Goal: Task Accomplishment & Management: Use online tool/utility

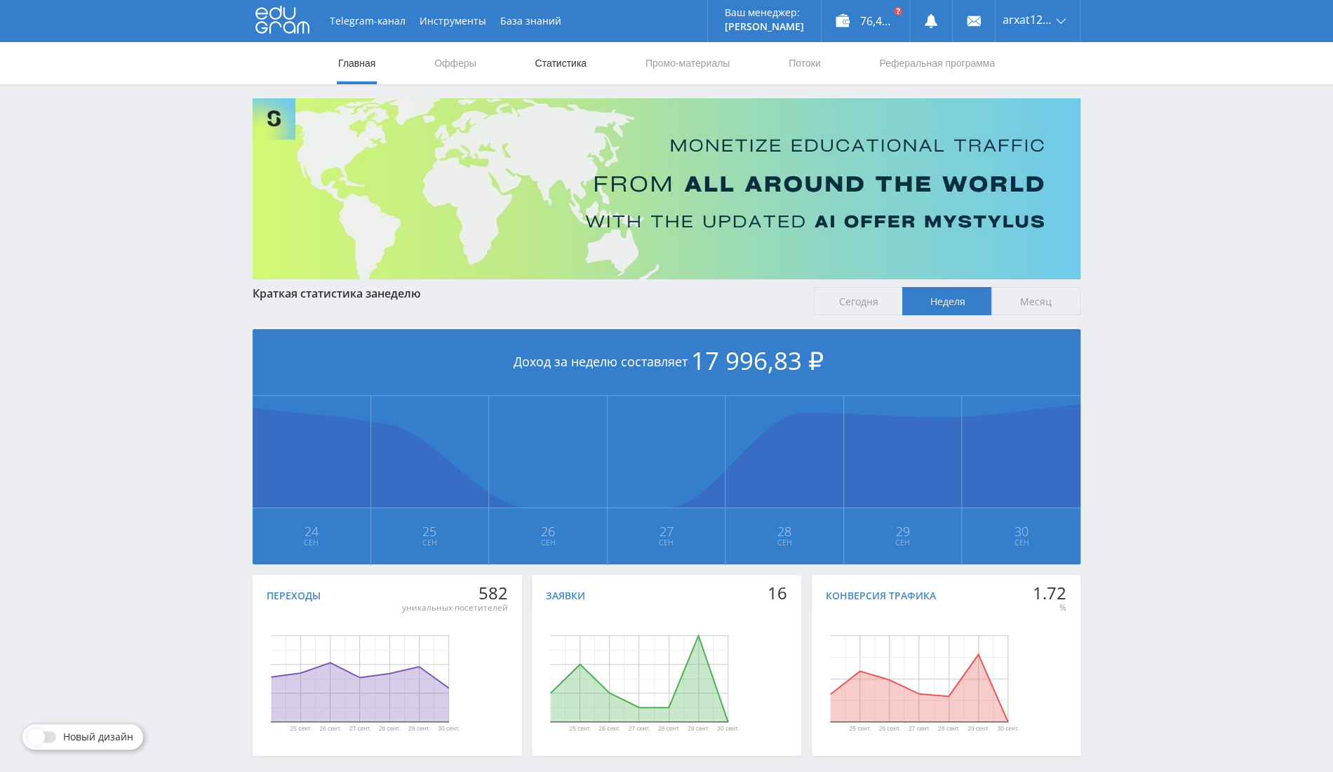
click at [550, 59] on link "Статистика" at bounding box center [560, 63] width 55 height 42
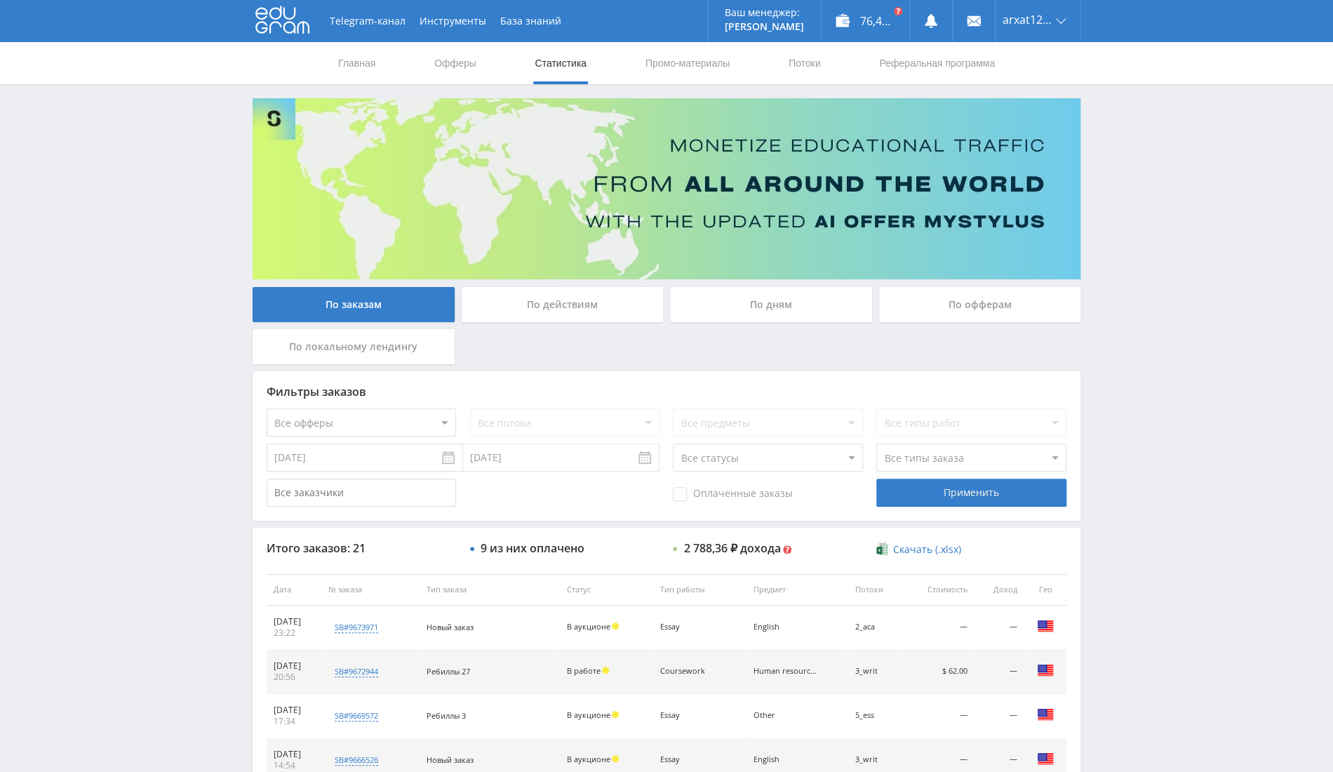
click at [969, 325] on div "По офферам" at bounding box center [980, 308] width 209 height 42
click at [993, 301] on div "По офферам" at bounding box center [980, 304] width 202 height 35
click at [0, 0] on input "По офферам" at bounding box center [0, 0] width 0 height 0
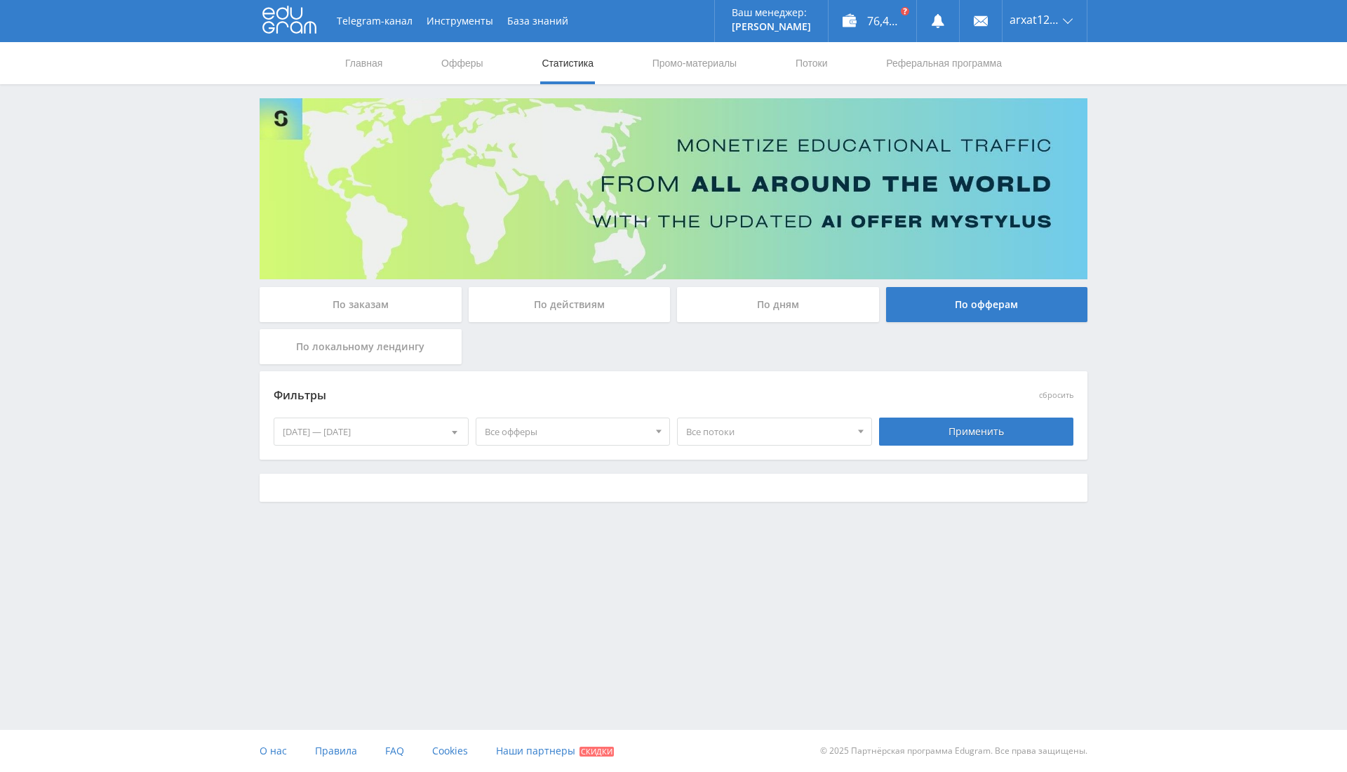
click at [440, 429] on div "[DATE] — [DATE]" at bounding box center [371, 431] width 194 height 27
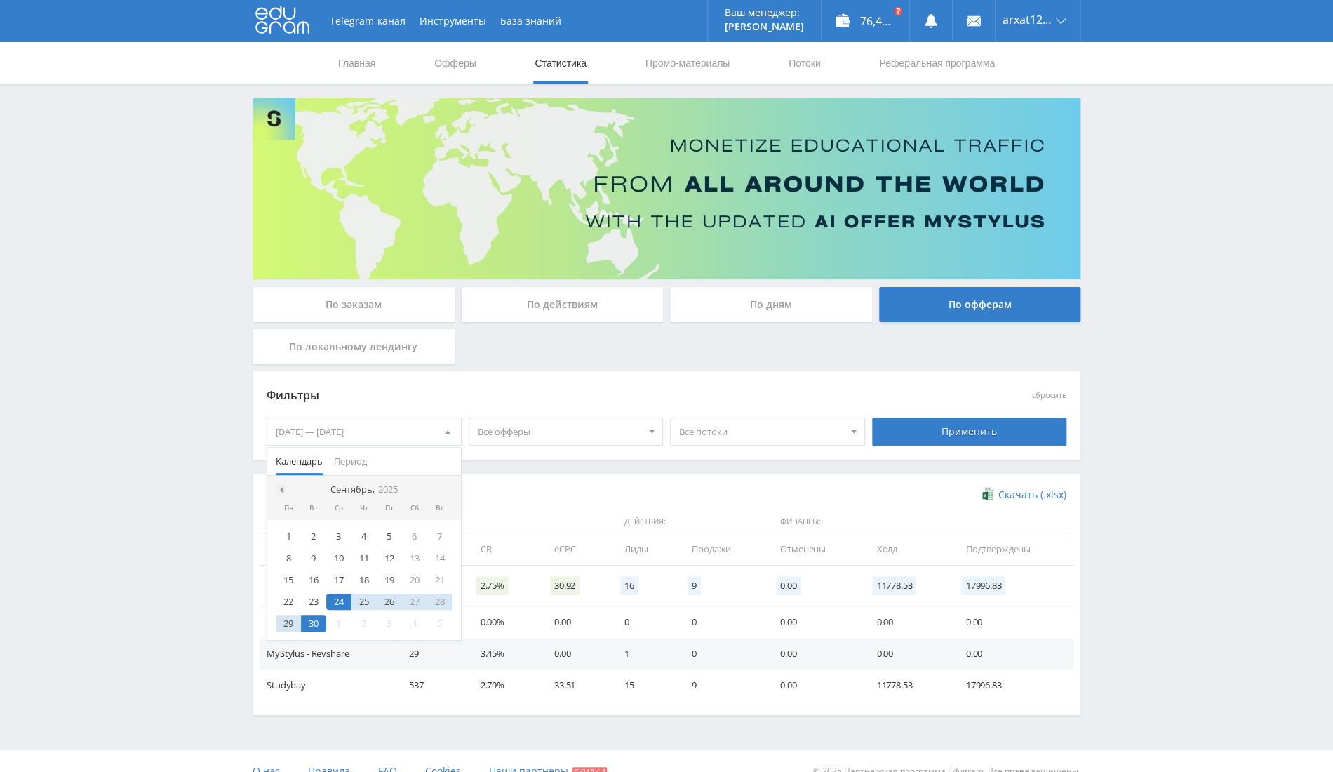
click at [285, 490] on div at bounding box center [281, 489] width 11 height 11
click at [391, 535] on div "1" at bounding box center [389, 536] width 25 height 16
click at [448, 493] on div at bounding box center [446, 489] width 11 height 11
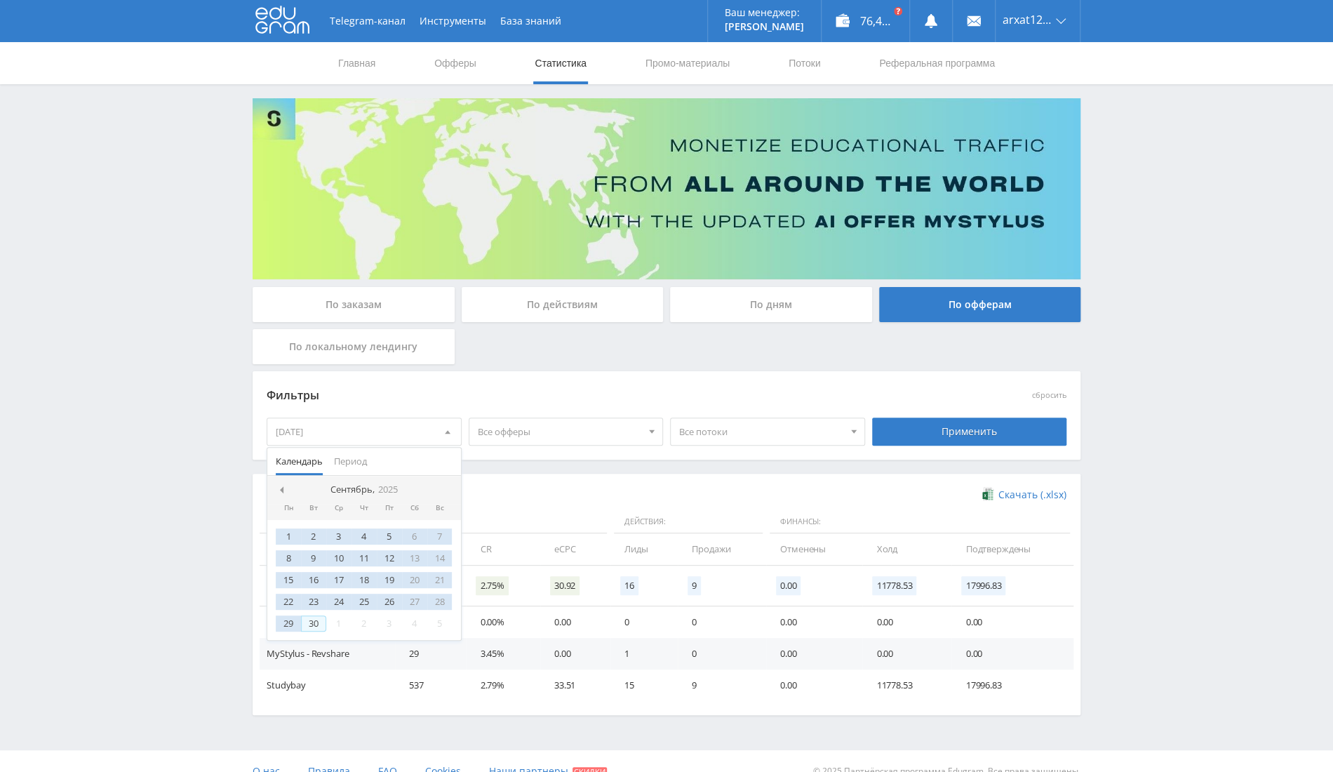
click at [309, 620] on div "30" at bounding box center [313, 623] width 25 height 16
click at [952, 439] on div "Применить" at bounding box center [969, 432] width 195 height 28
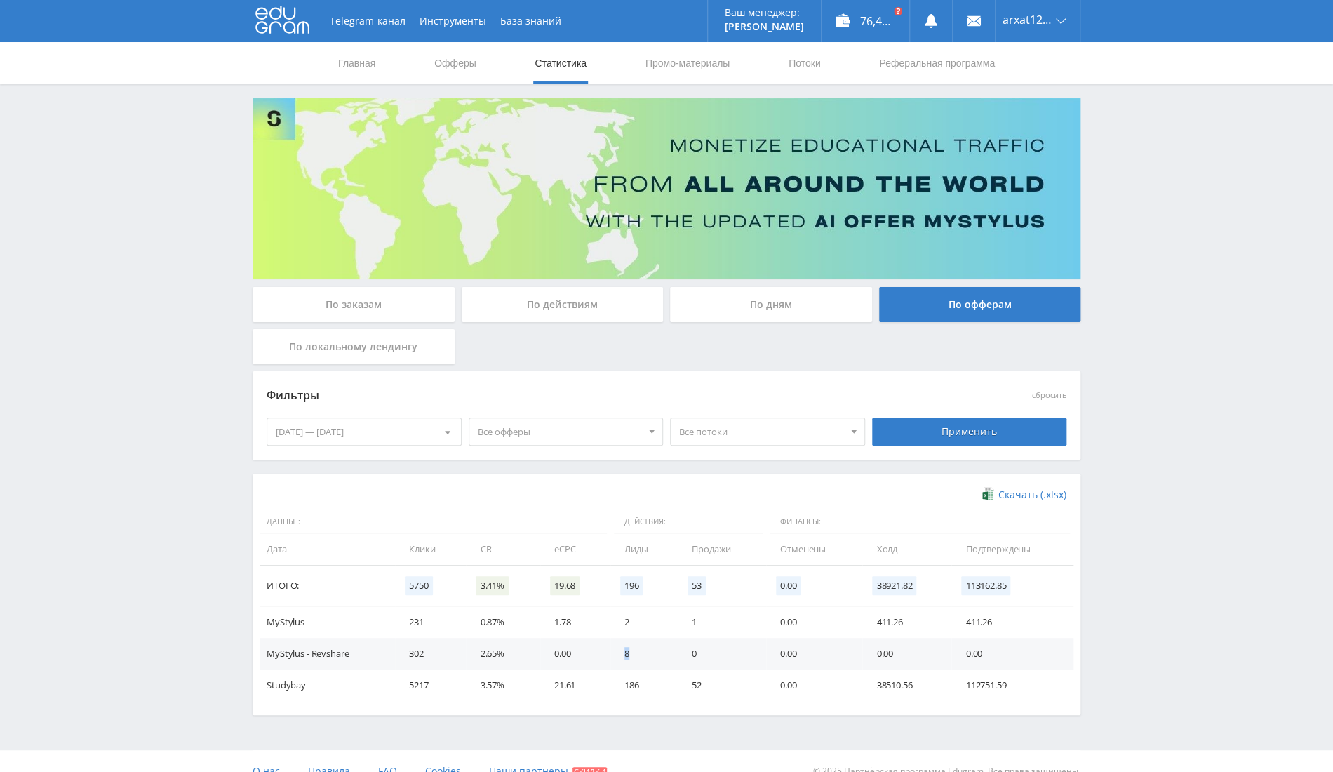
drag, startPoint x: 616, startPoint y: 651, endPoint x: 653, endPoint y: 661, distance: 38.5
click at [653, 661] on td "8" at bounding box center [644, 654] width 67 height 32
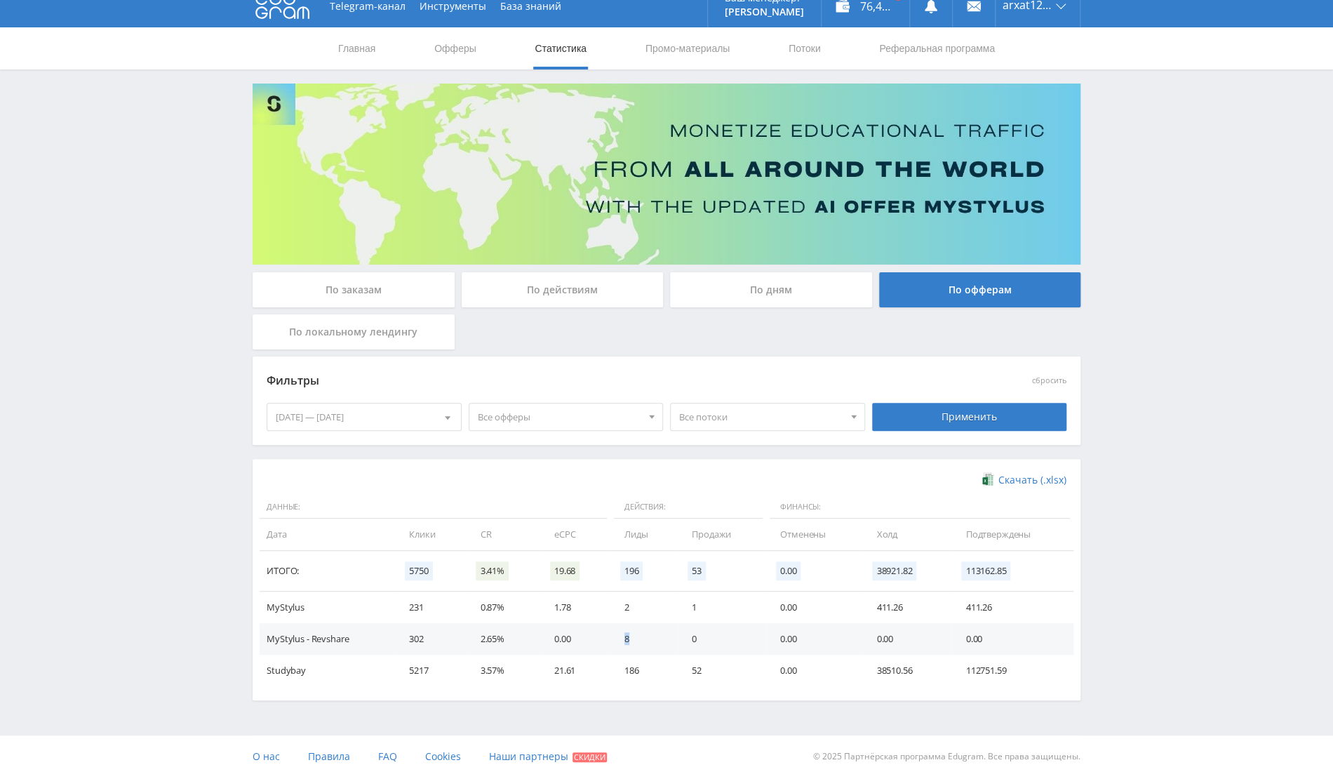
scroll to position [19, 0]
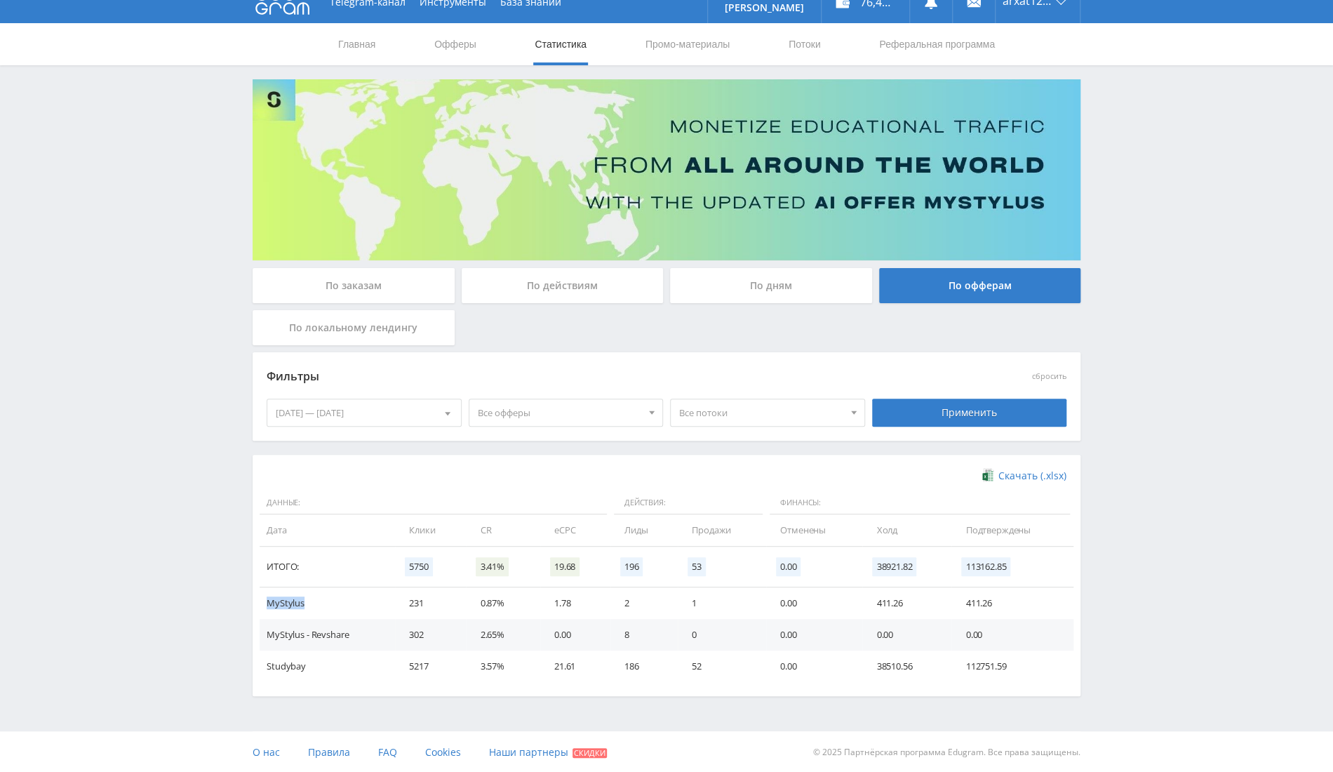
drag, startPoint x: 318, startPoint y: 599, endPoint x: 264, endPoint y: 604, distance: 54.2
click at [264, 604] on td "MyStylus" at bounding box center [327, 603] width 135 height 32
copy td "MyStylus"
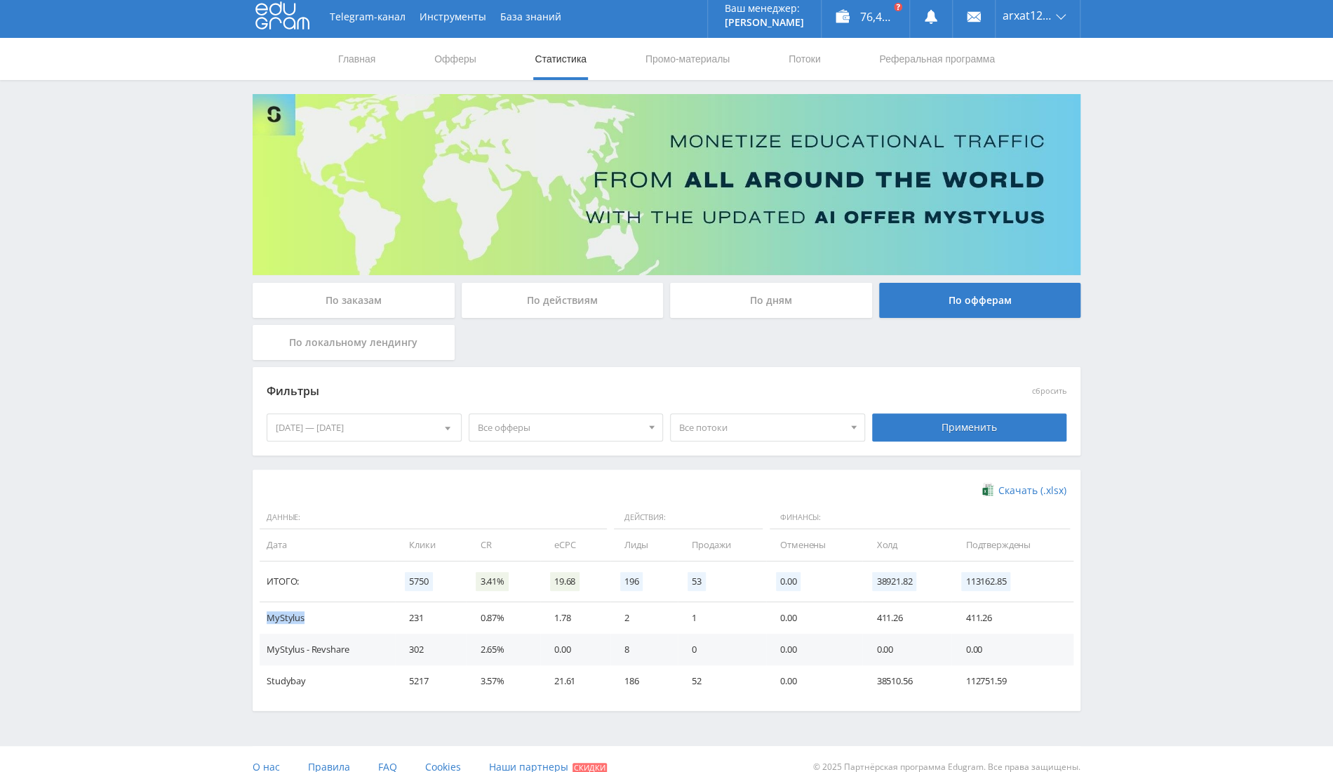
scroll to position [0, 0]
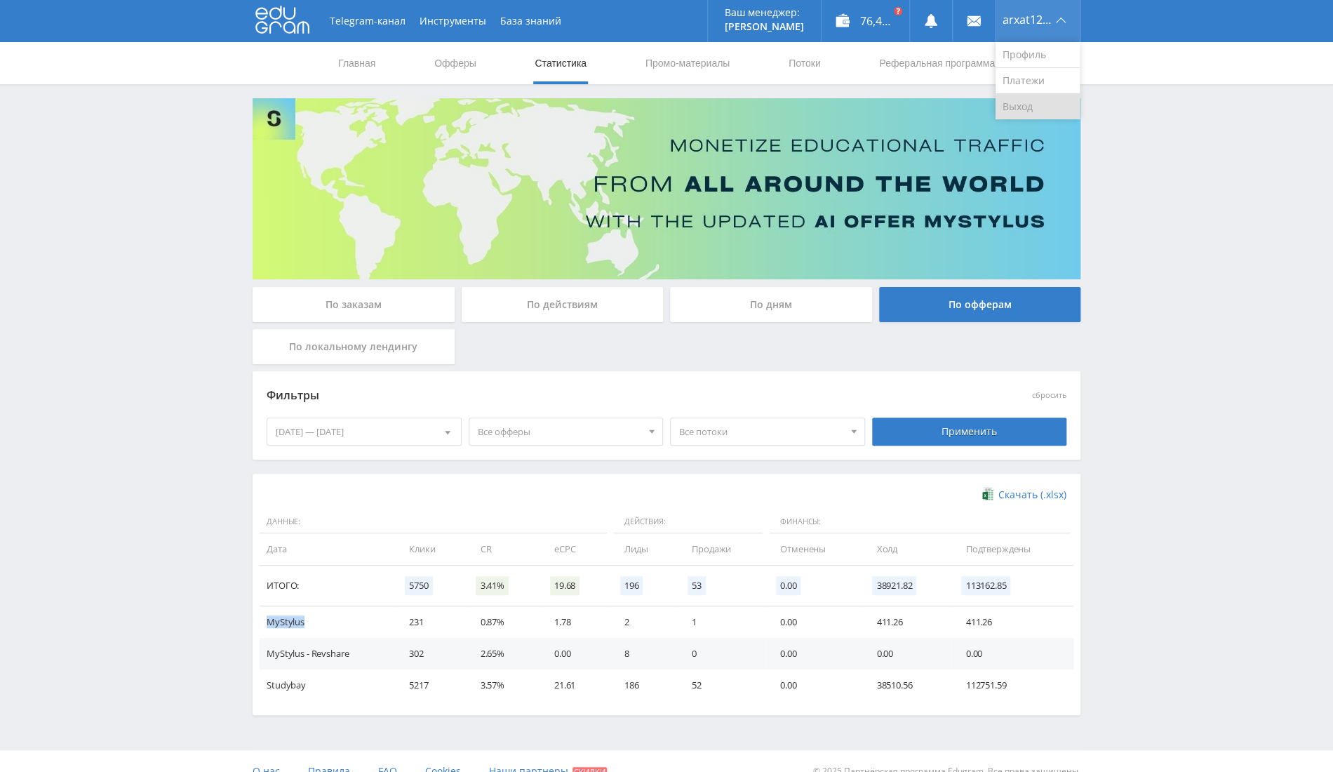
click at [1057, 102] on link "Выход" at bounding box center [1038, 106] width 84 height 25
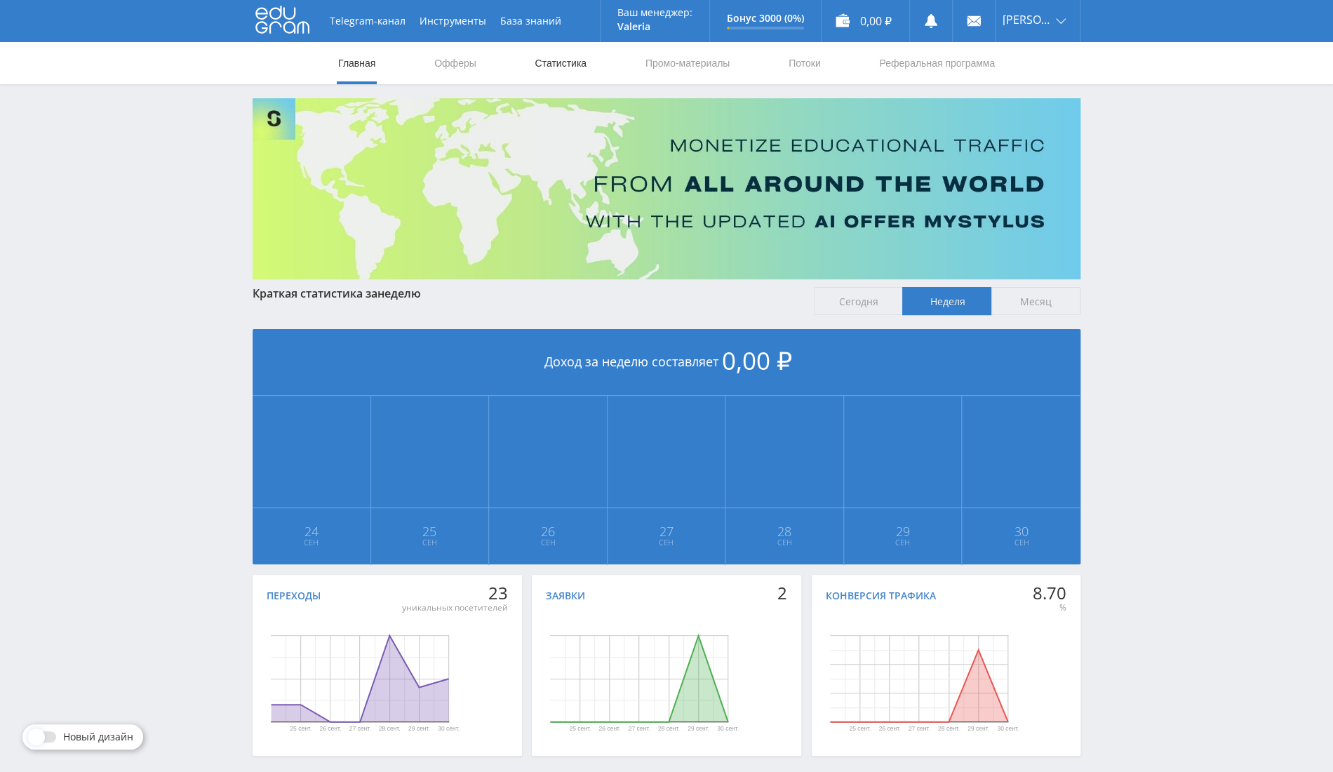
click at [586, 61] on link "Статистика" at bounding box center [560, 63] width 55 height 42
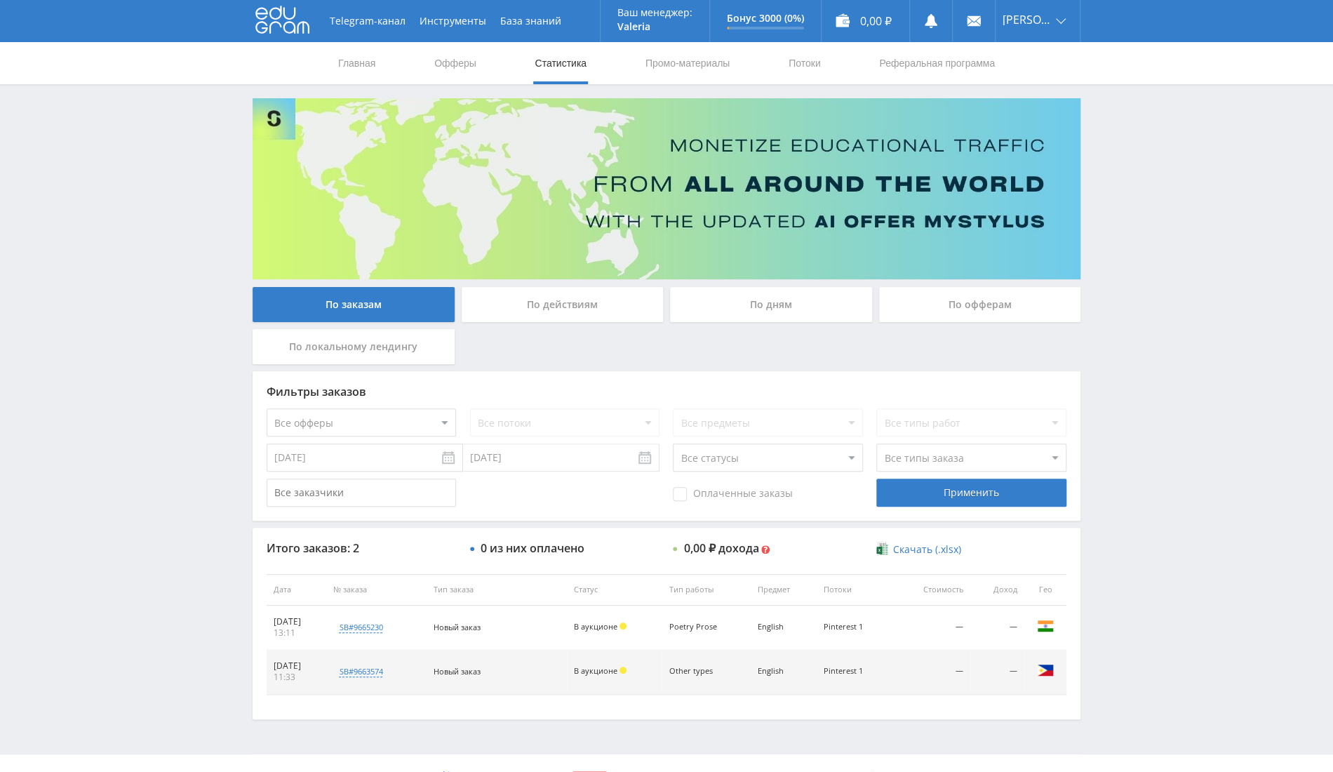
click at [949, 286] on div "По заказам По действиям По дням По офферам По локальному лендингу Фильтры заказ…" at bounding box center [667, 408] width 842 height 621
click at [945, 300] on div "По офферам" at bounding box center [980, 304] width 202 height 35
click at [0, 0] on input "По офферам" at bounding box center [0, 0] width 0 height 0
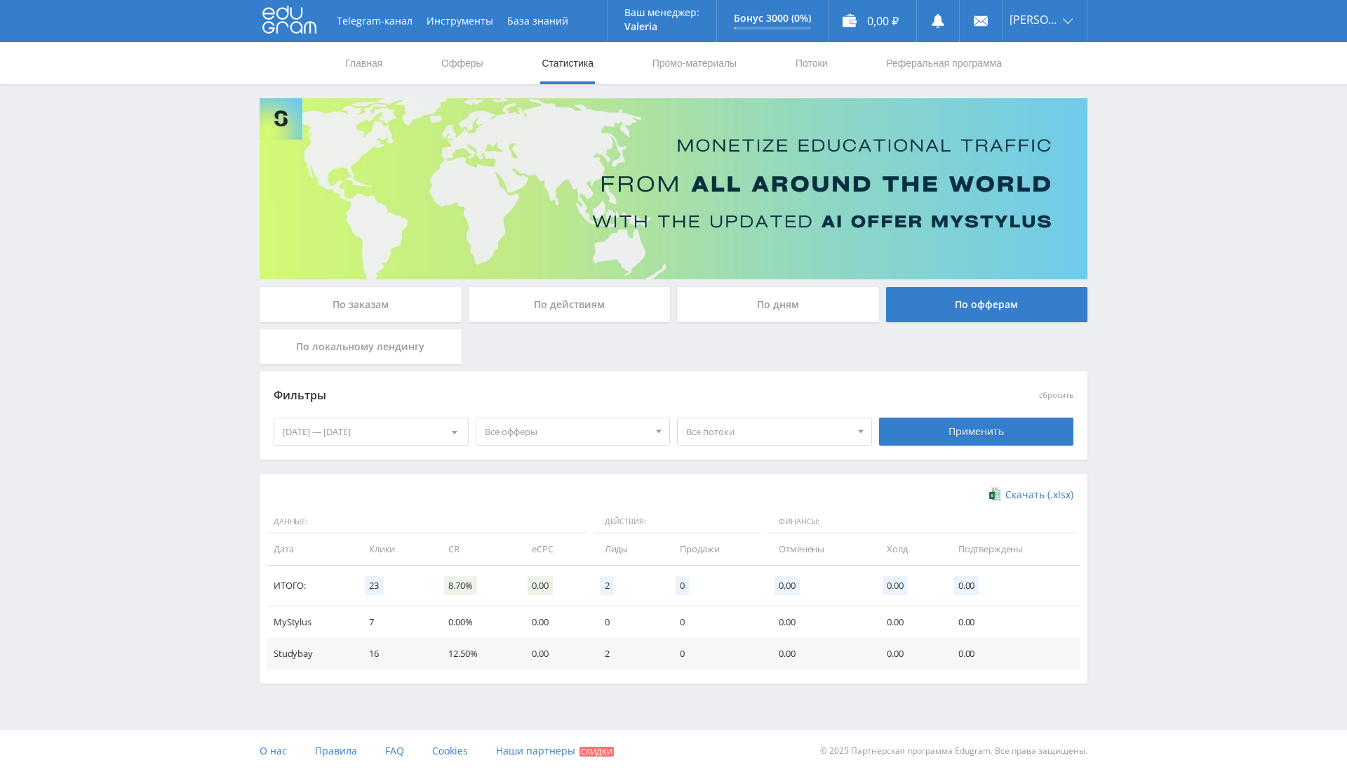
click at [373, 430] on div "[DATE] — [DATE]" at bounding box center [371, 431] width 194 height 27
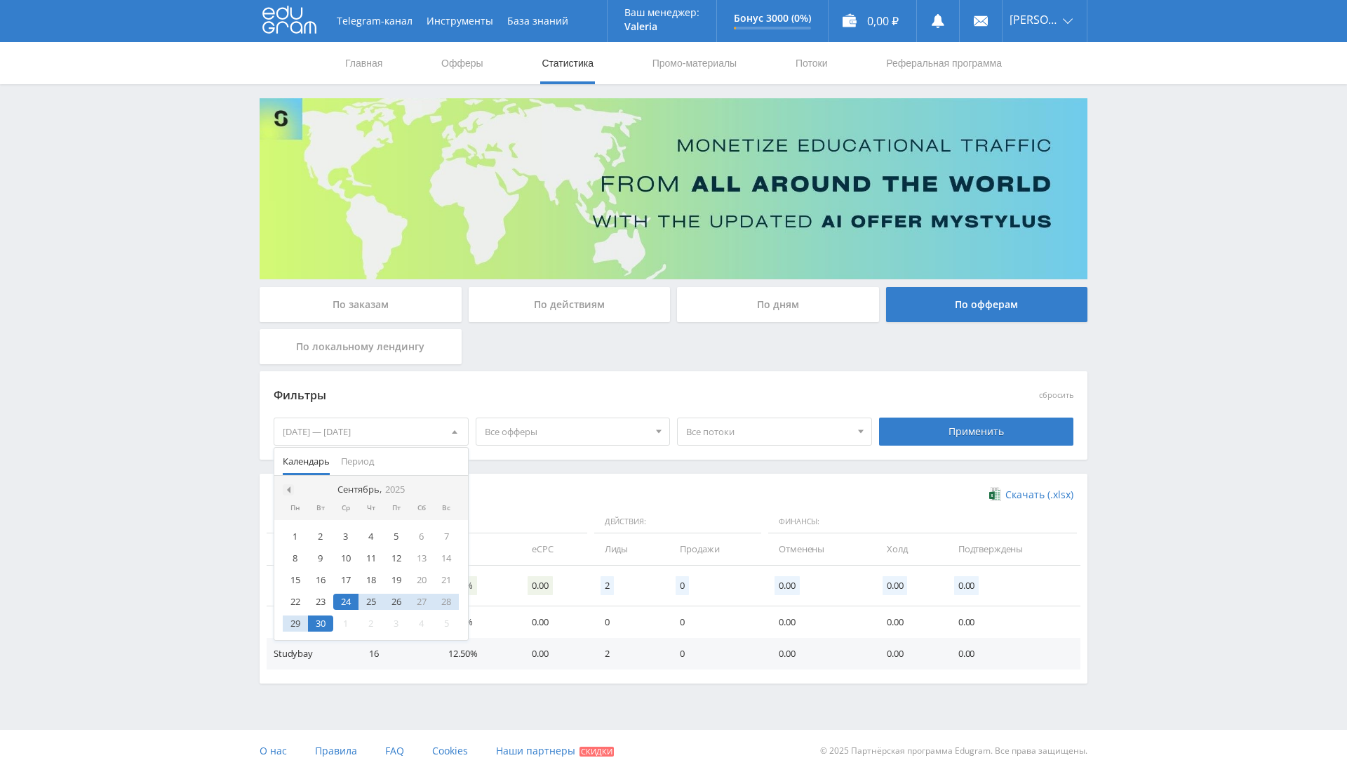
click at [286, 484] on div at bounding box center [288, 489] width 11 height 11
click at [454, 481] on nav "Июль, 2025" at bounding box center [371, 490] width 194 height 28
click at [449, 485] on div at bounding box center [453, 489] width 11 height 11
click at [393, 536] on div "1" at bounding box center [396, 536] width 25 height 16
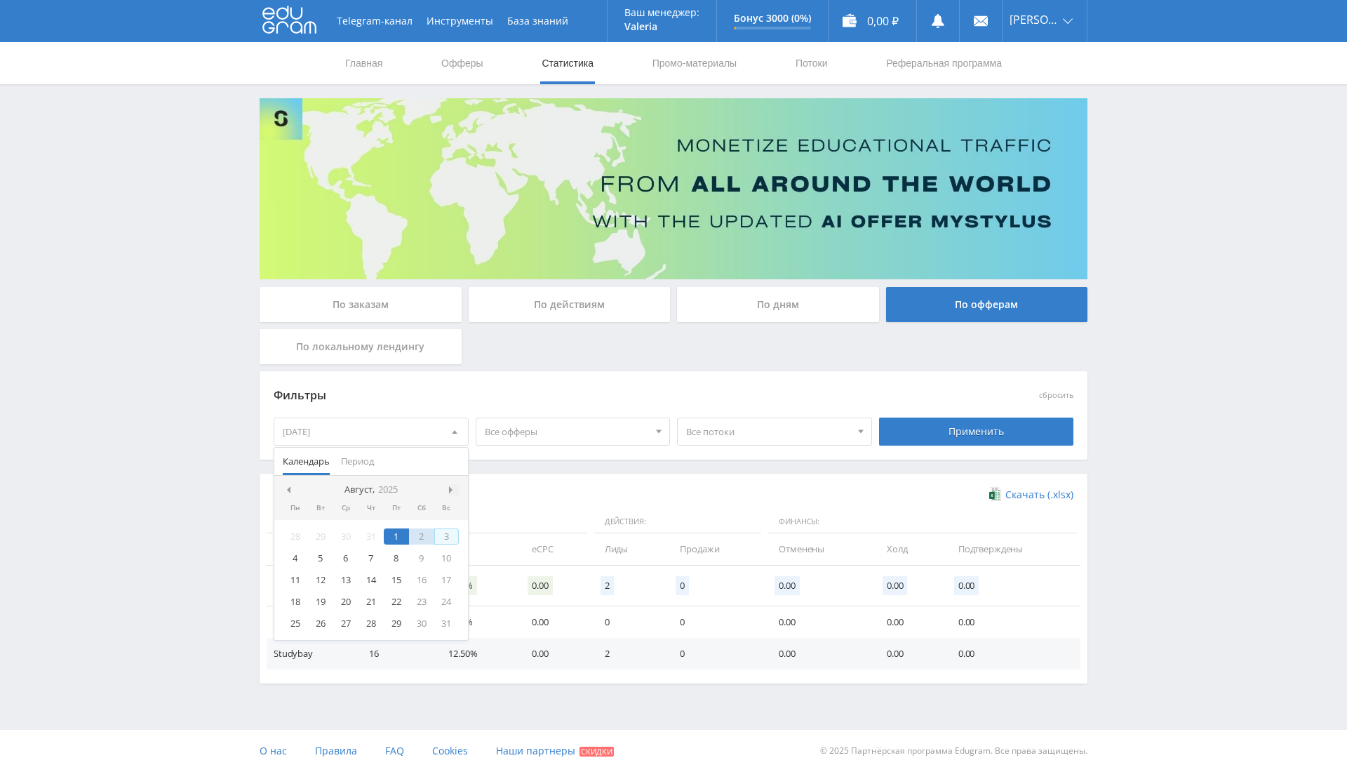
click at [449, 488] on span at bounding box center [452, 489] width 7 height 7
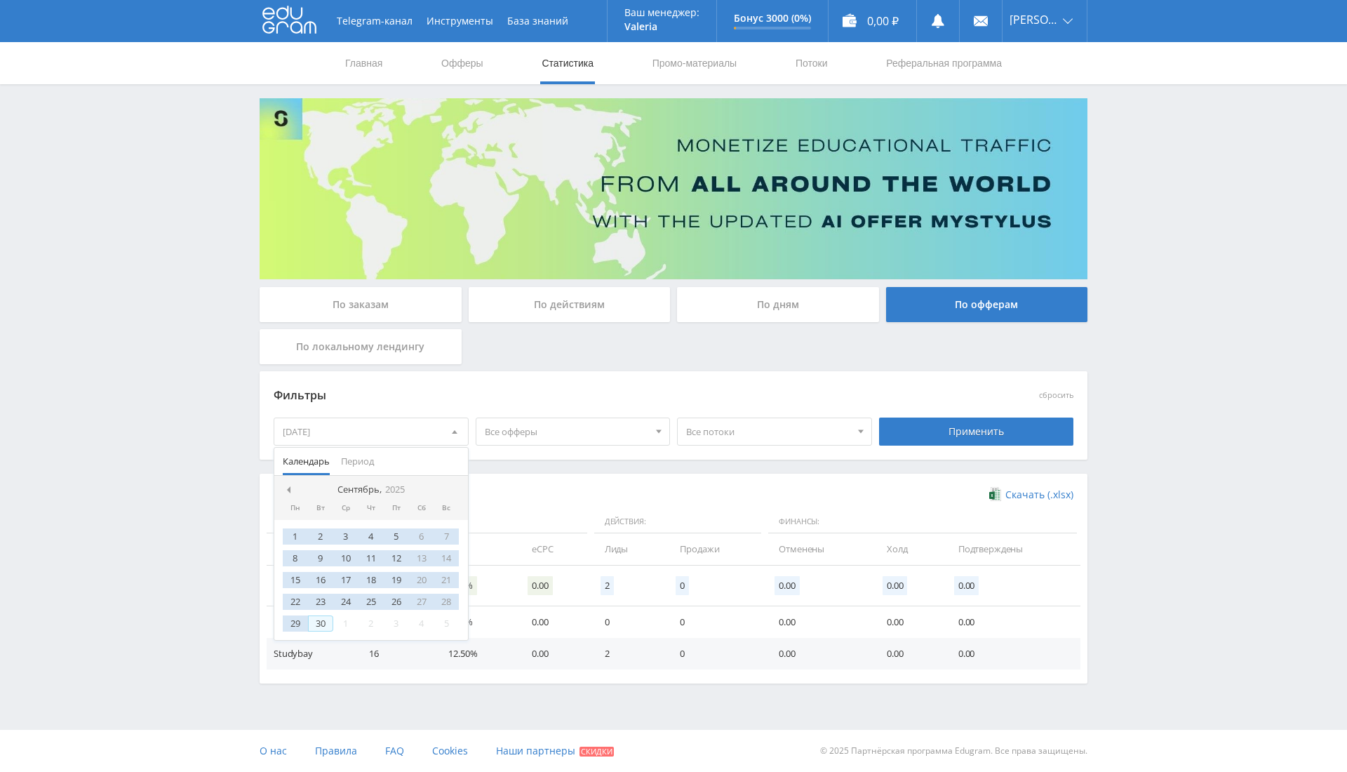
click at [316, 626] on div "30" at bounding box center [320, 623] width 25 height 16
click at [924, 429] on div "Применить" at bounding box center [976, 432] width 195 height 28
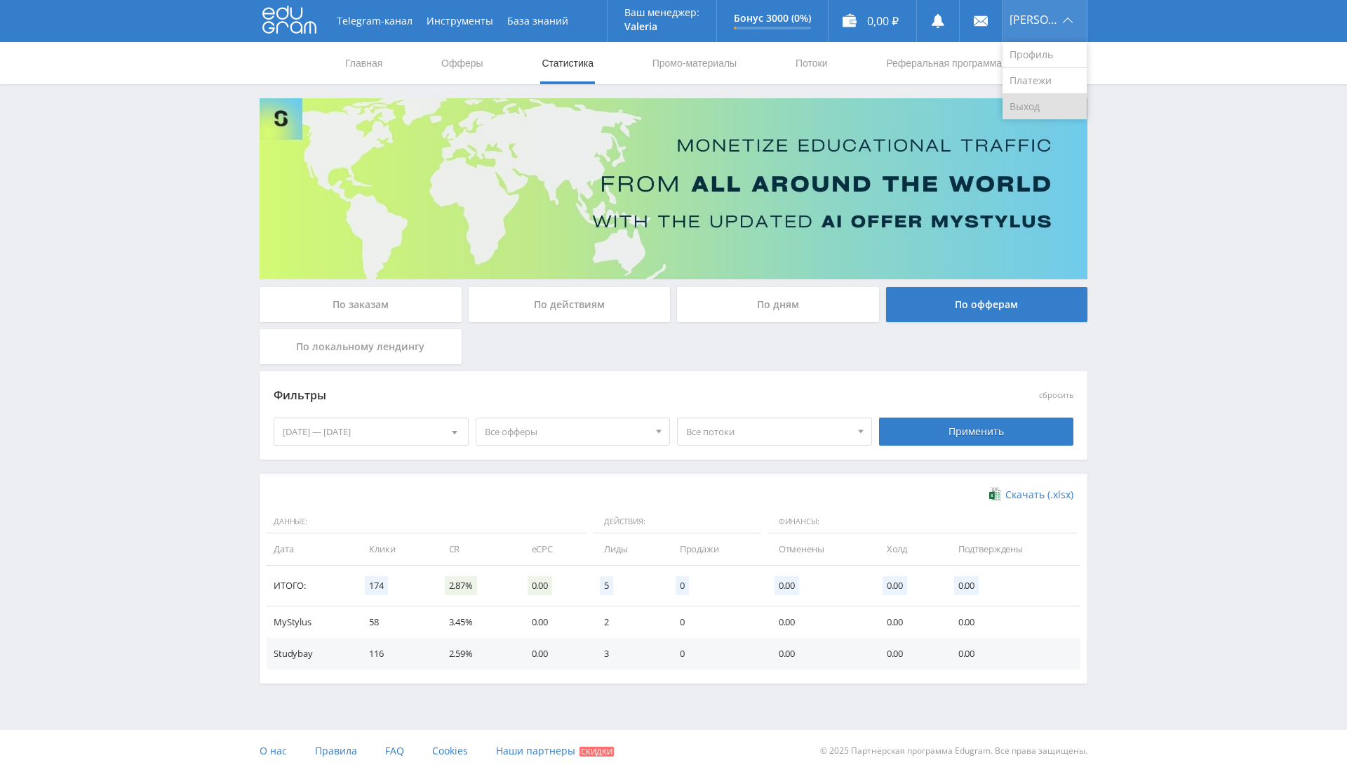
click at [1043, 109] on link "Выход" at bounding box center [1045, 106] width 84 height 25
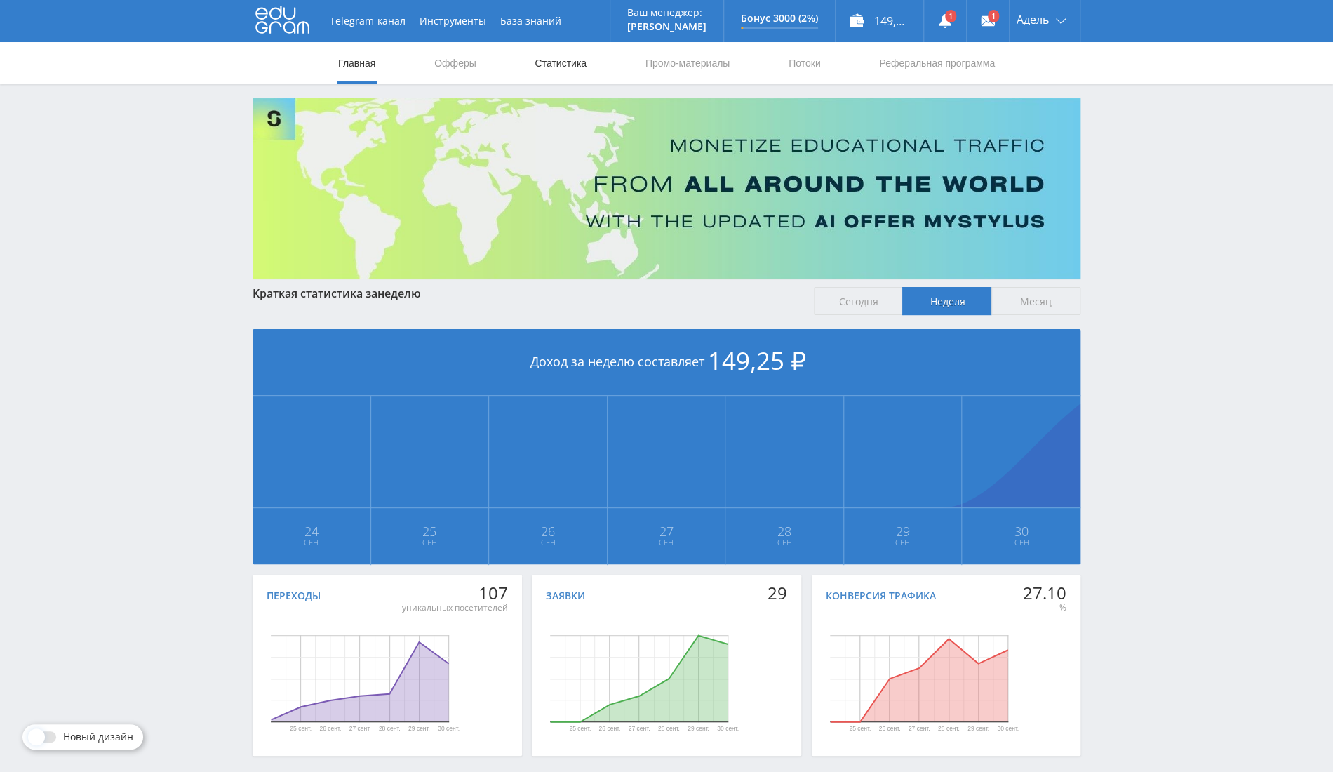
click at [557, 63] on link "Статистика" at bounding box center [560, 63] width 55 height 42
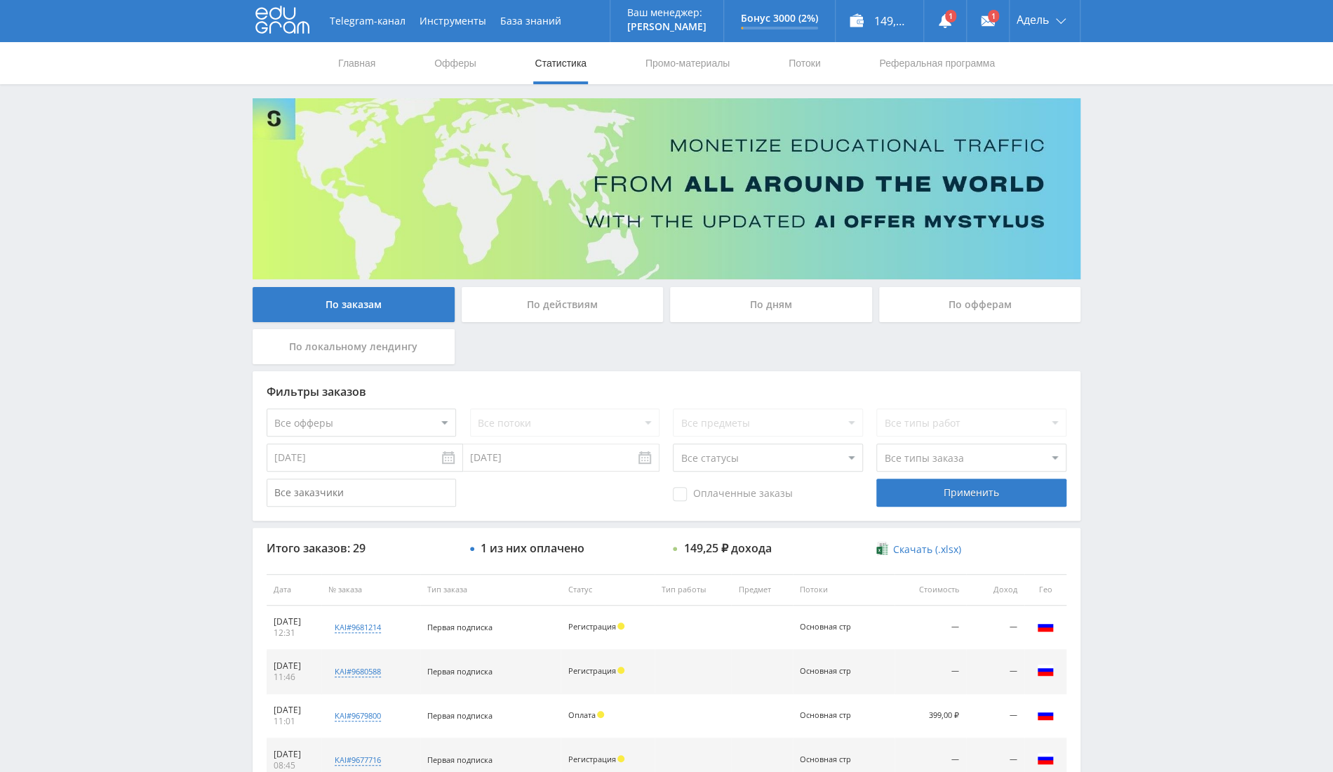
click at [965, 304] on div "По офферам" at bounding box center [980, 304] width 202 height 35
click at [0, 0] on input "По офферам" at bounding box center [0, 0] width 0 height 0
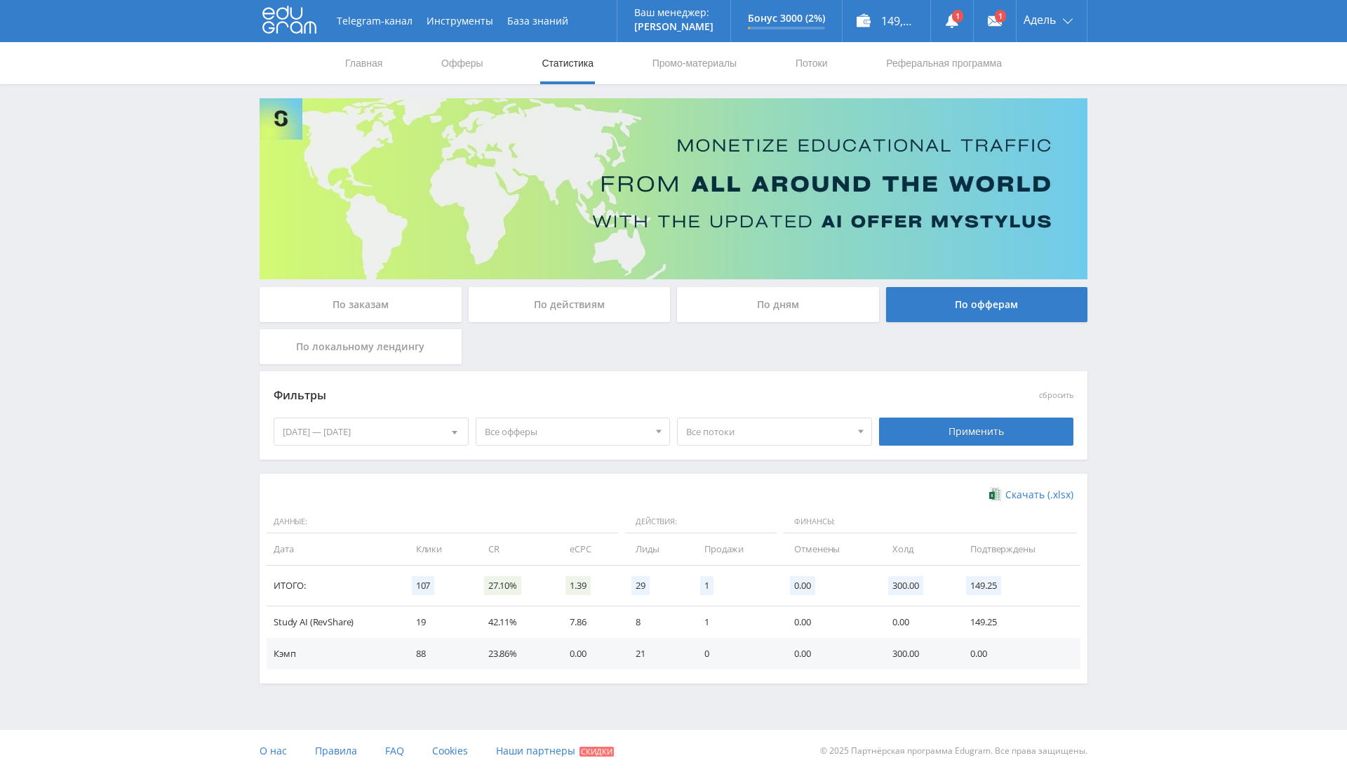
click at [378, 434] on div "[DATE] — [DATE]" at bounding box center [371, 431] width 194 height 27
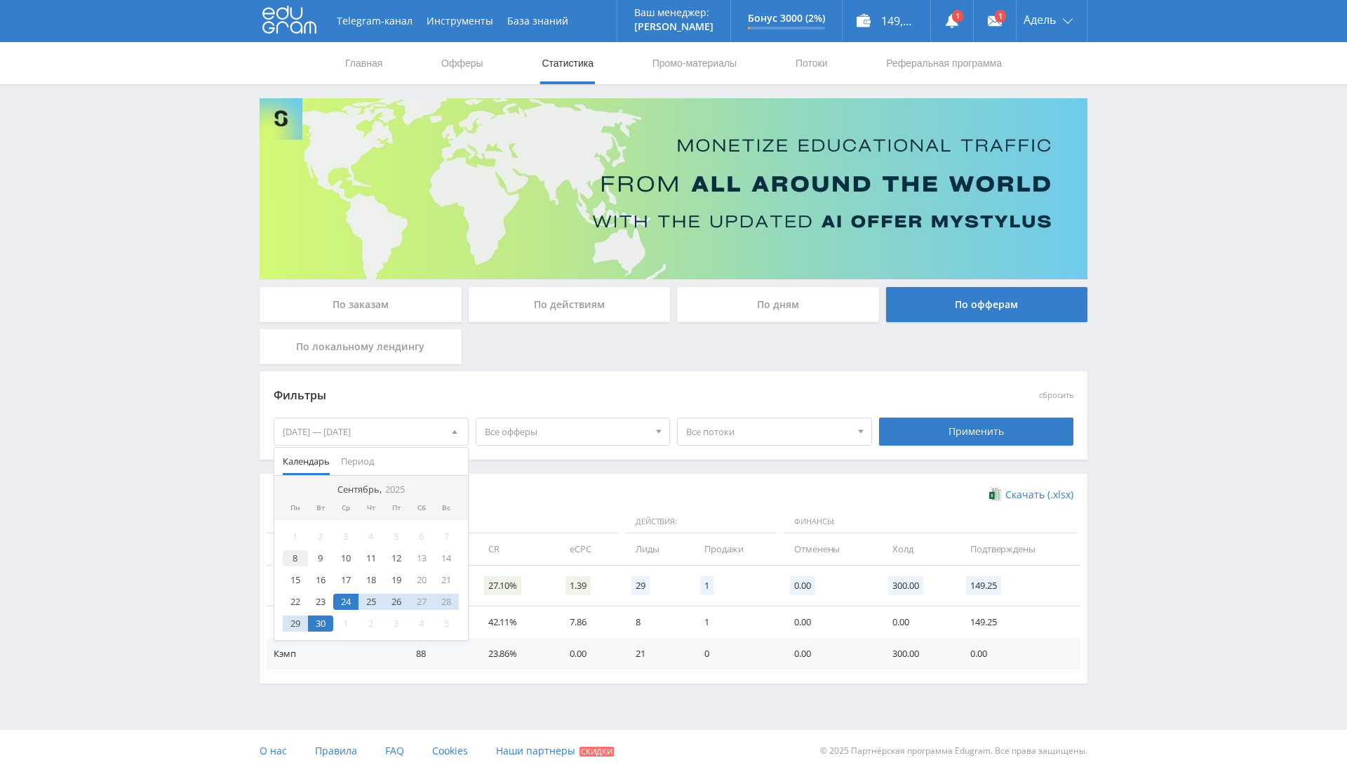
click at [295, 554] on div "8" at bounding box center [295, 558] width 25 height 16
click at [318, 618] on div "30" at bounding box center [320, 623] width 25 height 16
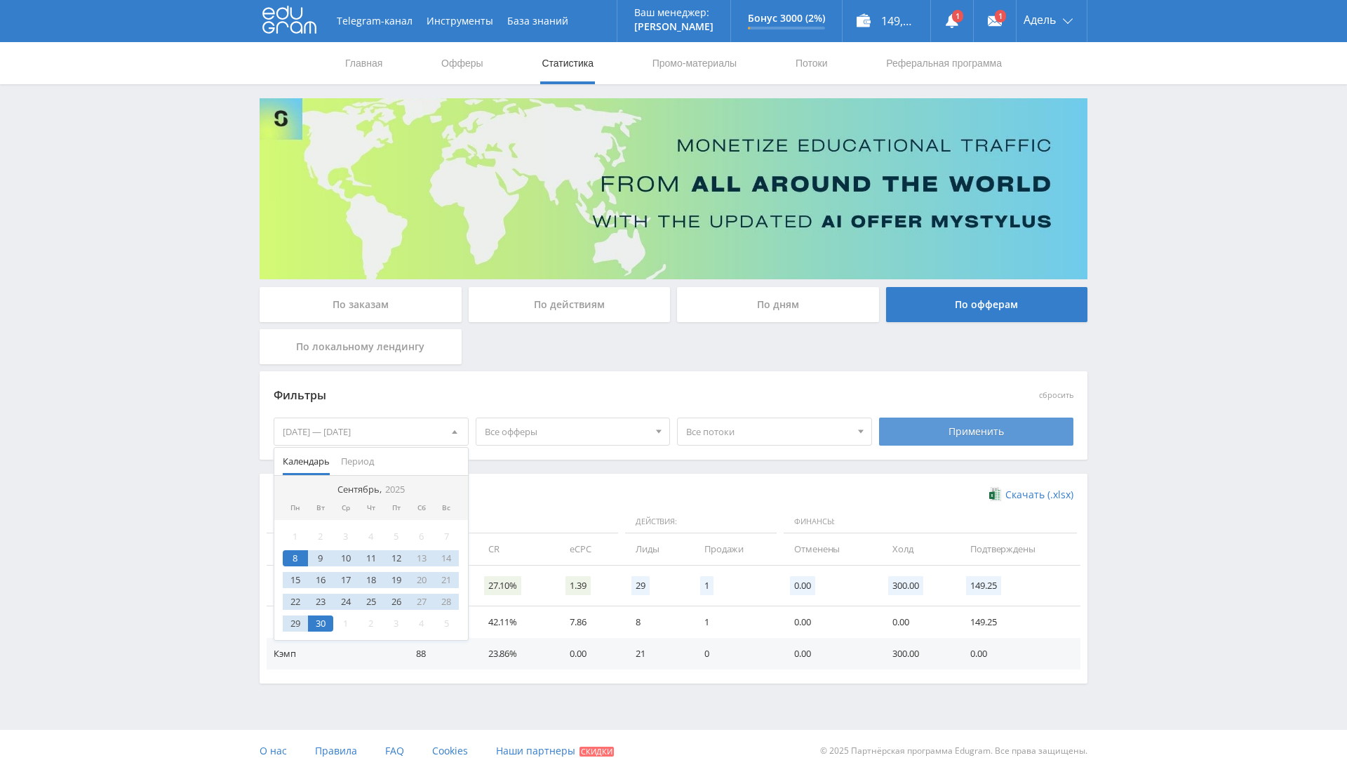
click at [987, 420] on div "Применить" at bounding box center [976, 432] width 195 height 28
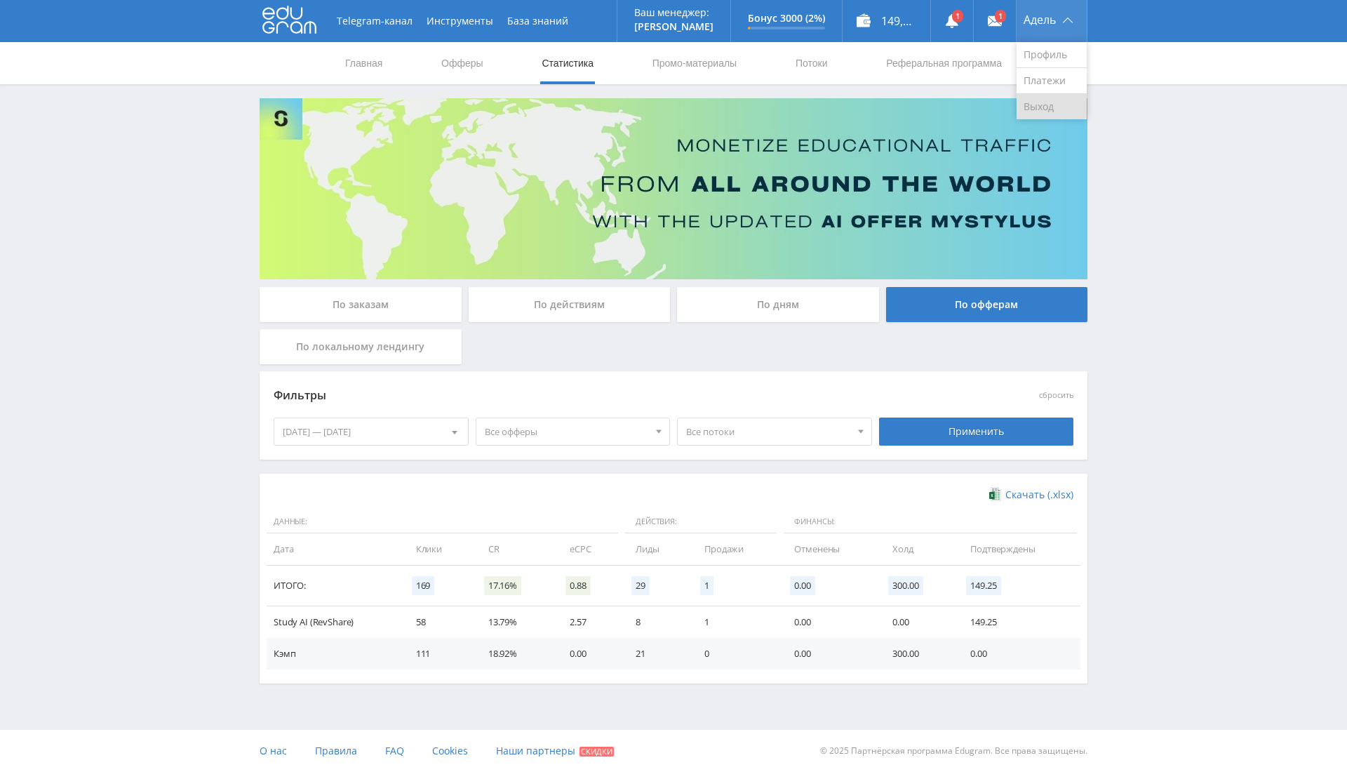
click at [1044, 103] on link "Выход" at bounding box center [1052, 106] width 70 height 25
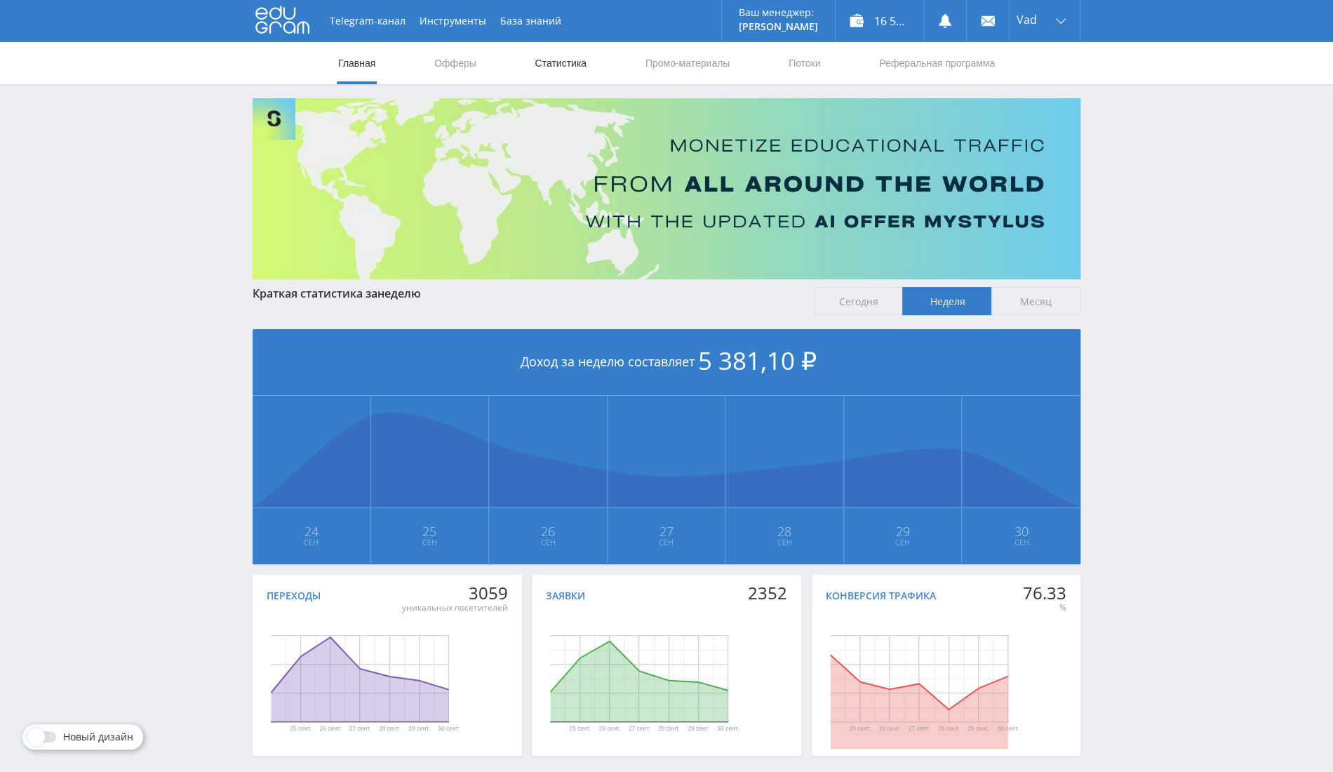
click at [550, 70] on link "Статистика" at bounding box center [560, 63] width 55 height 42
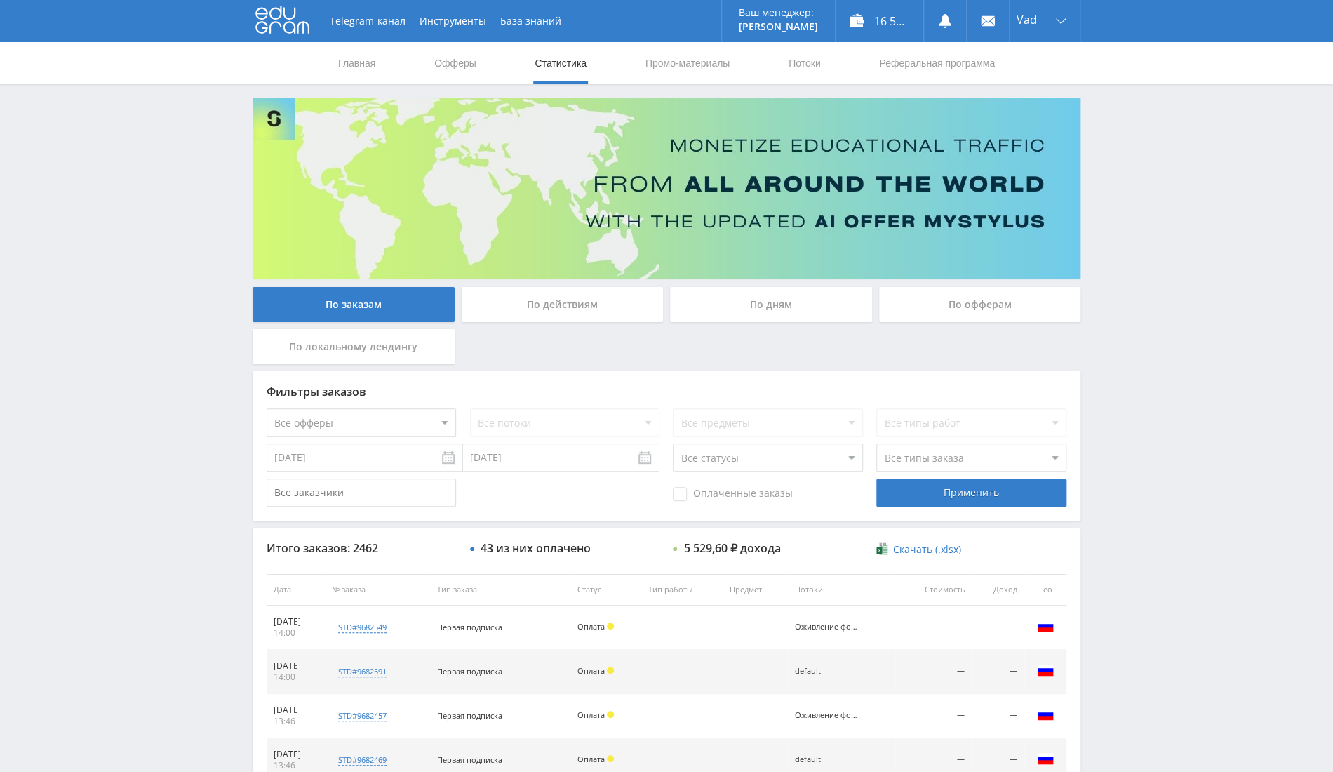
click at [966, 296] on div "По офферам" at bounding box center [980, 304] width 202 height 35
click at [0, 0] on input "По офферам" at bounding box center [0, 0] width 0 height 0
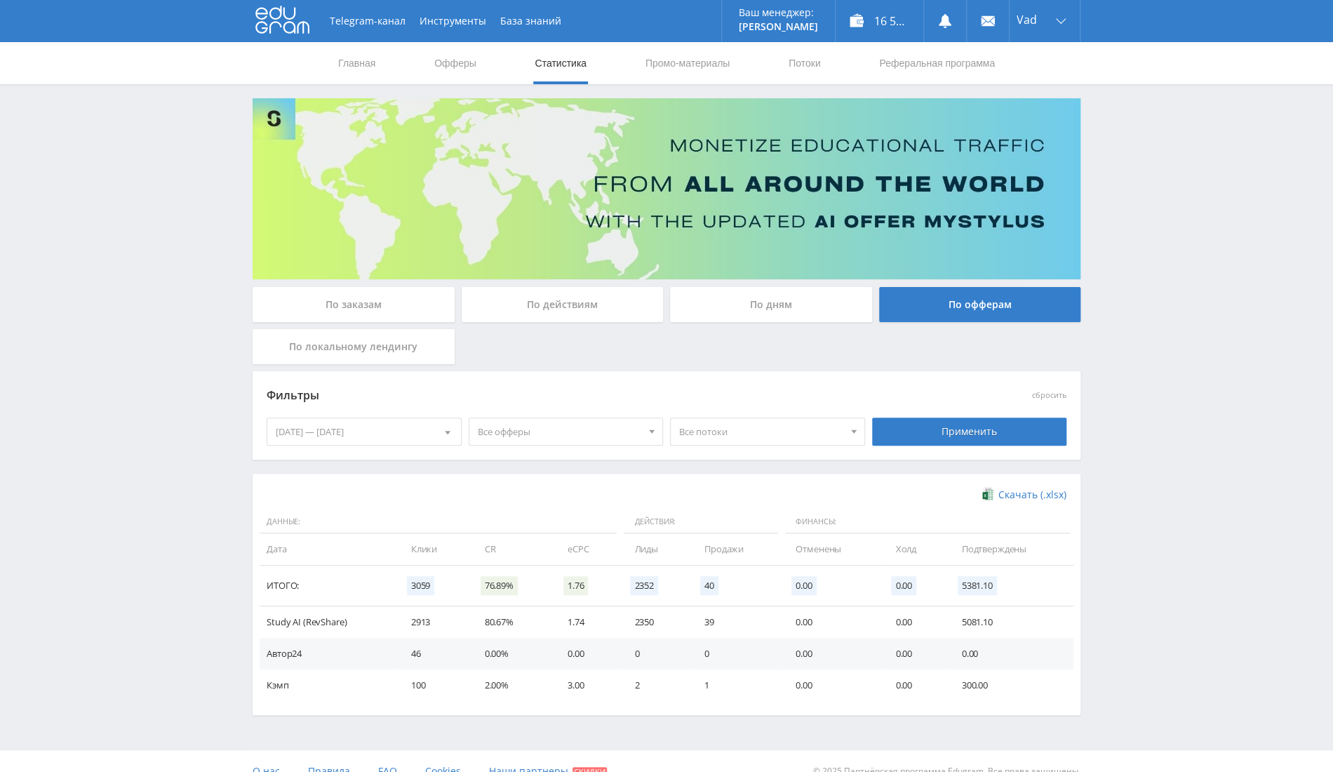
click at [354, 432] on div "[DATE] — [DATE]" at bounding box center [364, 431] width 194 height 27
click at [364, 547] on div "1 2 3 4 5 6 7 8 9 10 11 12 13 14 15 16 17 18 19 20 21 22 23 24 25 26 27 28 29 3…" at bounding box center [364, 580] width 194 height 120
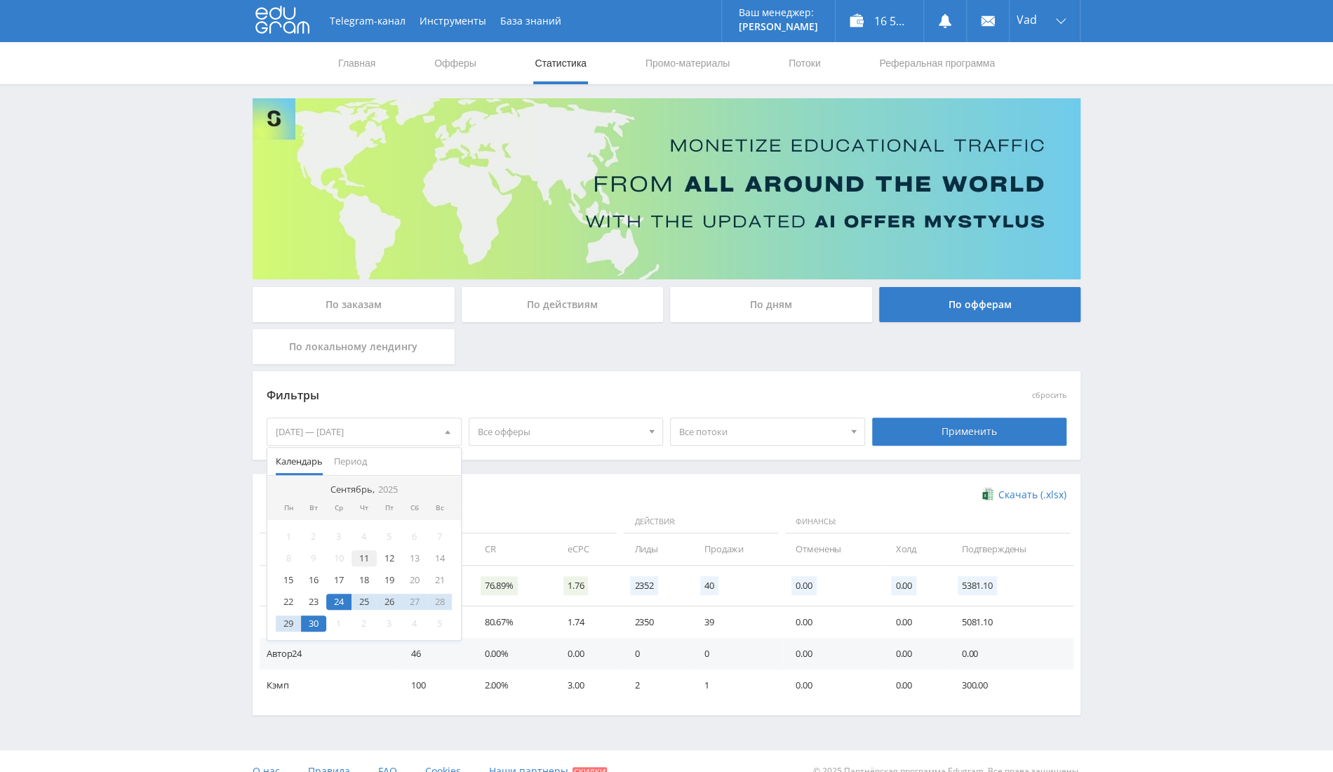
click at [364, 557] on div "11" at bounding box center [364, 558] width 25 height 16
click at [309, 618] on div "30" at bounding box center [313, 623] width 25 height 16
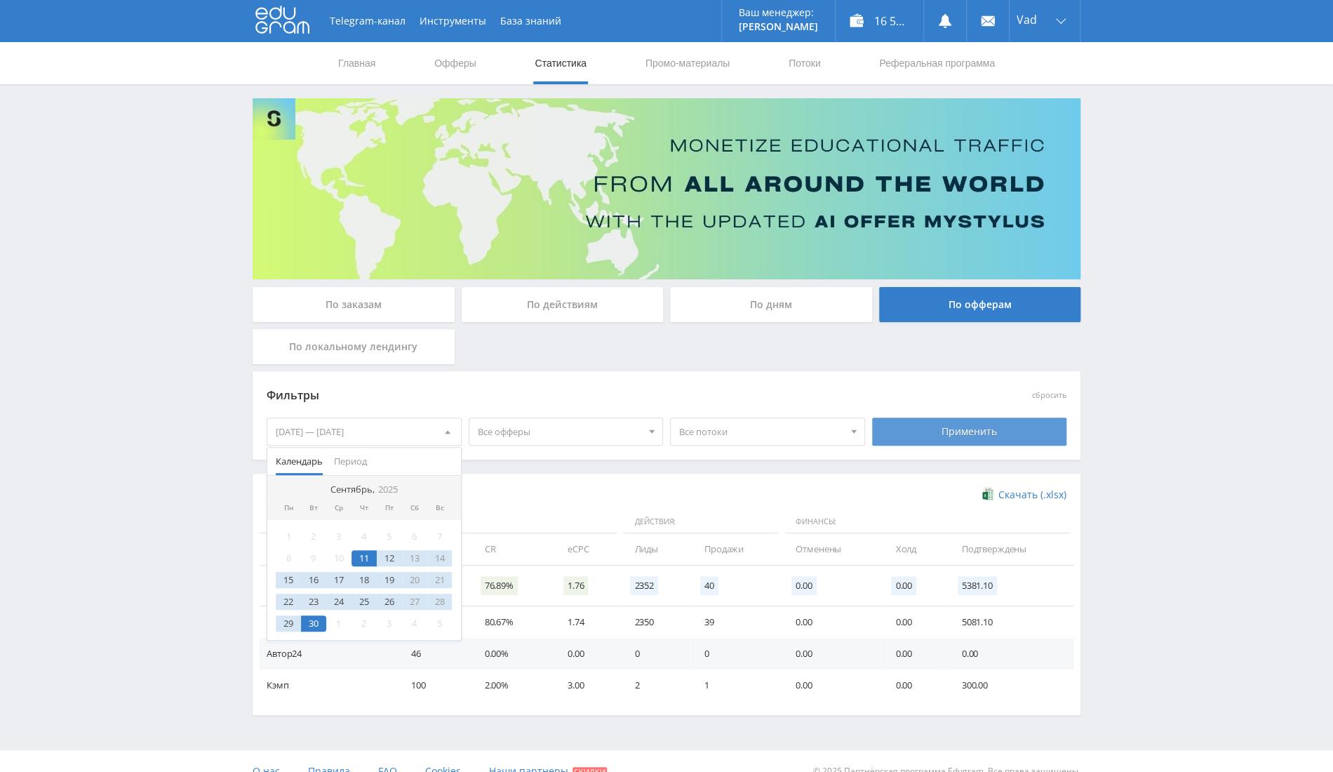
click at [924, 424] on div "Применить" at bounding box center [969, 432] width 195 height 28
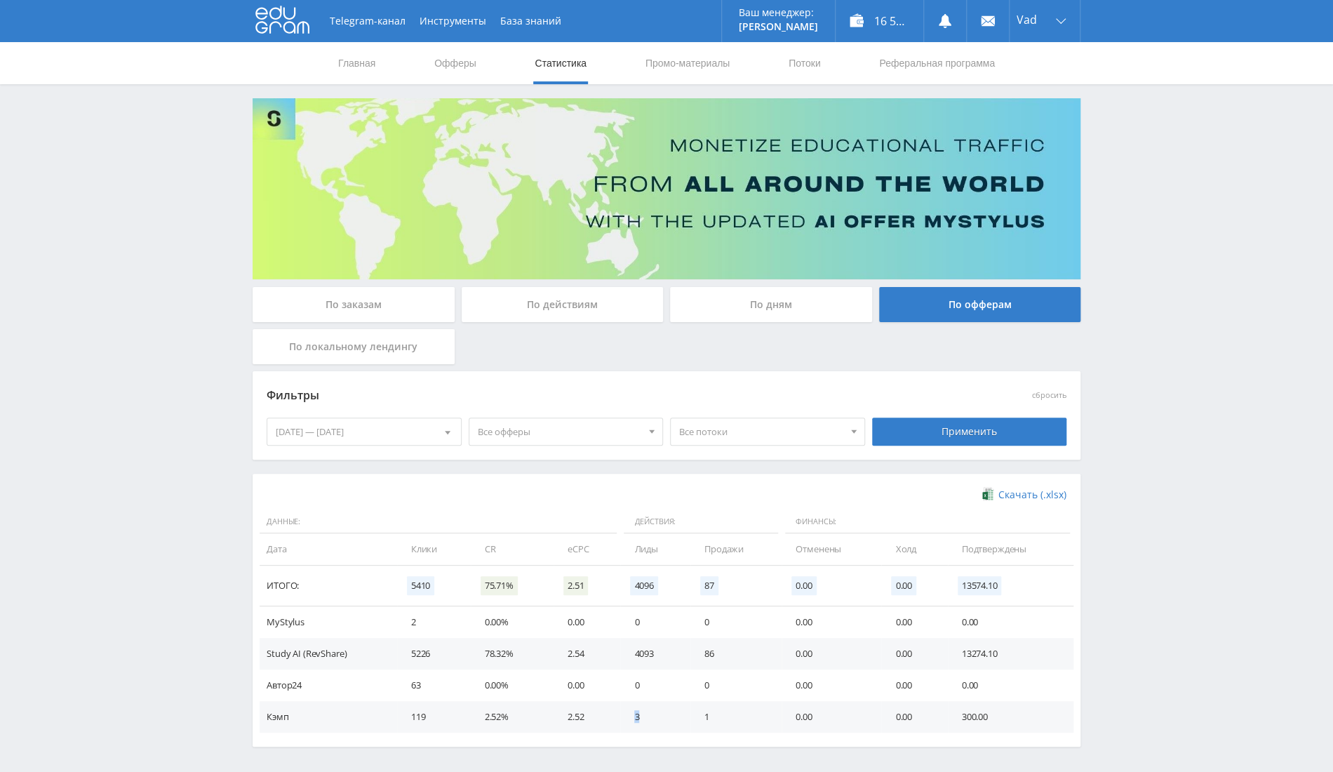
drag, startPoint x: 630, startPoint y: 712, endPoint x: 655, endPoint y: 716, distance: 26.2
click at [655, 716] on td "3" at bounding box center [655, 717] width 70 height 32
click at [627, 717] on td "3" at bounding box center [655, 717] width 70 height 32
drag, startPoint x: 636, startPoint y: 714, endPoint x: 620, endPoint y: 717, distance: 15.7
click at [620, 717] on td "3" at bounding box center [655, 717] width 70 height 32
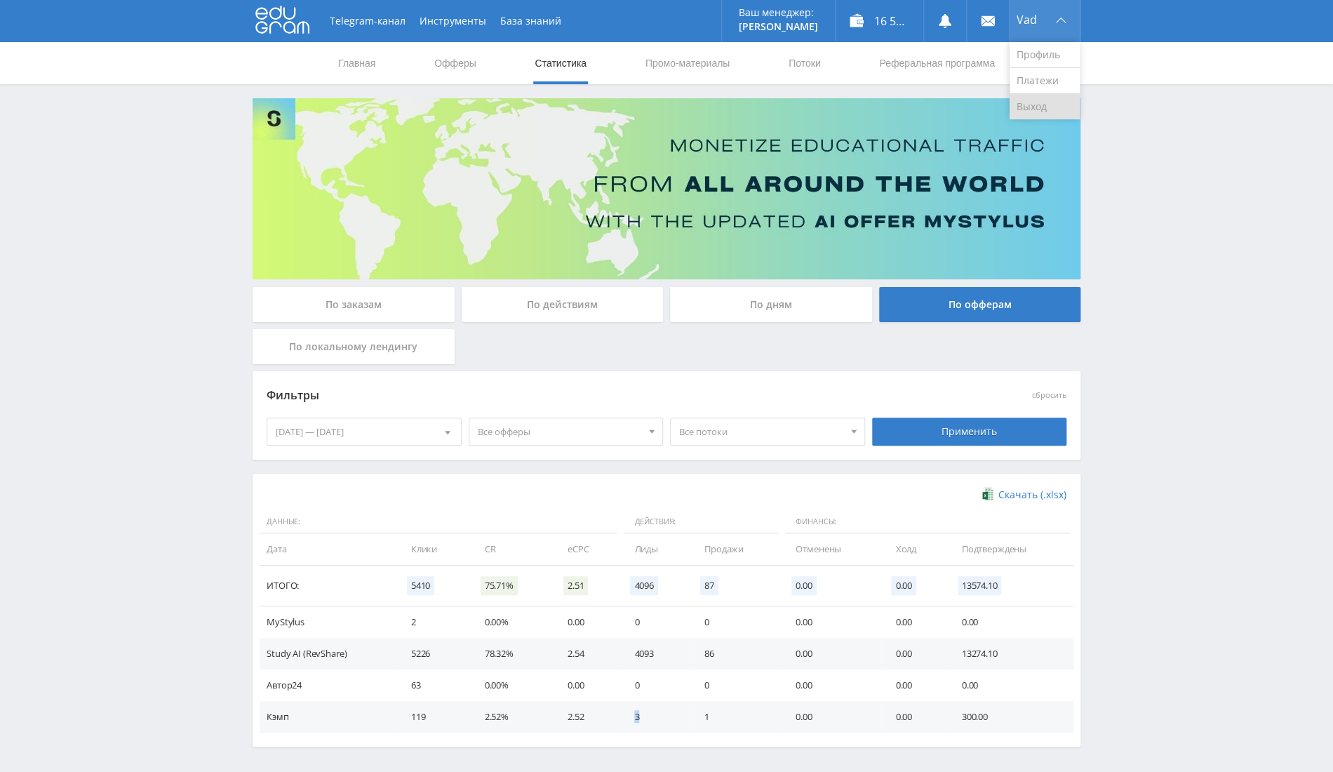
click at [1044, 109] on link "Выход" at bounding box center [1045, 106] width 70 height 25
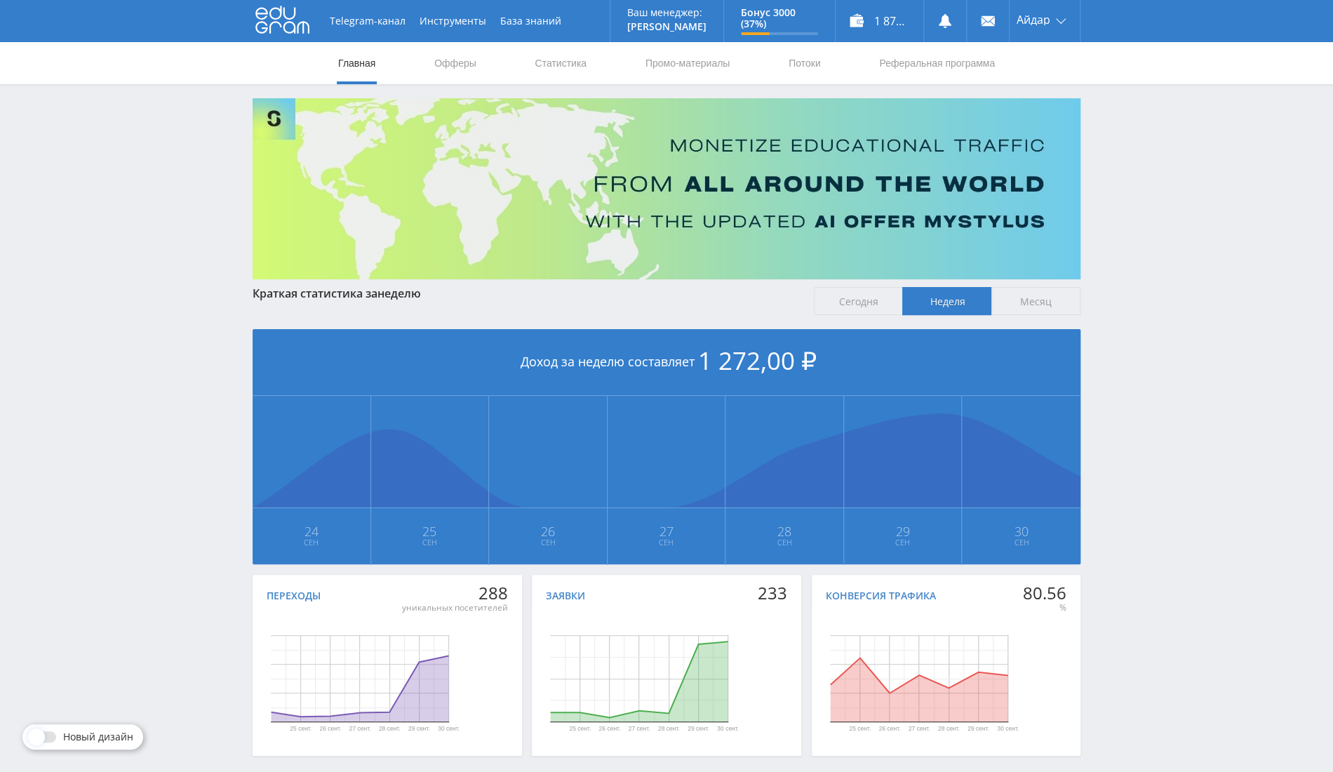
click at [590, 55] on nav "Главная Офферы Статистика Промо-материалы Потоки Реферальная программа" at bounding box center [667, 63] width 660 height 42
click at [567, 72] on link "Статистика" at bounding box center [560, 63] width 55 height 42
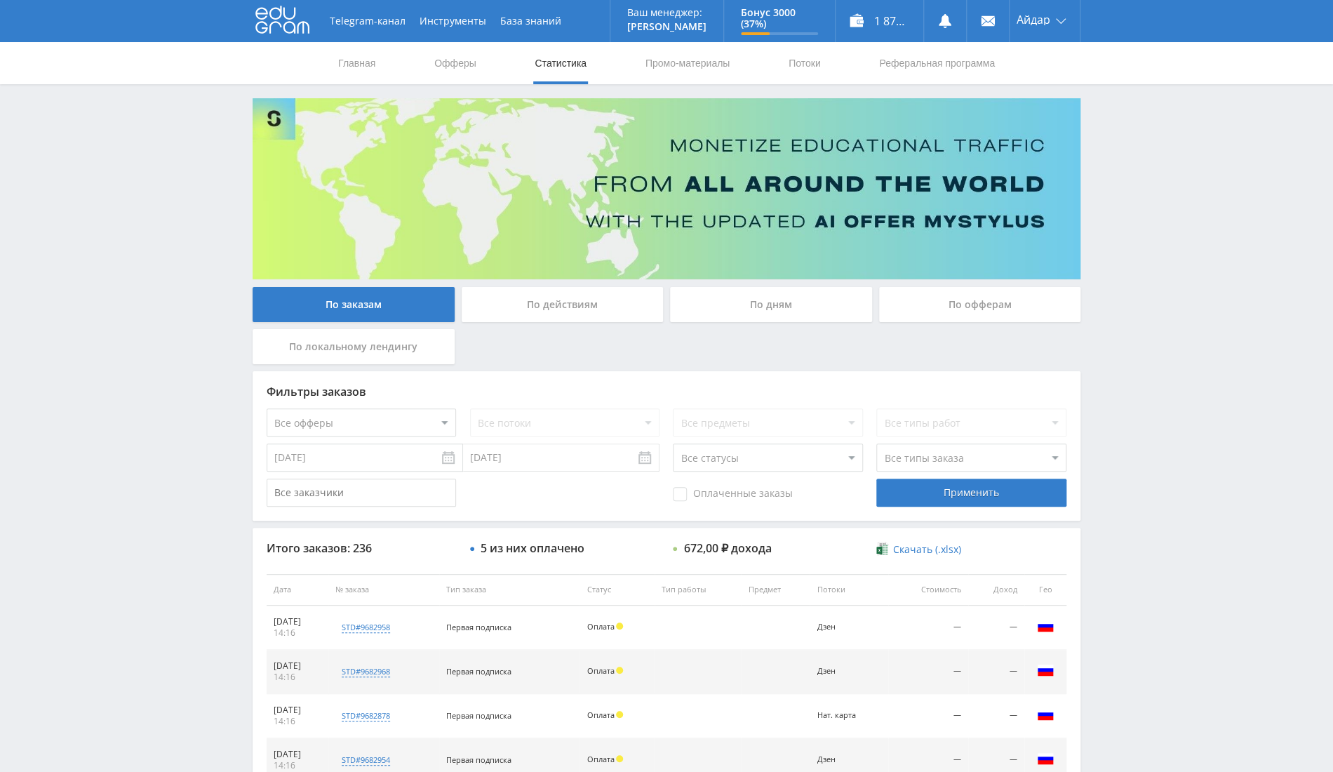
click at [949, 307] on div "По офферам" at bounding box center [980, 304] width 202 height 35
click at [0, 0] on input "По офферам" at bounding box center [0, 0] width 0 height 0
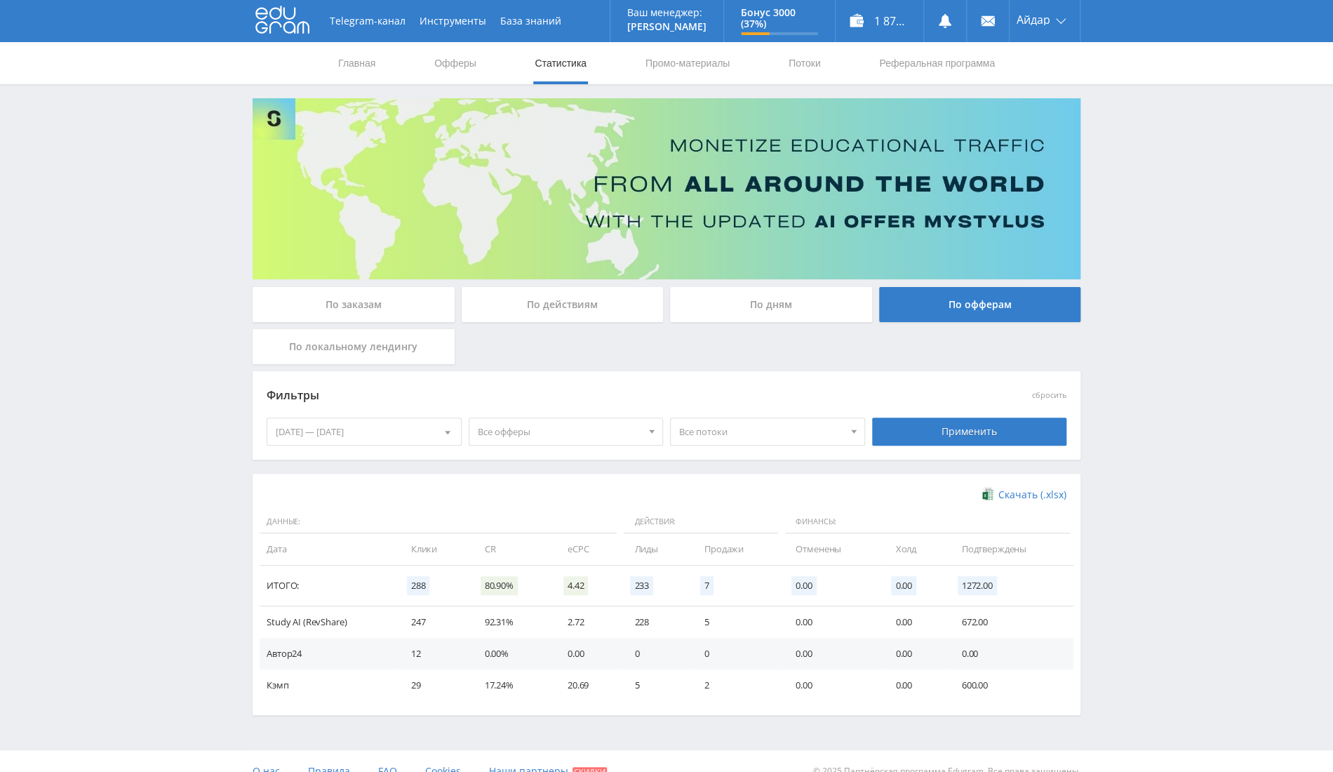
click at [331, 436] on div "[DATE] — [DATE]" at bounding box center [364, 431] width 194 height 27
click at [284, 486] on div at bounding box center [281, 489] width 11 height 11
click at [359, 624] on div "28" at bounding box center [364, 623] width 25 height 16
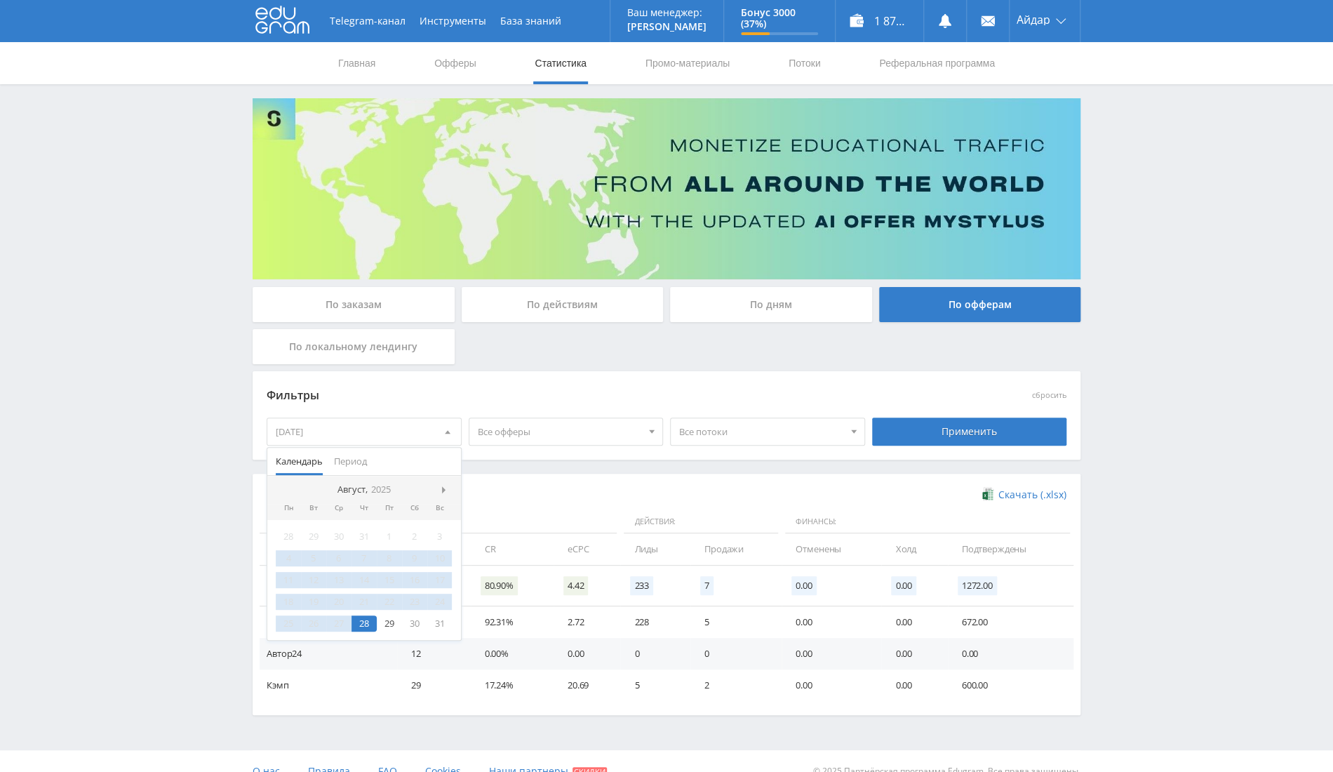
click at [442, 482] on nav "Август, 2025" at bounding box center [364, 490] width 194 height 28
click at [442, 493] on div at bounding box center [446, 489] width 11 height 11
click at [309, 624] on div "30" at bounding box center [313, 623] width 25 height 16
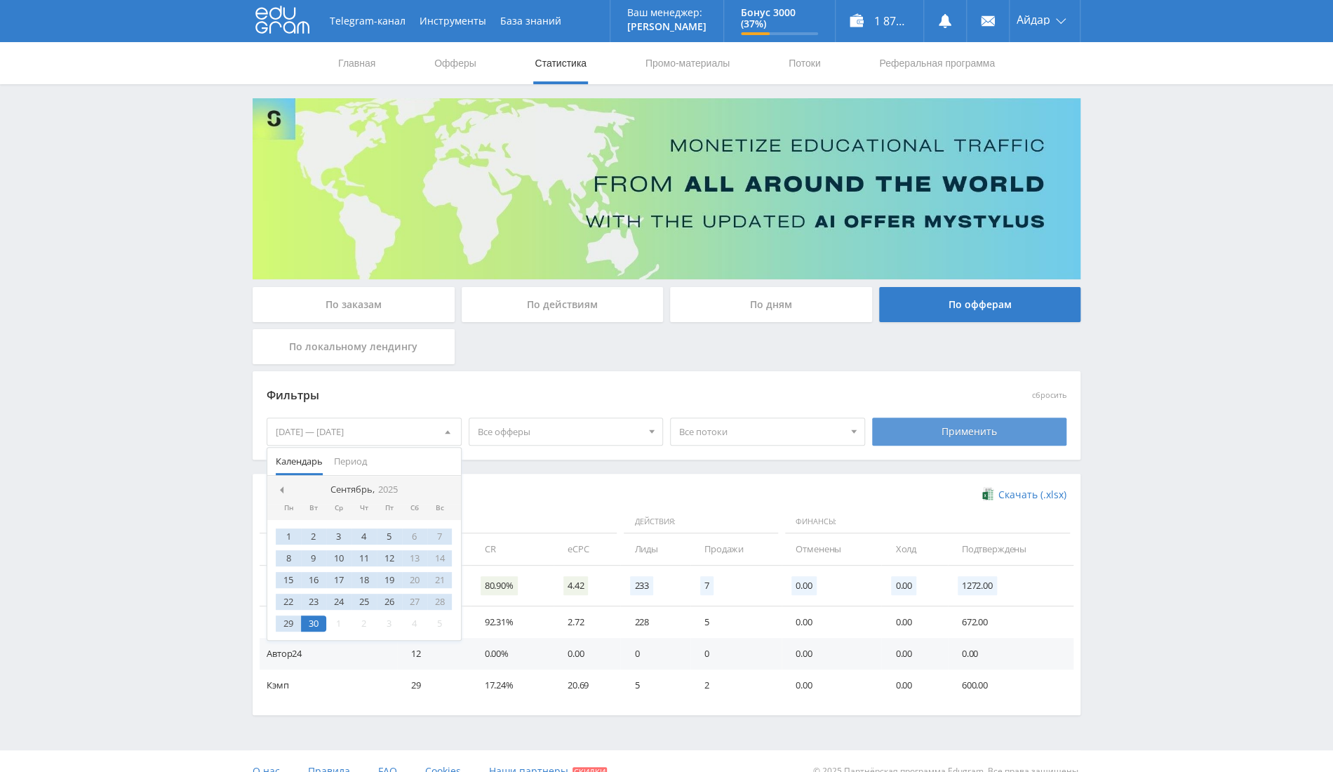
click at [918, 428] on div "Применить" at bounding box center [969, 432] width 195 height 28
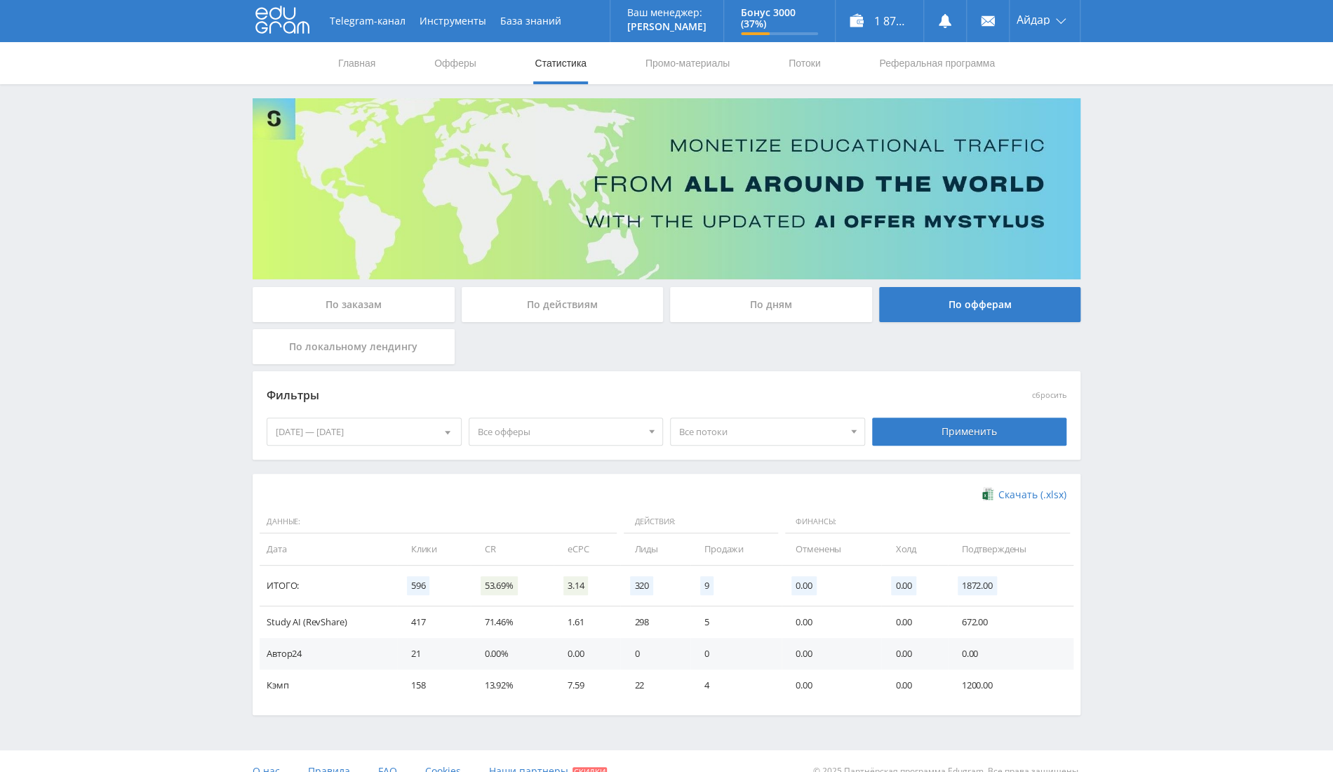
drag, startPoint x: 395, startPoint y: 575, endPoint x: 421, endPoint y: 653, distance: 82.1
click at [421, 653] on table "Данные: Действия: Финансы: Дата Клики CR eCPC Лиды Продажи Отменены Холд Подтве…" at bounding box center [667, 605] width 814 height 191
click at [617, 653] on td "0.00" at bounding box center [587, 654] width 67 height 32
drag, startPoint x: 647, startPoint y: 684, endPoint x: 623, endPoint y: 682, distance: 23.9
click at [623, 682] on td "22" at bounding box center [655, 686] width 70 height 32
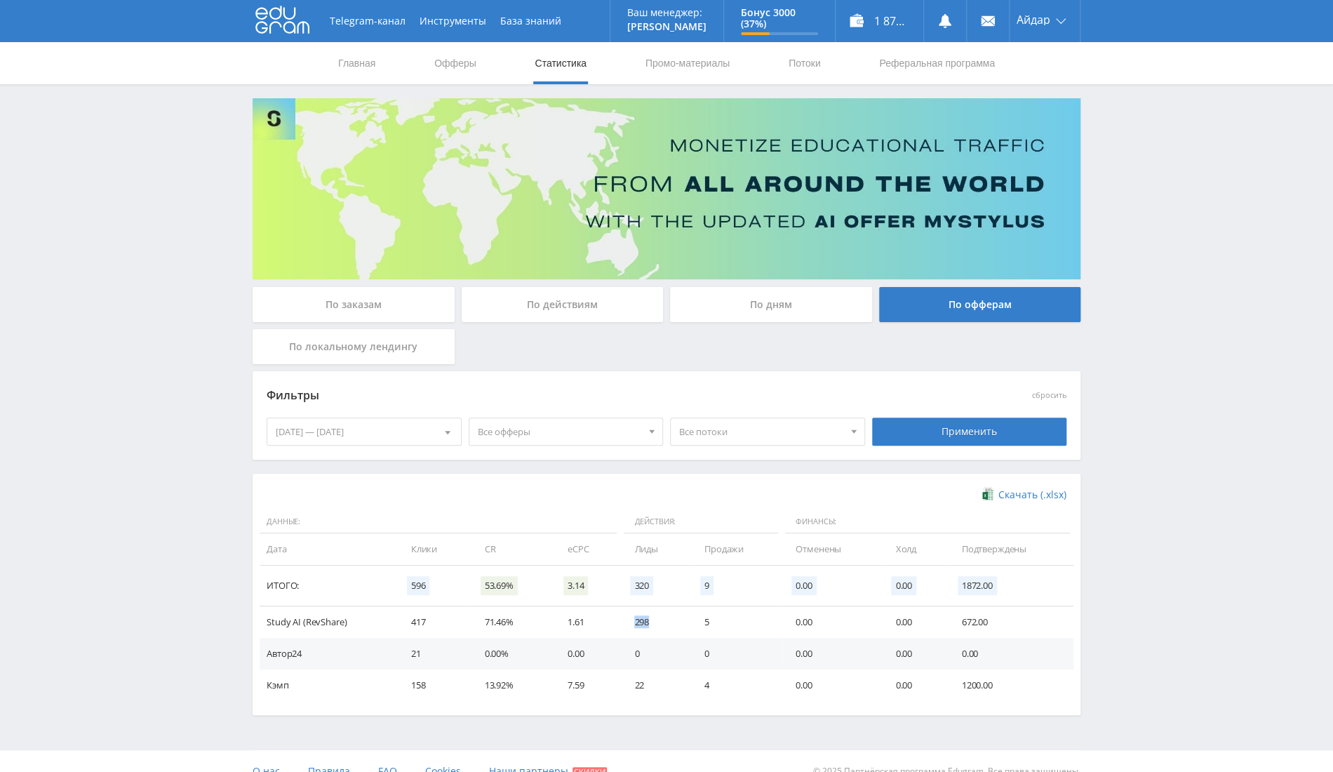
drag, startPoint x: 658, startPoint y: 620, endPoint x: 612, endPoint y: 618, distance: 46.3
click at [612, 618] on tr "Study AI (RevShare) 417 71.46% 1.61 298 5 0.00 0.00 672.00" at bounding box center [667, 622] width 814 height 32
drag, startPoint x: 625, startPoint y: 693, endPoint x: 646, endPoint y: 684, distance: 22.7
click at [646, 684] on td "22" at bounding box center [655, 686] width 70 height 32
click at [1025, 105] on link "Выход" at bounding box center [1045, 106] width 70 height 25
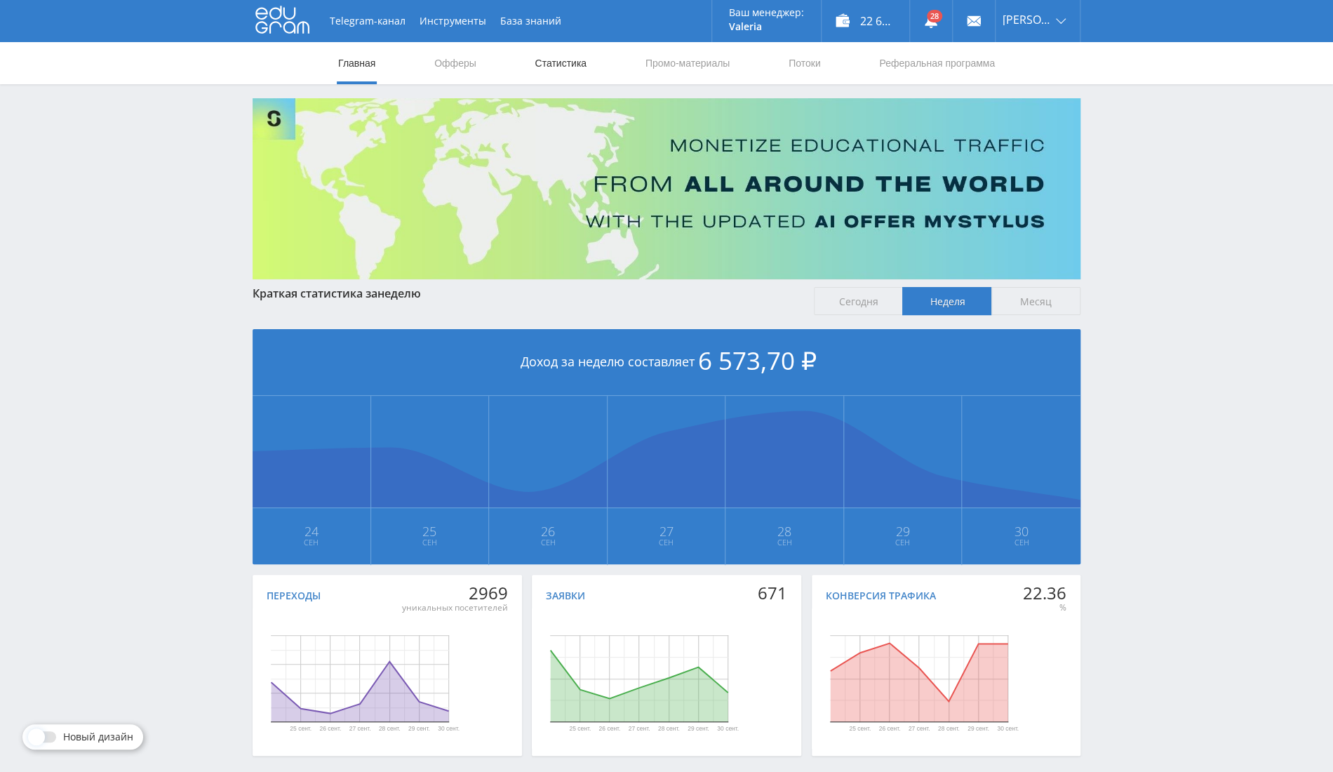
click at [554, 76] on link "Статистика" at bounding box center [560, 63] width 55 height 42
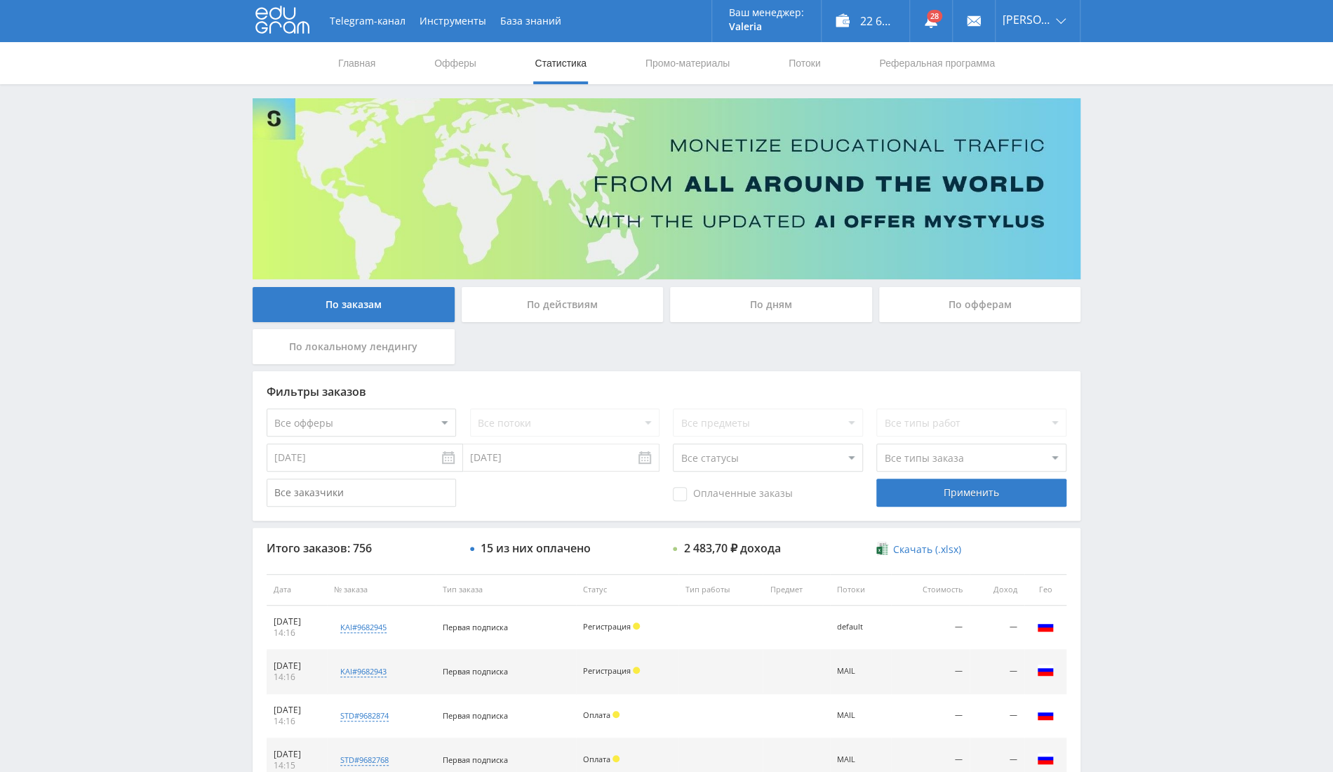
click at [347, 458] on input "[DATE]" at bounding box center [365, 458] width 197 height 28
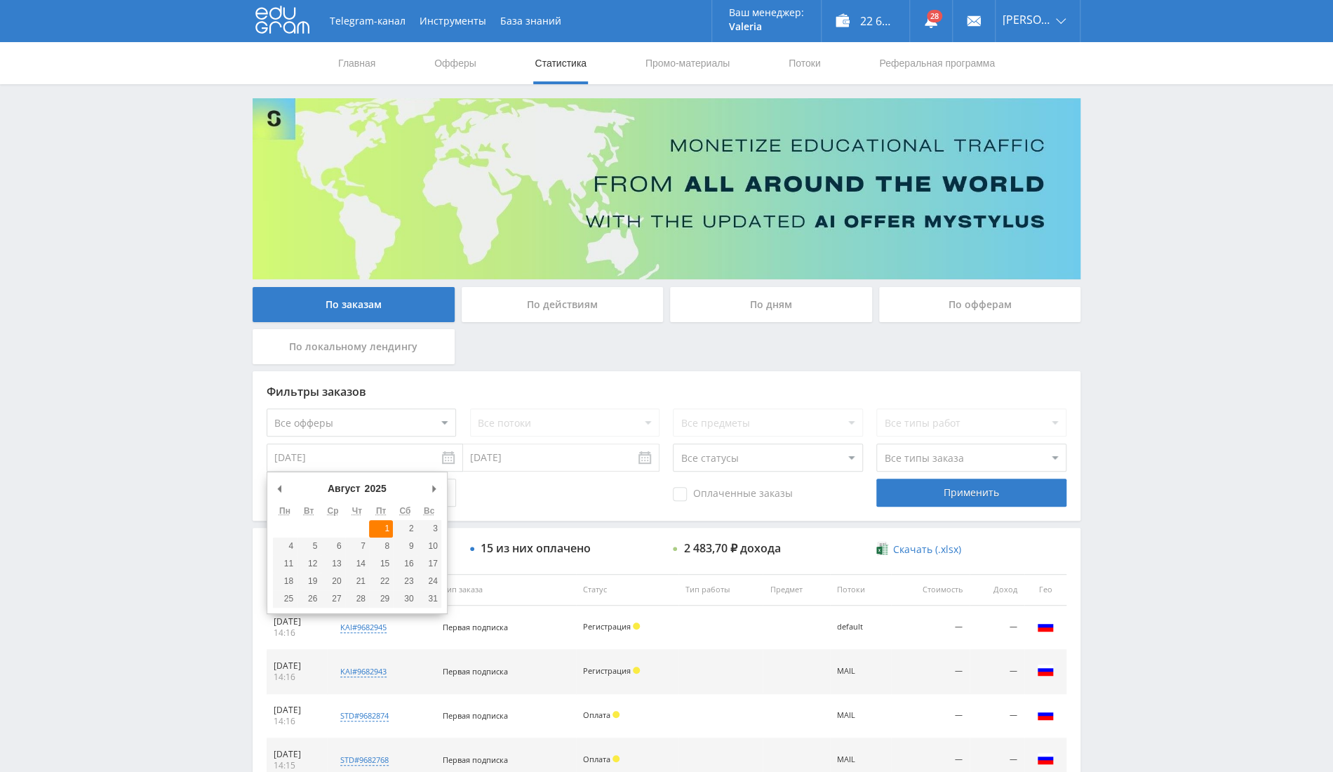
type input "[DATE]"
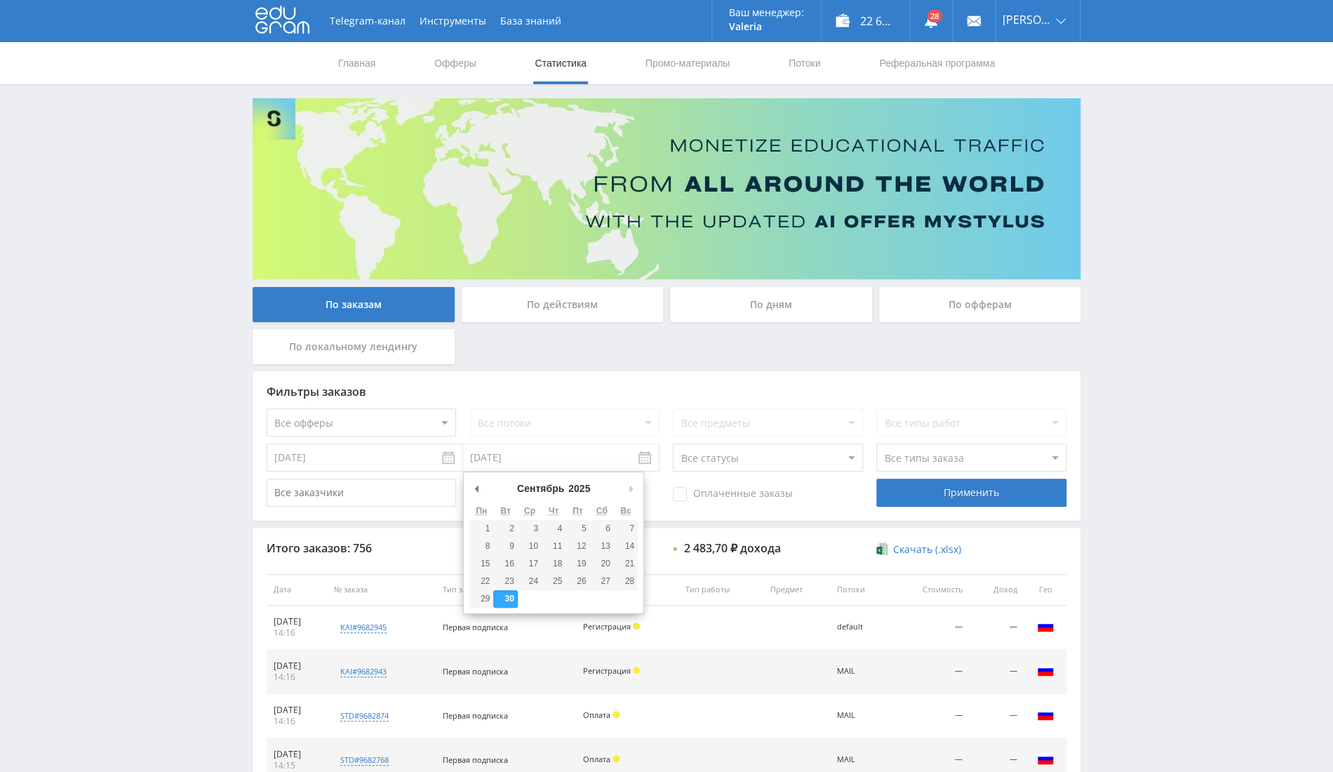
click at [507, 449] on input "[DATE]" at bounding box center [561, 458] width 197 height 28
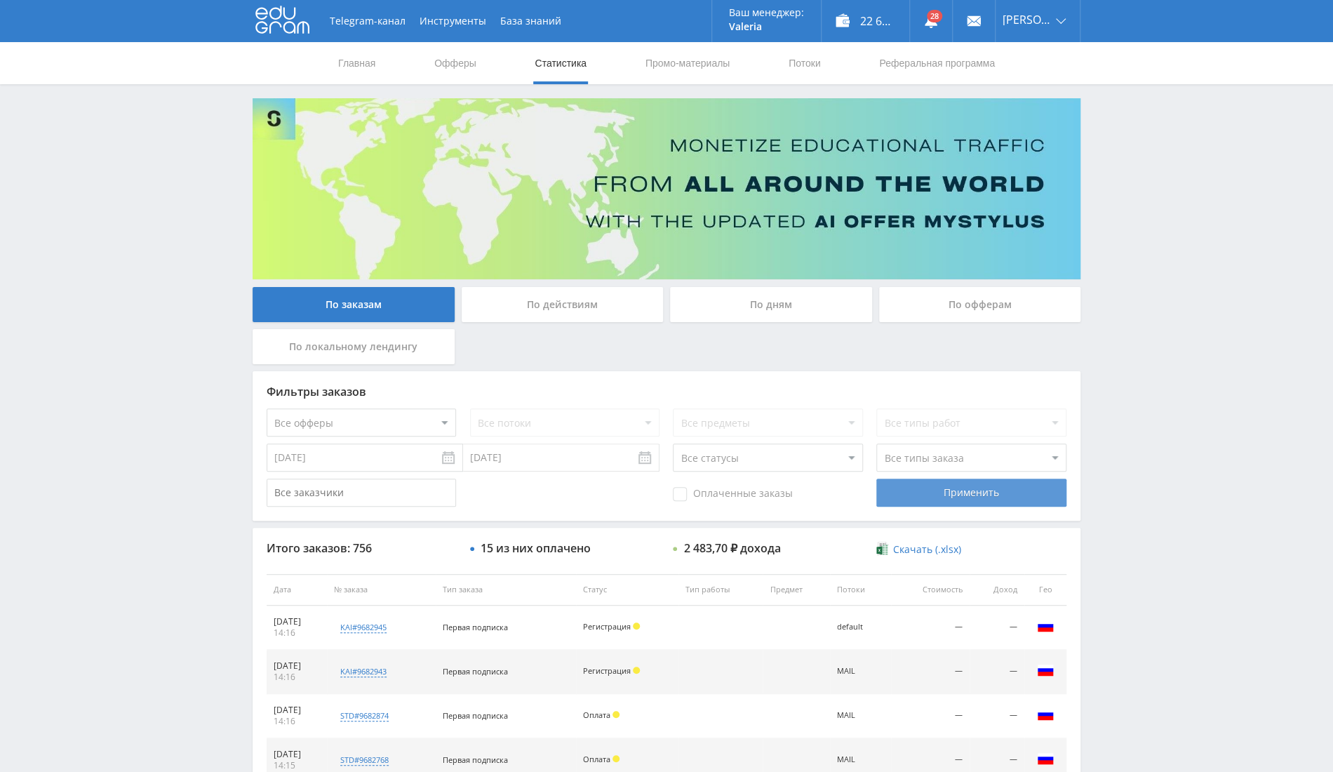
click at [997, 488] on div "Применить" at bounding box center [971, 493] width 189 height 28
click at [957, 307] on div "По офферам" at bounding box center [980, 304] width 202 height 35
click at [0, 0] on input "По офферам" at bounding box center [0, 0] width 0 height 0
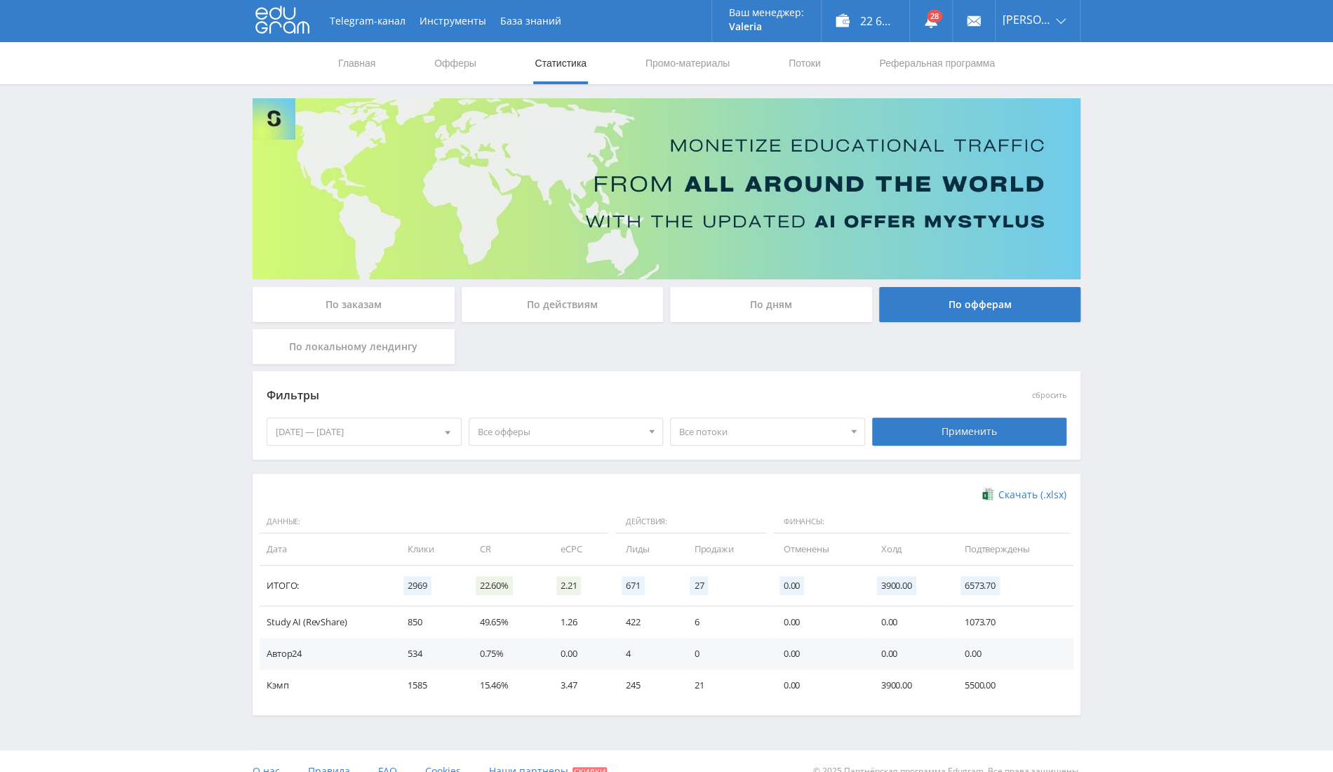
click at [382, 439] on div "[DATE] — [DATE]" at bounding box center [364, 431] width 194 height 27
click at [283, 493] on div at bounding box center [281, 489] width 11 height 11
click at [384, 533] on div "1" at bounding box center [389, 536] width 25 height 16
click at [440, 490] on nav "Август, 2025" at bounding box center [364, 490] width 194 height 28
click at [494, 438] on span "Все офферы" at bounding box center [560, 431] width 164 height 27
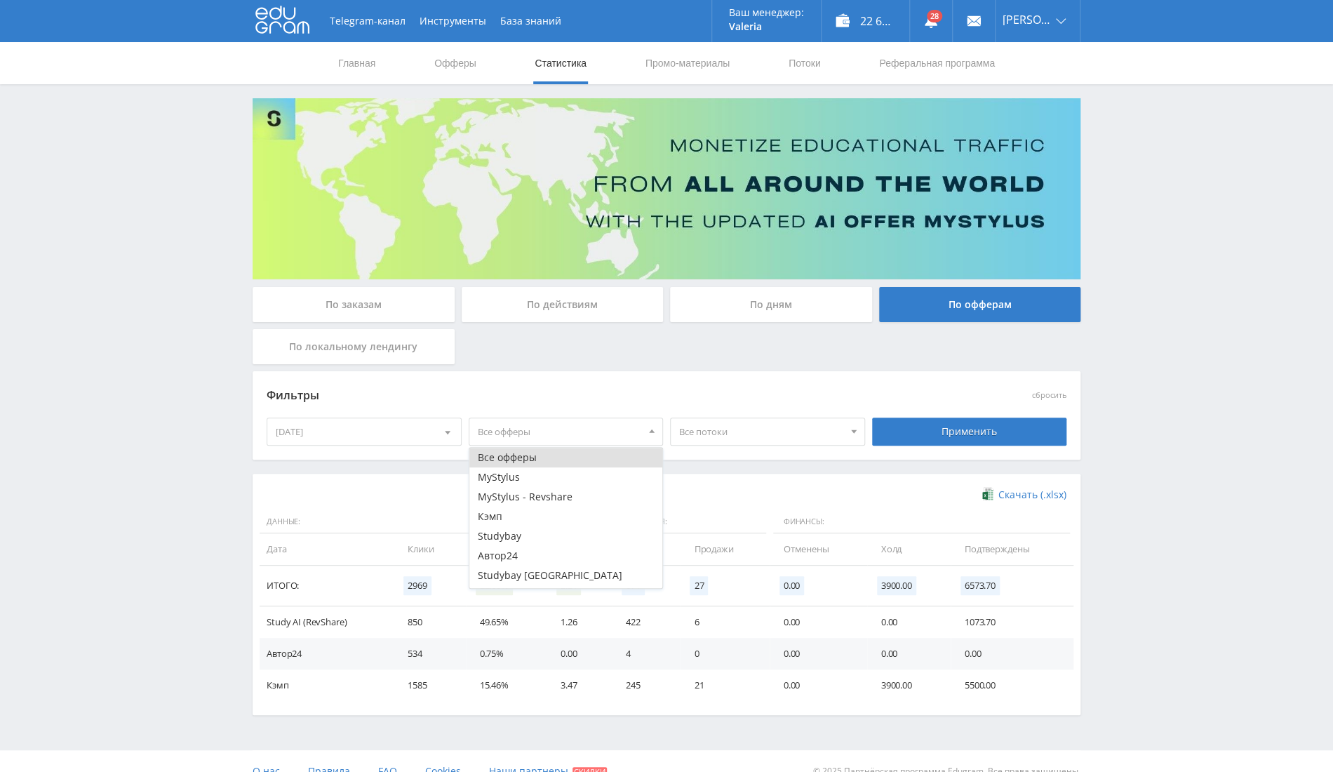
click at [438, 429] on div at bounding box center [447, 431] width 27 height 27
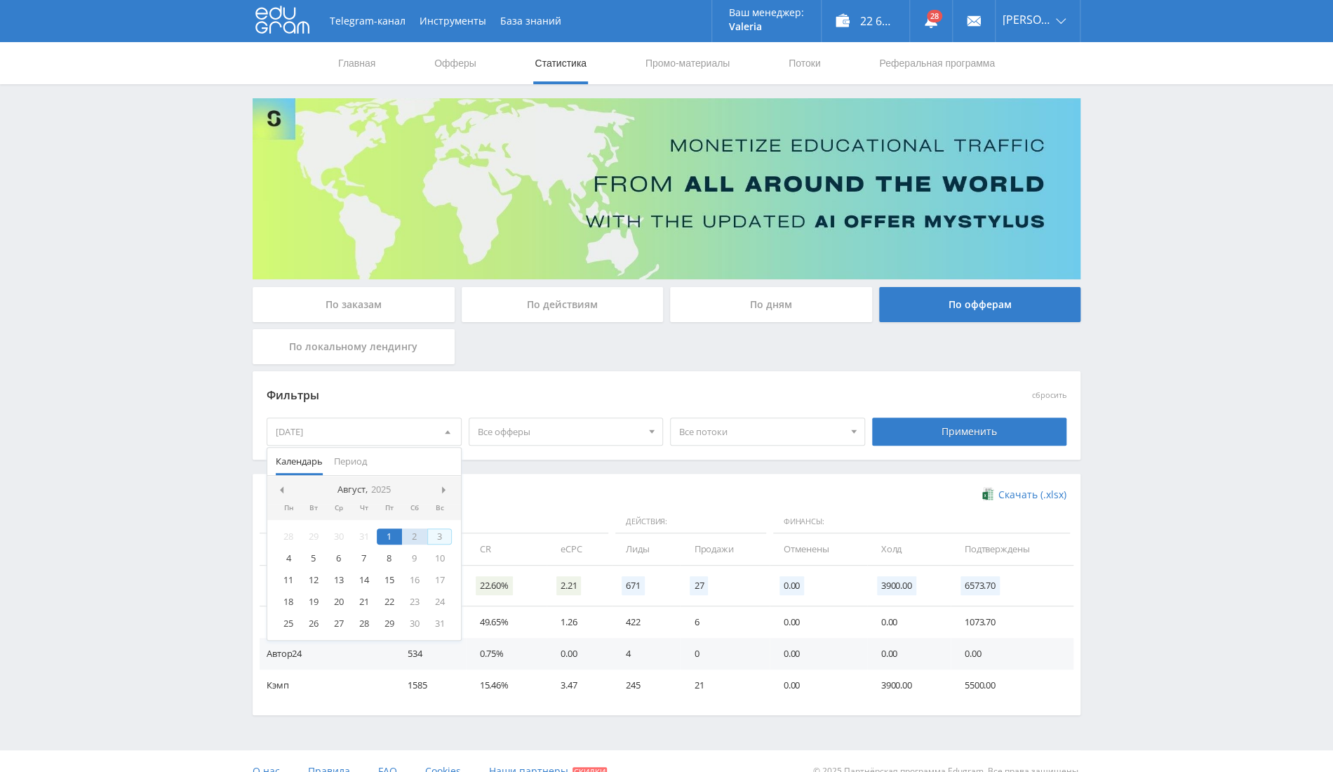
click at [452, 493] on nav "Август, 2025" at bounding box center [364, 490] width 194 height 28
click at [441, 484] on div at bounding box center [446, 489] width 11 height 11
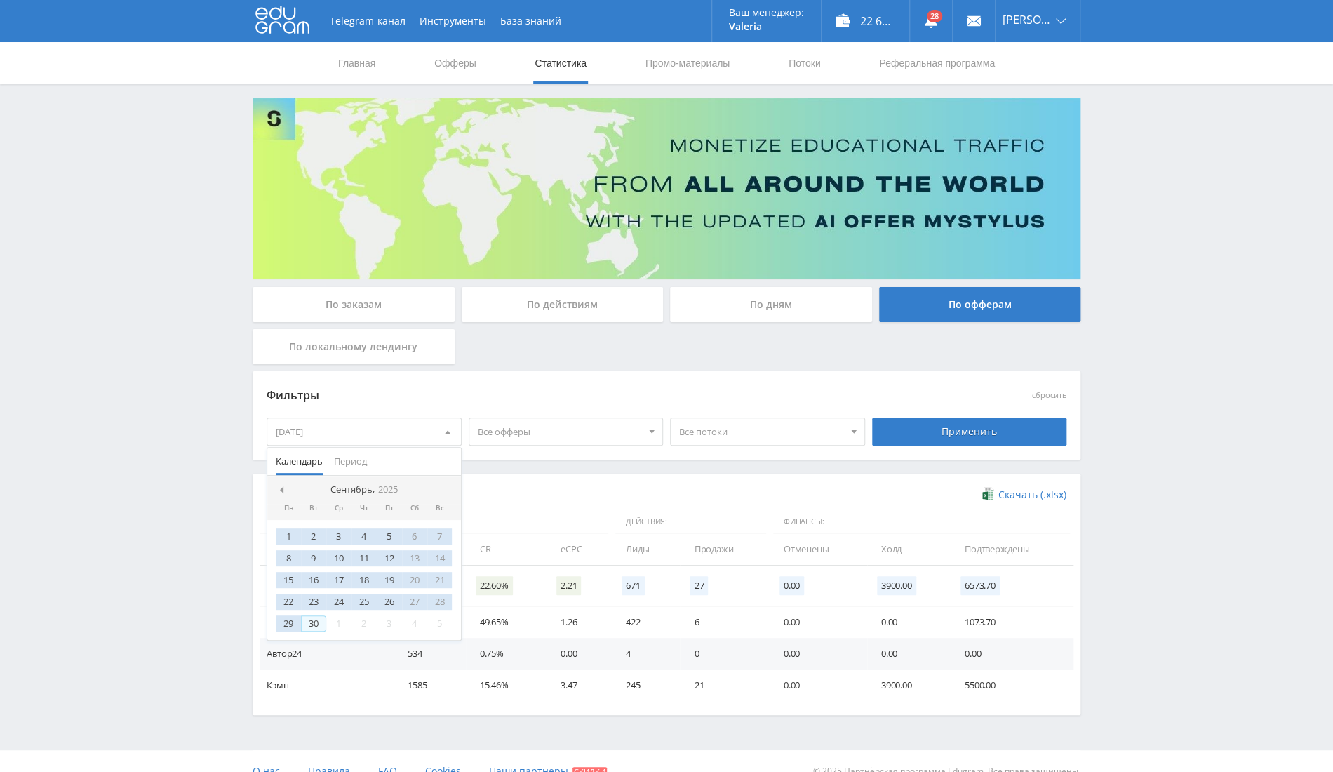
click at [314, 620] on div "30" at bounding box center [313, 623] width 25 height 16
click at [947, 420] on div "Применить" at bounding box center [969, 432] width 195 height 28
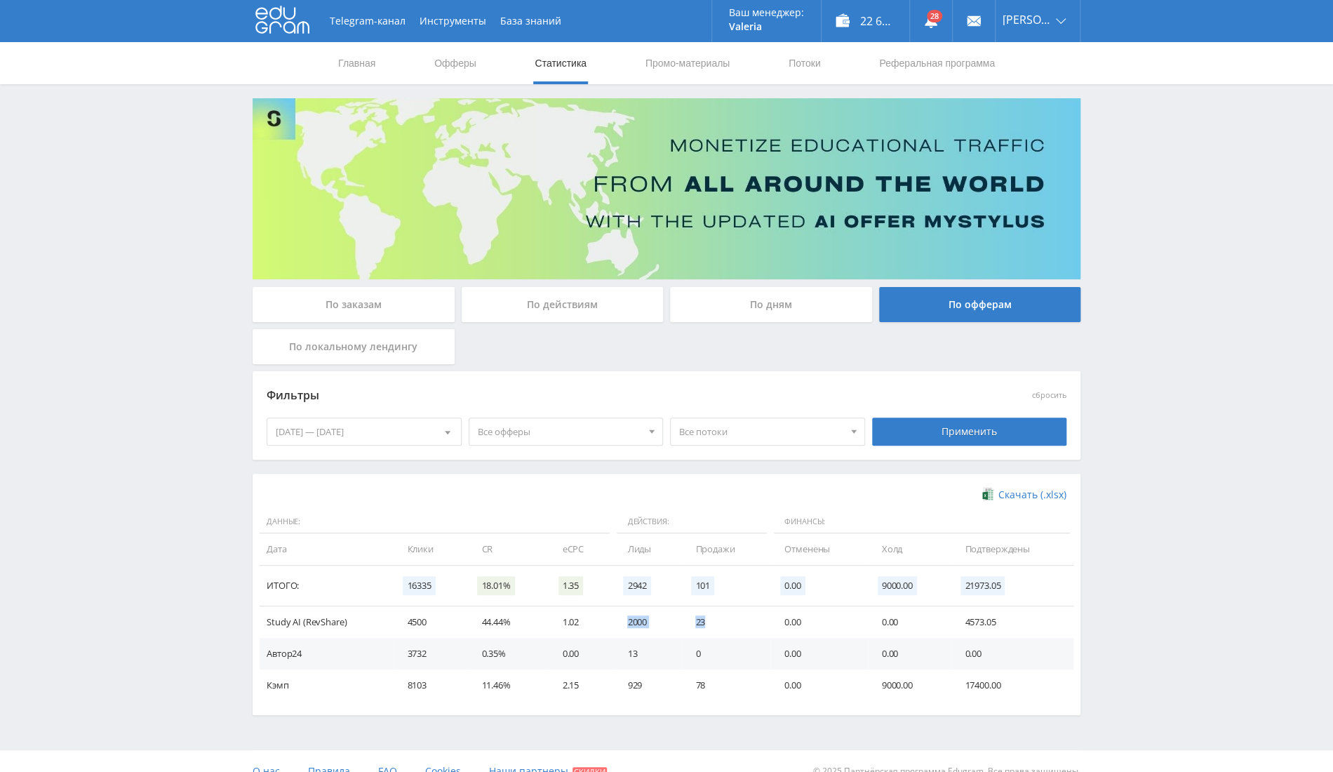
drag, startPoint x: 619, startPoint y: 620, endPoint x: 710, endPoint y: 622, distance: 90.6
click at [710, 622] on tr "Study AI (RevShare) 4500 44.44% 1.02 2000 23 0.00 0.00 4573.05" at bounding box center [667, 622] width 814 height 32
copy tr "2000 23"
click at [1058, 109] on link "Выход" at bounding box center [1038, 106] width 84 height 25
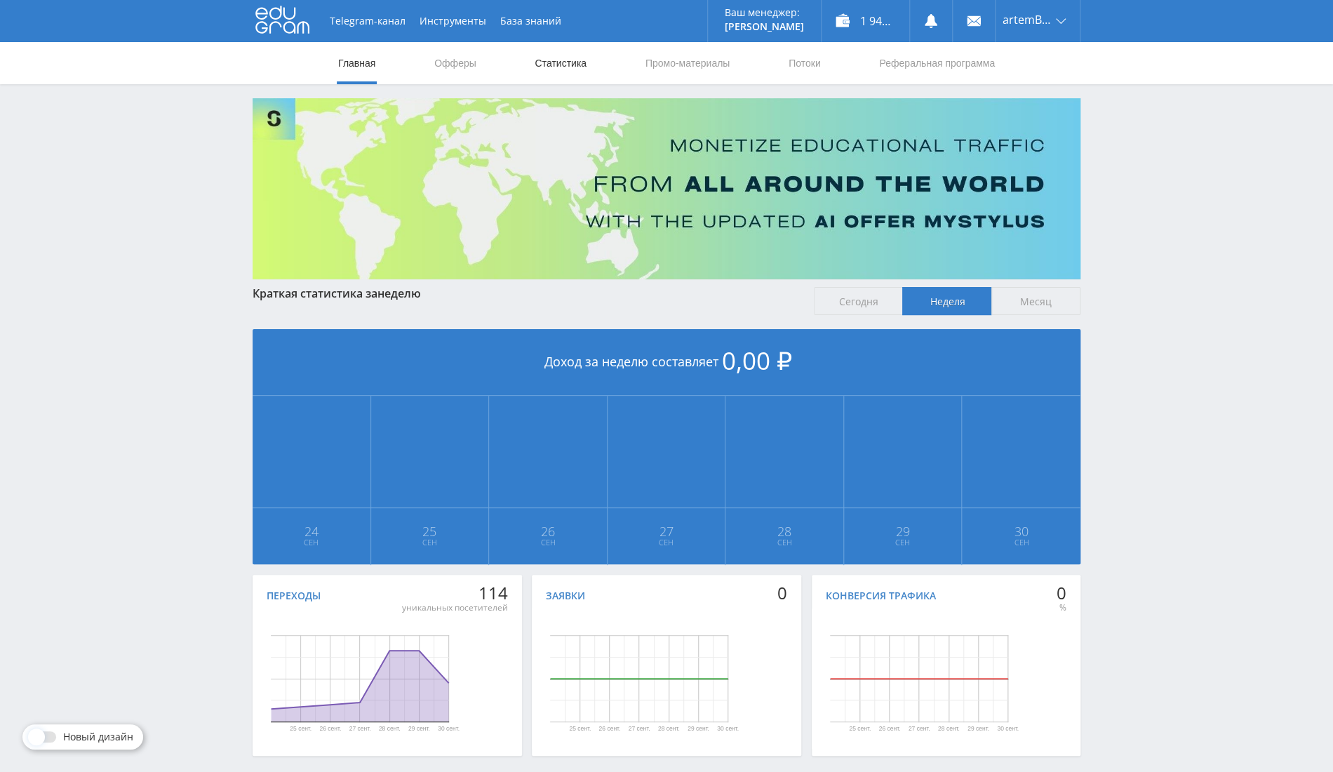
click at [566, 72] on link "Статистика" at bounding box center [560, 63] width 55 height 42
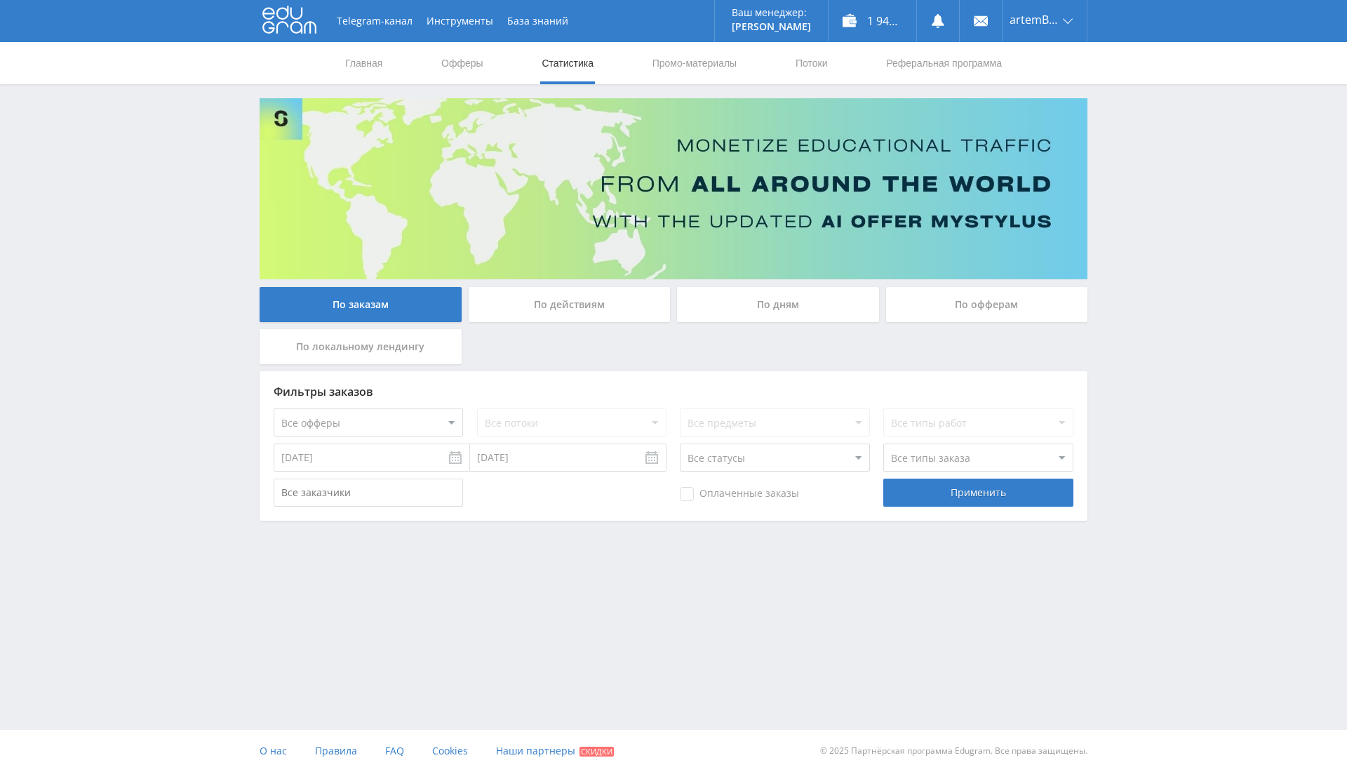
click at [392, 462] on input "[DATE]" at bounding box center [372, 458] width 197 height 28
click at [984, 306] on div "По офферам" at bounding box center [987, 304] width 202 height 35
click at [0, 0] on input "По офферам" at bounding box center [0, 0] width 0 height 0
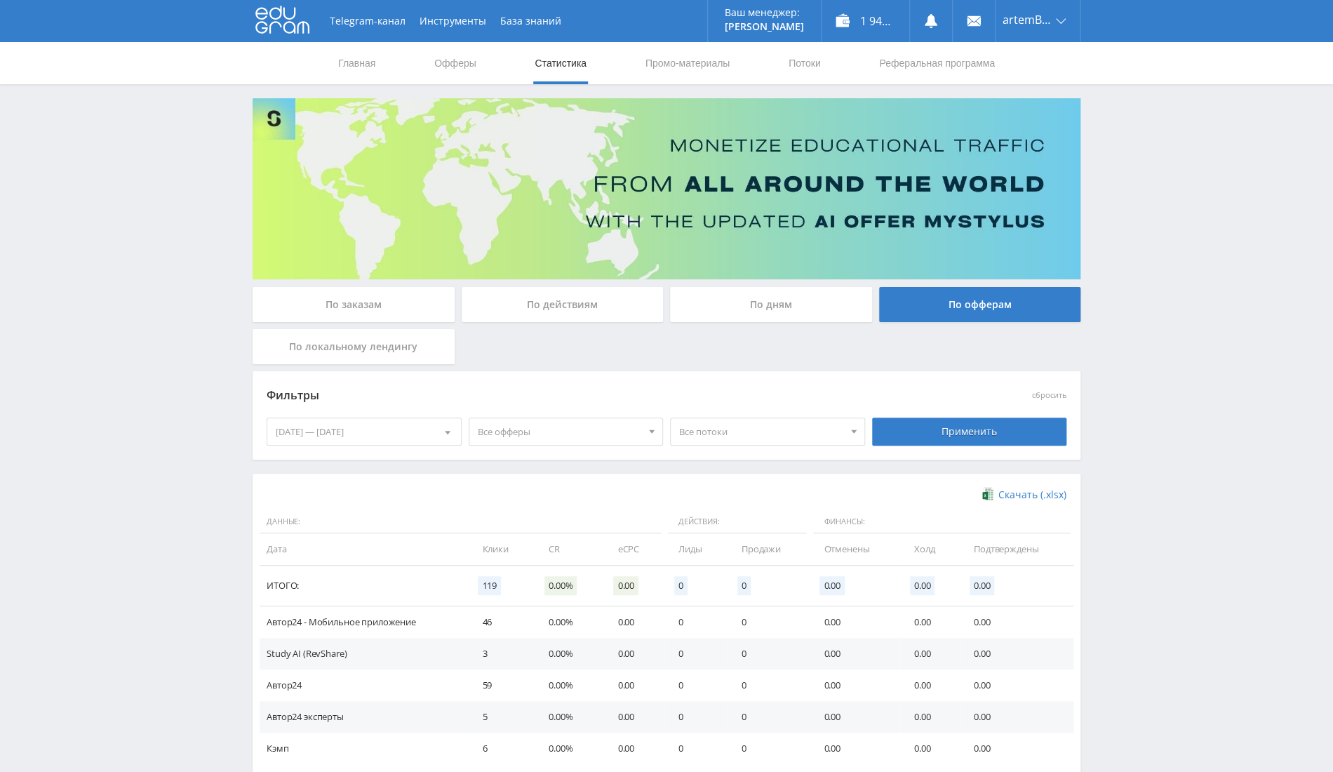
click at [368, 433] on div "[DATE] — [DATE]" at bounding box center [364, 431] width 194 height 27
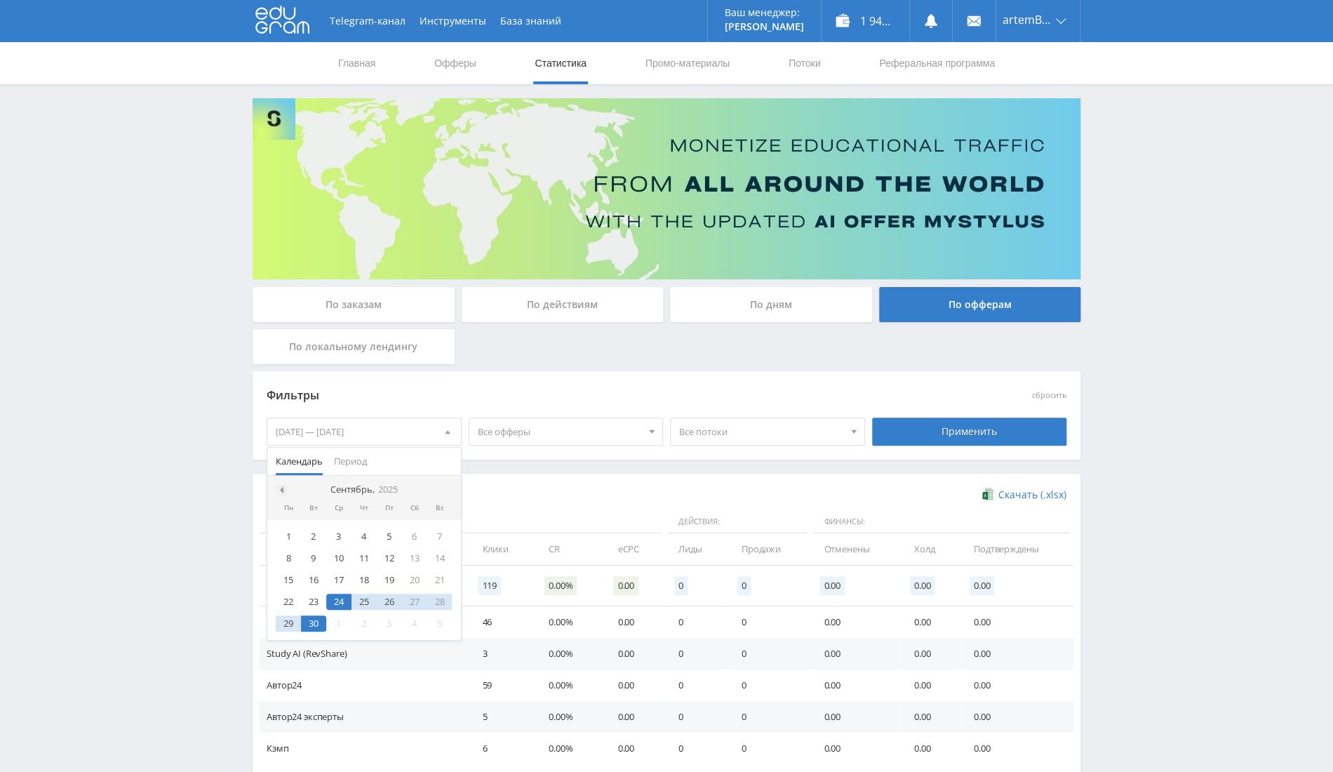
click at [282, 488] on span at bounding box center [280, 489] width 7 height 7
click at [390, 536] on div "1" at bounding box center [389, 536] width 25 height 16
click at [437, 486] on nav "Август, 2025" at bounding box center [364, 490] width 194 height 28
click at [446, 493] on div at bounding box center [446, 489] width 11 height 11
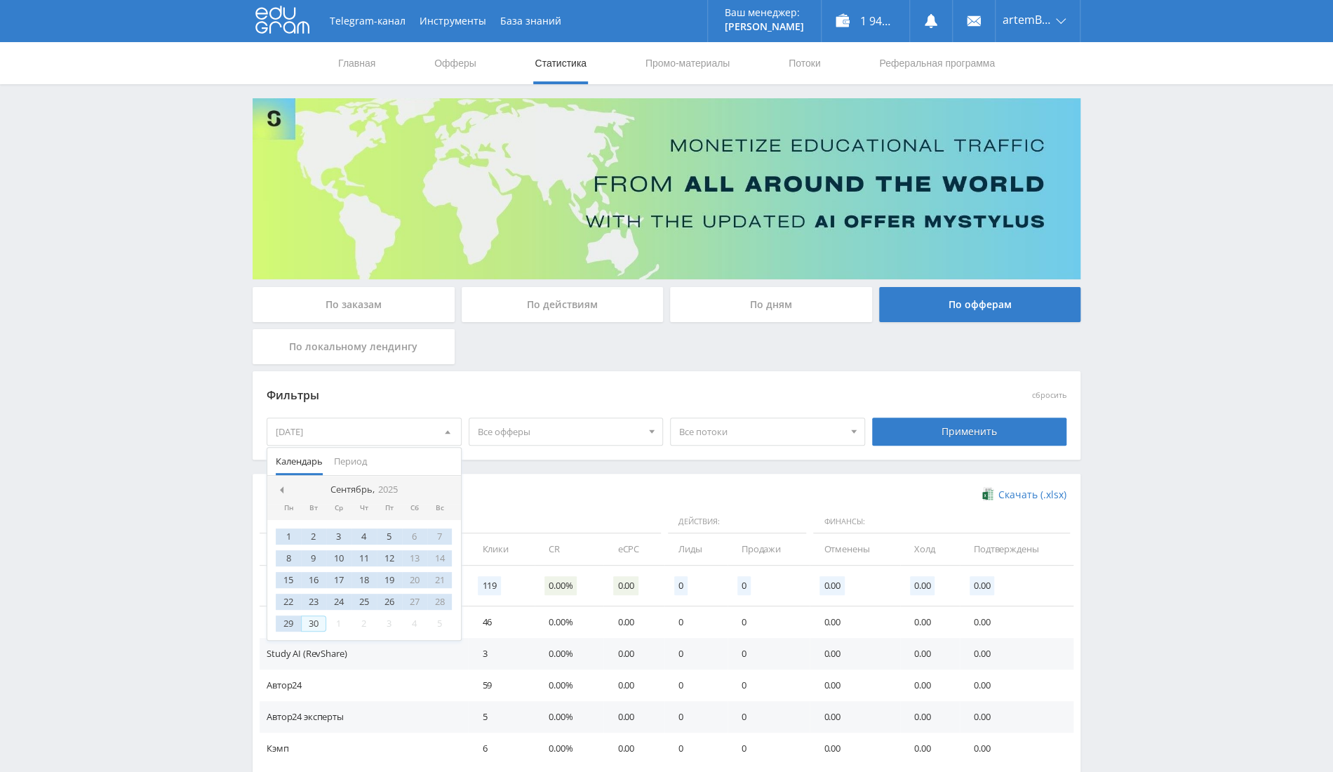
click at [314, 616] on div "30" at bounding box center [313, 623] width 25 height 16
click at [971, 424] on div "Применить" at bounding box center [969, 432] width 195 height 28
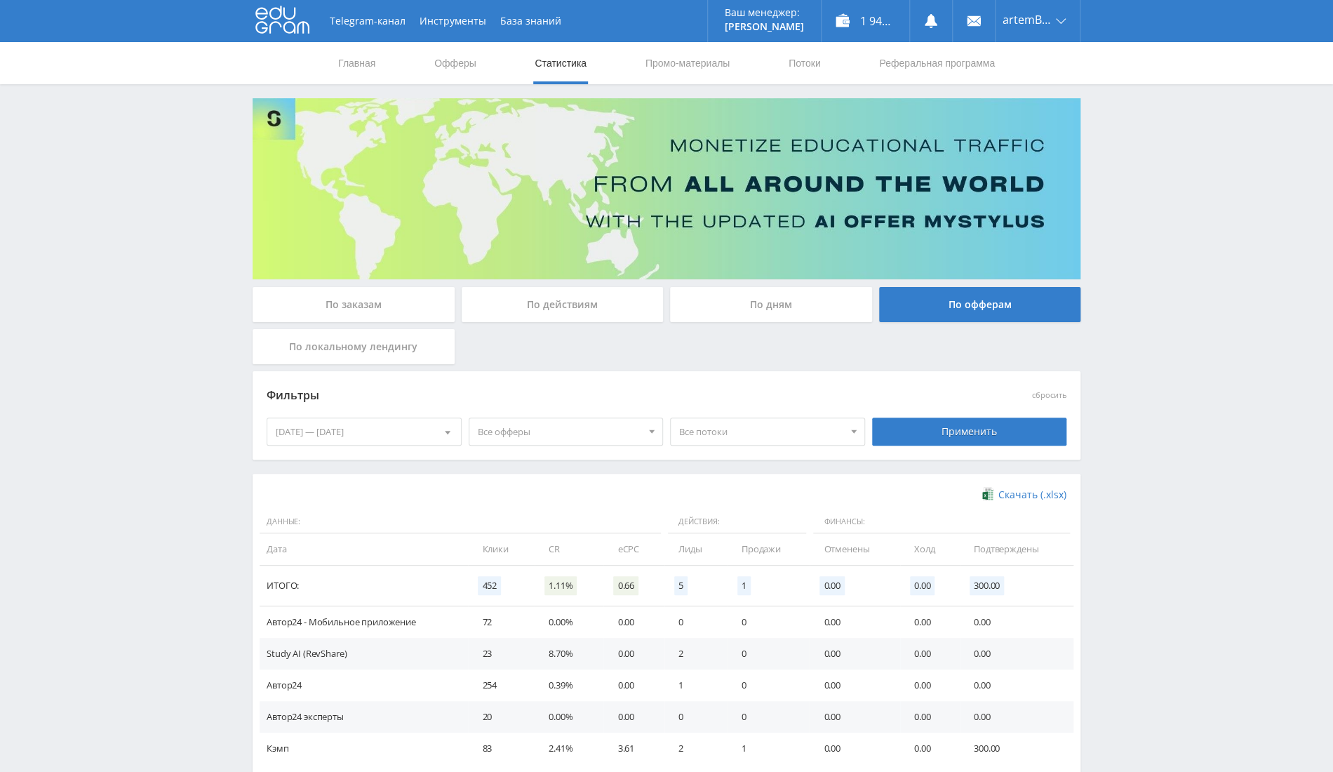
scroll to position [82, 0]
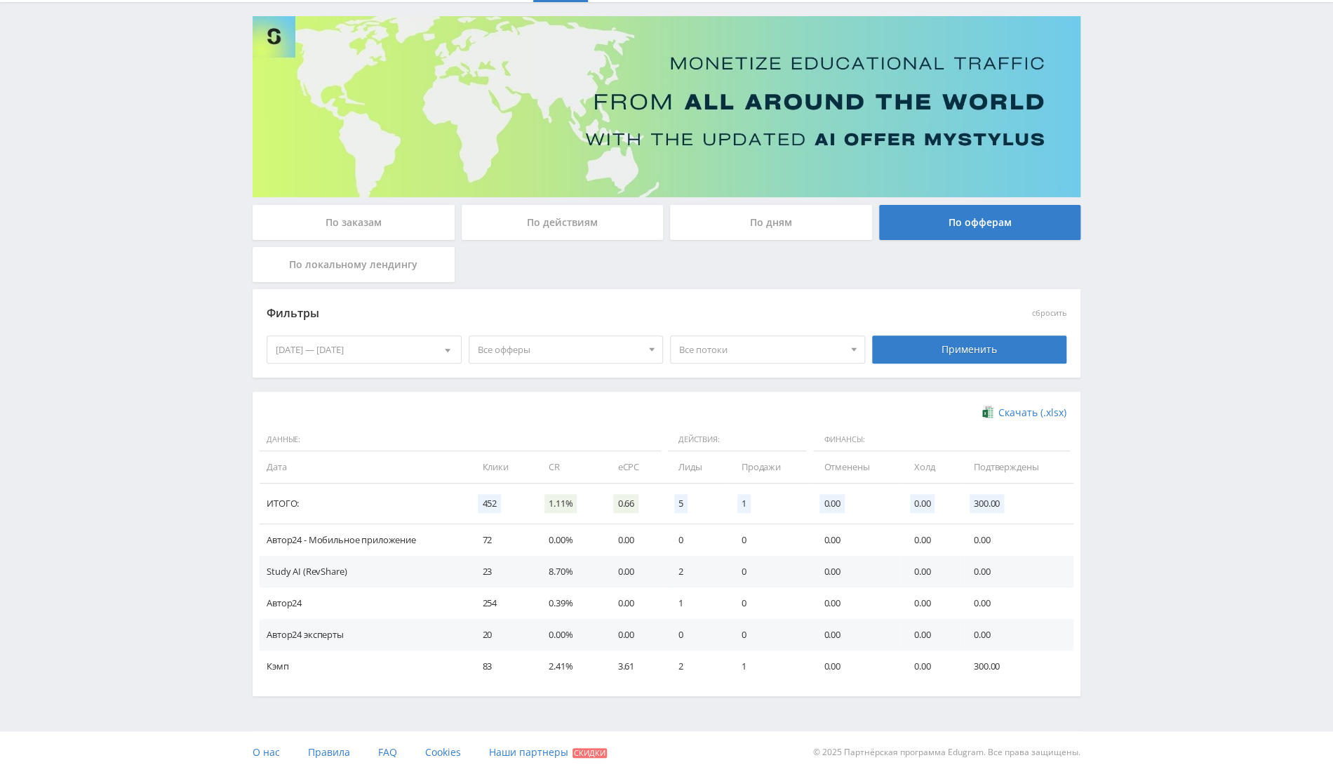
click at [393, 340] on div "01.08.2025 — 30.09.2025" at bounding box center [364, 349] width 194 height 27
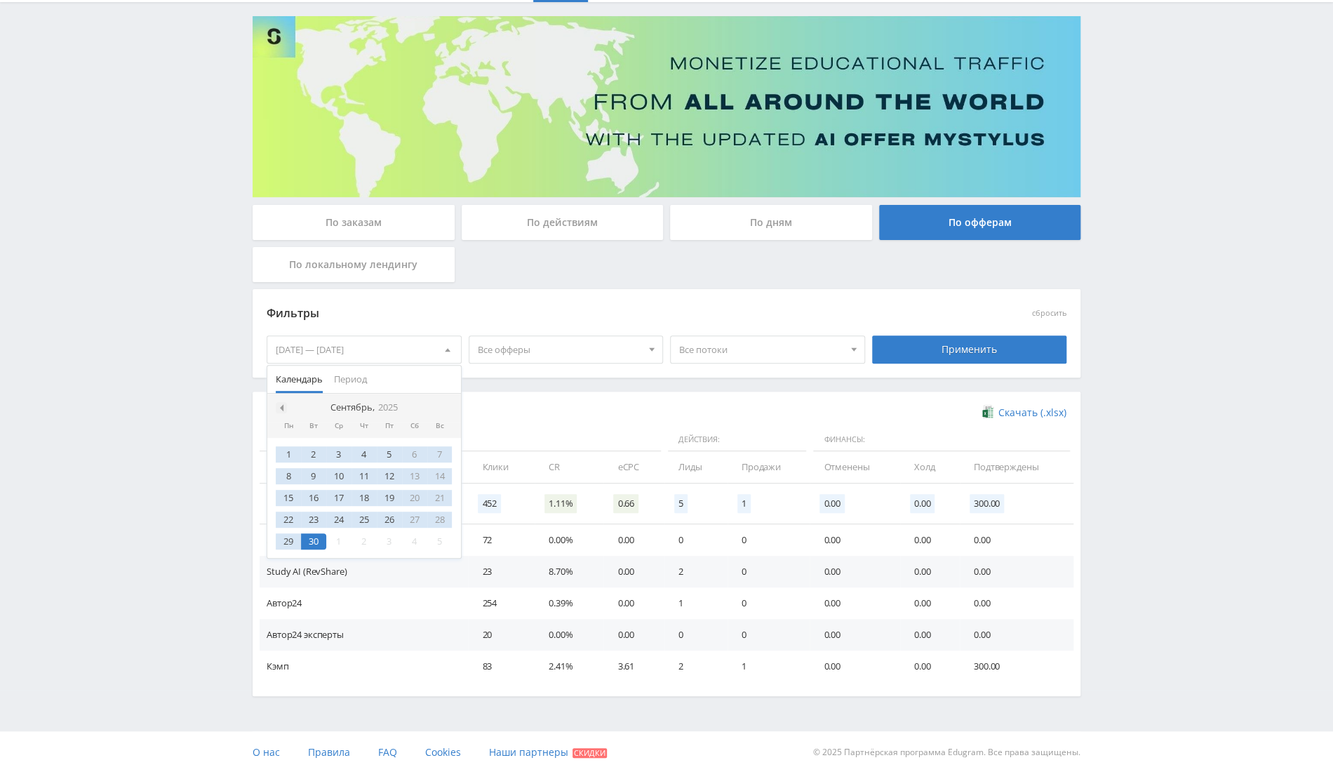
click at [281, 405] on span at bounding box center [280, 407] width 7 height 7
click at [415, 449] on div "2" at bounding box center [414, 454] width 25 height 16
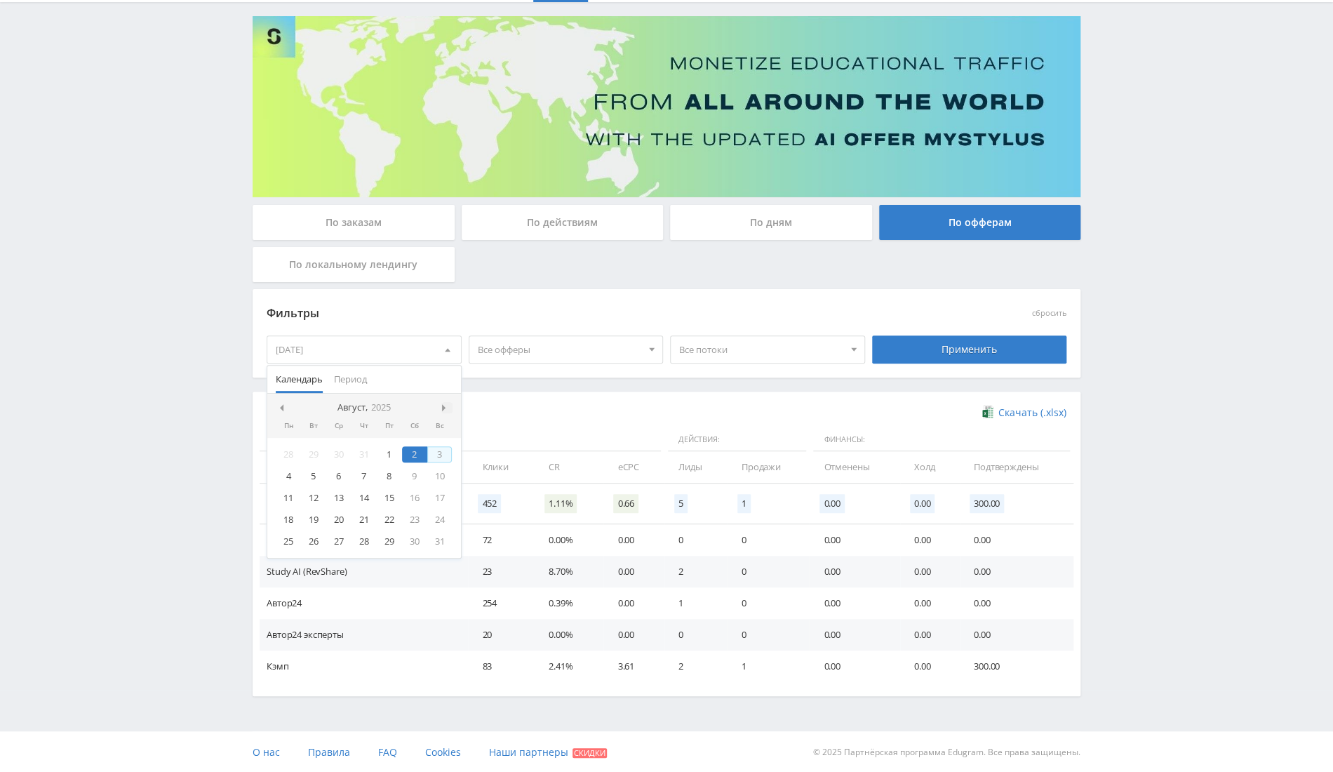
click at [448, 404] on span at bounding box center [445, 407] width 7 height 7
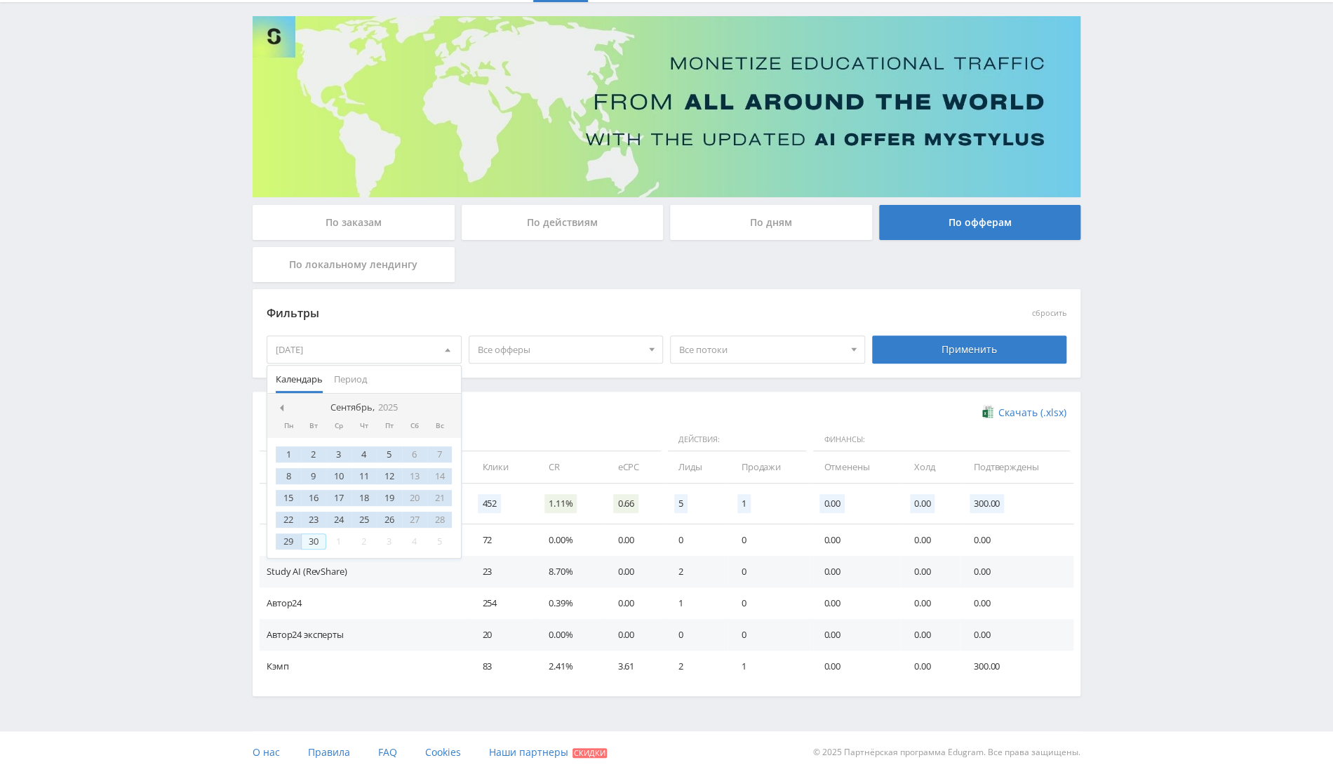
click at [320, 536] on div "30" at bounding box center [313, 541] width 25 height 16
click at [939, 354] on div "Применить" at bounding box center [969, 349] width 195 height 28
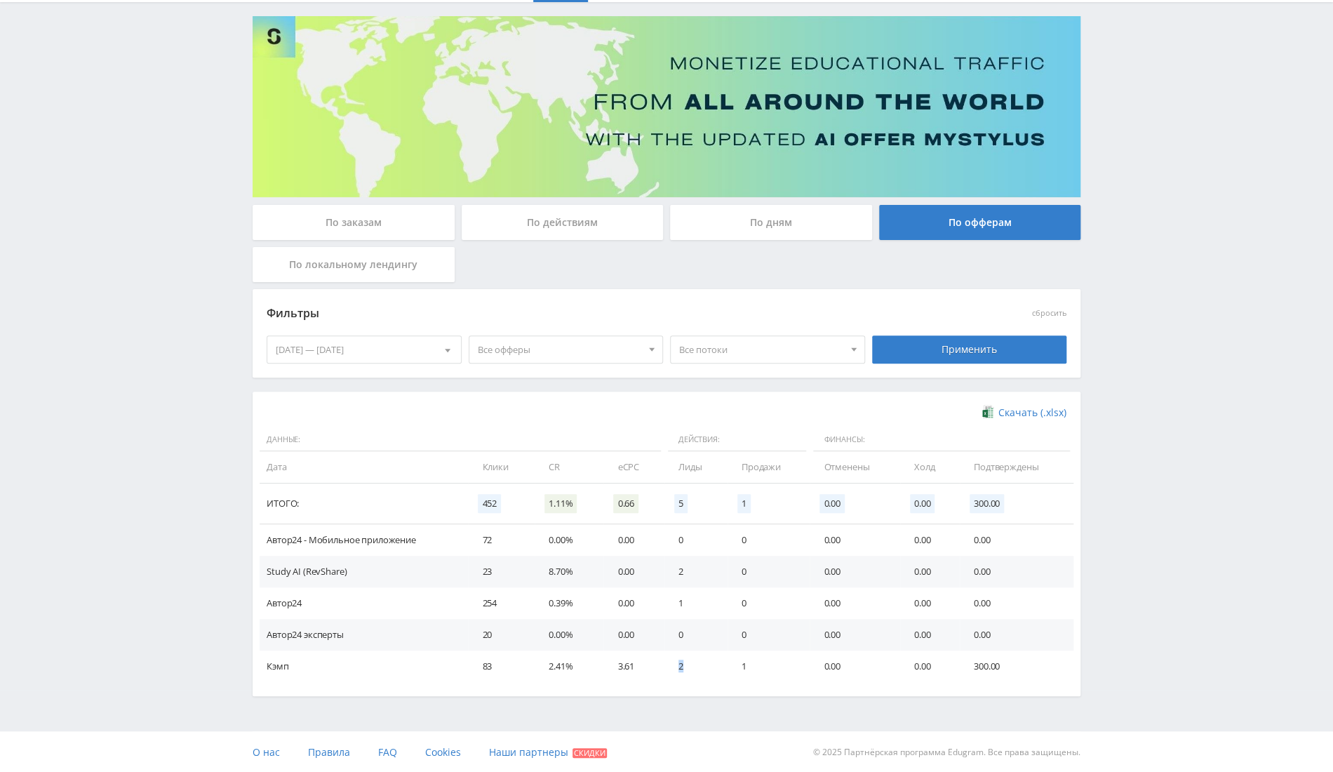
click at [687, 670] on td "2" at bounding box center [696, 667] width 63 height 32
drag, startPoint x: 744, startPoint y: 644, endPoint x: 747, endPoint y: 654, distance: 11.1
click at [744, 644] on td "0" at bounding box center [769, 635] width 83 height 32
drag, startPoint x: 747, startPoint y: 663, endPoint x: 667, endPoint y: 674, distance: 80.7
click at [667, 674] on tr "Кэмп 83 2.41% 3.61 2 1 0.00 0.00 300.00" at bounding box center [667, 667] width 814 height 32
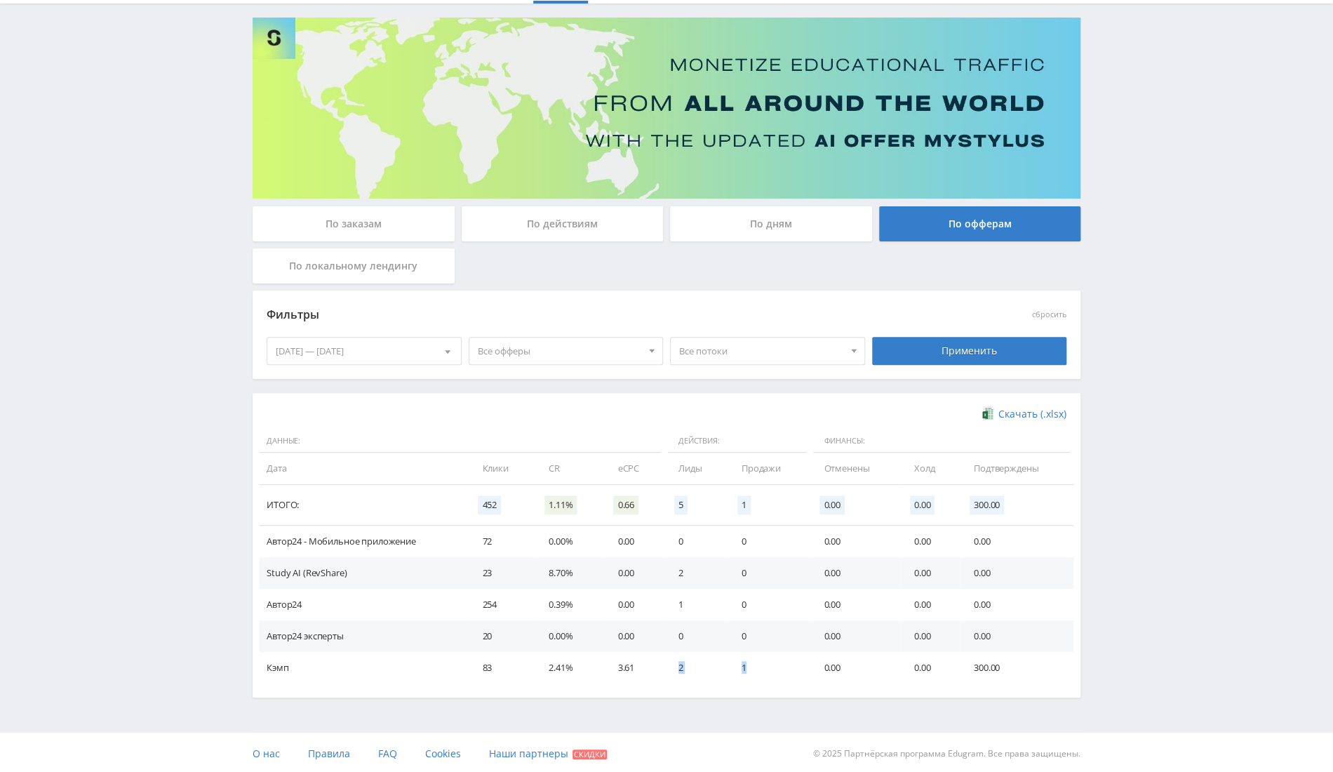
scroll to position [0, 0]
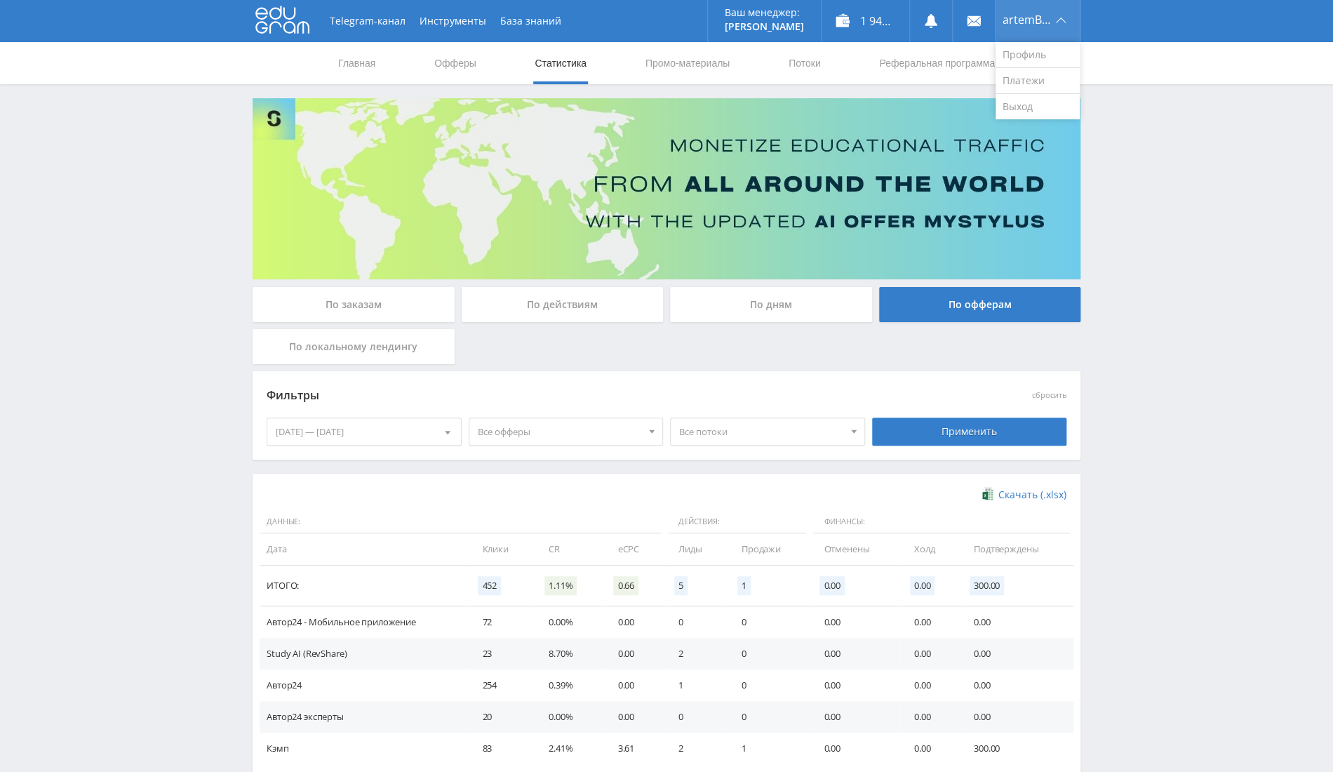
click at [1035, 22] on span "artemBb92" at bounding box center [1027, 19] width 49 height 11
click at [1022, 112] on link "Выход" at bounding box center [1038, 106] width 84 height 25
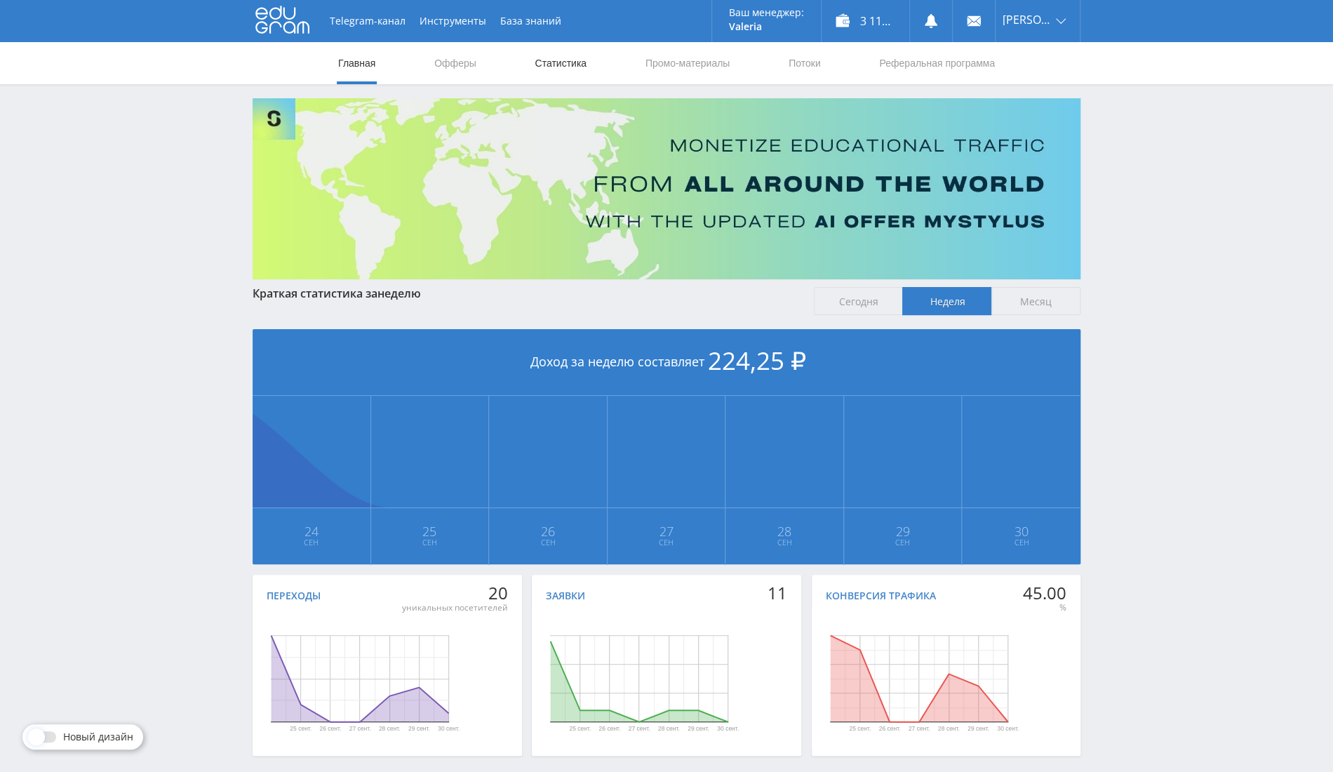
click at [545, 65] on link "Статистика" at bounding box center [560, 63] width 55 height 42
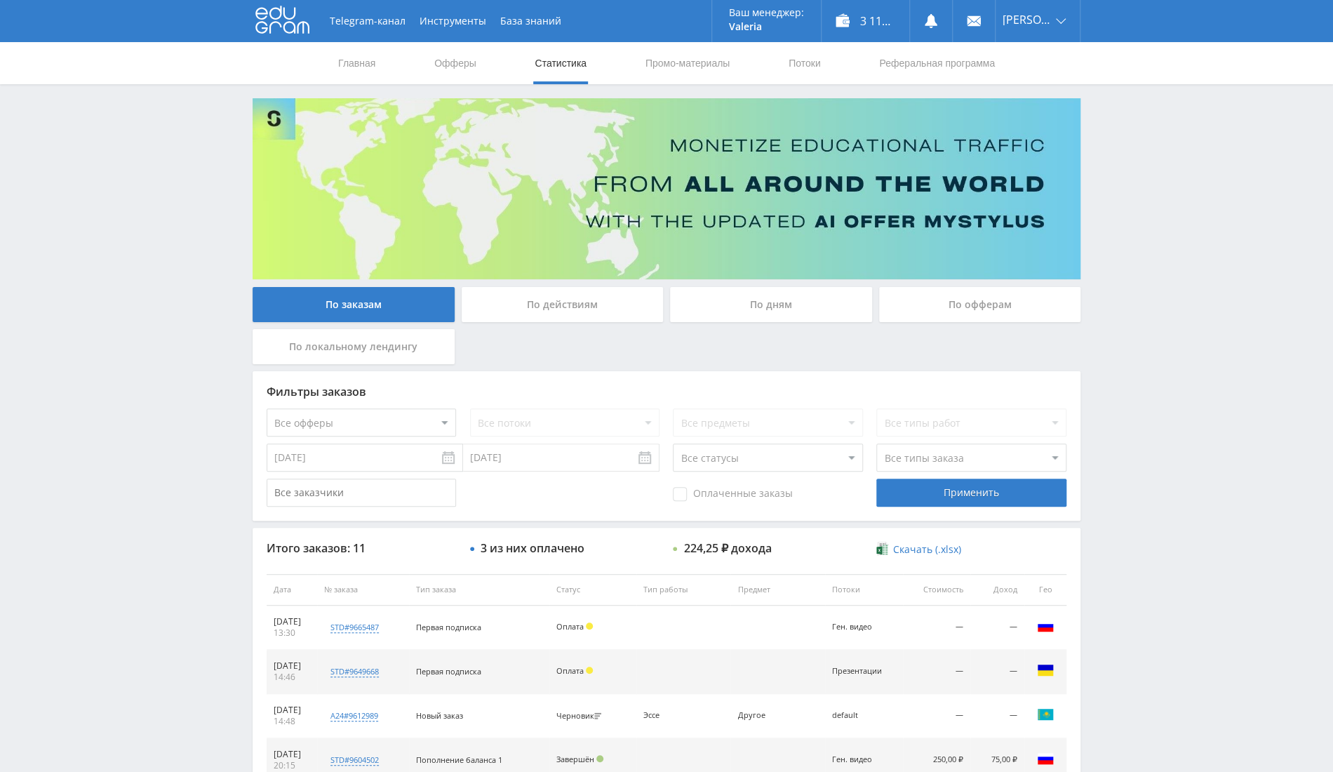
click at [1039, 307] on div "По офферам" at bounding box center [980, 304] width 202 height 35
click at [0, 0] on input "По офферам" at bounding box center [0, 0] width 0 height 0
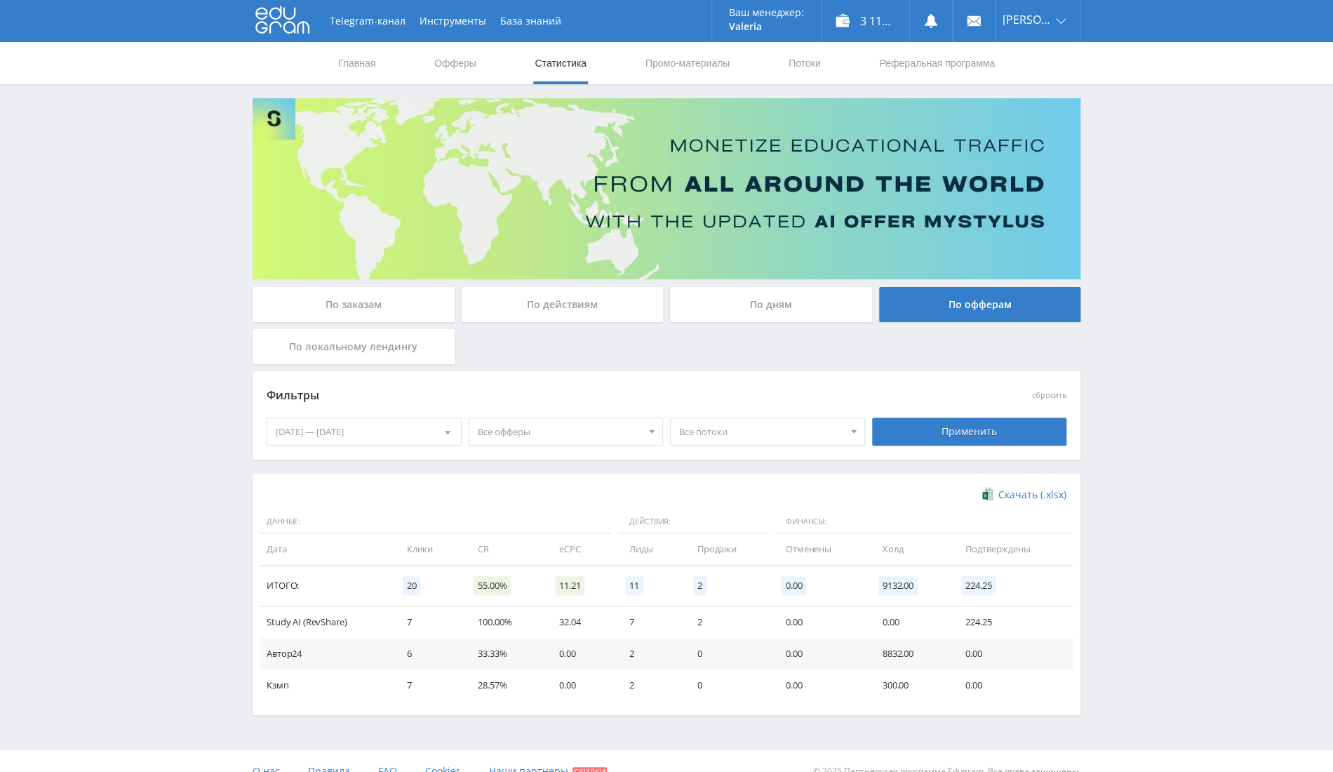
click at [363, 420] on div "24.09.2025 — 30.09.2025" at bounding box center [364, 431] width 194 height 27
click at [278, 487] on span at bounding box center [280, 489] width 7 height 7
click at [387, 536] on div "1" at bounding box center [389, 536] width 25 height 16
click at [288, 562] on div "4" at bounding box center [288, 558] width 25 height 16
drag, startPoint x: 320, startPoint y: 566, endPoint x: 315, endPoint y: 557, distance: 9.7
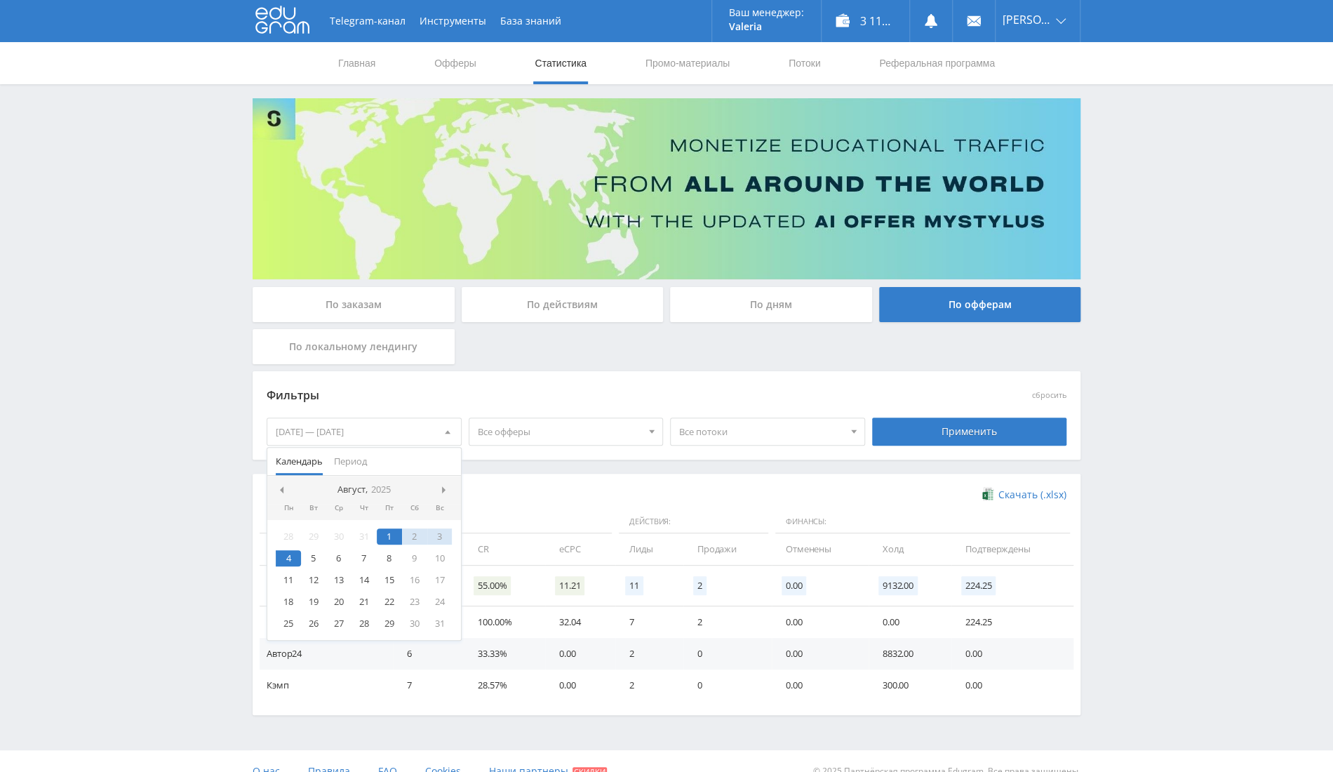
click at [317, 564] on div "28 29 30 31 1 2 3 4 5 6 7 8 9 10 11 12 13 14 15 16 17 18 19 20 21 22 23 24 25 2…" at bounding box center [364, 580] width 194 height 120
click at [315, 557] on div "5" at bounding box center [313, 558] width 25 height 16
click at [380, 559] on div "8" at bounding box center [389, 558] width 25 height 16
click at [284, 557] on div "4" at bounding box center [288, 558] width 25 height 16
click at [445, 488] on span at bounding box center [445, 489] width 7 height 7
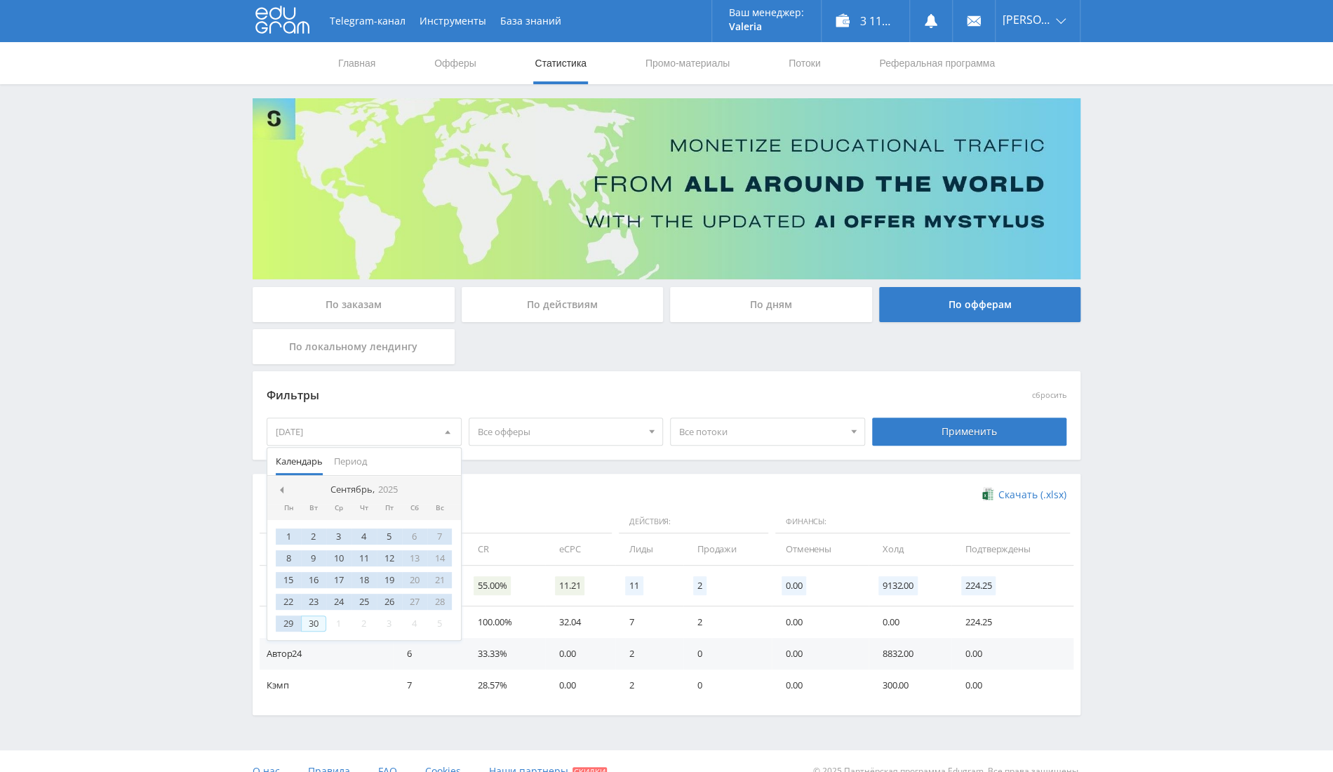
click at [312, 618] on div "30" at bounding box center [313, 623] width 25 height 16
click at [967, 427] on div "Применить" at bounding box center [969, 432] width 195 height 28
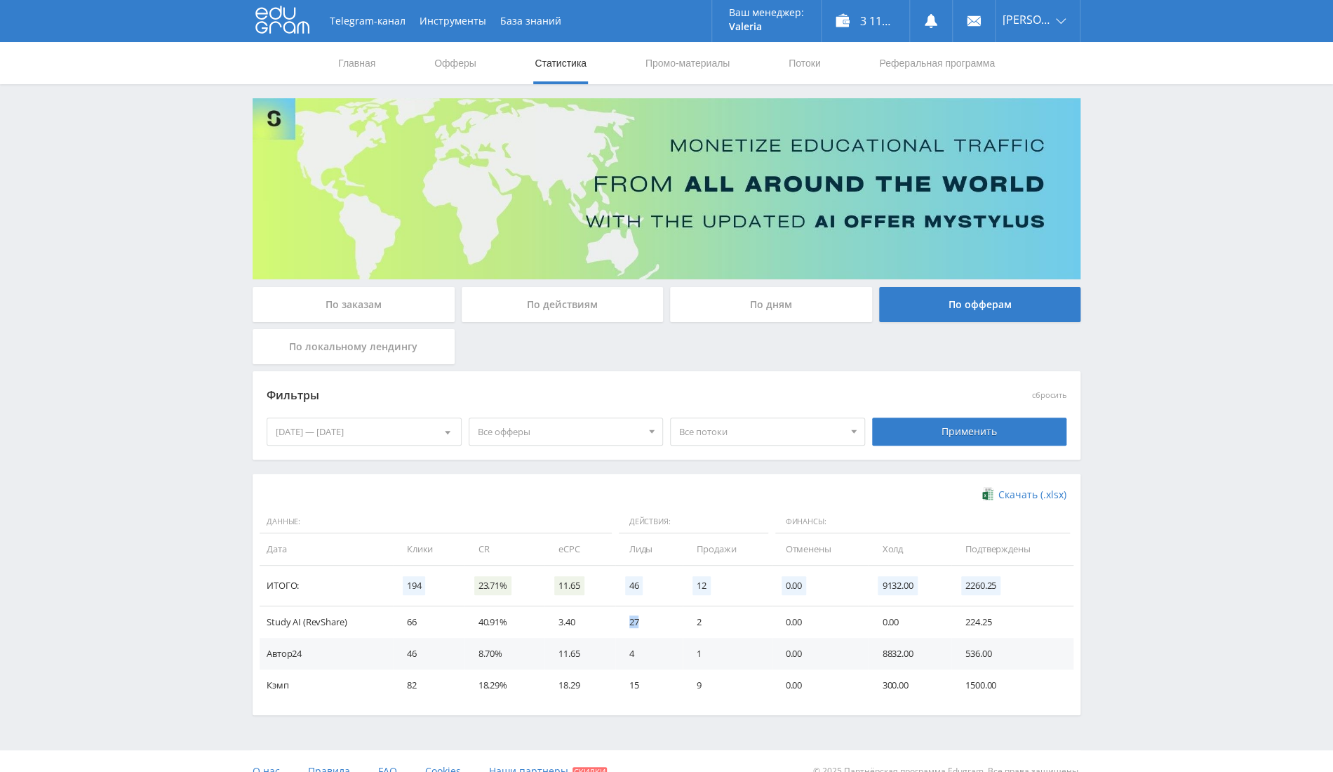
drag, startPoint x: 613, startPoint y: 618, endPoint x: 644, endPoint y: 620, distance: 30.3
click at [644, 620] on tr "Study AI (RevShare) 66 40.91% 3.40 27 2 0.00 0.00 224.25" at bounding box center [667, 622] width 814 height 32
click at [414, 491] on div "Скачать (.xlsx)" at bounding box center [667, 495] width 800 height 14
drag, startPoint x: 623, startPoint y: 621, endPoint x: 702, endPoint y: 623, distance: 79.3
click at [702, 623] on tr "Study AI (RevShare) 66 40.91% 3.40 27 2 0.00 0.00 224.25" at bounding box center [667, 622] width 814 height 32
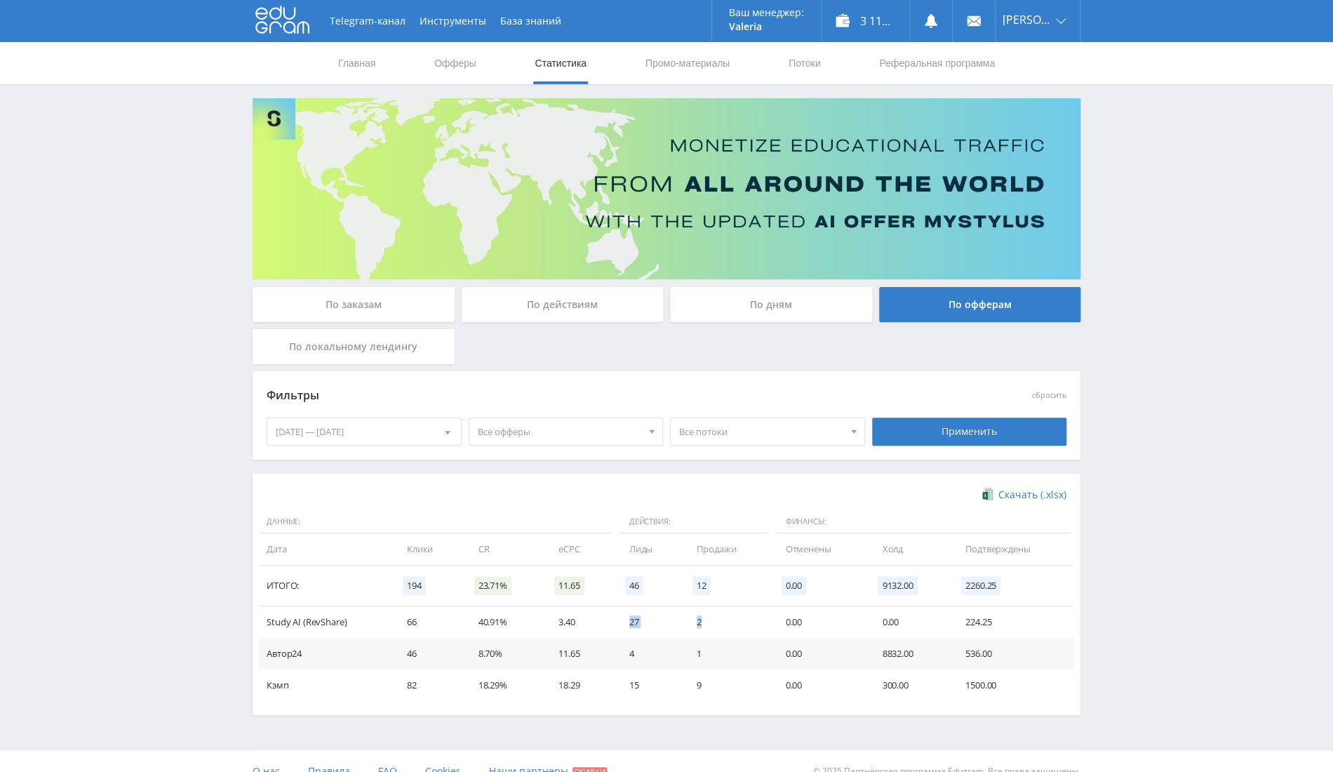
copy tr "27 2"
click at [1025, 109] on link "Выход" at bounding box center [1038, 106] width 84 height 25
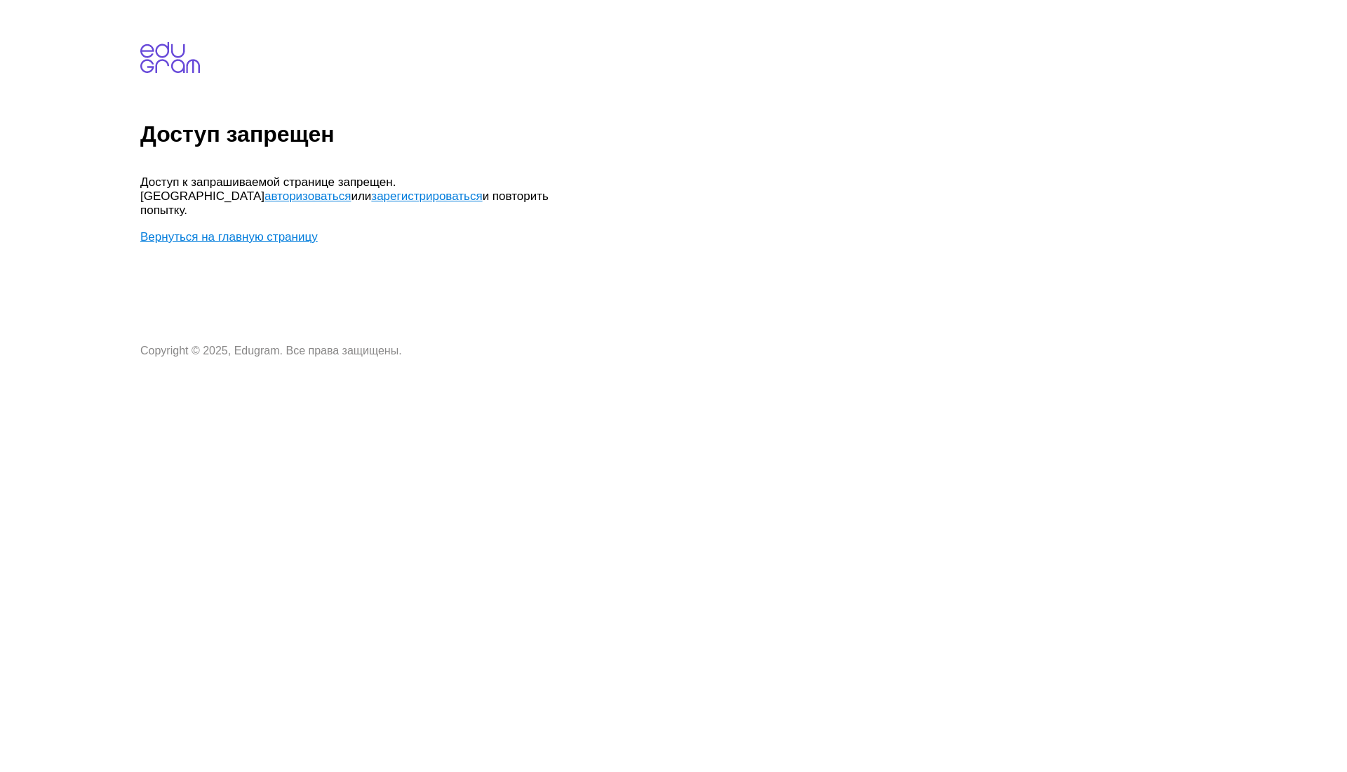
click at [286, 230] on link "Вернуться на главную страницу" at bounding box center [229, 236] width 178 height 13
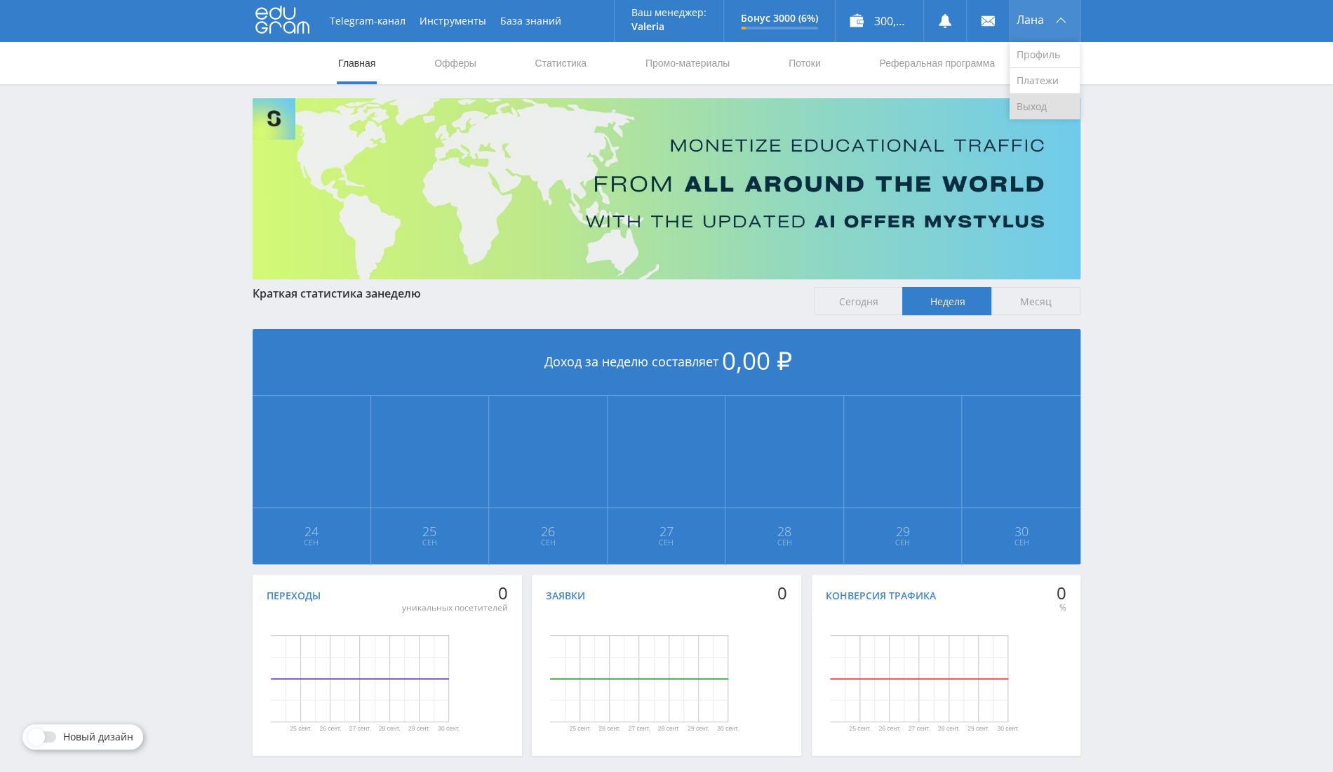
click at [1034, 117] on link "Выход" at bounding box center [1045, 106] width 70 height 25
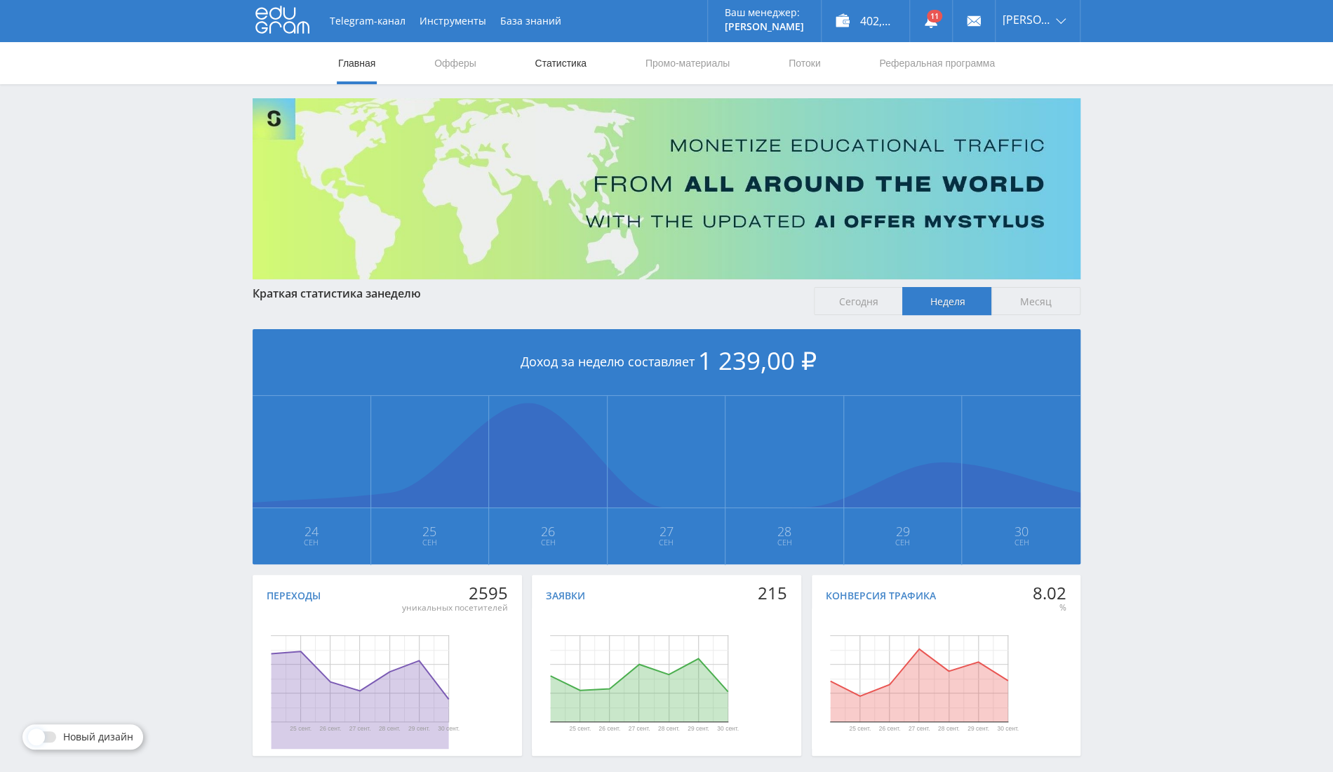
click at [581, 69] on link "Статистика" at bounding box center [560, 63] width 55 height 42
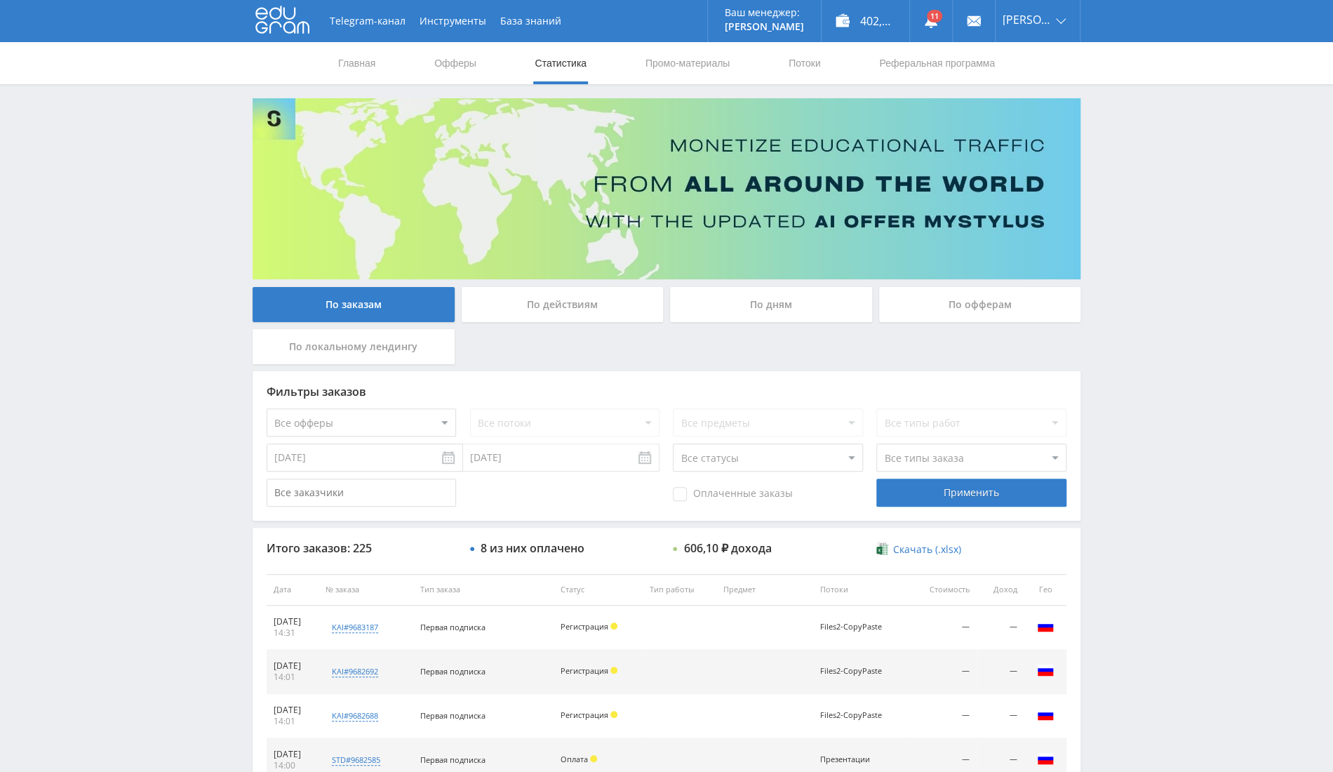
click at [965, 294] on div "По офферам" at bounding box center [980, 304] width 202 height 35
click at [0, 0] on input "По офферам" at bounding box center [0, 0] width 0 height 0
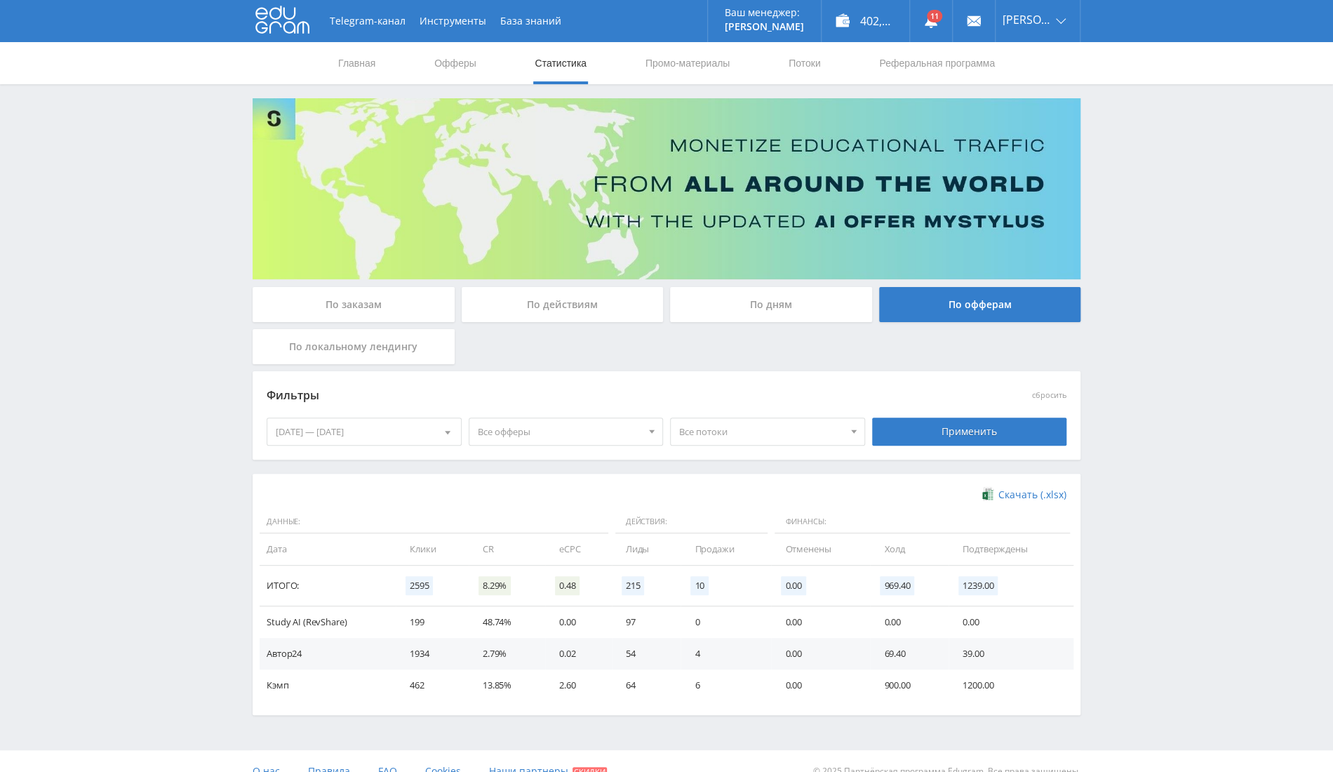
click at [366, 419] on div "24.09.2025 — 30.09.2025" at bounding box center [364, 431] width 194 height 27
click at [276, 488] on div at bounding box center [281, 489] width 11 height 11
click at [317, 529] on div "1" at bounding box center [313, 536] width 25 height 16
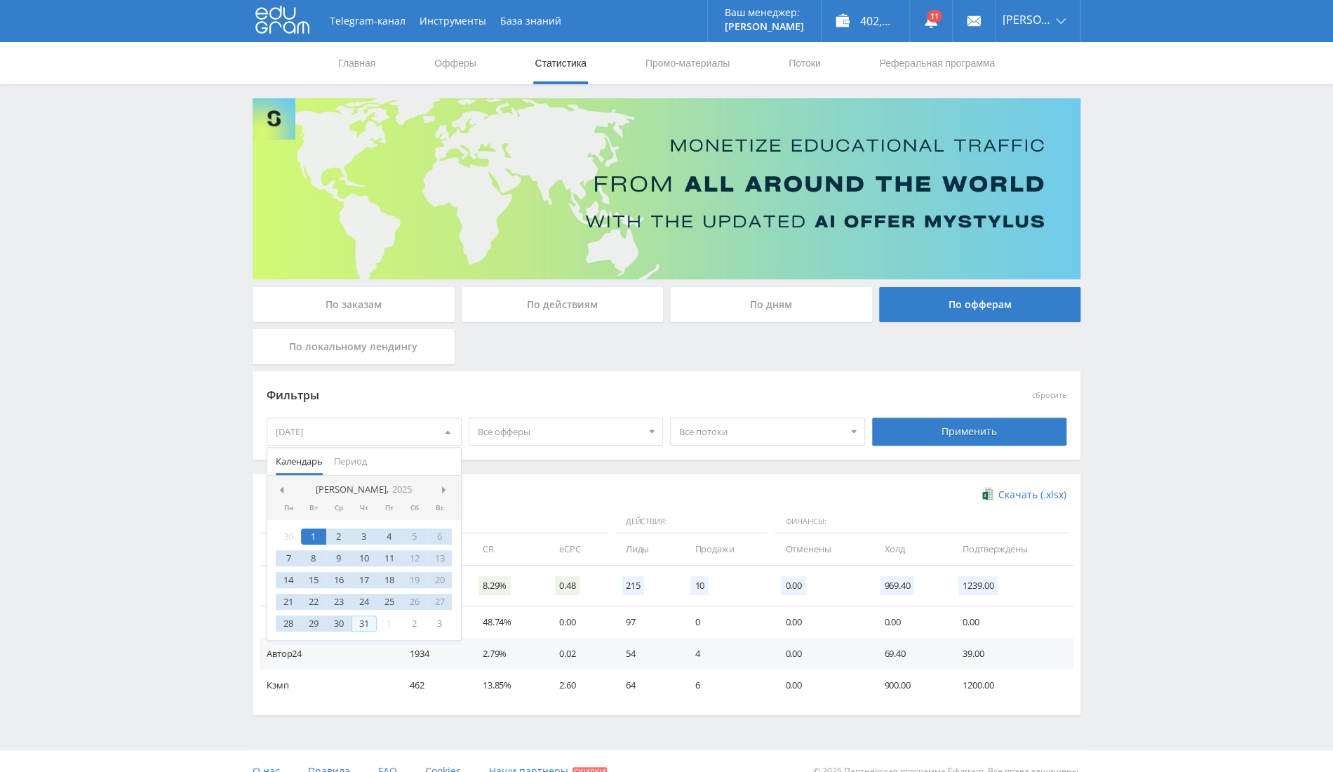
click at [367, 626] on div "31" at bounding box center [364, 623] width 25 height 16
click at [929, 435] on div "Применить" at bounding box center [969, 432] width 195 height 28
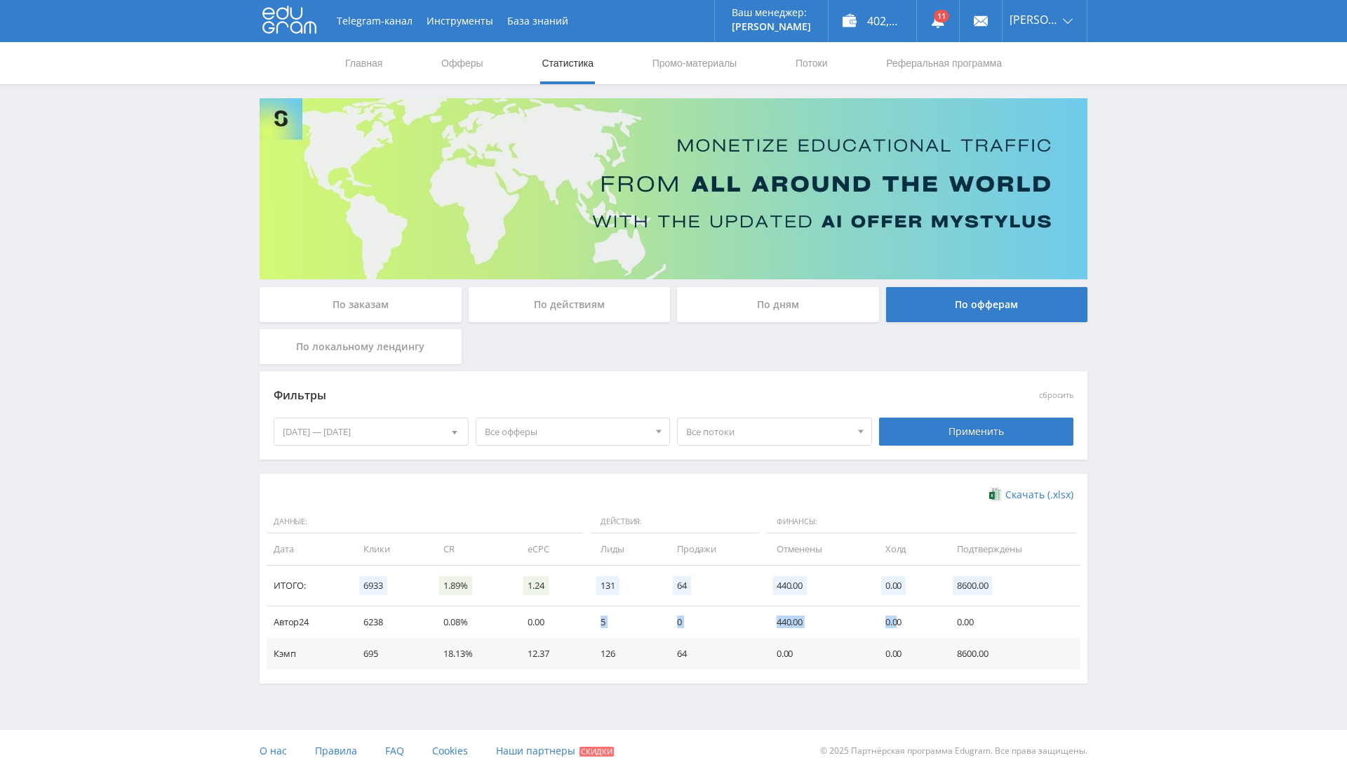
drag, startPoint x: 590, startPoint y: 625, endPoint x: 895, endPoint y: 613, distance: 305.5
click at [895, 613] on tr "Автор24 6238 0.08% 0.00 5 0 440.00 0.00 0.00" at bounding box center [674, 622] width 814 height 32
click at [382, 425] on div "01.07.2025 — 31.07.2025" at bounding box center [371, 431] width 194 height 27
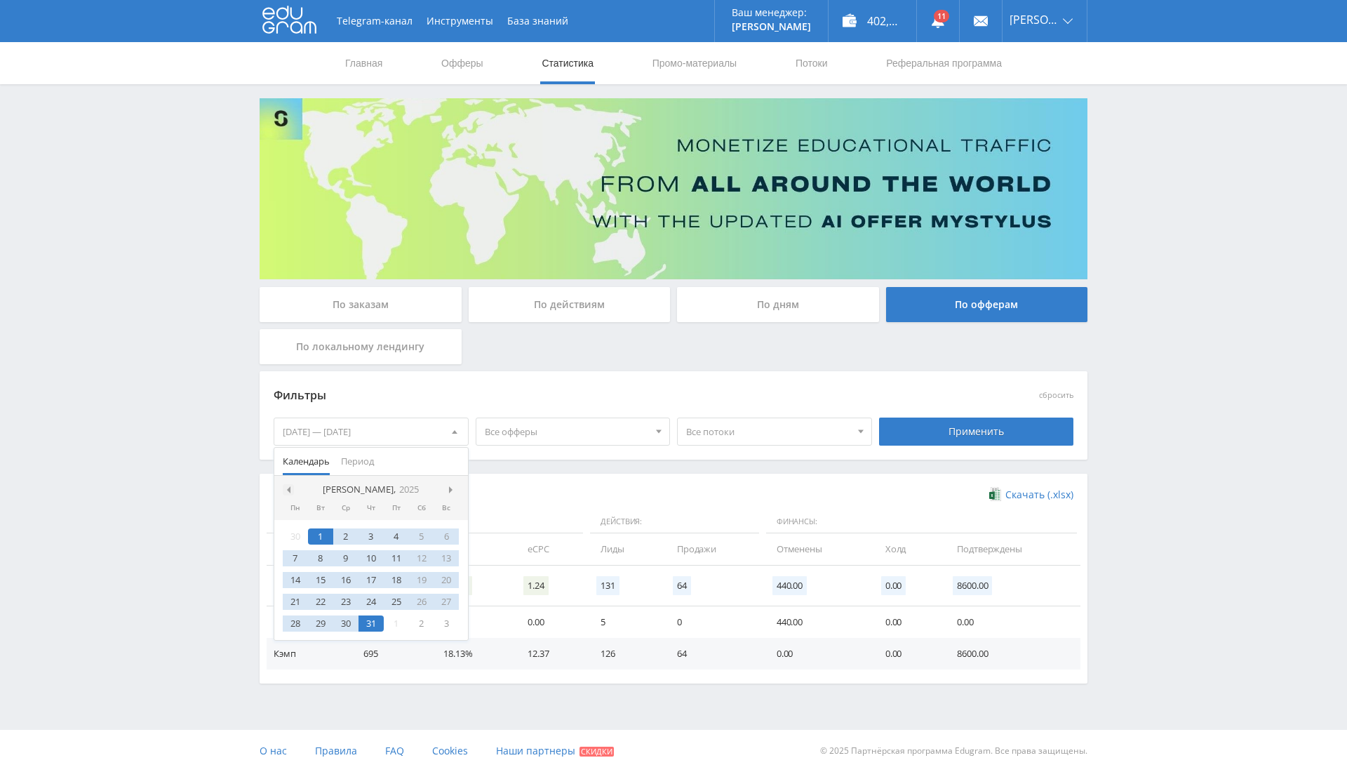
click at [291, 485] on div at bounding box center [288, 489] width 11 height 11
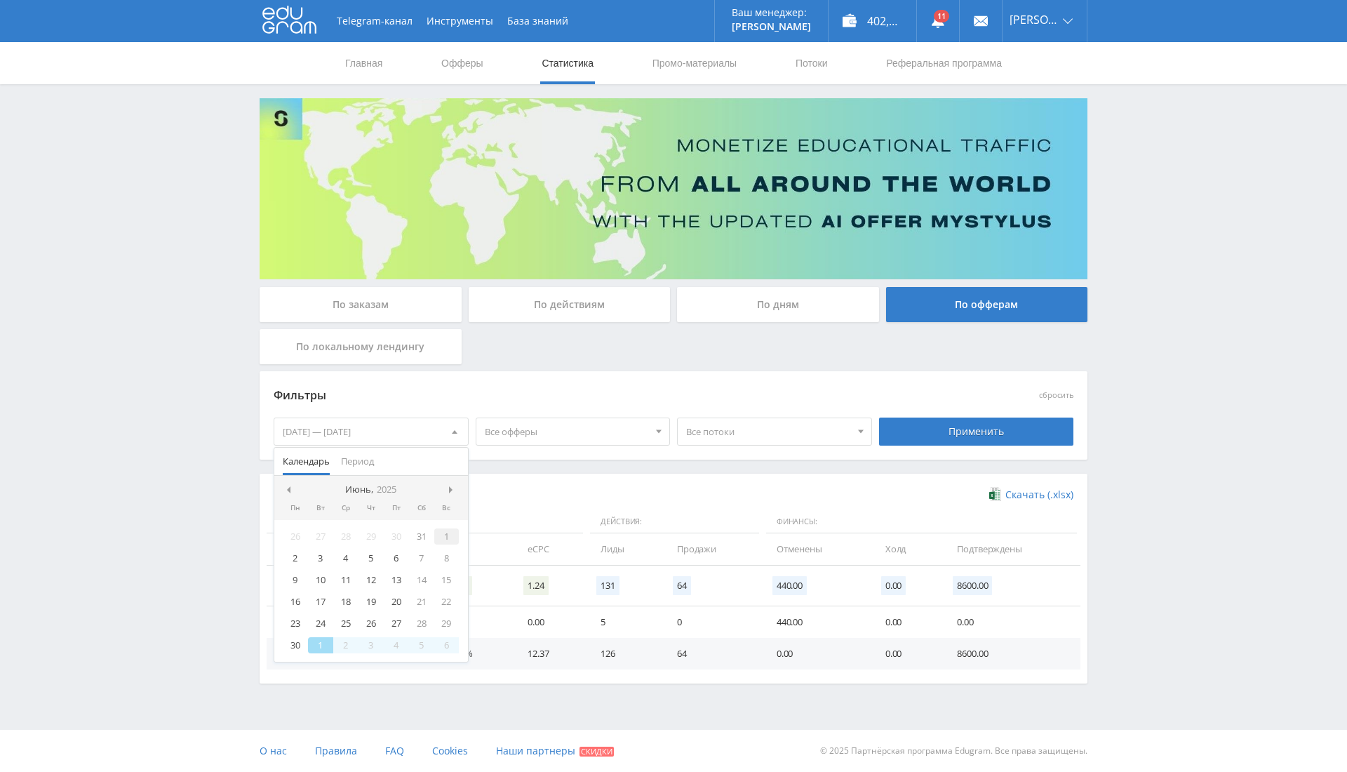
click at [441, 536] on div "1" at bounding box center [446, 536] width 25 height 16
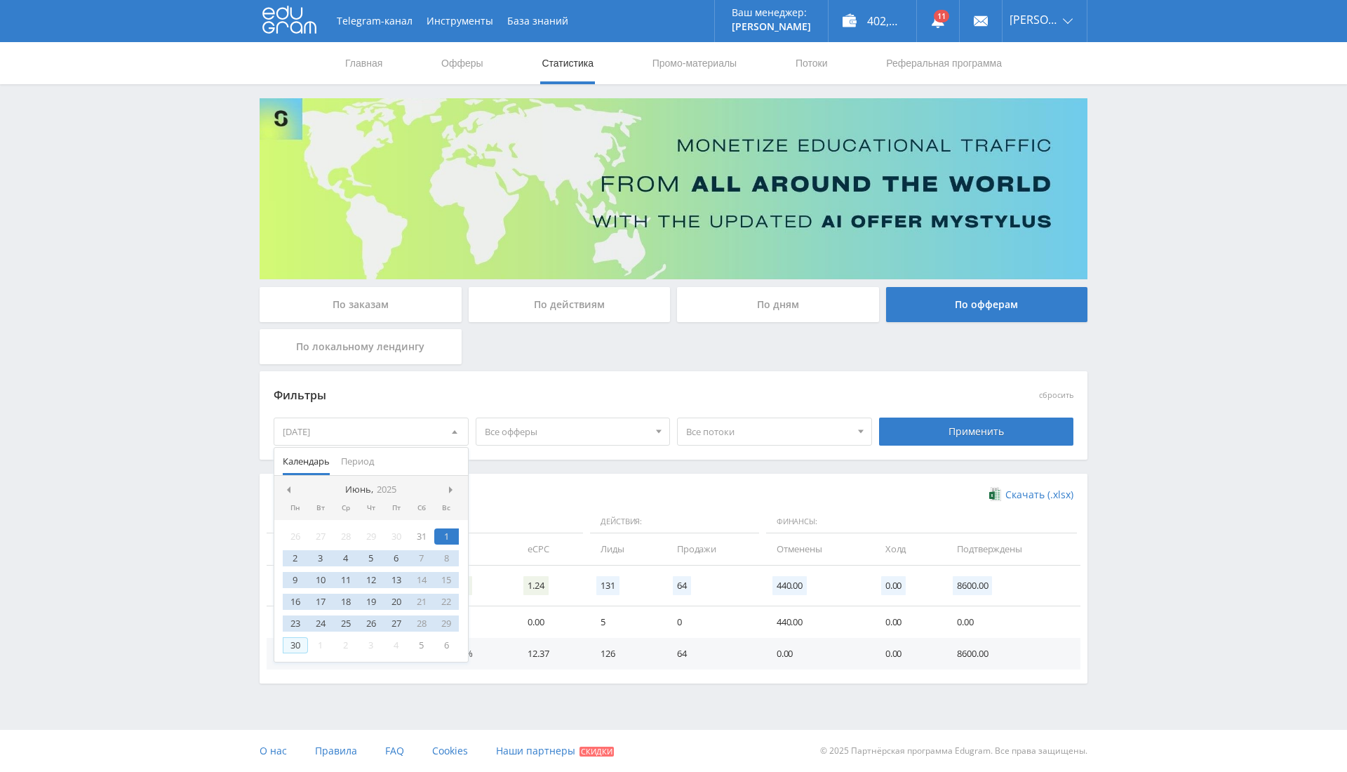
click at [296, 643] on div "30" at bounding box center [295, 645] width 25 height 16
click at [926, 426] on div "Применить" at bounding box center [976, 432] width 195 height 28
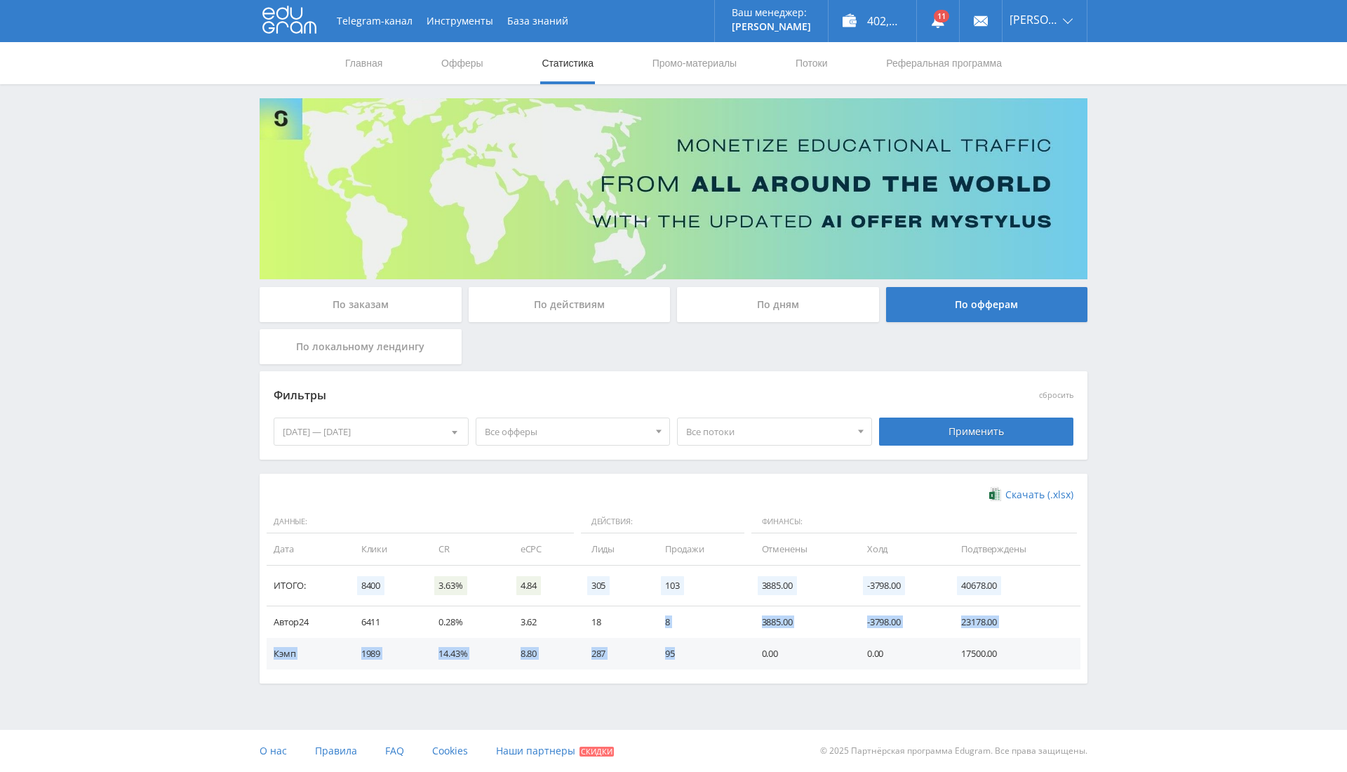
drag, startPoint x: 626, startPoint y: 620, endPoint x: 695, endPoint y: 654, distance: 77.5
click at [695, 654] on tbody "Автор24 6411 0.28% 3.62 18 8 3885.00 -3798.00 23178.00 Кэмп 1989 14.43% 8.80 28…" at bounding box center [674, 637] width 814 height 63
click at [393, 432] on div "01.06.2025 — 30.06.2025" at bounding box center [371, 431] width 194 height 27
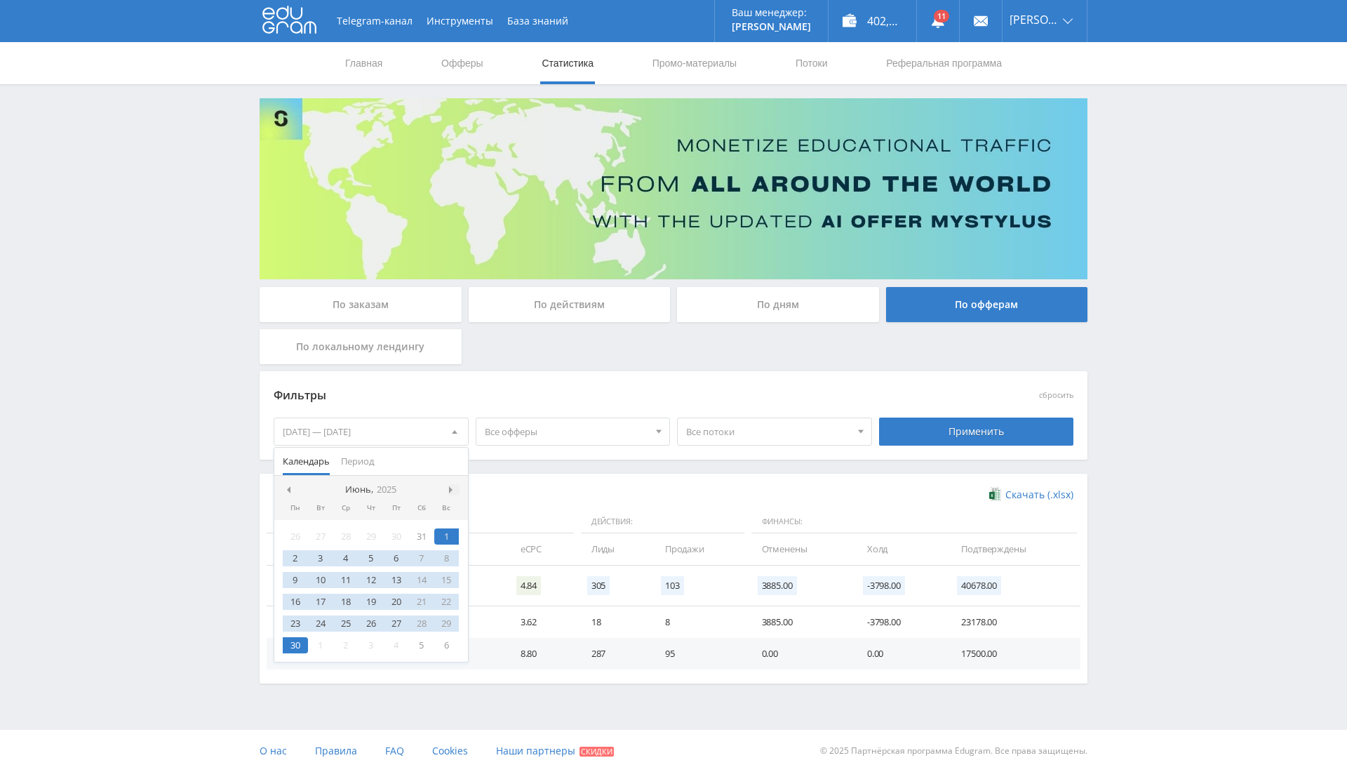
click at [453, 484] on div at bounding box center [453, 489] width 11 height 11
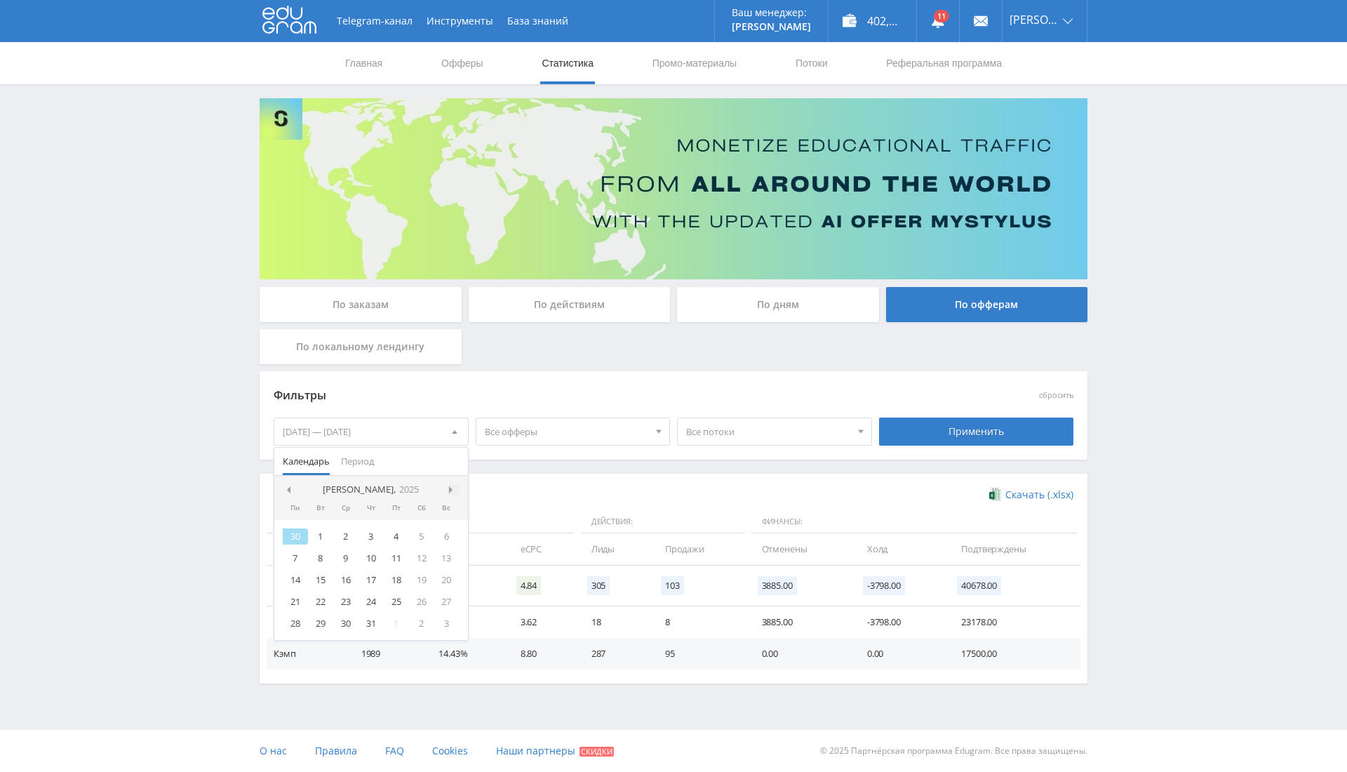
click at [454, 484] on div at bounding box center [453, 489] width 11 height 11
click at [397, 537] on div "1" at bounding box center [396, 536] width 25 height 16
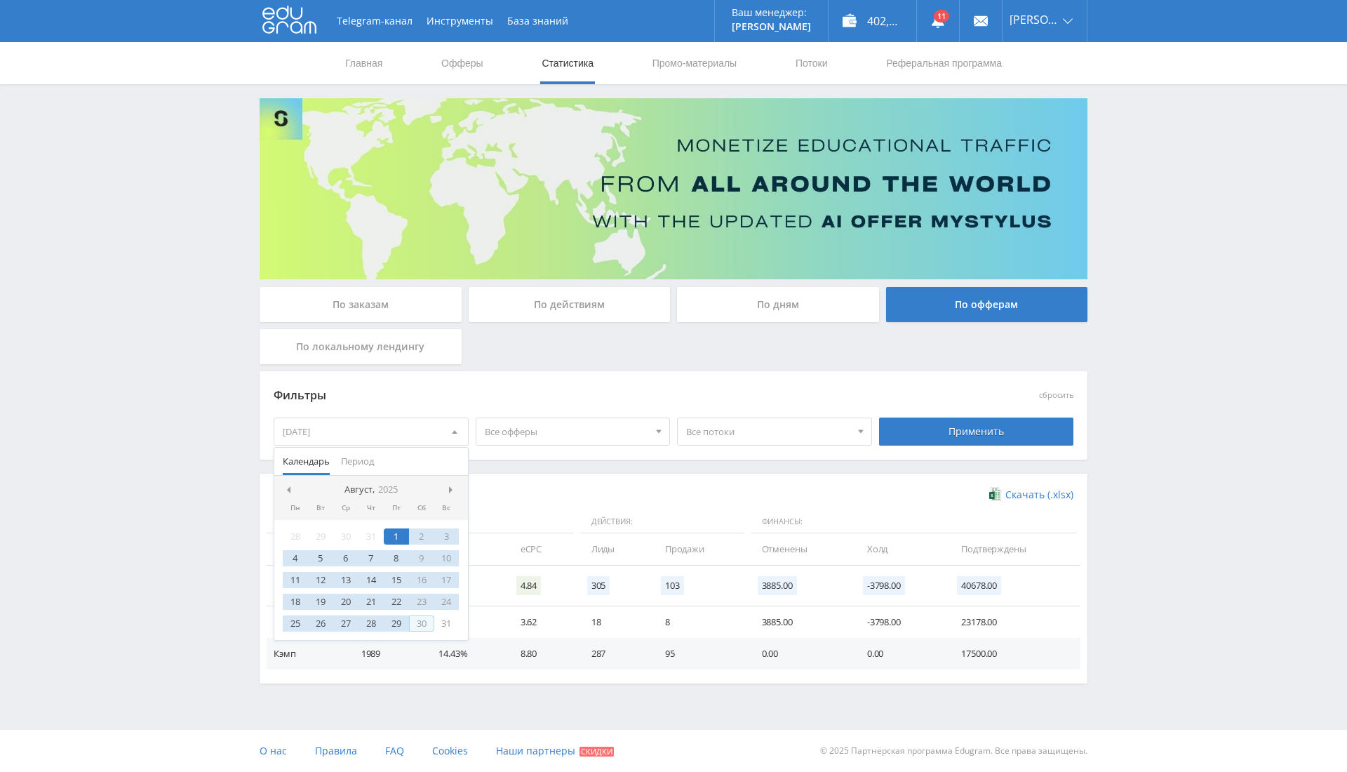
click at [424, 624] on div "30" at bounding box center [421, 623] width 25 height 16
click at [446, 620] on div "31" at bounding box center [446, 623] width 25 height 16
click at [397, 530] on div "1" at bounding box center [396, 536] width 25 height 16
click at [949, 426] on div "Применить" at bounding box center [976, 432] width 195 height 28
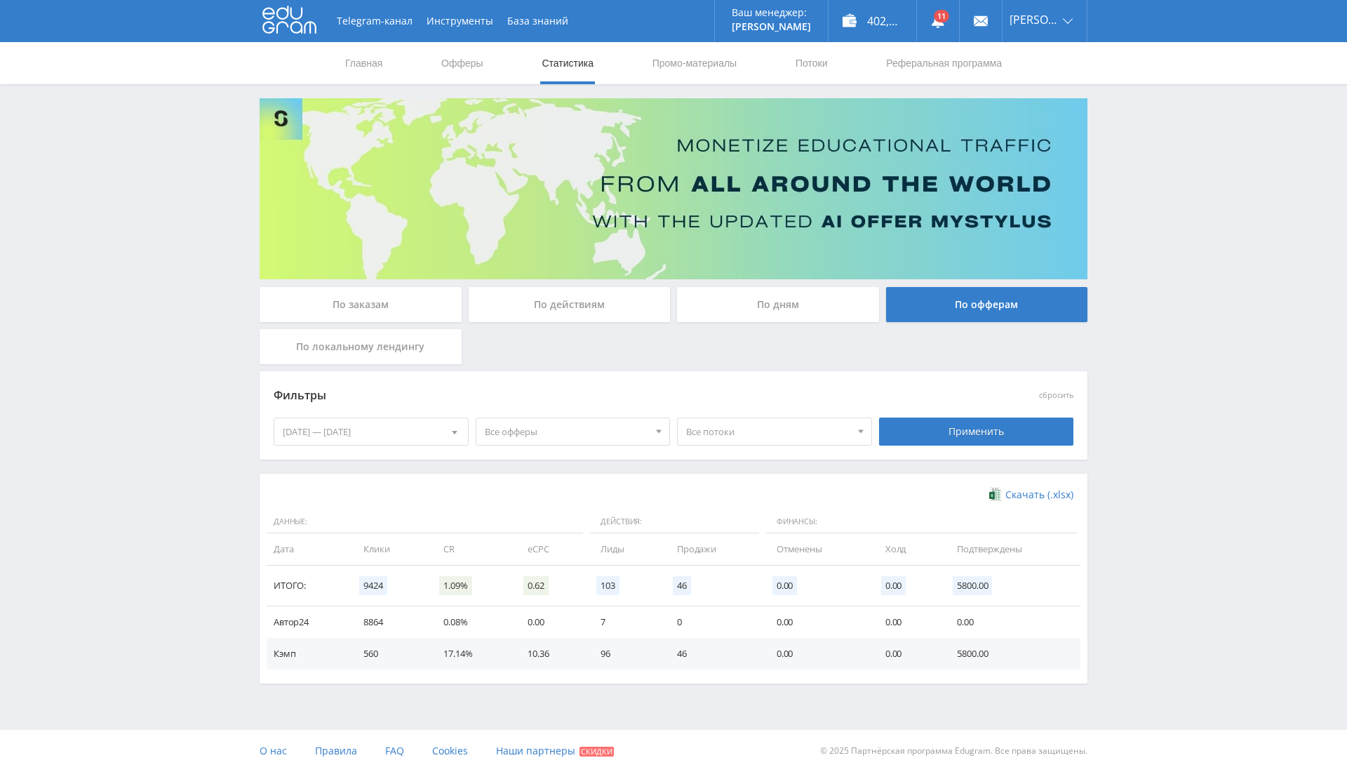
click at [441, 429] on div at bounding box center [454, 431] width 27 height 27
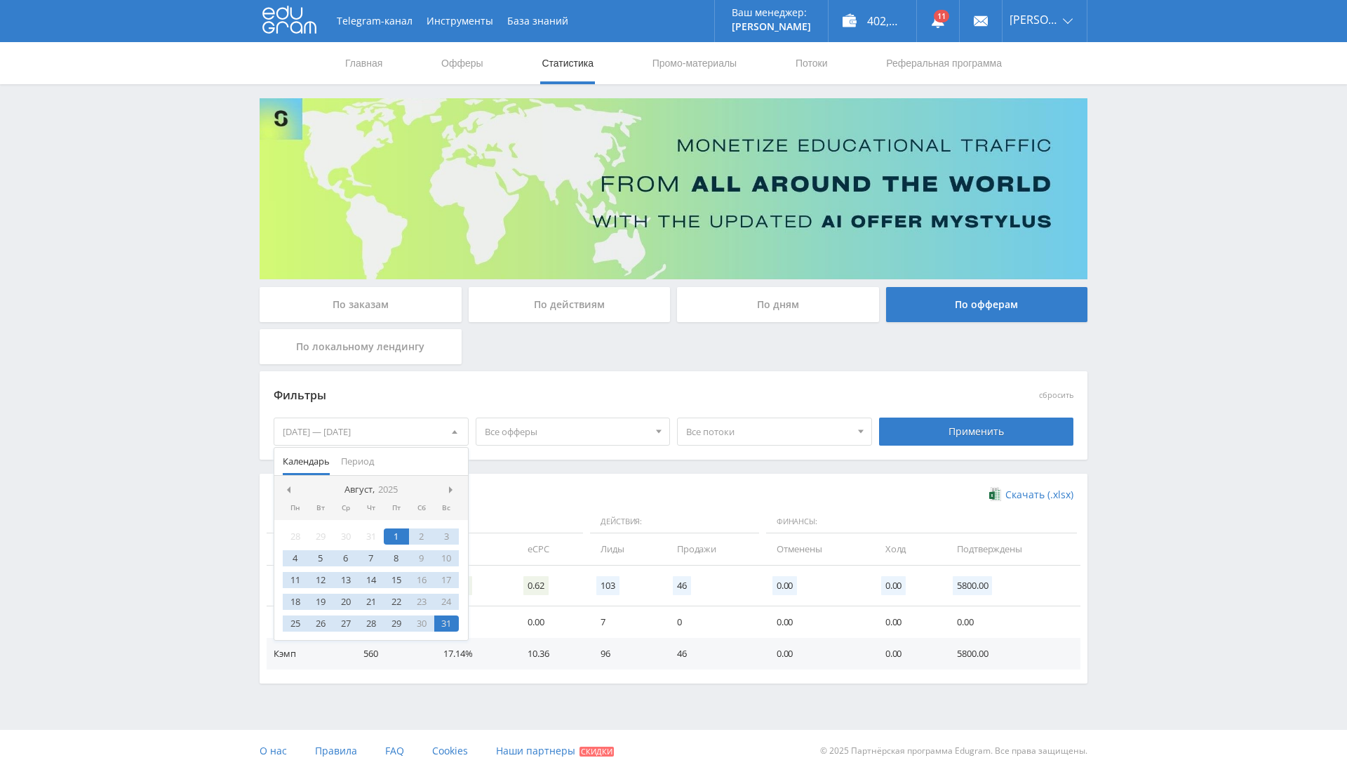
click at [446, 486] on nav "Август, 2025" at bounding box center [371, 490] width 194 height 28
click at [453, 489] on span at bounding box center [452, 489] width 7 height 7
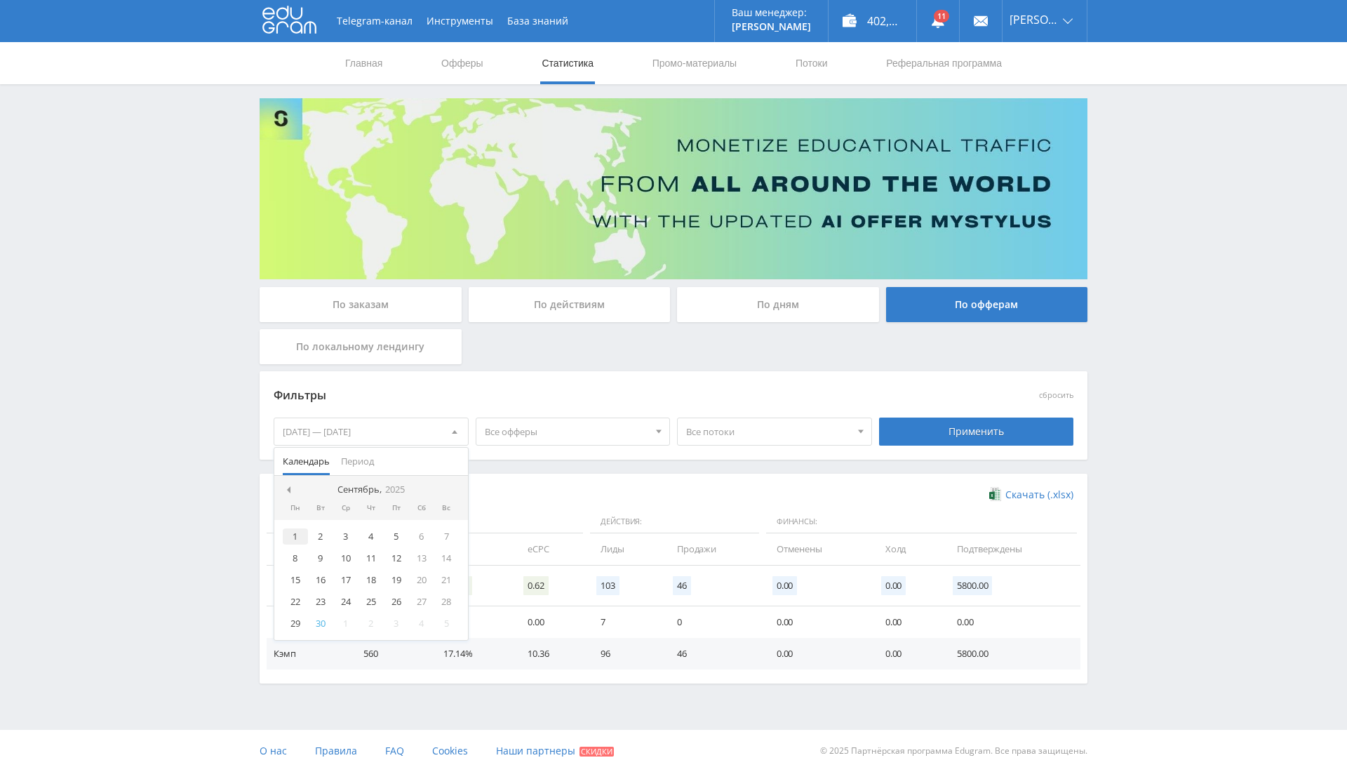
click at [296, 540] on div "1" at bounding box center [295, 536] width 25 height 16
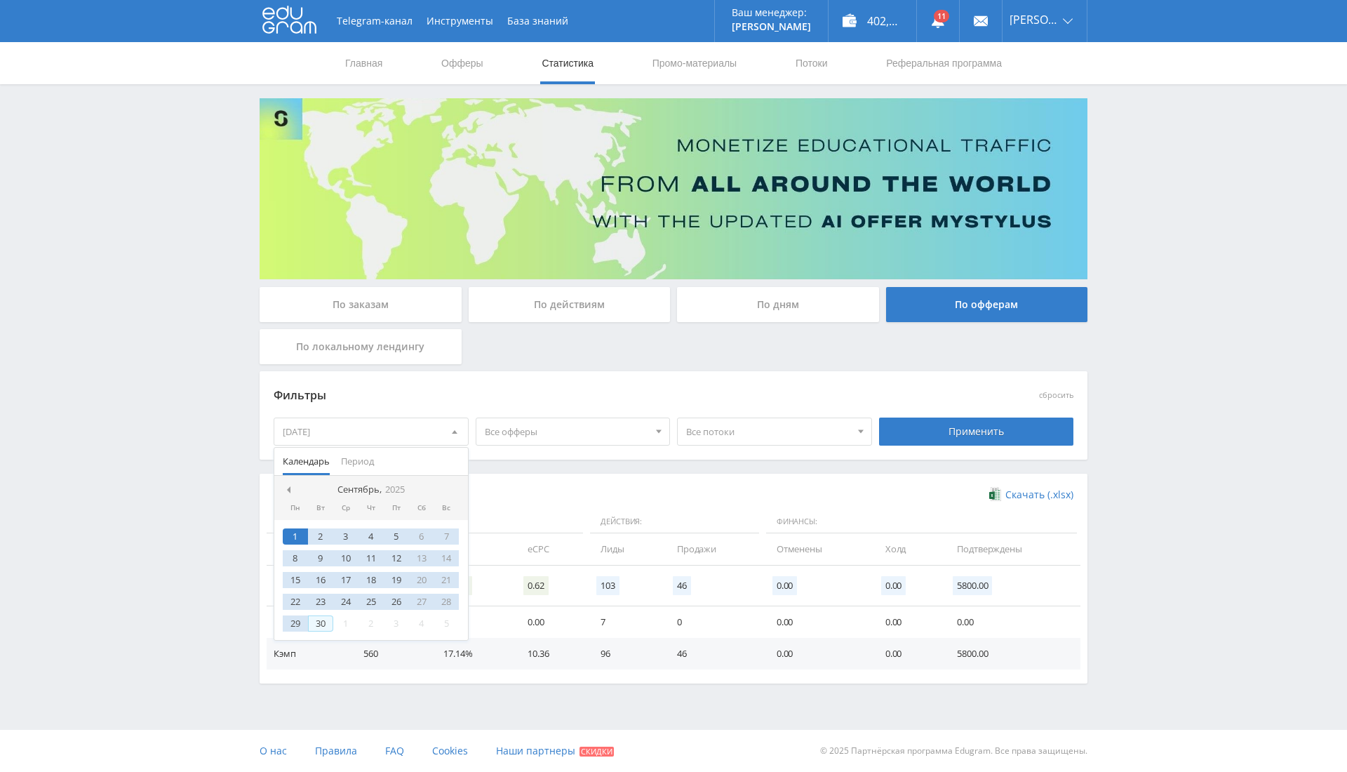
click at [318, 618] on div "30" at bounding box center [320, 623] width 25 height 16
click at [987, 423] on div "Применить" at bounding box center [976, 432] width 195 height 28
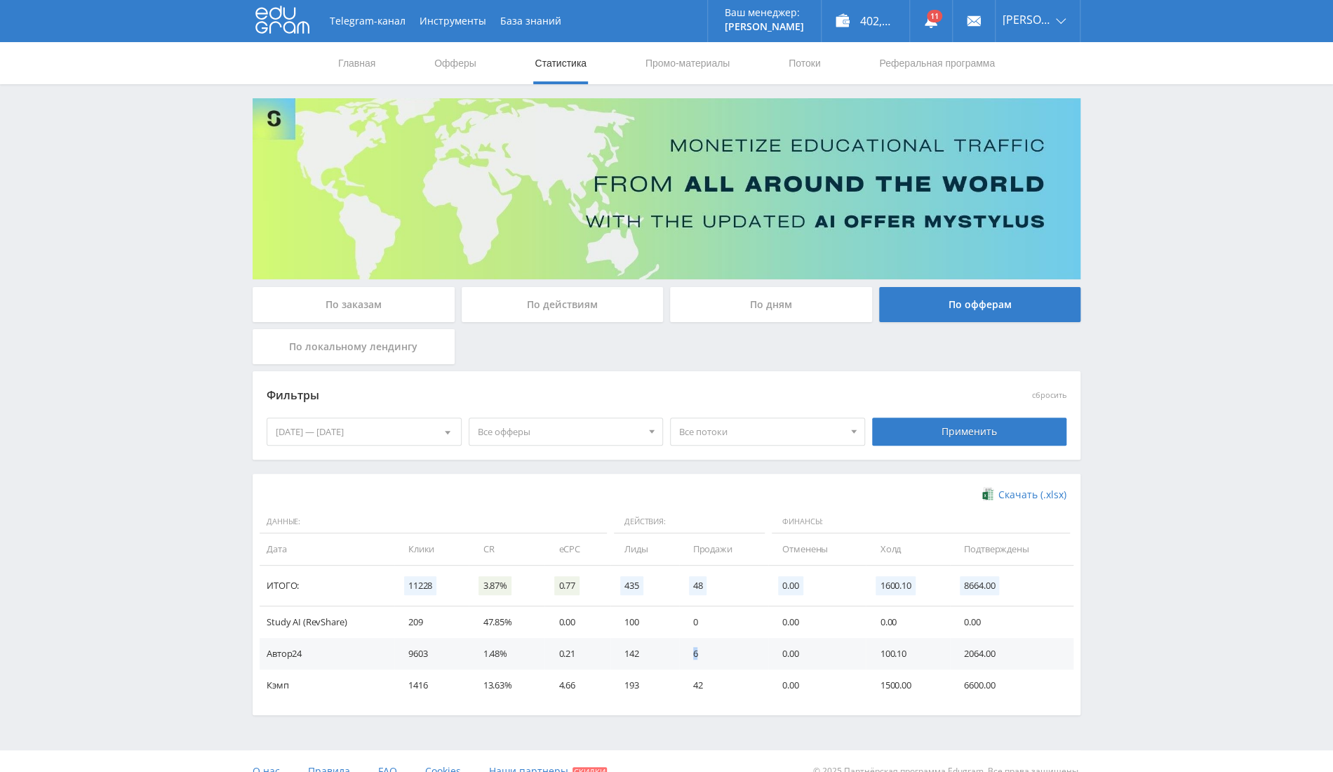
drag, startPoint x: 671, startPoint y: 641, endPoint x: 723, endPoint y: 654, distance: 53.4
click at [723, 654] on tr "Автор24 9603 1.48% 0.21 142 6 0.00 100.10 2064.00" at bounding box center [667, 654] width 814 height 32
click at [794, 503] on div "Скачать (.xlsx) Данные: Действия: Финансы: Дата Клики CR eCPC Лиды Продажи Отме…" at bounding box center [667, 594] width 800 height 213
click at [1040, 103] on link "Выход" at bounding box center [1038, 106] width 84 height 25
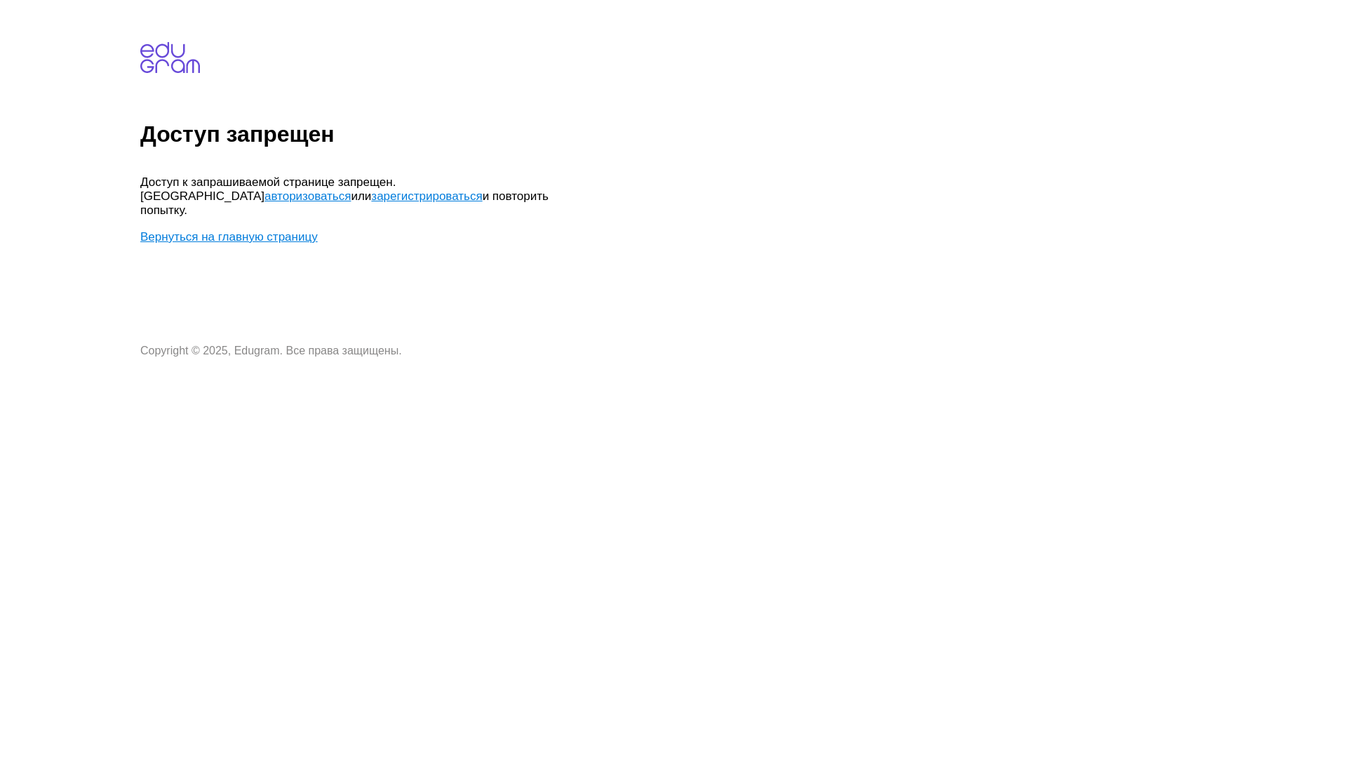
click at [219, 230] on link "Вернуться на главную страницу" at bounding box center [229, 236] width 178 height 13
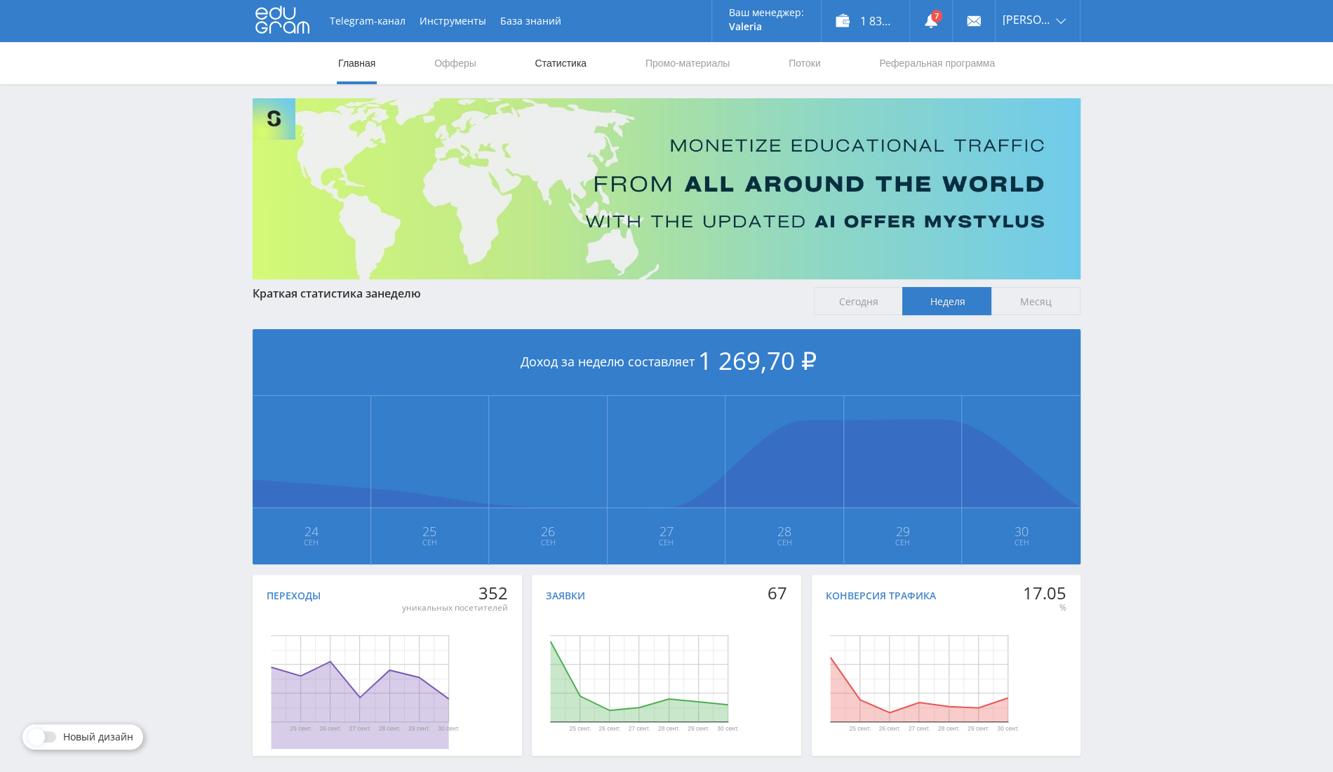
click at [541, 67] on link "Статистика" at bounding box center [560, 63] width 55 height 42
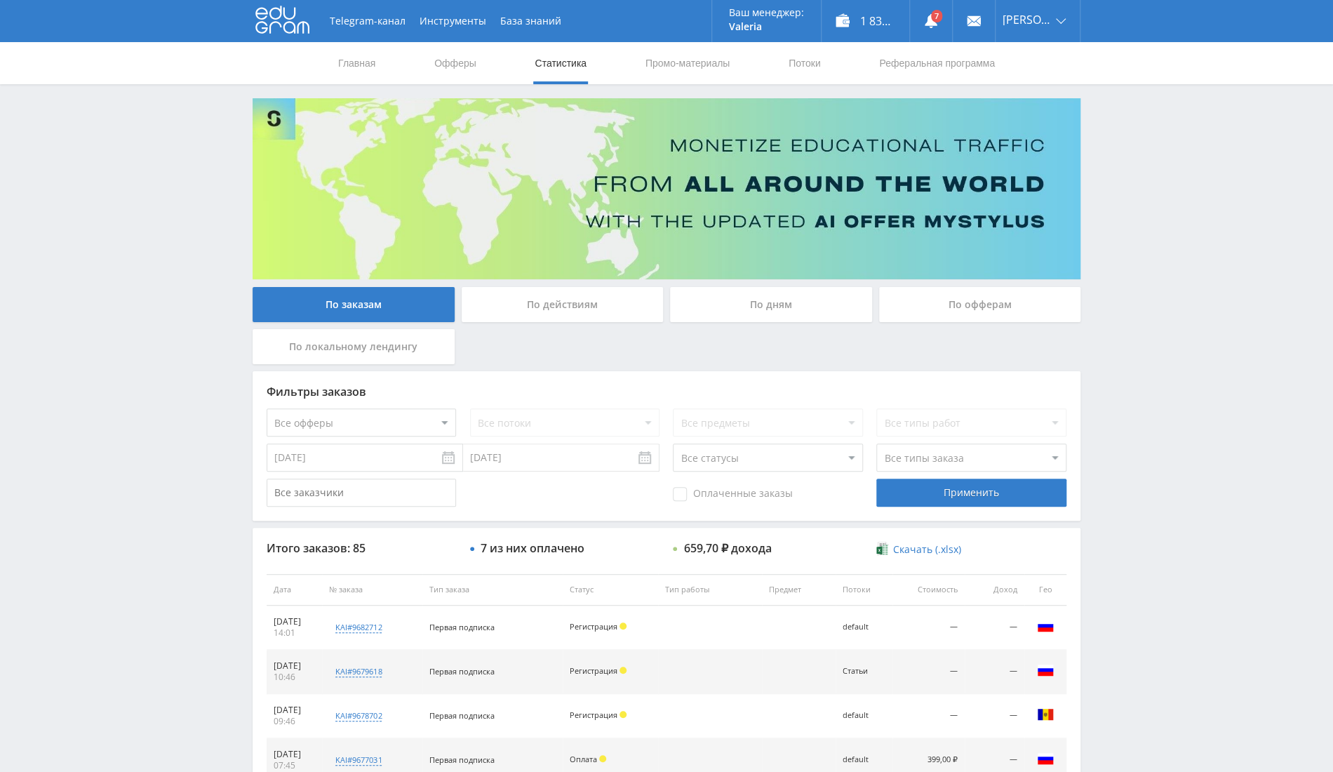
click at [1011, 298] on div "По офферам" at bounding box center [980, 304] width 202 height 35
click at [0, 0] on input "По офферам" at bounding box center [0, 0] width 0 height 0
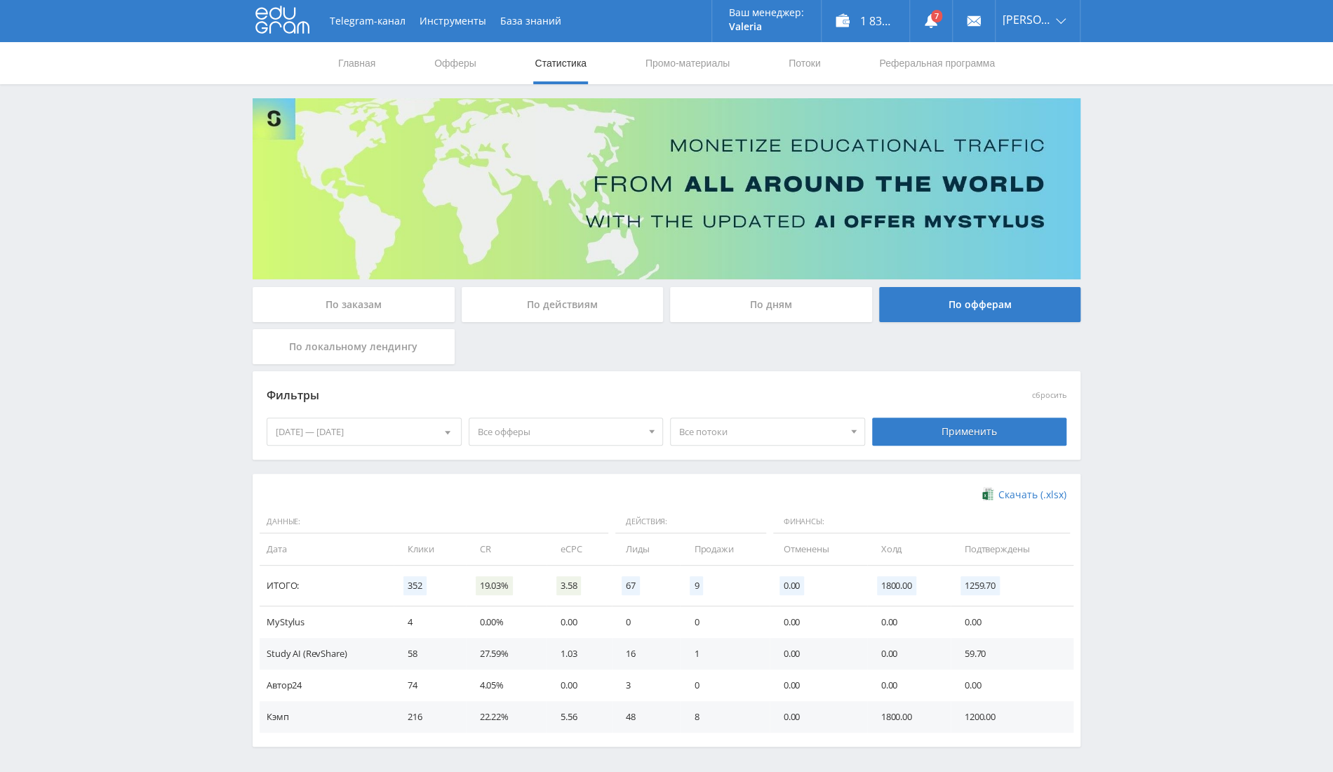
click at [404, 426] on div "24.09.2025 — 30.09.2025" at bounding box center [364, 431] width 194 height 27
click at [282, 494] on nav "Сентябрь, 2025" at bounding box center [364, 490] width 194 height 28
click at [282, 493] on div at bounding box center [281, 489] width 11 height 11
click at [278, 490] on span at bounding box center [280, 489] width 7 height 7
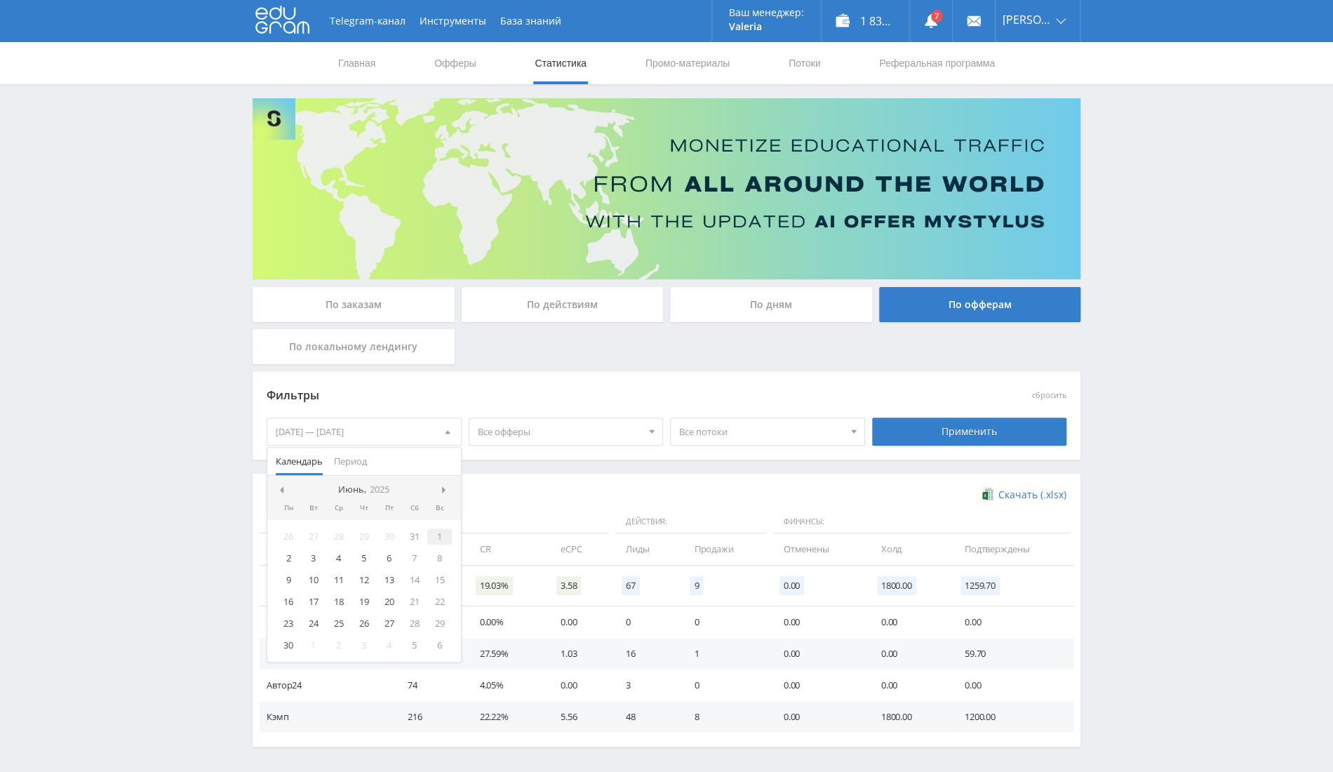
click at [436, 532] on div "1" at bounding box center [439, 536] width 25 height 16
click at [448, 485] on div at bounding box center [446, 489] width 11 height 11
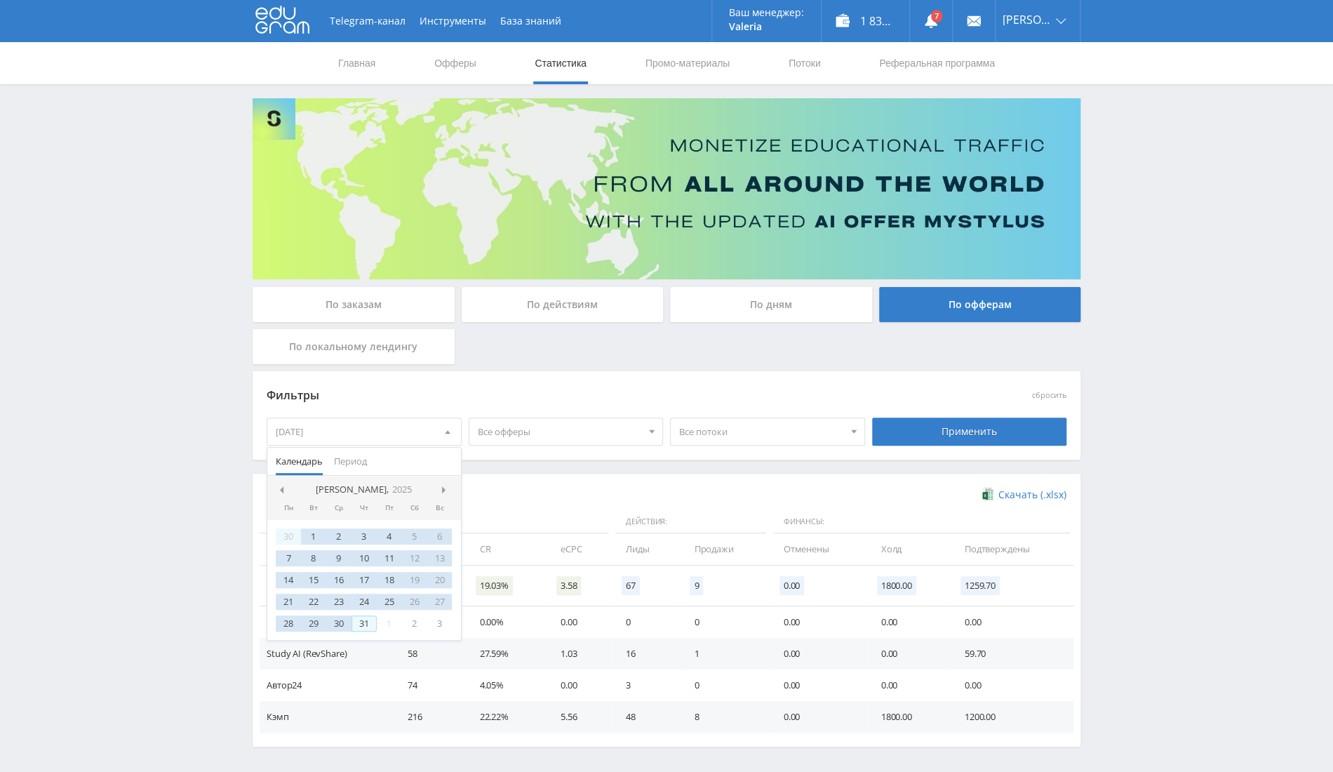
click at [368, 619] on div "31" at bounding box center [364, 623] width 25 height 16
click at [898, 426] on div "Применить" at bounding box center [969, 432] width 195 height 28
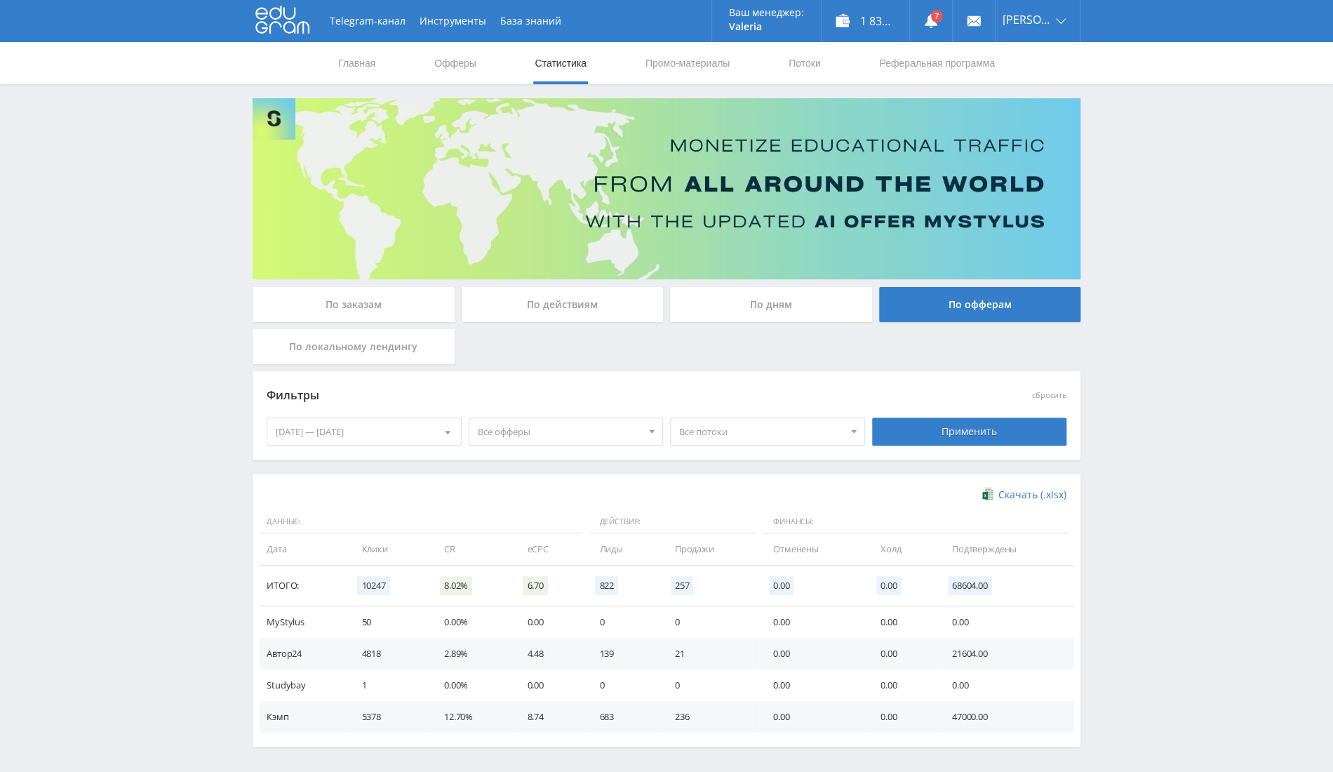
drag, startPoint x: 611, startPoint y: 629, endPoint x: 622, endPoint y: 724, distance: 95.3
click at [622, 724] on table "Данные: Действия: Финансы: Дата Клики CR eCPC Лиды Продажи Отменены Холд Подтве…" at bounding box center [667, 621] width 814 height 222
click at [638, 679] on td "0" at bounding box center [622, 686] width 75 height 32
click at [606, 640] on td "139" at bounding box center [622, 654] width 75 height 32
click at [601, 659] on td "139" at bounding box center [622, 654] width 75 height 32
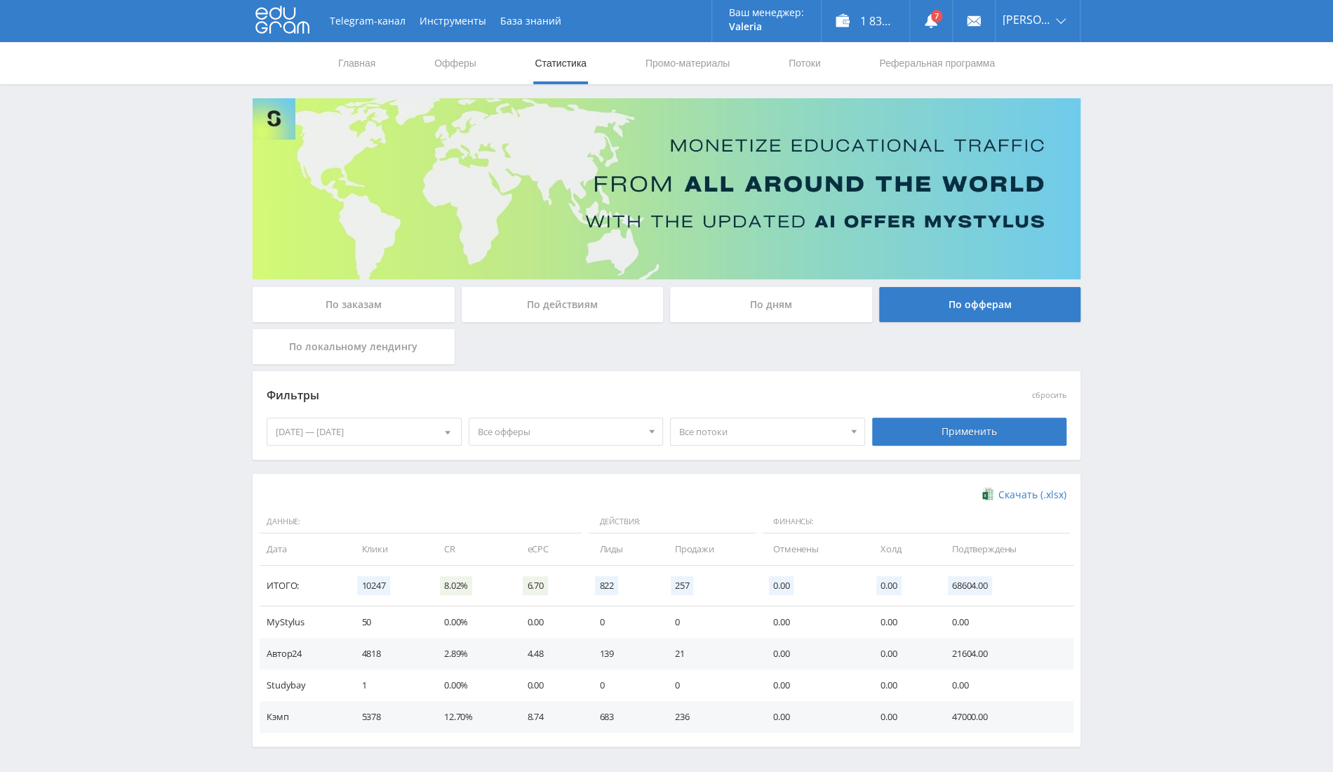
drag, startPoint x: 590, startPoint y: 557, endPoint x: 607, endPoint y: 714, distance: 157.5
click at [607, 714] on table "Данные: Действия: Финансы: Дата Клики CR eCPC Лиды Продажи Отменены Холд Подтве…" at bounding box center [667, 621] width 814 height 222
click at [617, 688] on td "0" at bounding box center [622, 686] width 75 height 32
click at [412, 435] on div "01.06.2025 — 31.07.2025" at bounding box center [364, 431] width 194 height 27
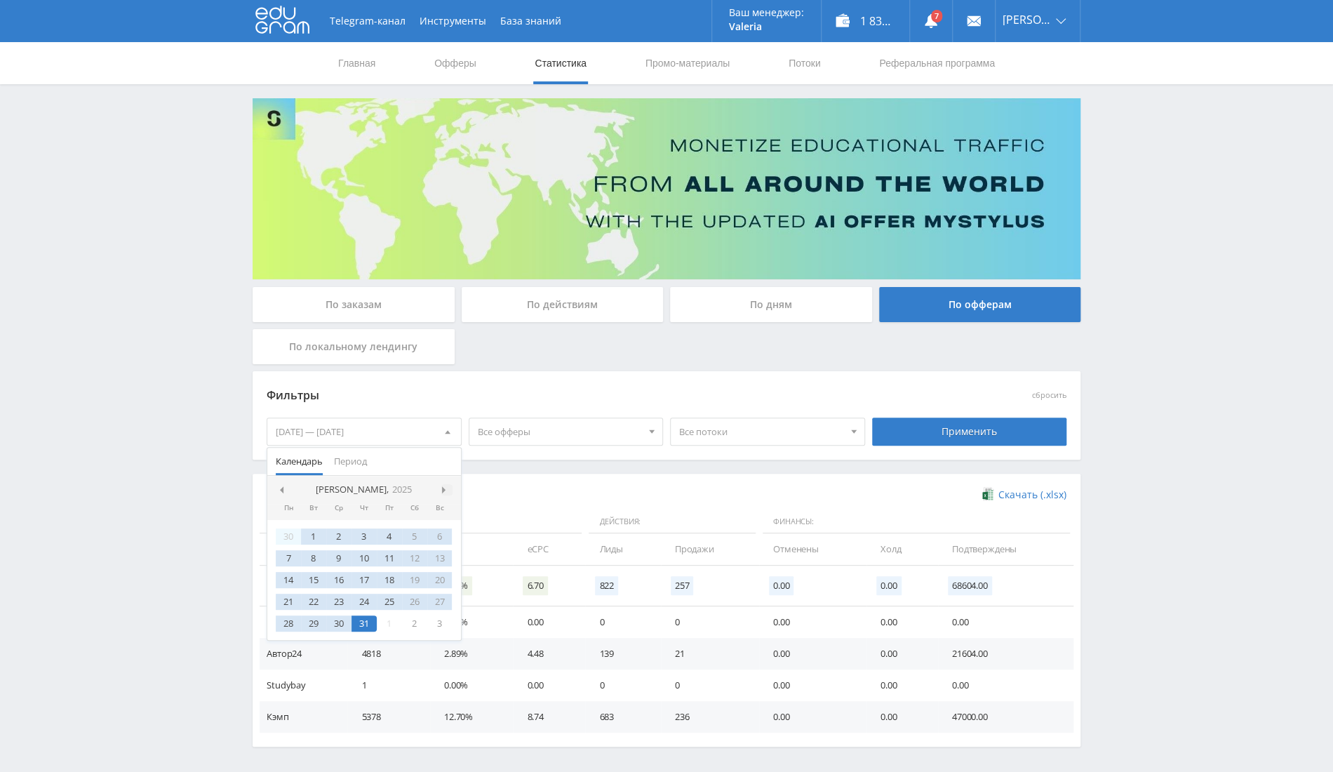
click at [444, 487] on span at bounding box center [445, 489] width 7 height 7
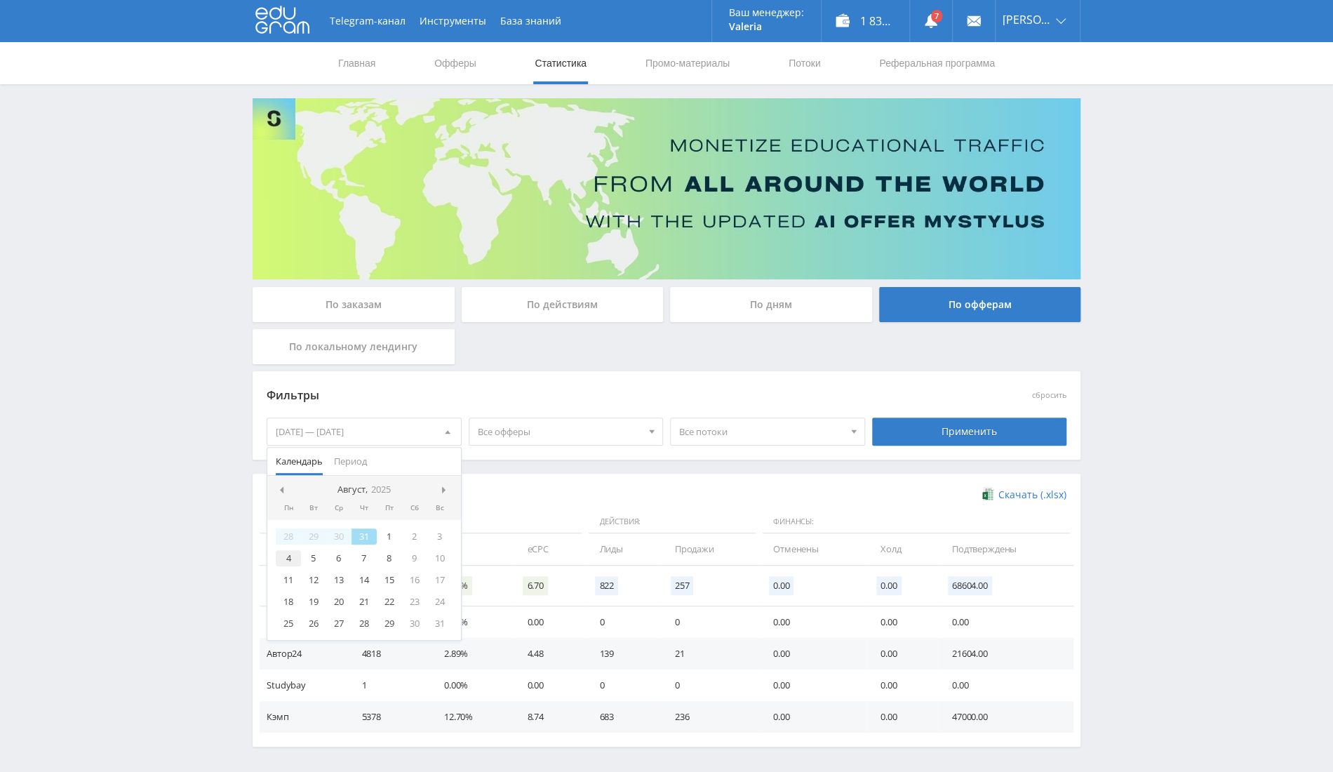
click at [292, 560] on div "4" at bounding box center [288, 558] width 25 height 16
click at [444, 494] on div at bounding box center [446, 489] width 11 height 11
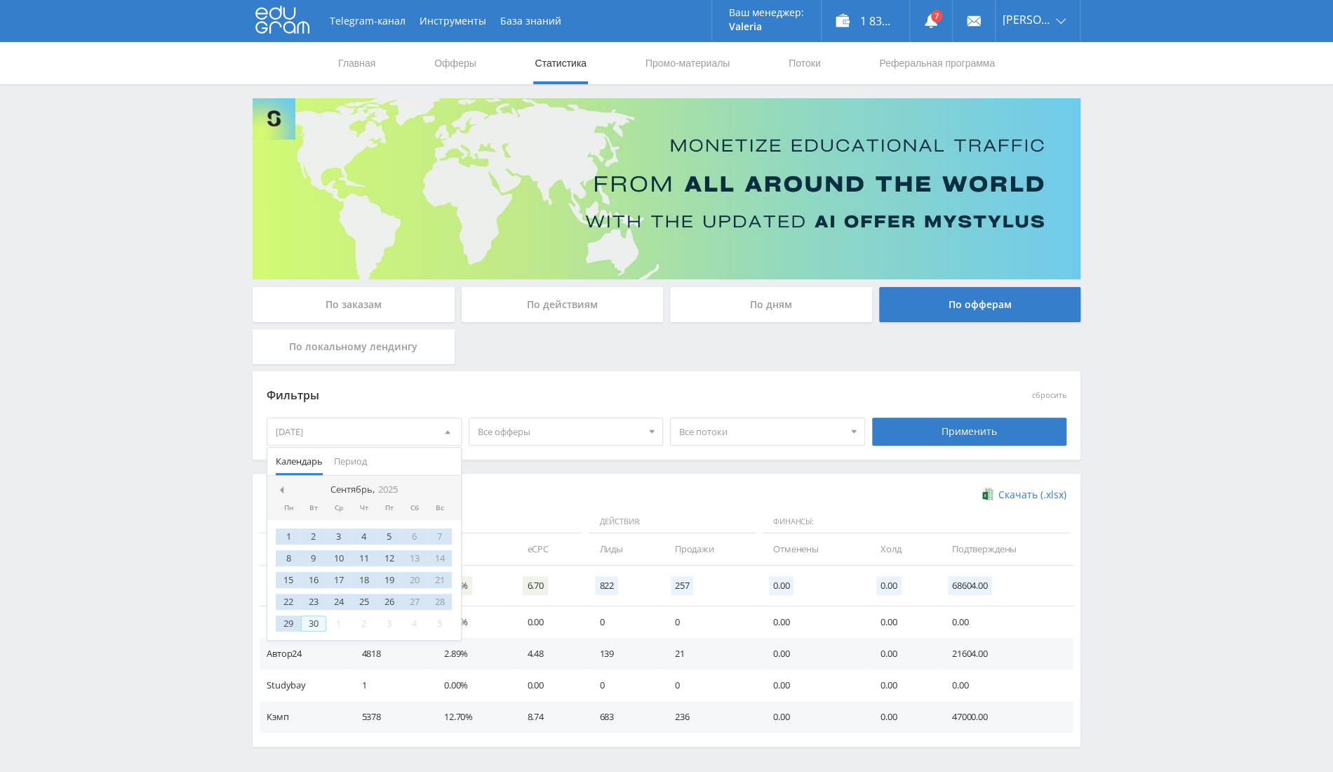
click at [313, 620] on div "30" at bounding box center [313, 623] width 25 height 16
click at [994, 427] on div "Применить" at bounding box center [969, 432] width 195 height 28
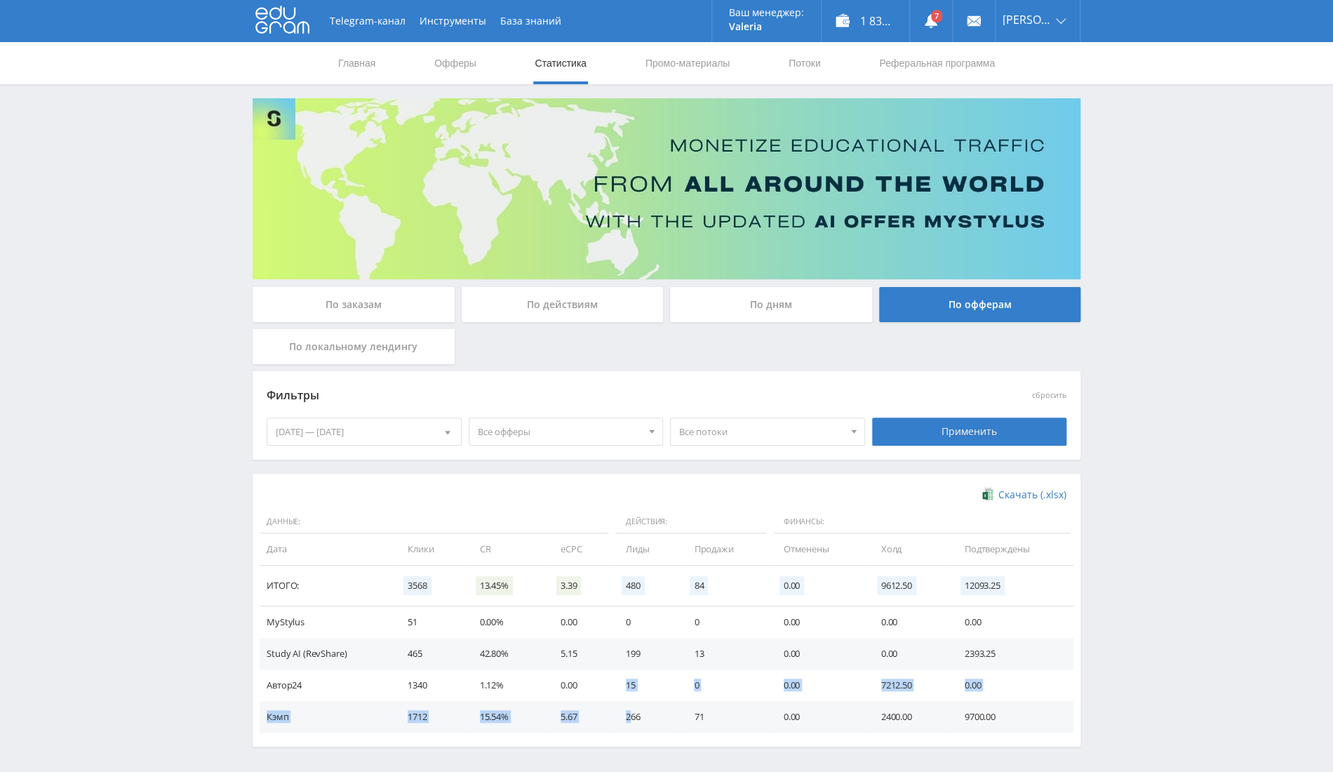
drag, startPoint x: 630, startPoint y: 714, endPoint x: 626, endPoint y: 670, distance: 43.7
click at [626, 670] on tbody "MyStylus 51 0.00% 0.00 0 0 0.00 0.00 0.00 Study AI (RevShare) 465 42.80% 5.15 1…" at bounding box center [667, 669] width 814 height 126
click at [615, 676] on td "15" at bounding box center [646, 686] width 68 height 32
drag, startPoint x: 618, startPoint y: 684, endPoint x: 652, endPoint y: 684, distance: 33.7
click at [652, 684] on td "15" at bounding box center [646, 686] width 68 height 32
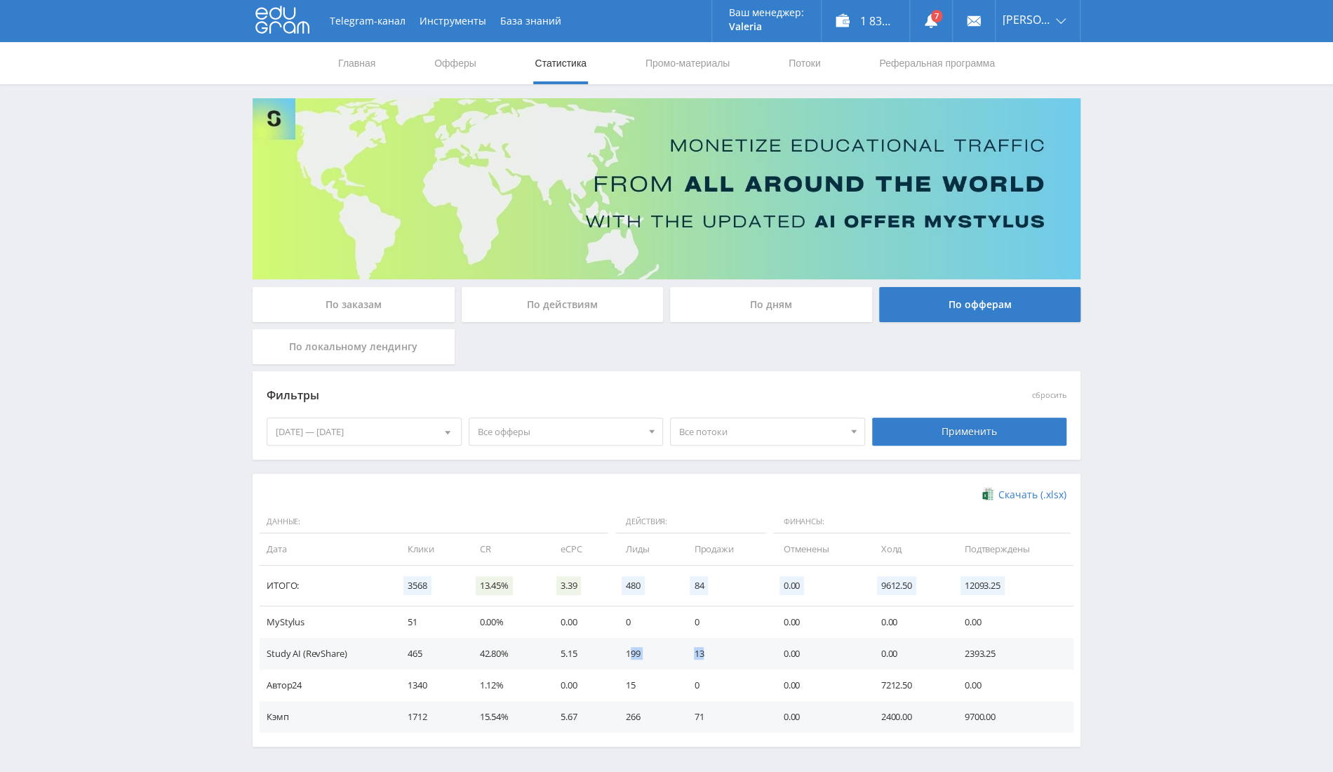
drag, startPoint x: 629, startPoint y: 649, endPoint x: 719, endPoint y: 658, distance: 90.2
click at [719, 658] on tr "Study AI (RevShare) 465 42.80% 5.15 199 13 0.00 0.00 2393.25" at bounding box center [667, 654] width 814 height 32
click at [653, 653] on td "199" at bounding box center [646, 654] width 68 height 32
click at [359, 433] on div "04.08.2025 — 30.09.2025" at bounding box center [364, 431] width 194 height 27
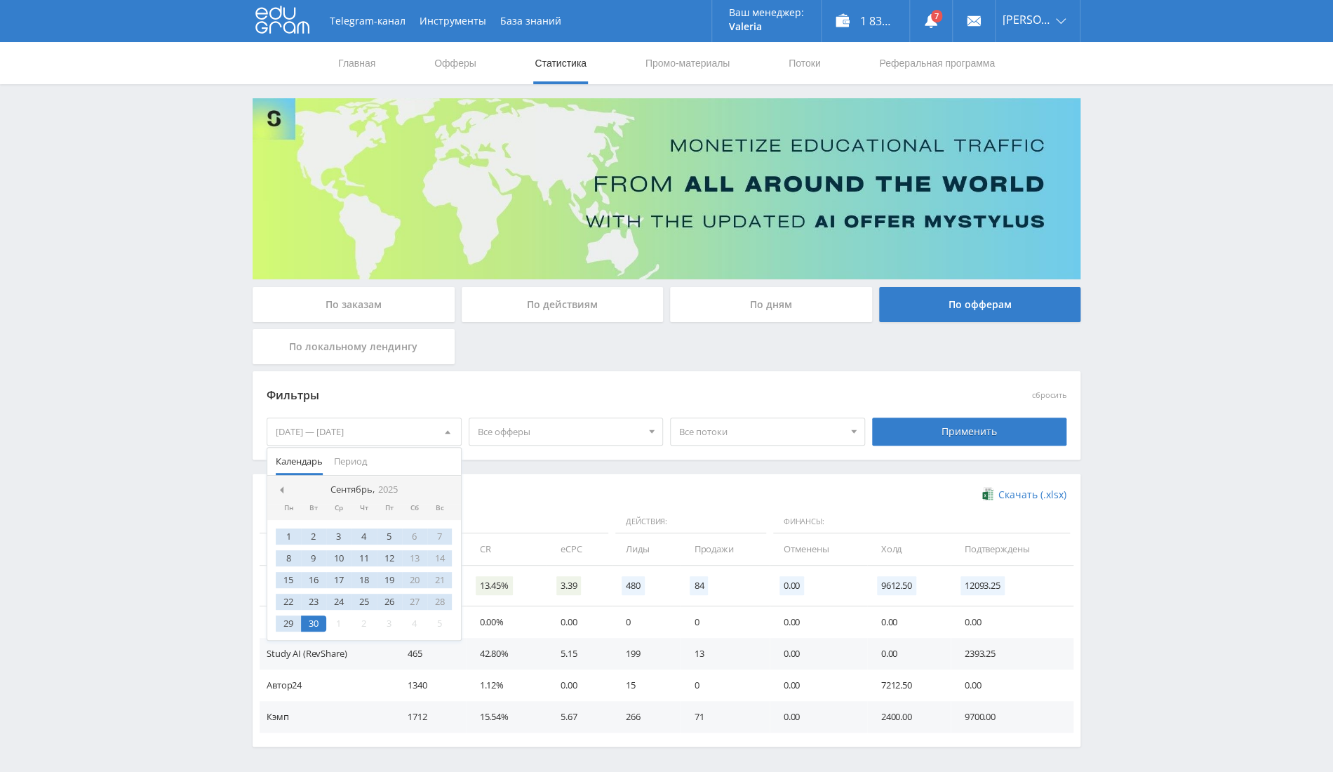
click at [646, 654] on td "199" at bounding box center [646, 654] width 68 height 32
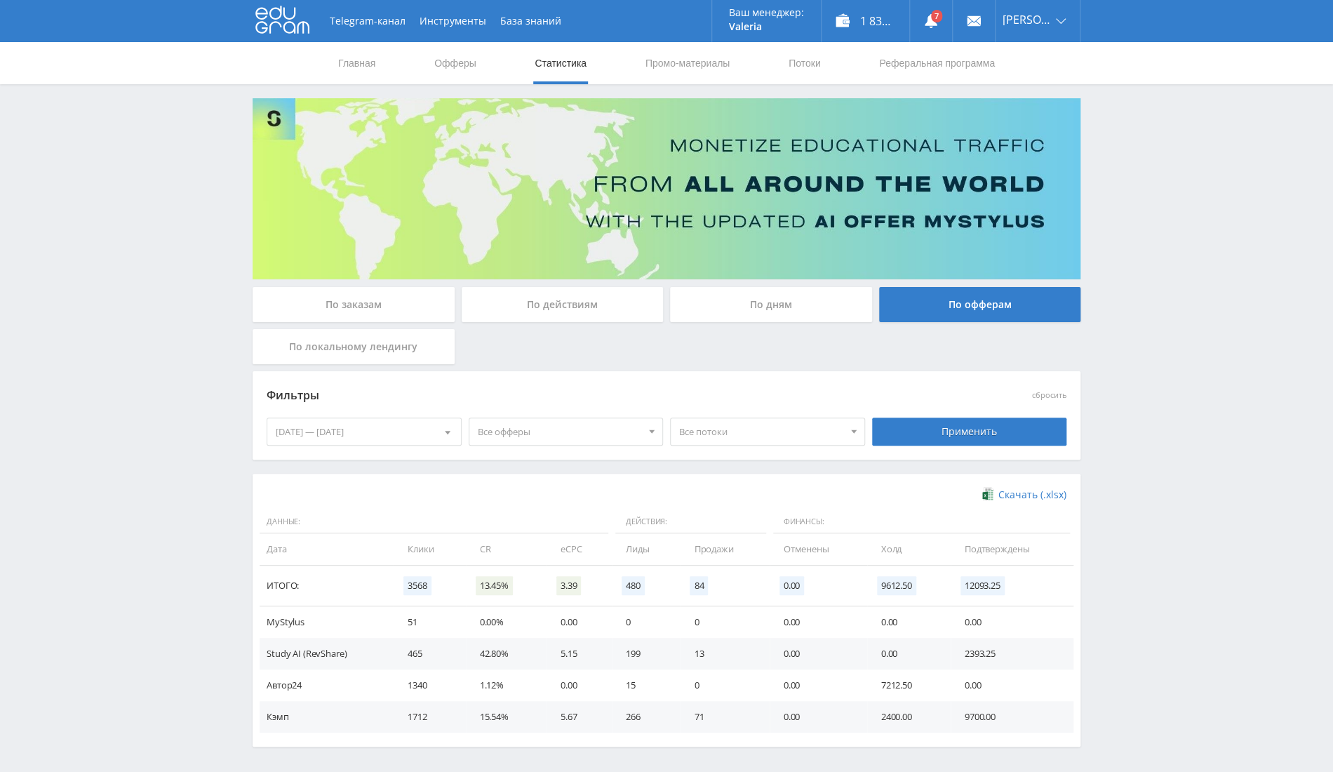
click at [352, 433] on div "04.08.2025 — 30.09.2025" at bounding box center [364, 431] width 194 height 27
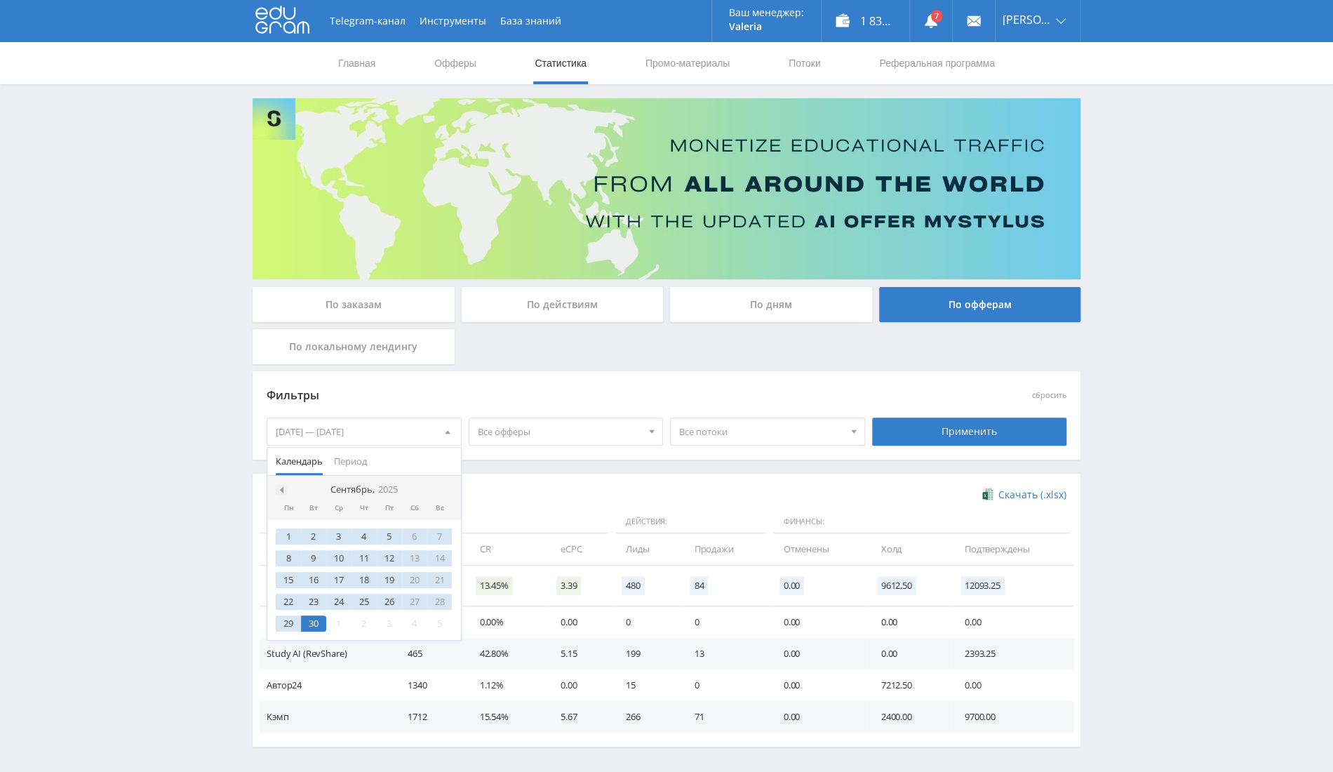
click at [281, 488] on span at bounding box center [280, 489] width 7 height 7
click at [391, 620] on div "29" at bounding box center [389, 623] width 25 height 16
click at [290, 558] on div "4" at bounding box center [288, 558] width 25 height 16
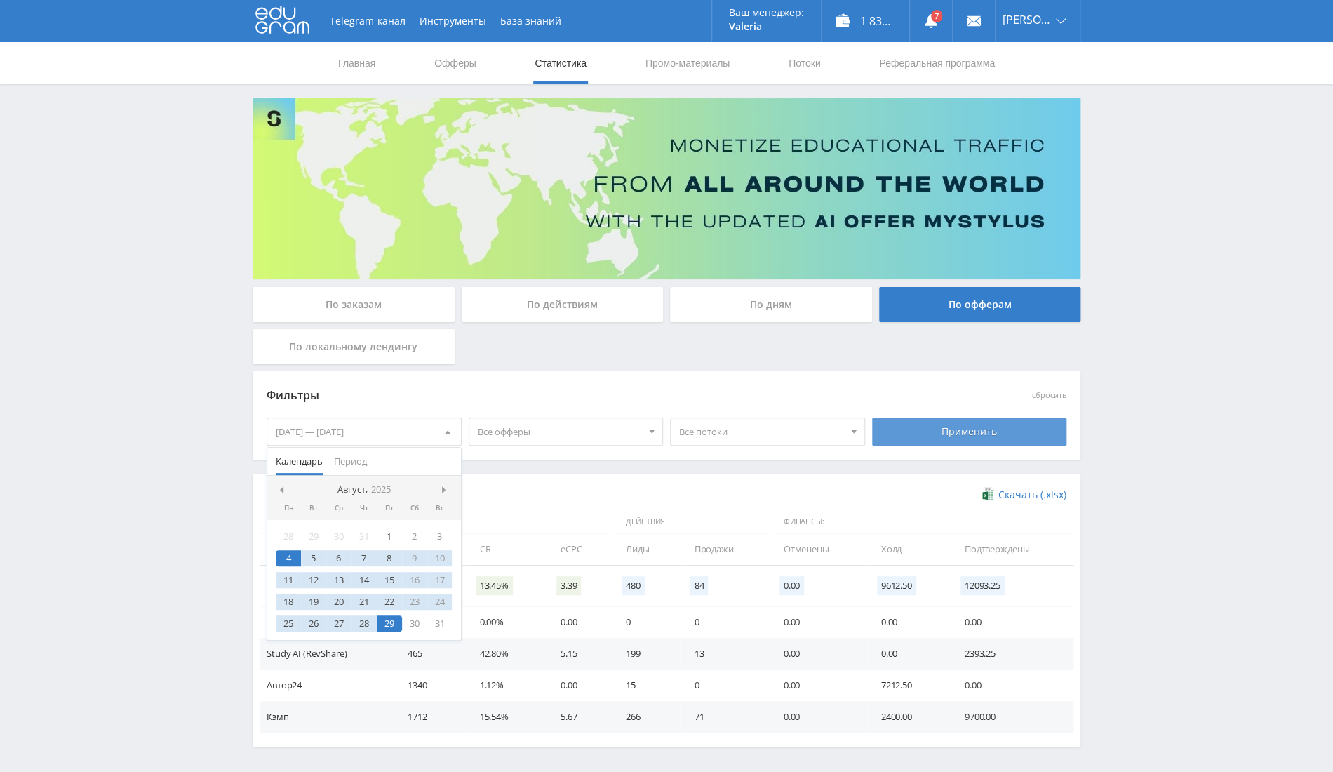
click at [994, 436] on div "Применить" at bounding box center [969, 432] width 195 height 28
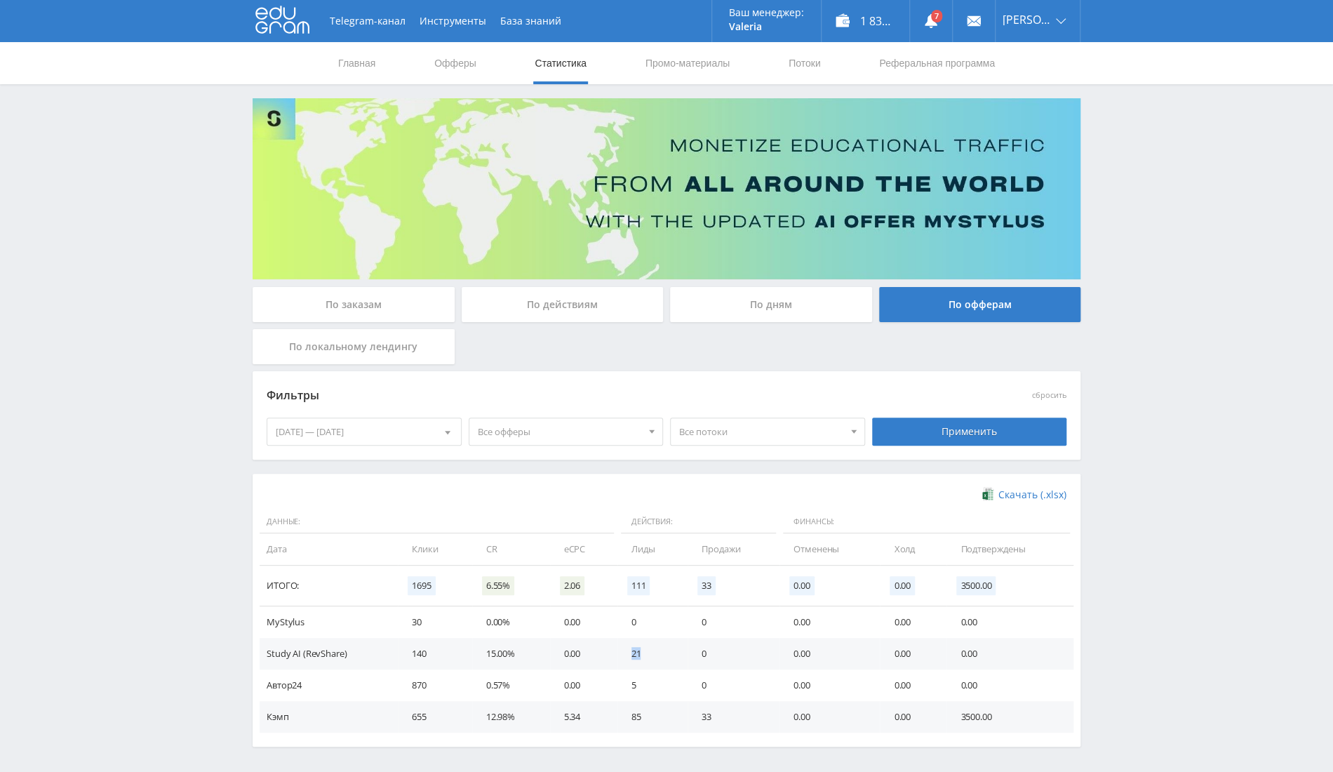
drag, startPoint x: 627, startPoint y: 653, endPoint x: 672, endPoint y: 648, distance: 45.9
click at [672, 648] on td "21" at bounding box center [653, 654] width 70 height 32
click at [408, 421] on div "04.08.2025 — 29.08.2025" at bounding box center [364, 431] width 194 height 27
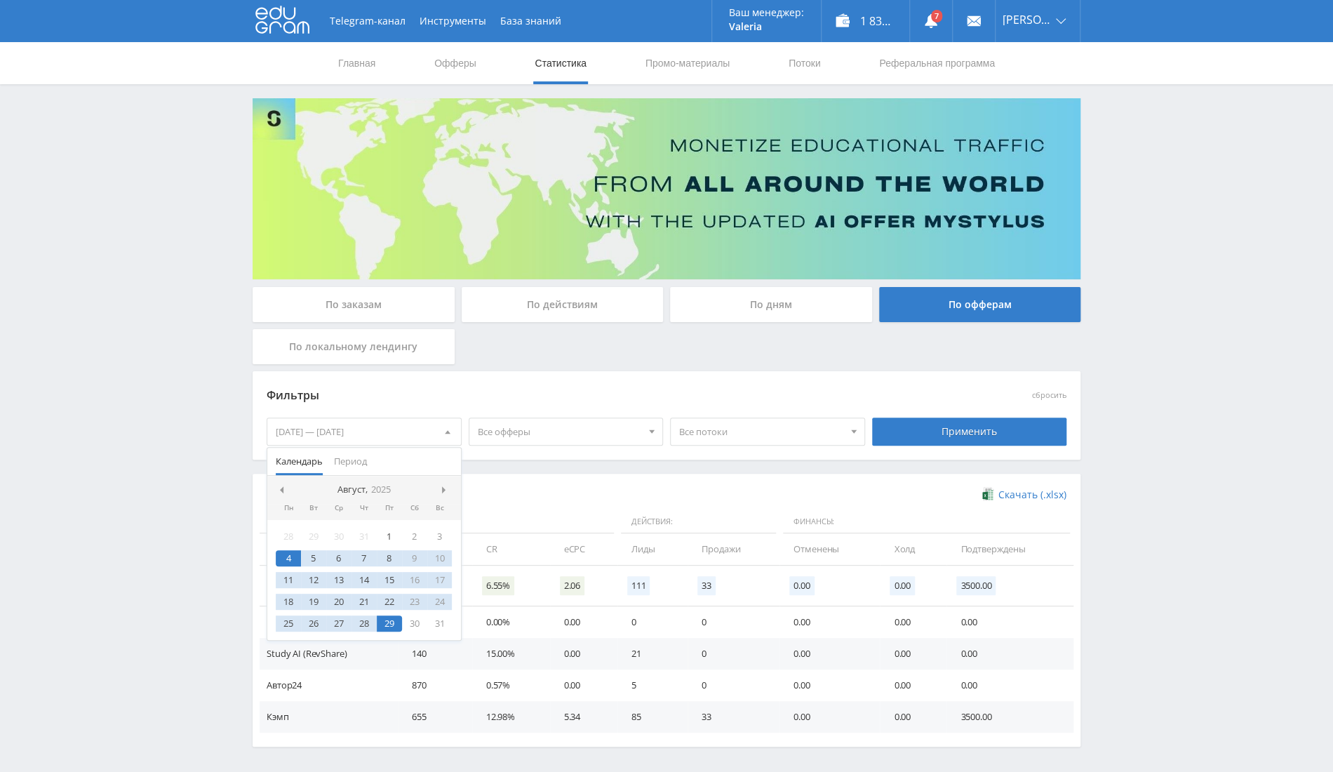
click at [286, 550] on div "4" at bounding box center [288, 558] width 25 height 16
click at [359, 580] on div "14" at bounding box center [364, 580] width 25 height 16
click at [281, 558] on div "4" at bounding box center [288, 558] width 25 height 16
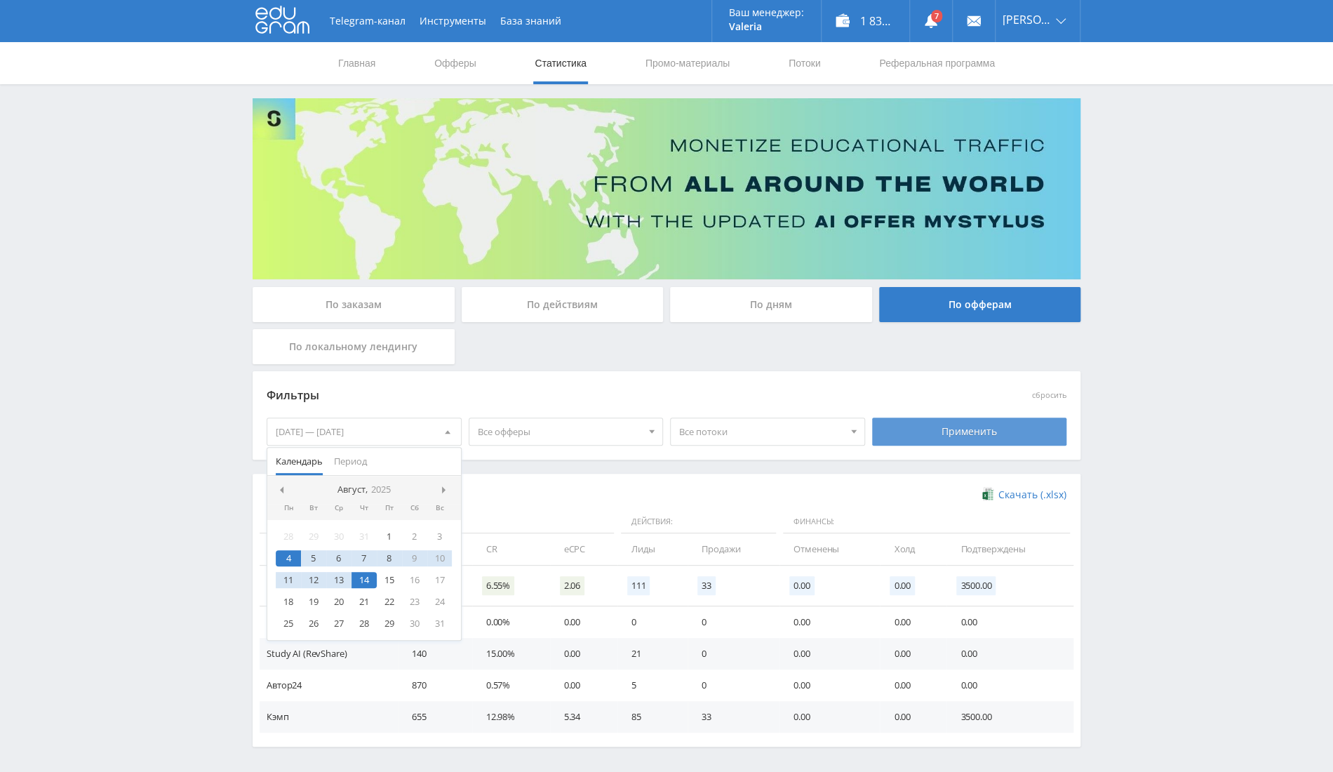
click at [1006, 438] on div "Применить" at bounding box center [969, 432] width 195 height 28
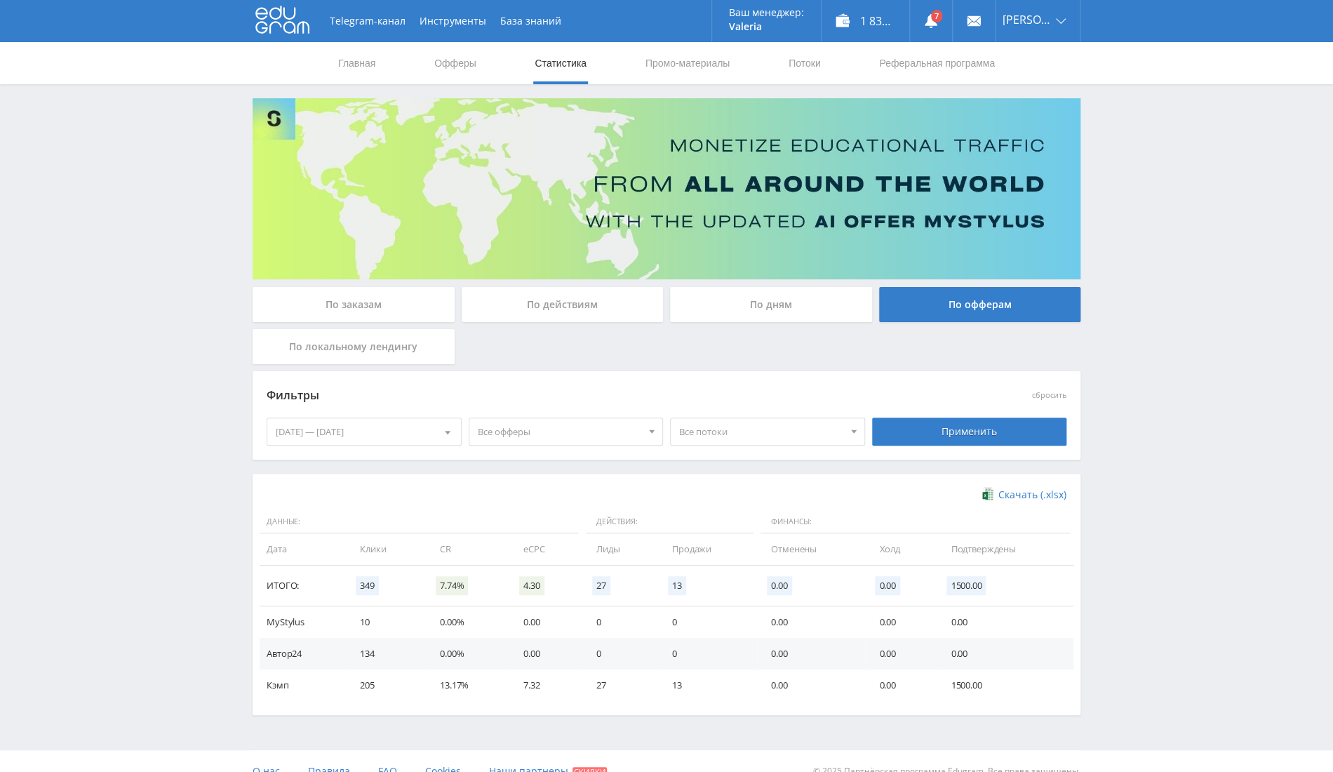
click at [408, 427] on div "04.08.2025 — 14.08.2025" at bounding box center [364, 431] width 194 height 27
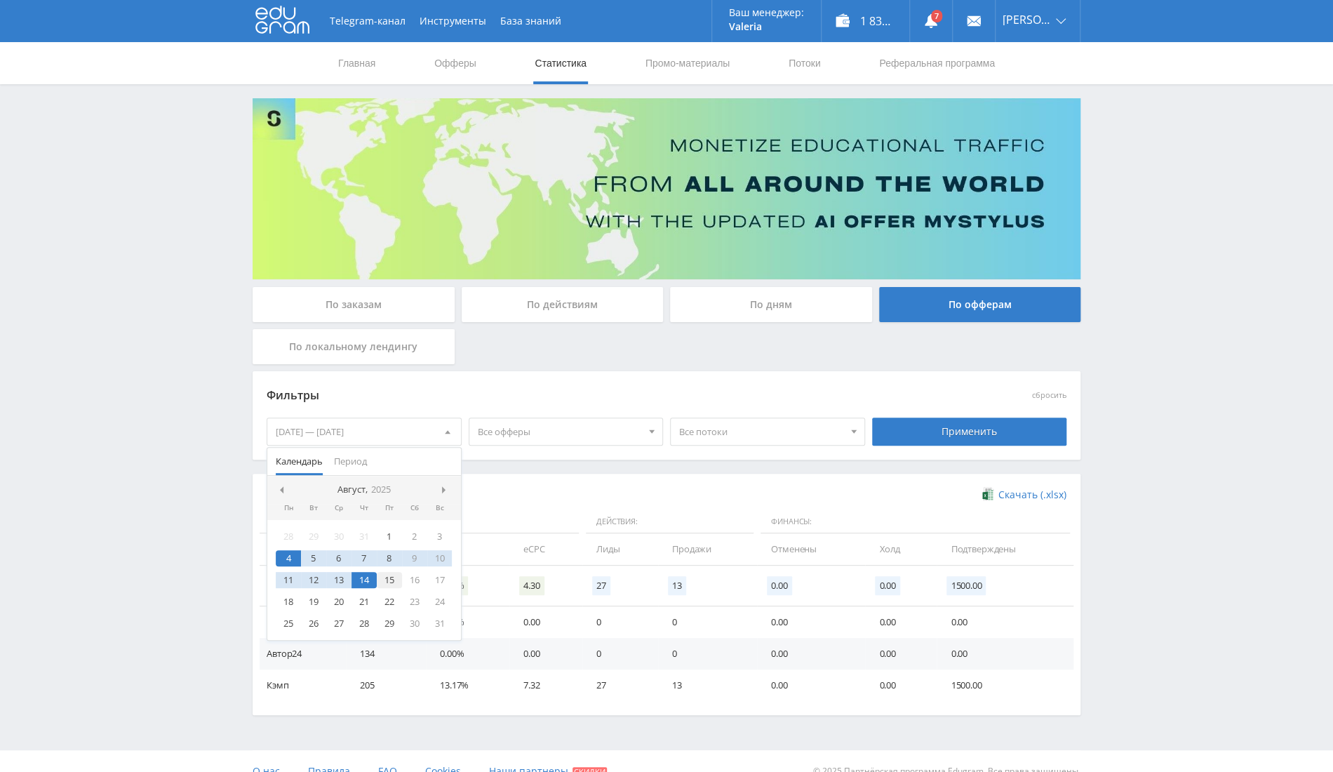
click at [385, 581] on div "15" at bounding box center [389, 580] width 25 height 16
click at [392, 605] on div "22" at bounding box center [389, 602] width 25 height 16
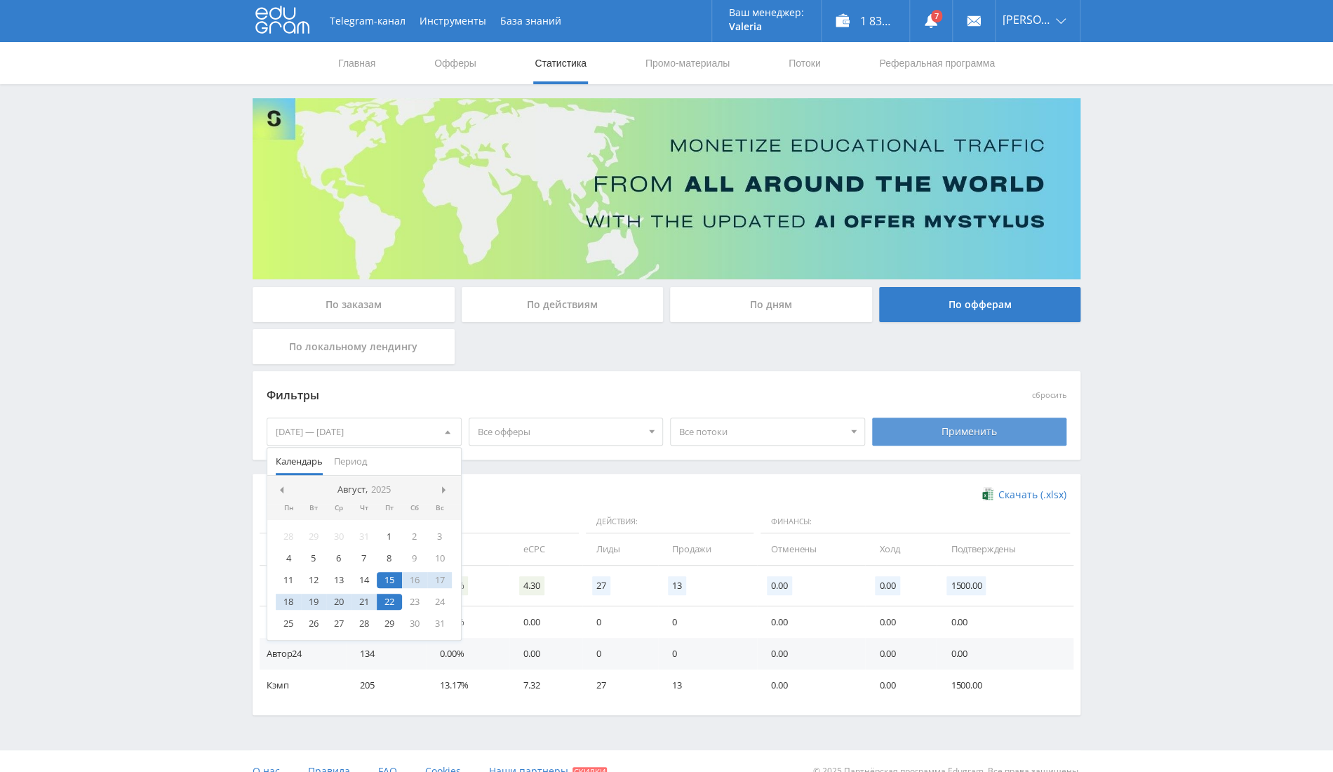
click at [933, 435] on div "Применить" at bounding box center [969, 432] width 195 height 28
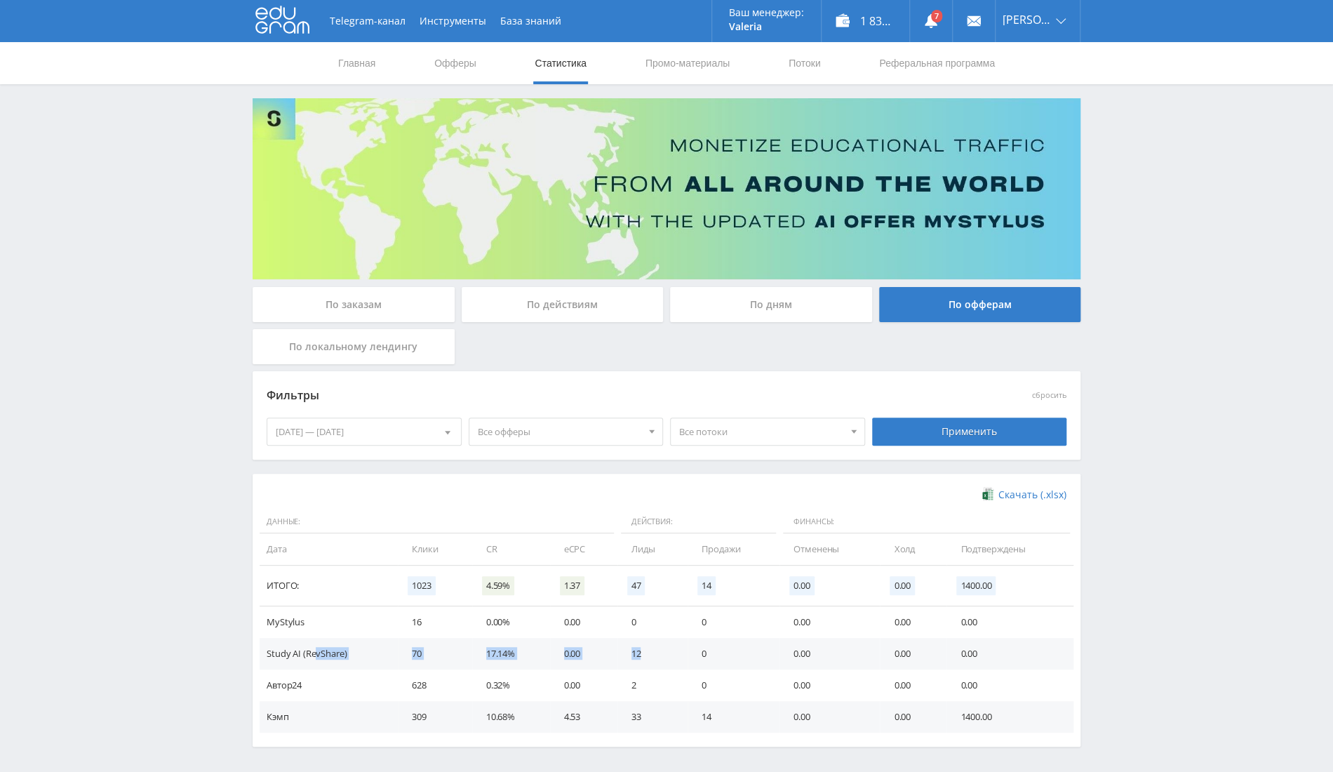
drag, startPoint x: 314, startPoint y: 644, endPoint x: 653, endPoint y: 647, distance: 339.7
click at [653, 647] on tr "Study AI (RevShare) 70 17.14% 0.00 12 0 0.00 0.00 0.00" at bounding box center [667, 654] width 814 height 32
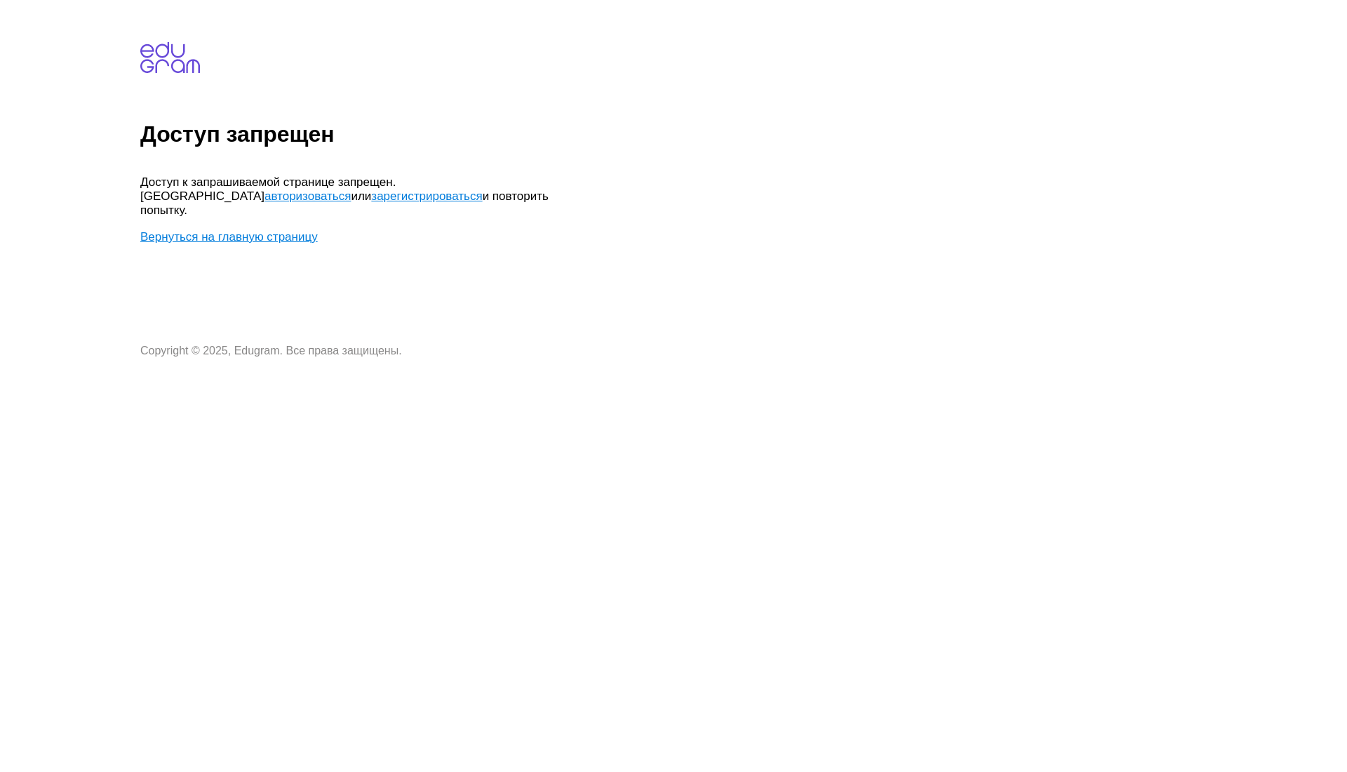
click at [248, 230] on link "Вернуться на главную страницу" at bounding box center [229, 236] width 178 height 13
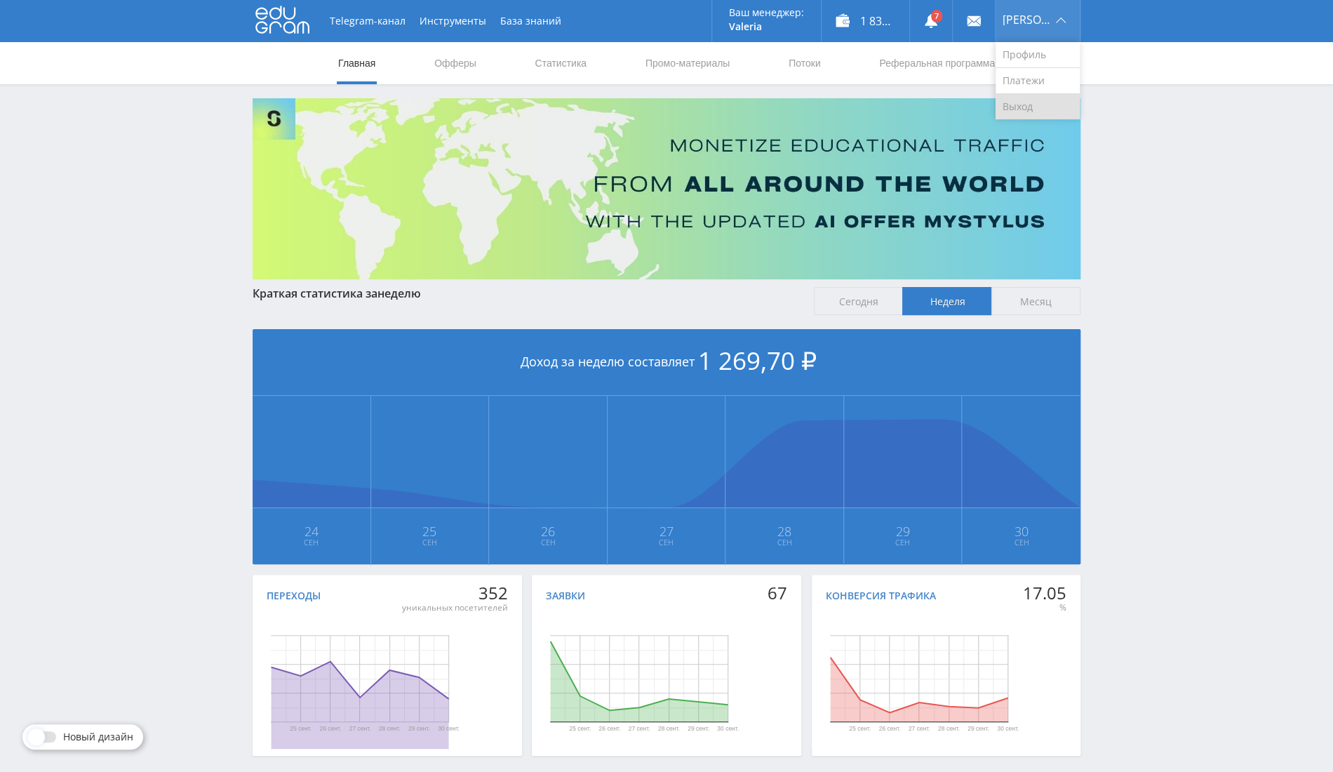
click at [1023, 108] on link "Выход" at bounding box center [1038, 106] width 84 height 25
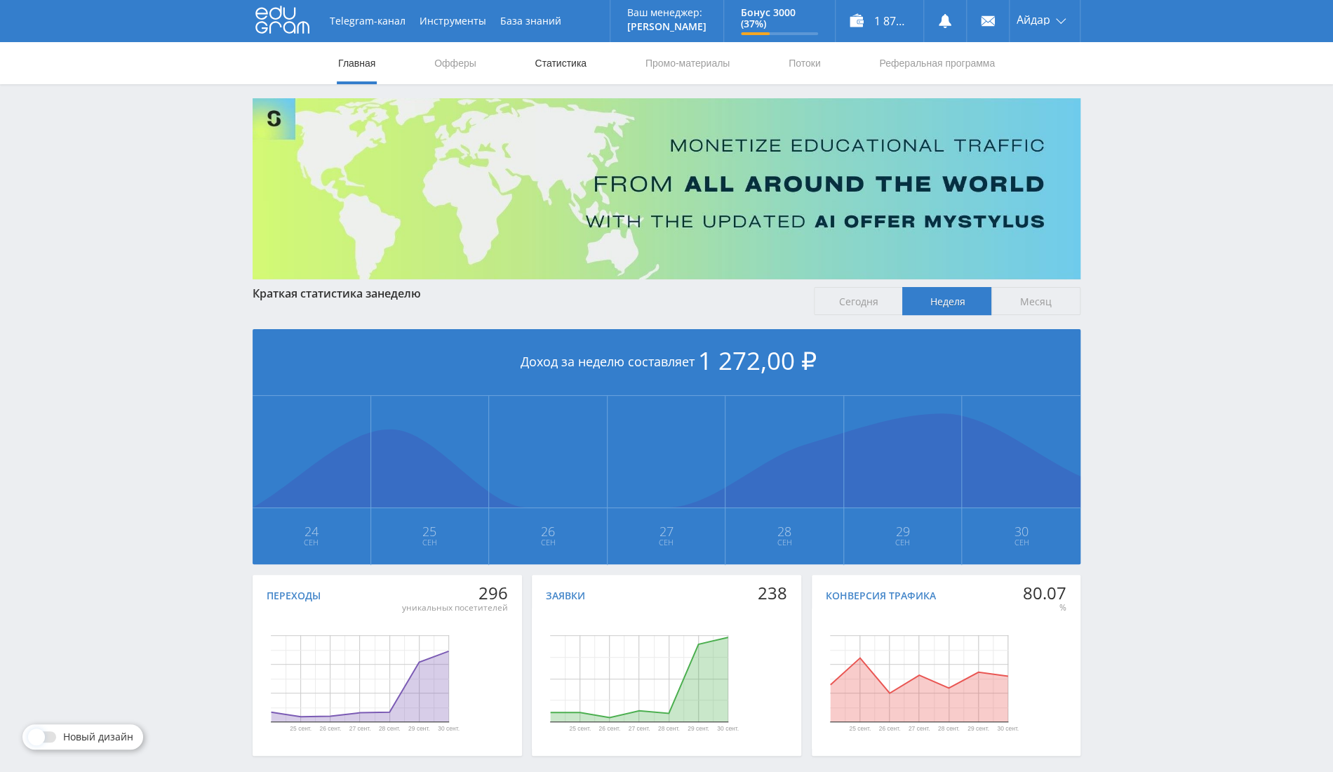
click at [580, 73] on link "Статистика" at bounding box center [560, 63] width 55 height 42
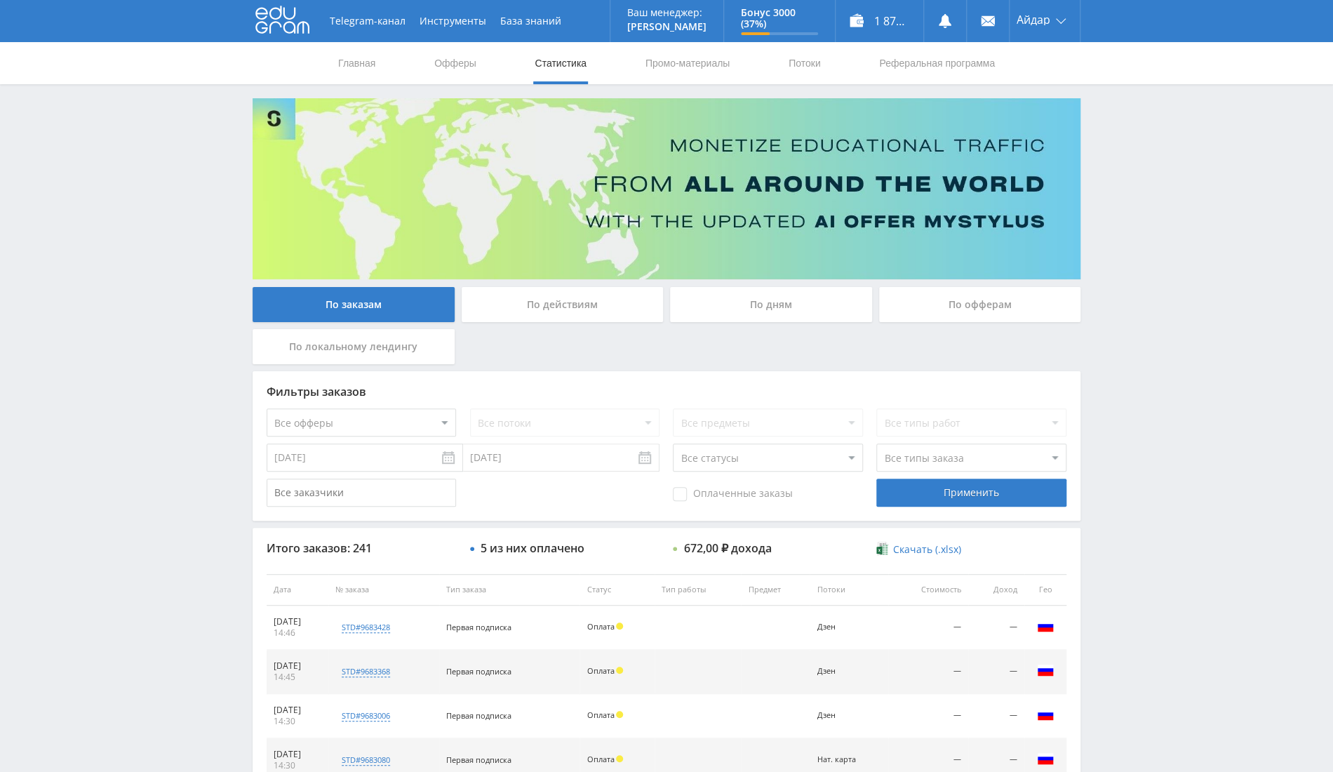
click at [950, 302] on div "По офферам" at bounding box center [980, 304] width 202 height 35
click at [0, 0] on input "По офферам" at bounding box center [0, 0] width 0 height 0
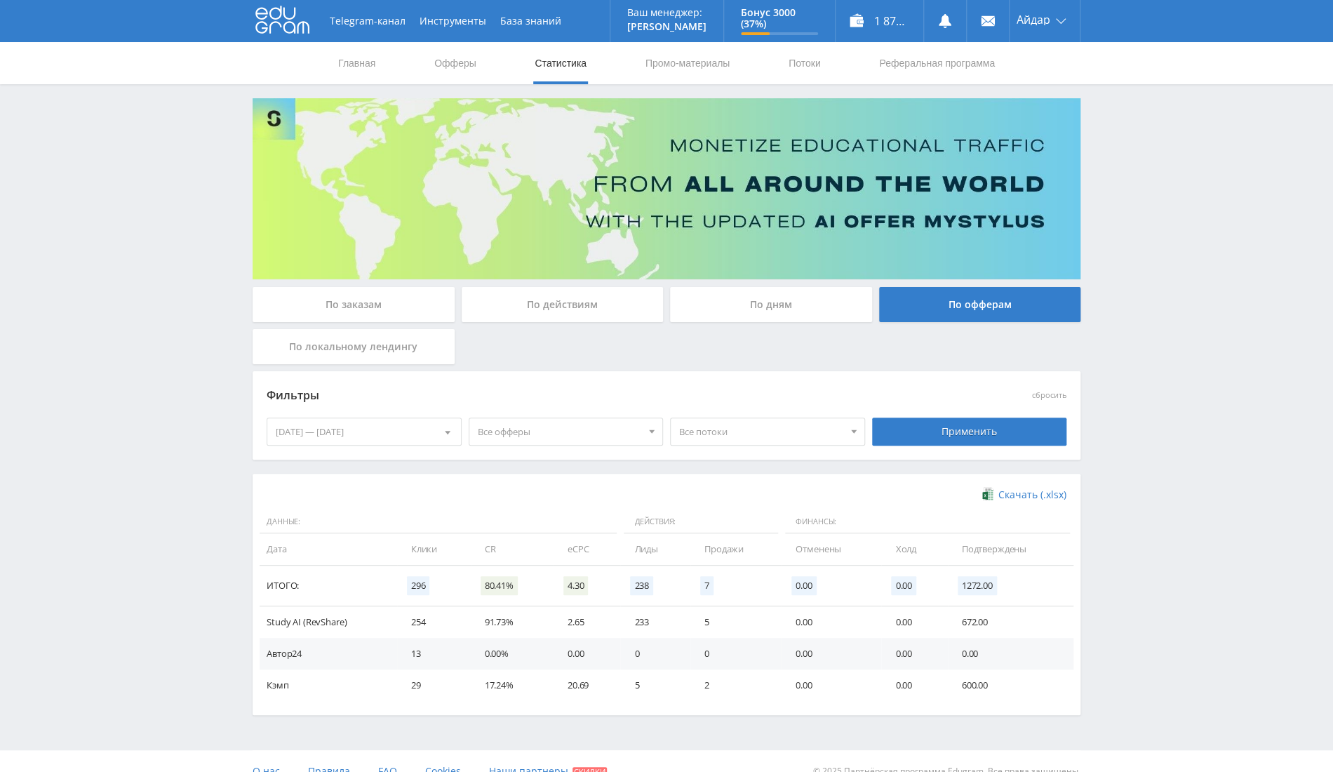
click at [376, 435] on div "[DATE] — [DATE]" at bounding box center [364, 431] width 194 height 27
click at [281, 488] on span at bounding box center [280, 489] width 7 height 7
click at [281, 488] on nav "Сентябрь, 2025" at bounding box center [364, 490] width 194 height 28
click at [281, 488] on nav "Август, 2025" at bounding box center [364, 490] width 194 height 28
click at [368, 622] on div "28" at bounding box center [364, 623] width 25 height 16
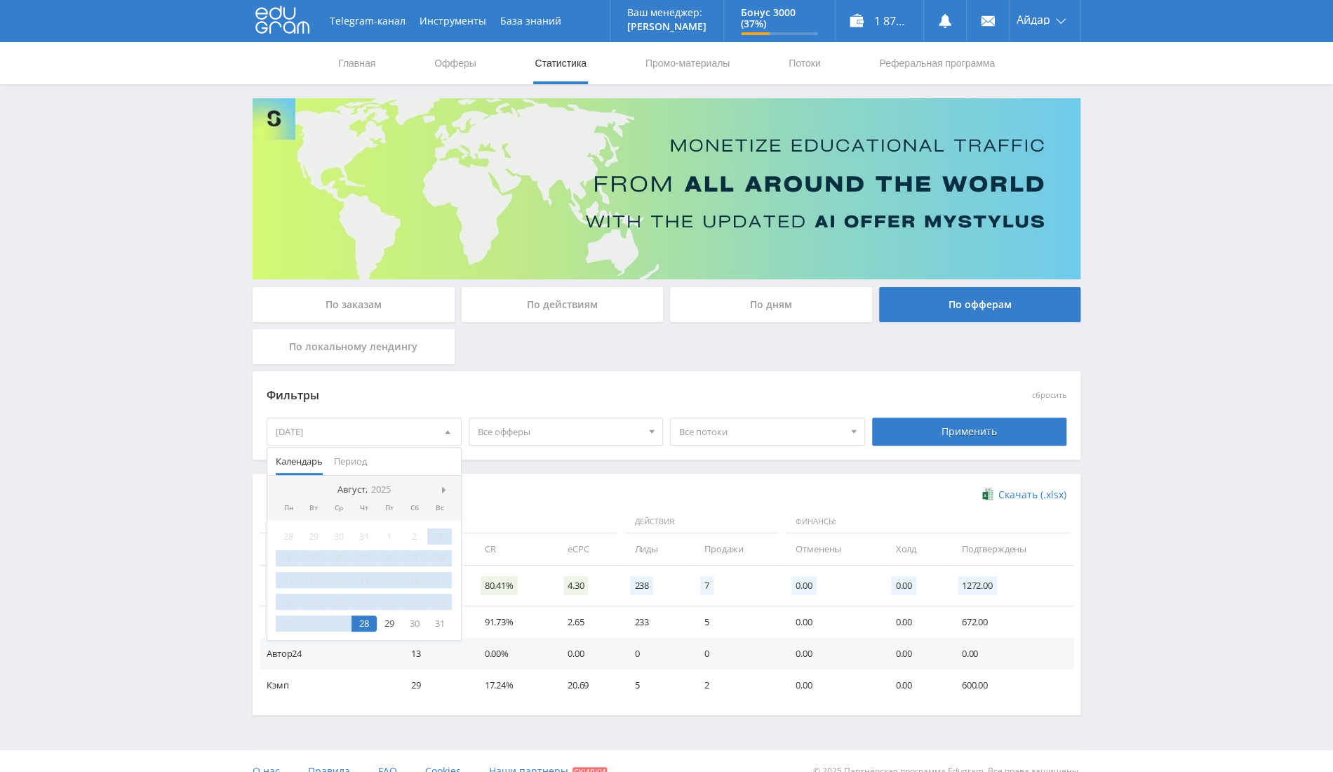
click at [439, 485] on nav "Август, 2025" at bounding box center [364, 490] width 194 height 28
click at [444, 486] on span at bounding box center [445, 489] width 7 height 7
click at [314, 618] on div "30" at bounding box center [313, 623] width 25 height 16
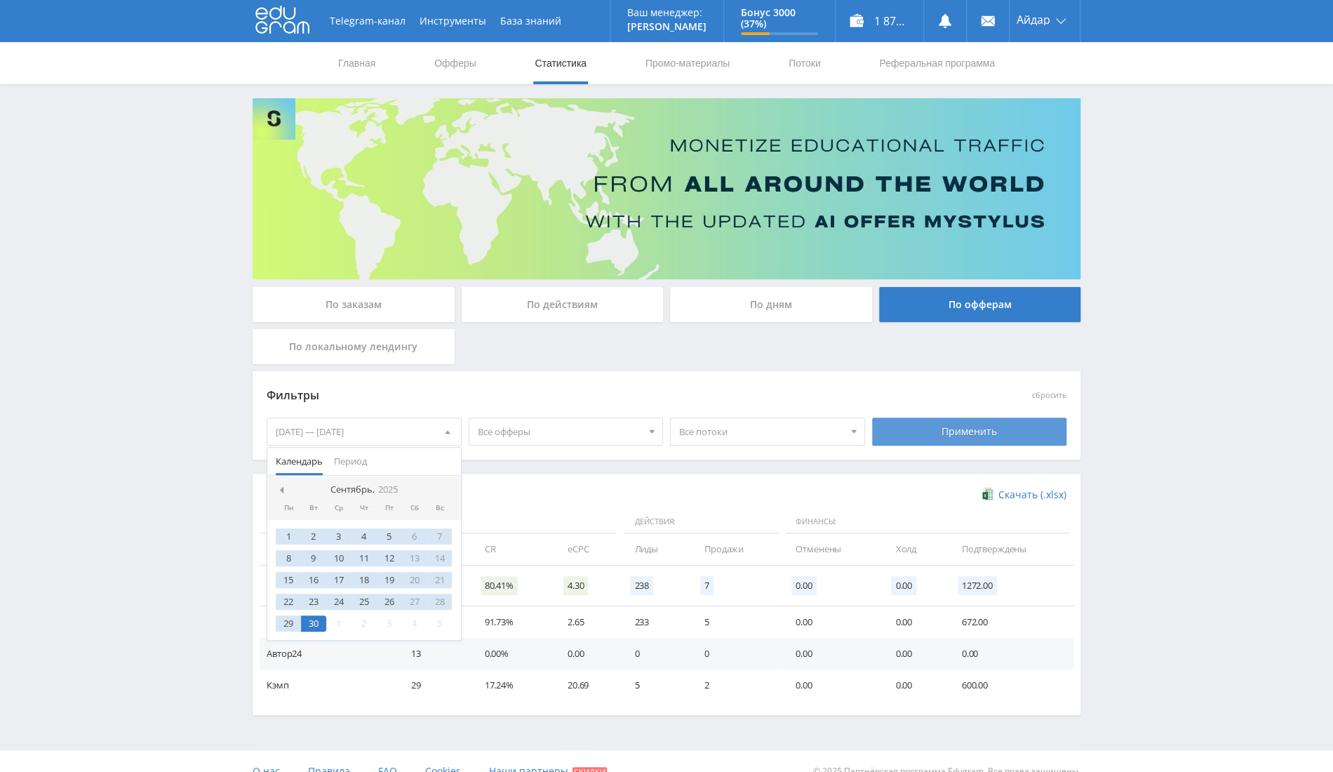
click at [1038, 434] on div "Применить" at bounding box center [969, 432] width 195 height 28
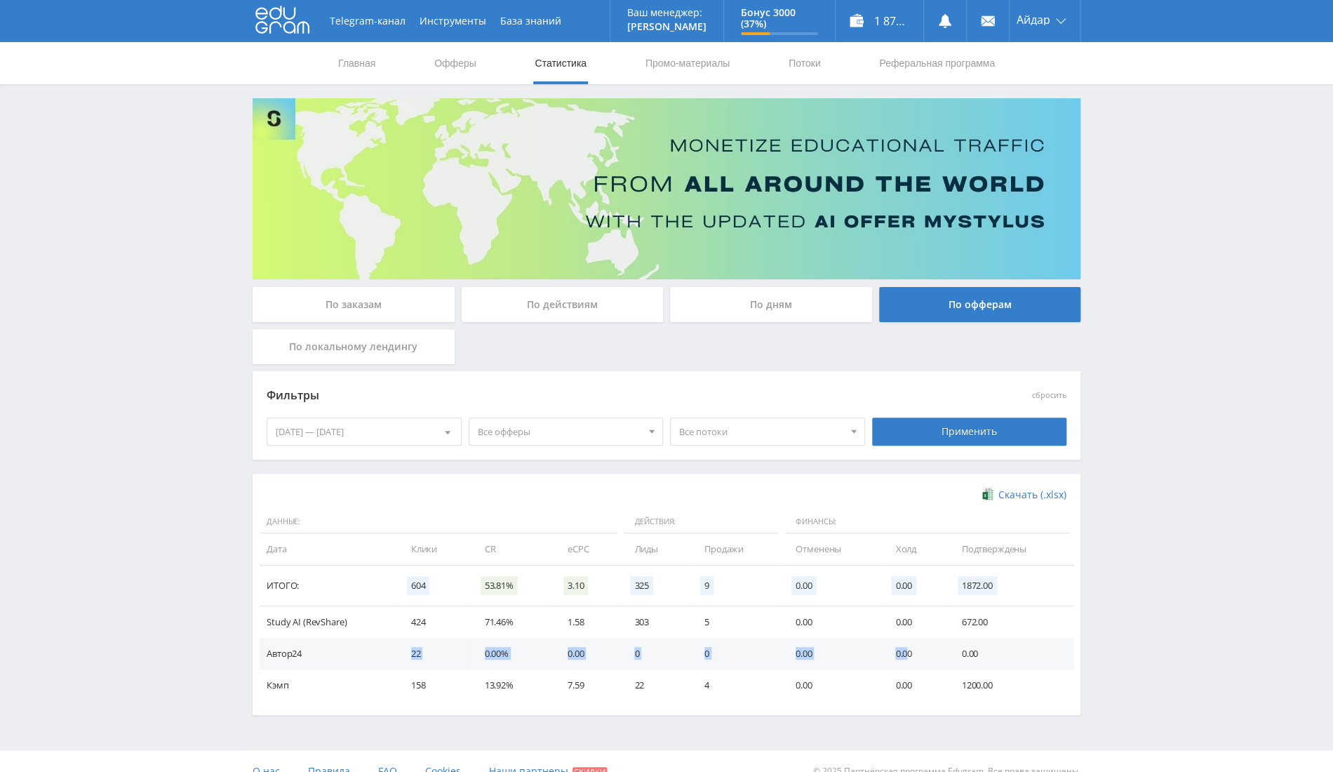
drag, startPoint x: 442, startPoint y: 646, endPoint x: 906, endPoint y: 662, distance: 464.2
click at [906, 662] on tr "Автор24 22 0.00% 0.00 0 0 0.00 0.00 0.00" at bounding box center [667, 654] width 814 height 32
click at [970, 646] on td "0.00" at bounding box center [1011, 654] width 126 height 32
click at [1052, 114] on link "Выход" at bounding box center [1045, 106] width 70 height 25
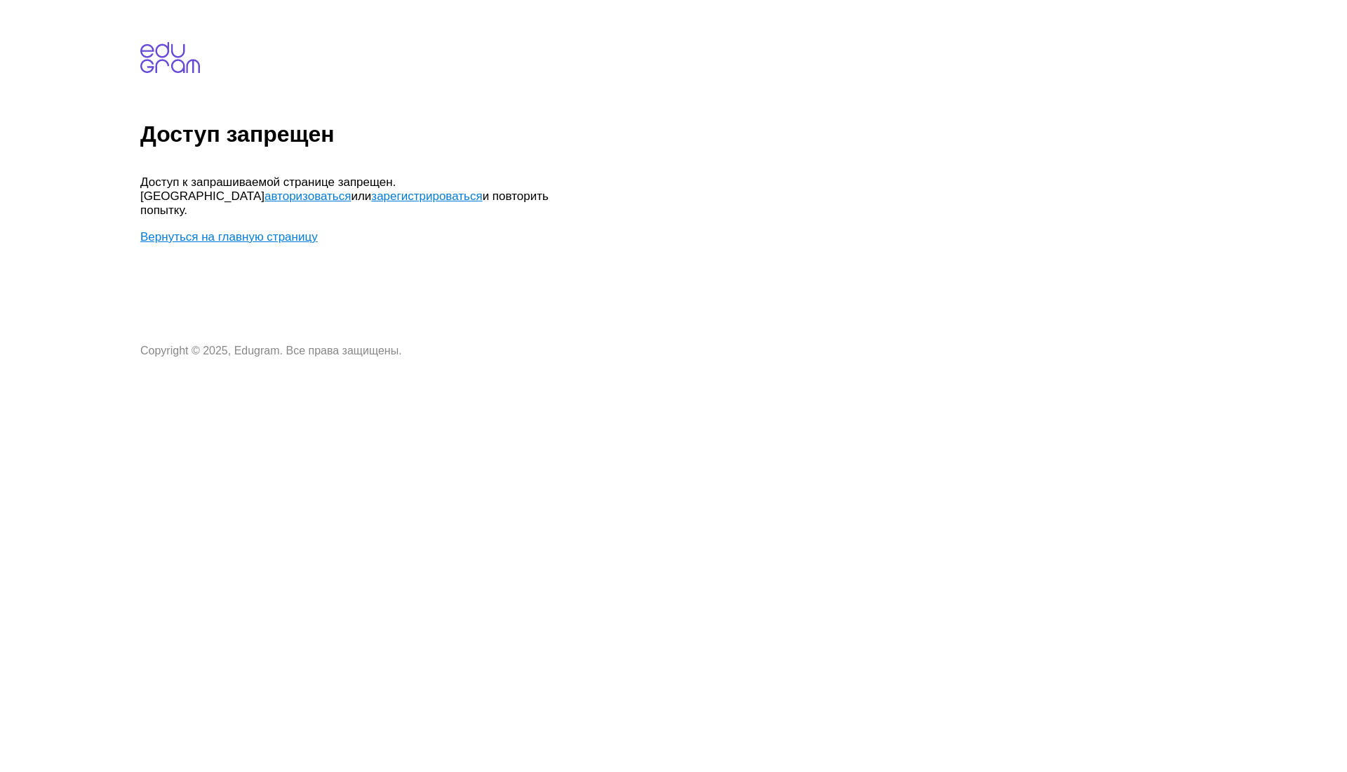
click at [269, 230] on link "Вернуться на главную страницу" at bounding box center [229, 236] width 178 height 13
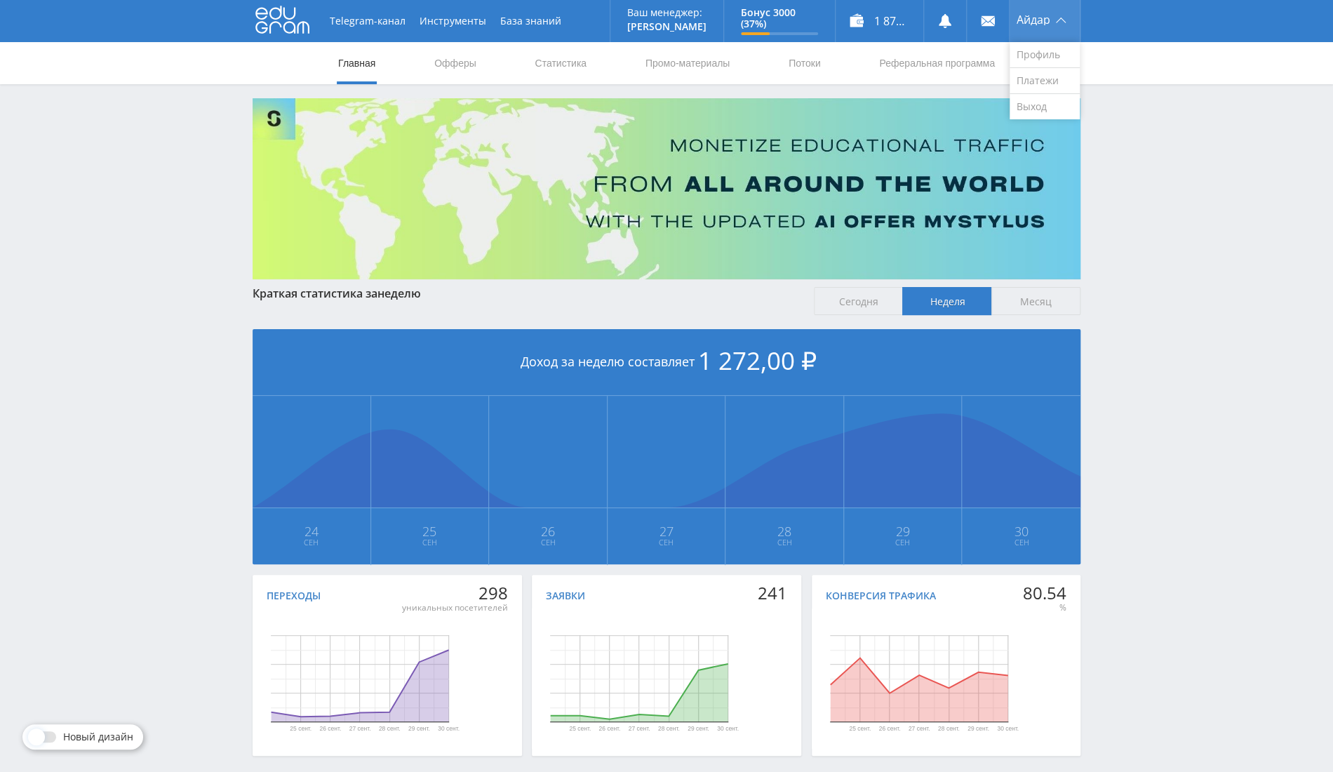
click at [1027, 22] on span "Айдар" at bounding box center [1034, 19] width 34 height 11
click at [1020, 107] on link "Выход" at bounding box center [1045, 106] width 70 height 25
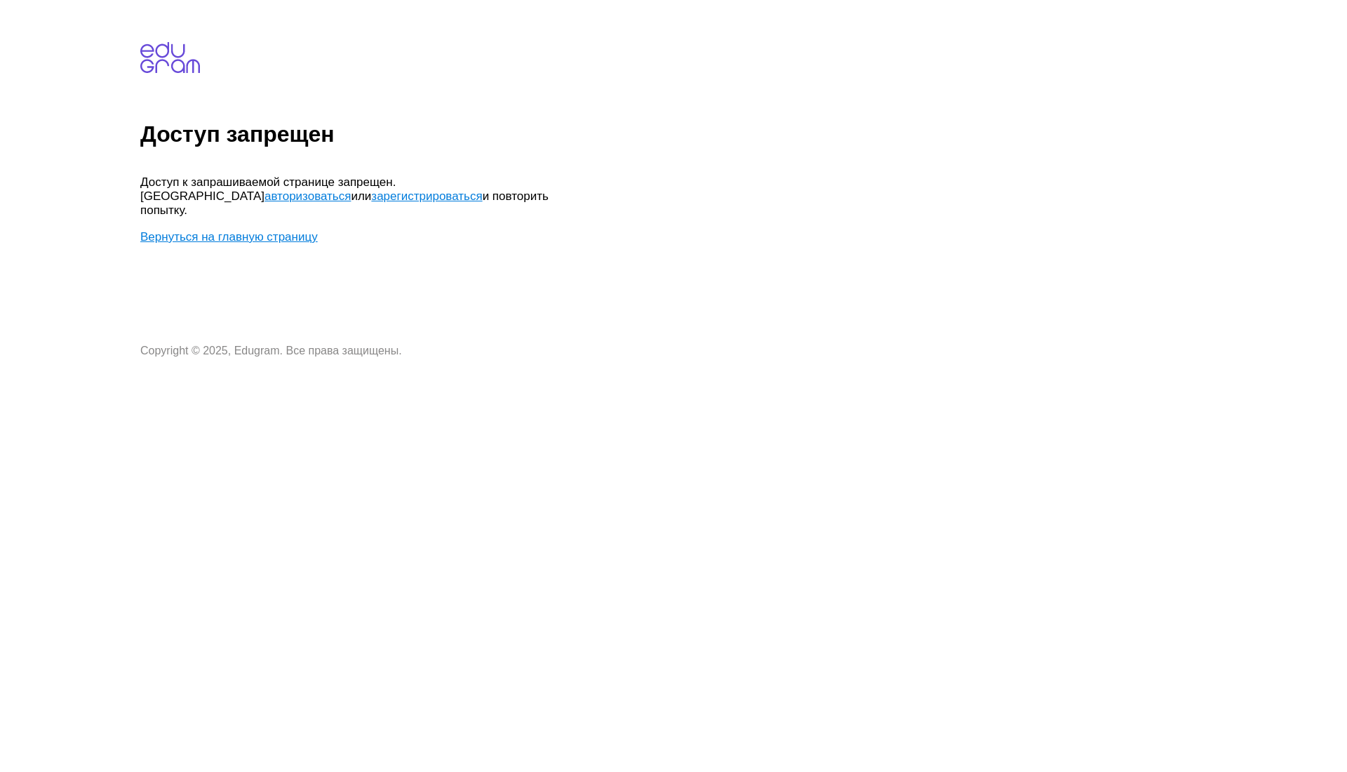
click at [269, 230] on link "Вернуться на главную страницу" at bounding box center [229, 236] width 178 height 13
click at [272, 231] on body "Доступ запрещен Доступ к запрашиваемой странице запрещен. Попробуйте авторизова…" at bounding box center [740, 182] width 1201 height 352
click at [276, 230] on link "Вернуться на главную страницу" at bounding box center [229, 236] width 178 height 13
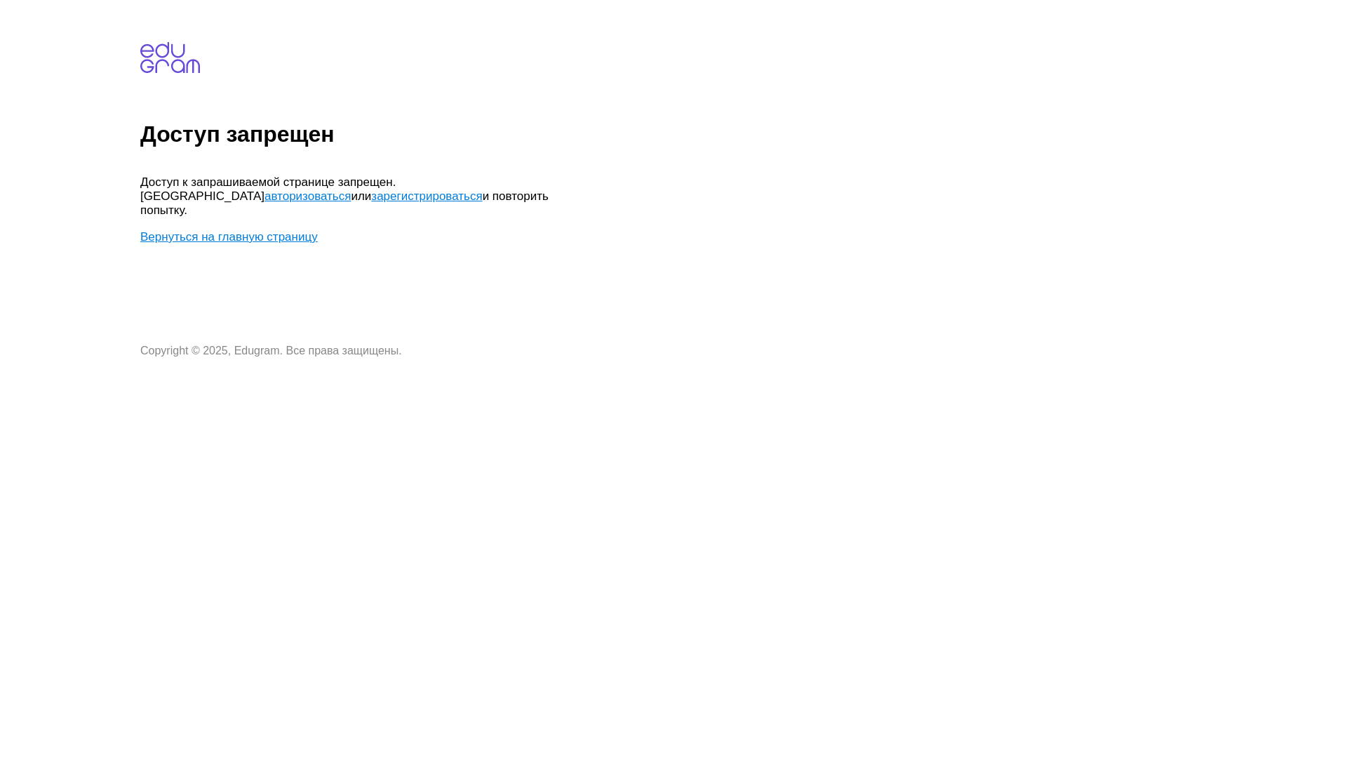
click at [276, 230] on link "Вернуться на главную страницу" at bounding box center [229, 236] width 178 height 13
click at [279, 230] on link "Вернуться на главную страницу" at bounding box center [229, 236] width 178 height 13
click at [351, 189] on link "авторизоваться" at bounding box center [308, 195] width 86 height 13
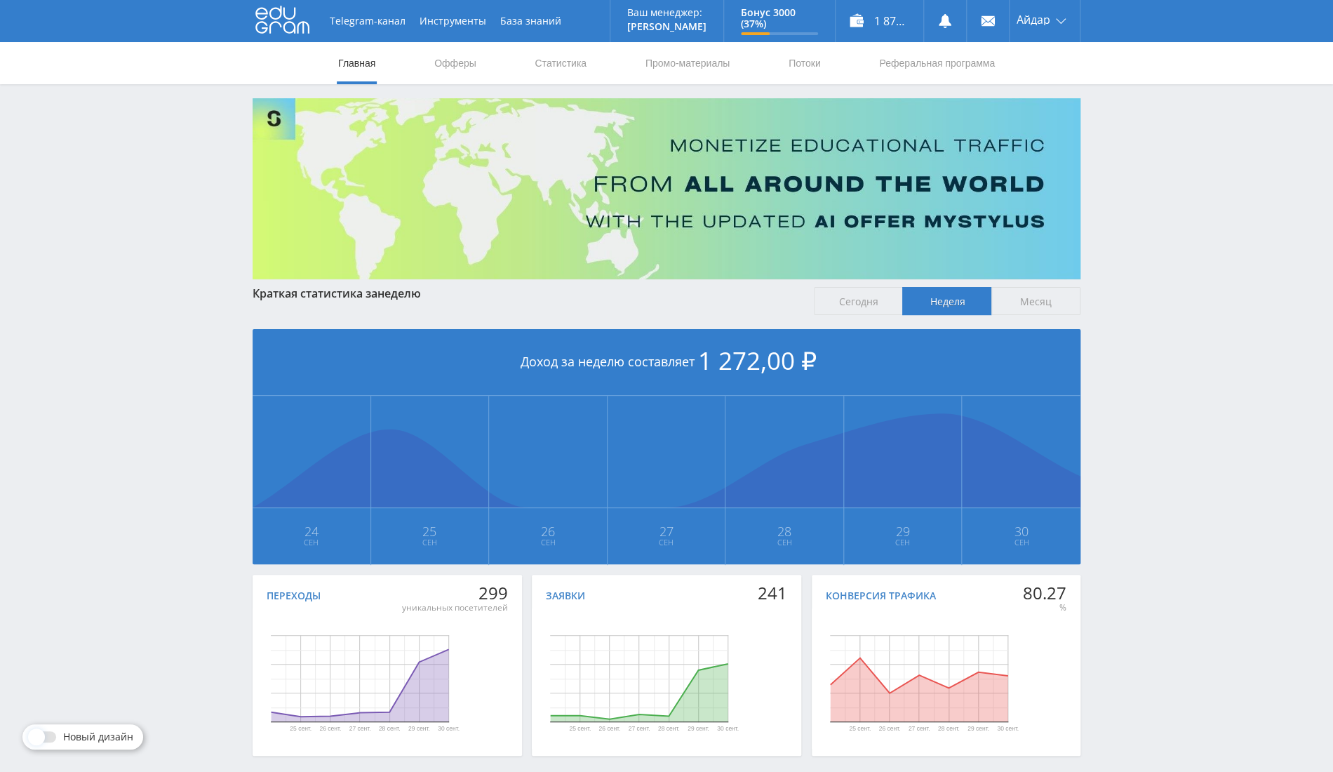
drag, startPoint x: 547, startPoint y: 64, endPoint x: 595, endPoint y: 62, distance: 48.5
click at [547, 64] on link "Статистика" at bounding box center [560, 63] width 55 height 42
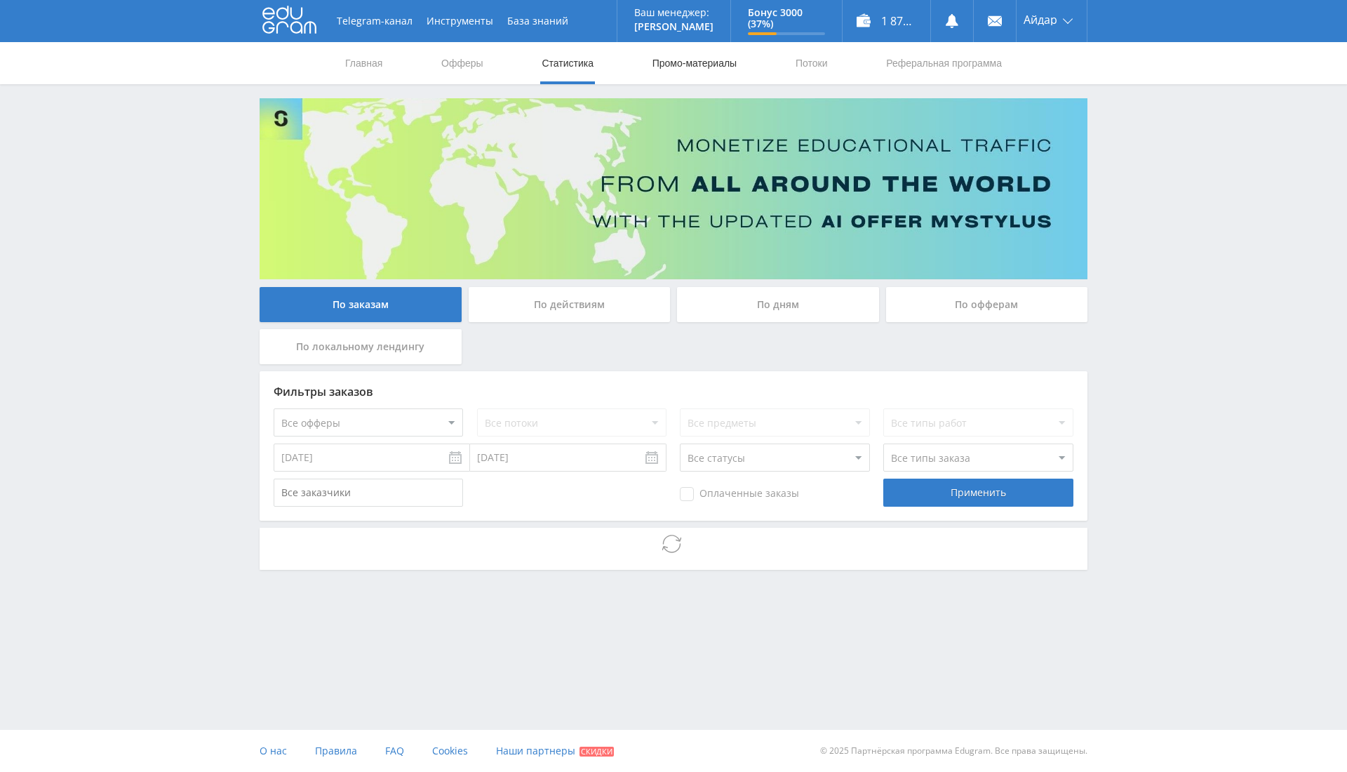
click at [681, 62] on link "Промо-материалы" at bounding box center [694, 63] width 87 height 42
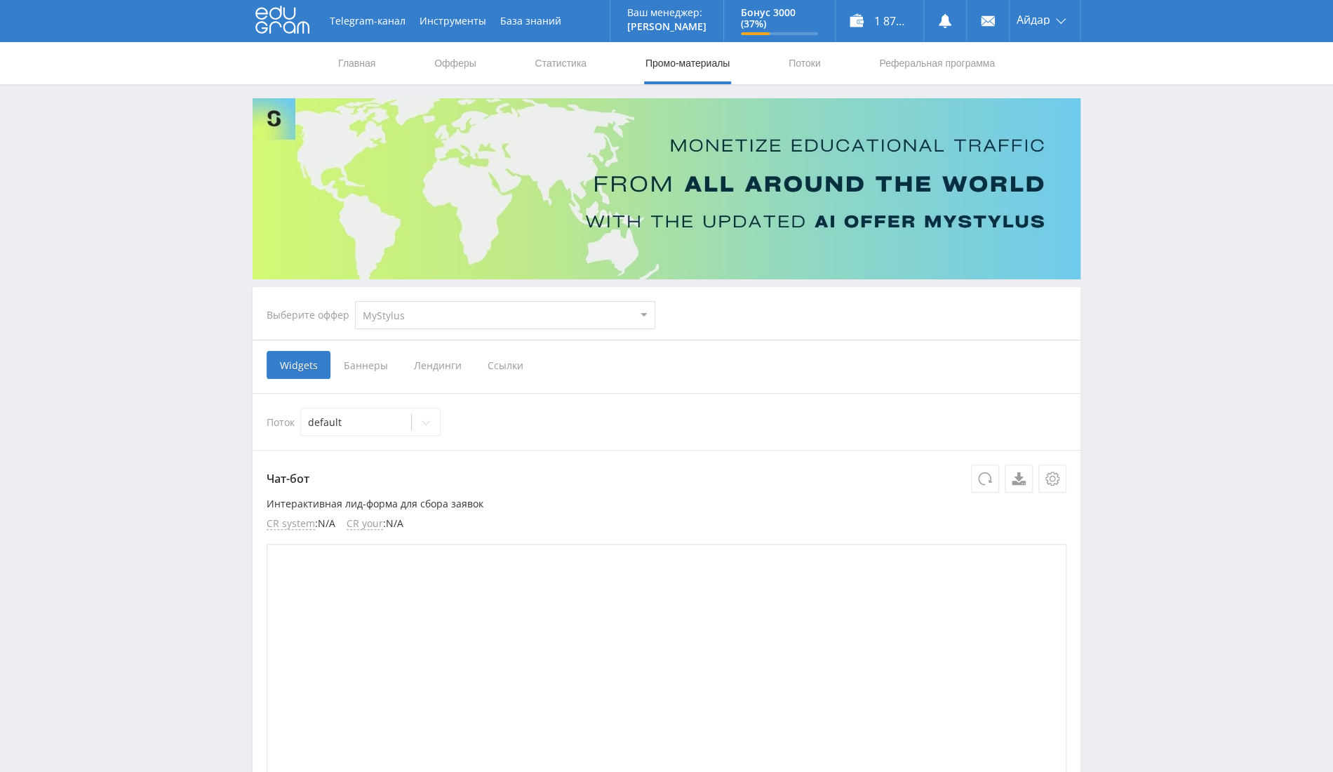
click at [496, 311] on select "MyStylus MyStylus - Revshare Кэмп Studybay Автор24 Studybay Brazil Study AI (Re…" at bounding box center [505, 315] width 300 height 28
click at [803, 58] on link "Потоки" at bounding box center [804, 63] width 35 height 42
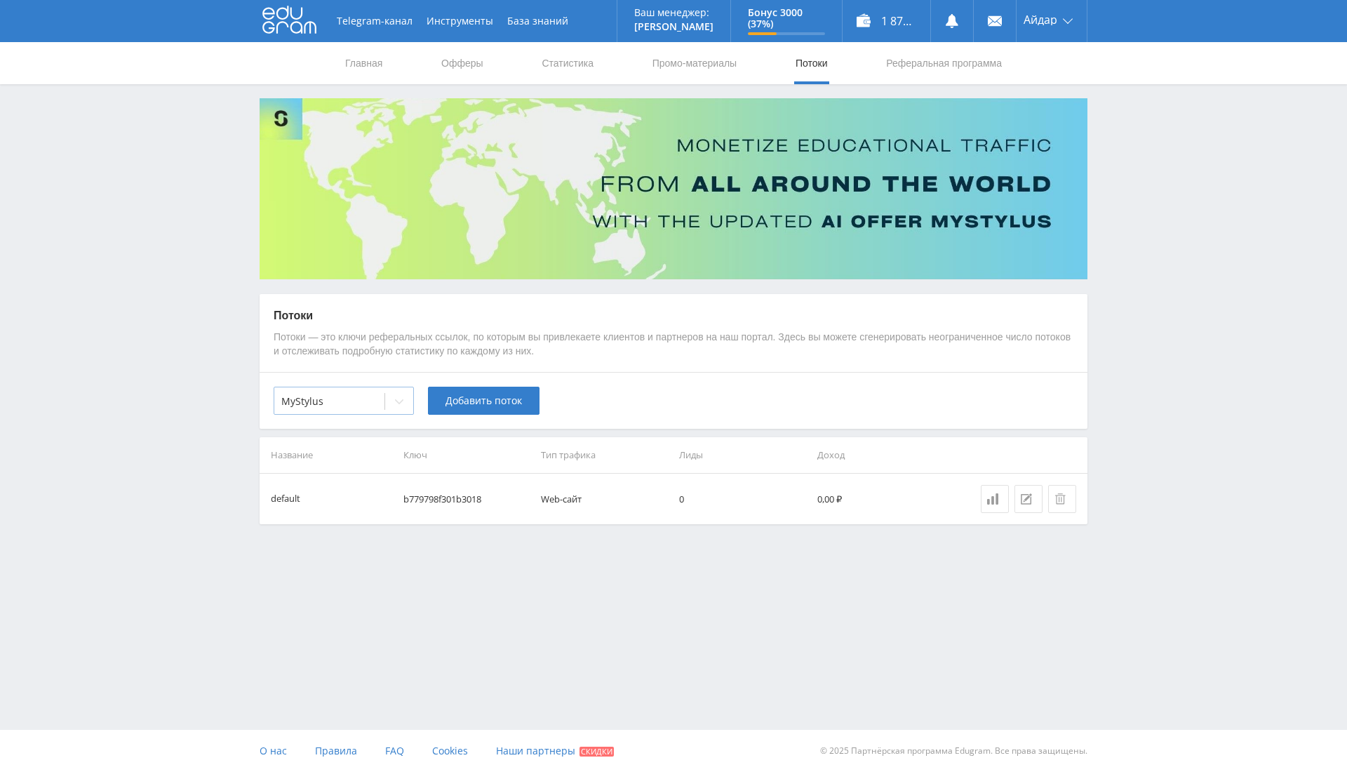
click at [369, 404] on div at bounding box center [329, 401] width 96 height 14
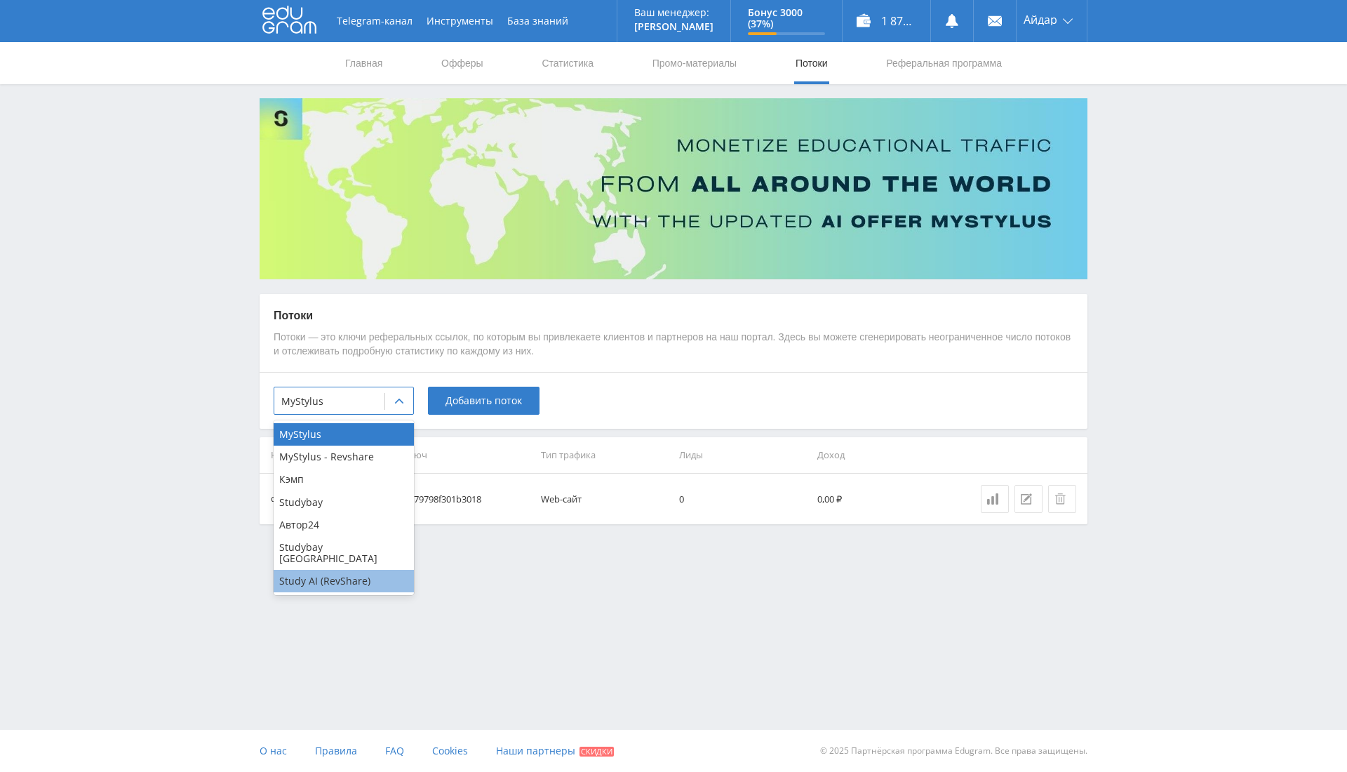
click at [310, 570] on div "Study AI (RevShare)" at bounding box center [344, 581] width 140 height 22
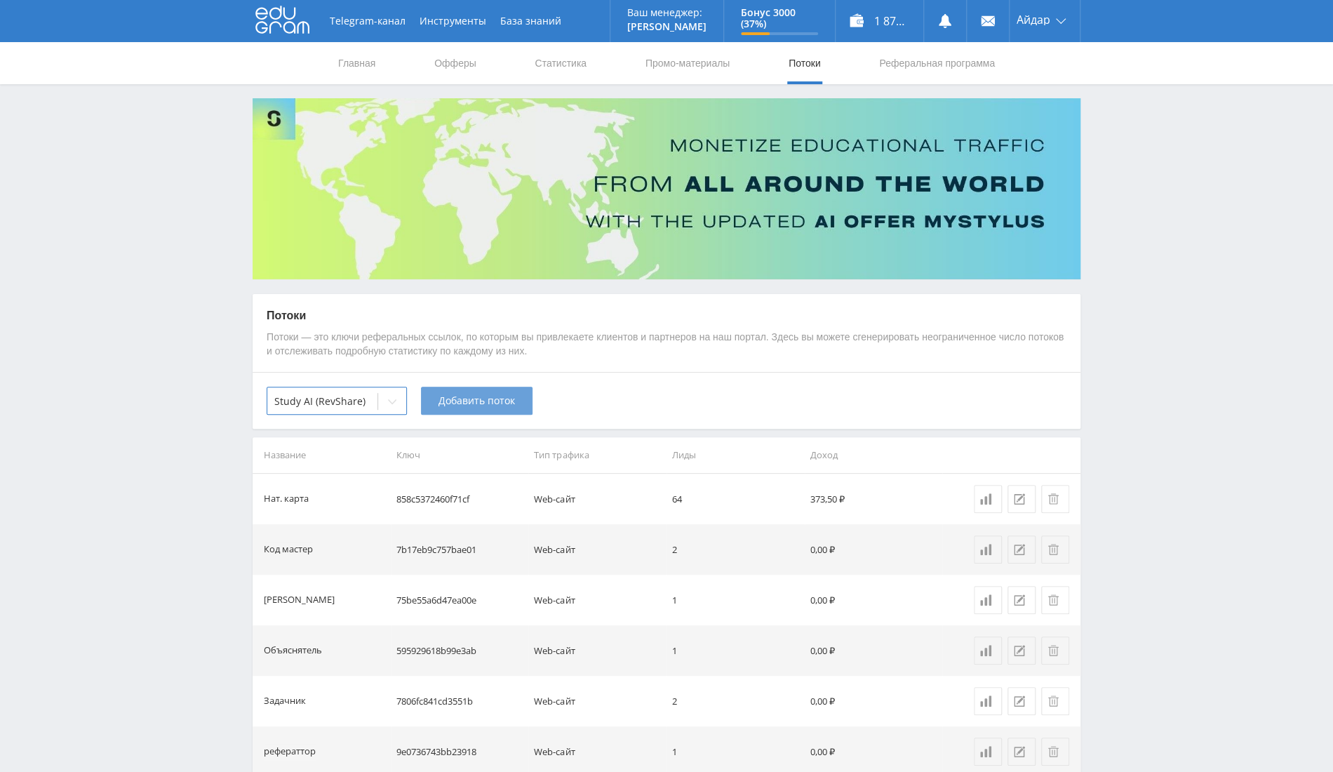
click at [457, 406] on span "Добавить поток" at bounding box center [477, 400] width 76 height 11
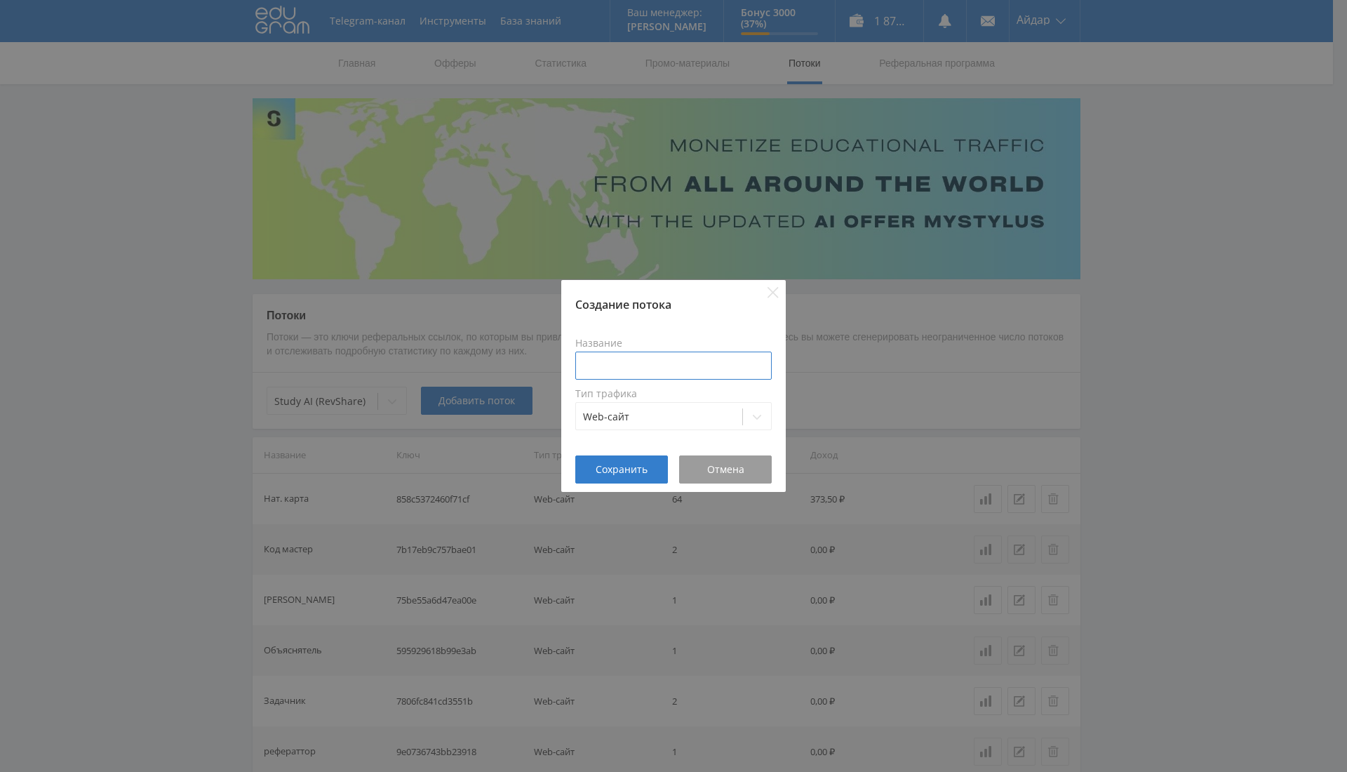
click at [611, 359] on input at bounding box center [673, 366] width 197 height 28
type input "Фото со звездой"
click at [647, 477] on button "Сохранить" at bounding box center [621, 469] width 93 height 28
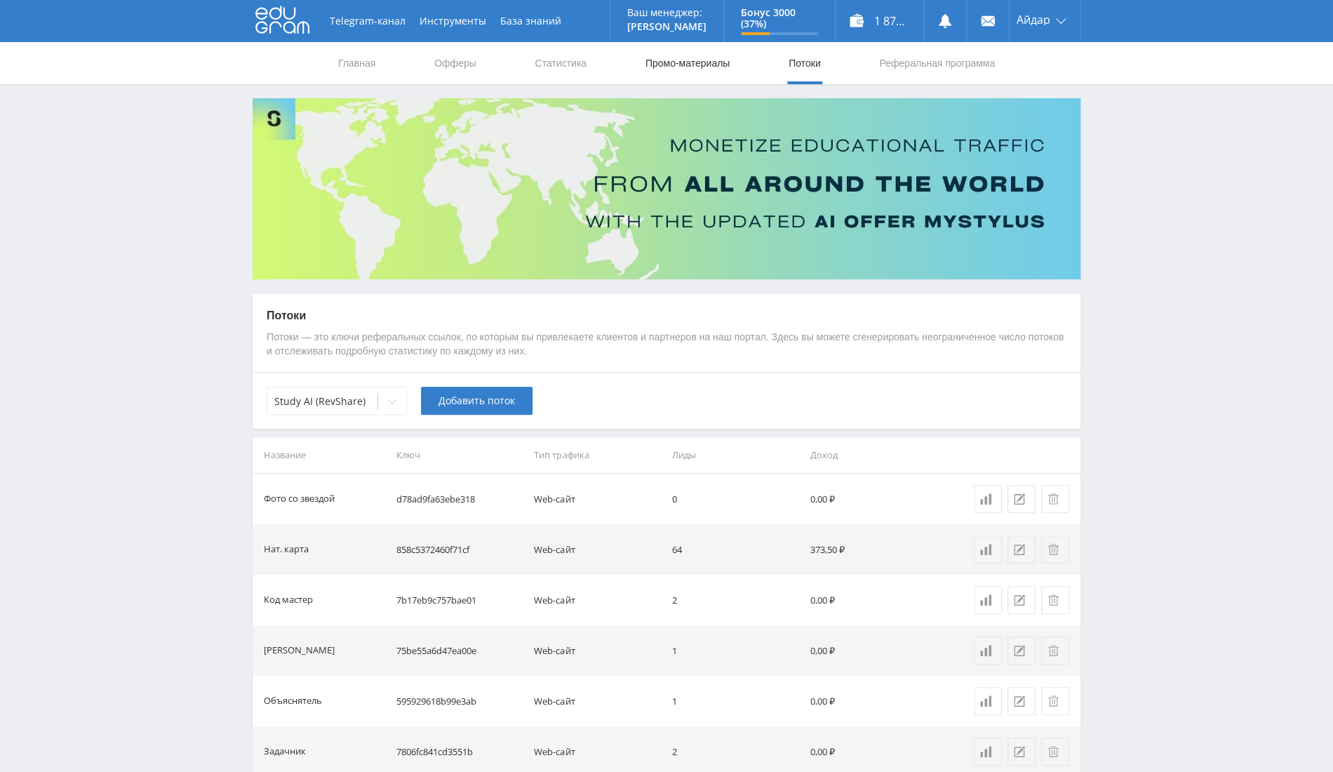
click at [664, 68] on link "Промо-материалы" at bounding box center [687, 63] width 87 height 42
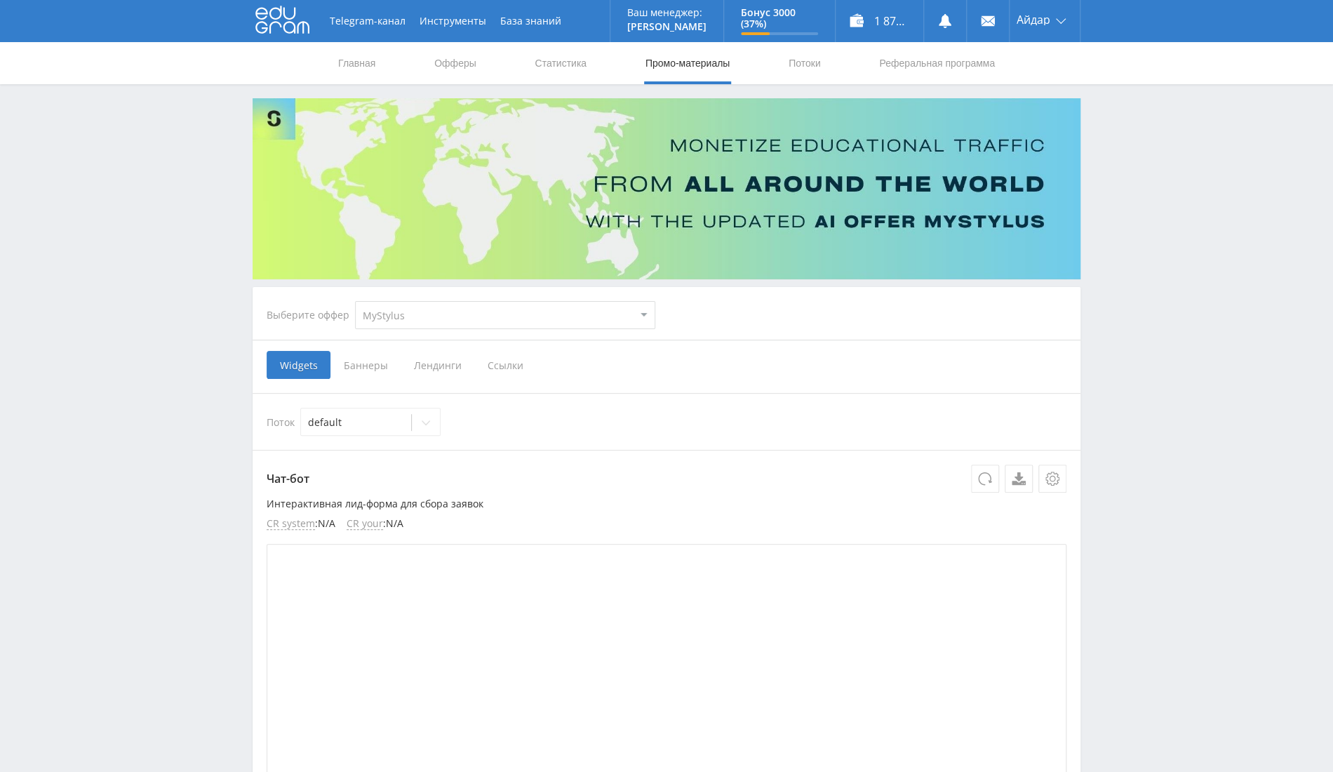
click at [509, 317] on select "MyStylus MyStylus - Revshare Кэмп Studybay Автор24 Studybay Brazil Study AI (Re…" at bounding box center [505, 315] width 300 height 28
select select "376"
click at [355, 301] on select "MyStylus MyStylus - Revshare Кэмп Studybay Автор24 Studybay Brazil Study AI (Re…" at bounding box center [505, 315] width 300 height 28
select select "376"
click at [366, 359] on span "Ссылки" at bounding box center [362, 365] width 62 height 28
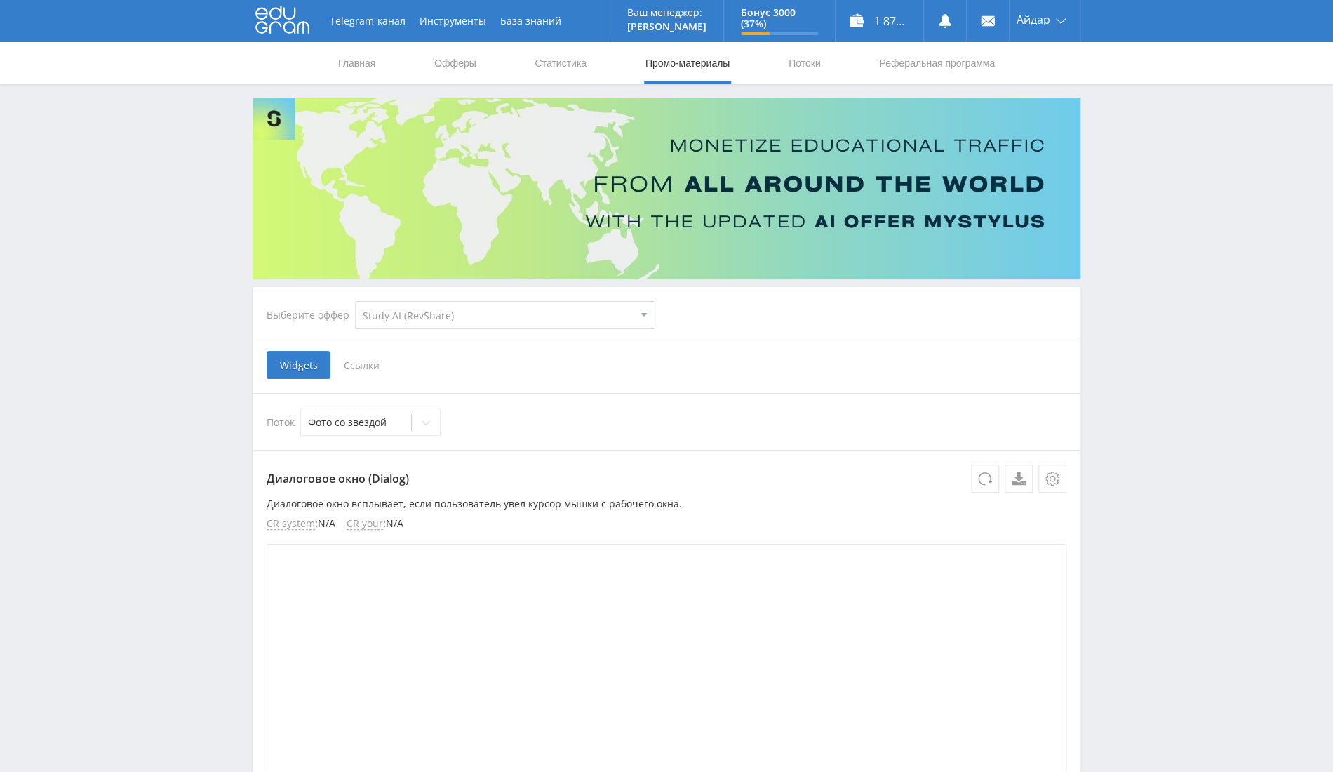
click at [0, 0] on input "Ссылки" at bounding box center [0, 0] width 0 height 0
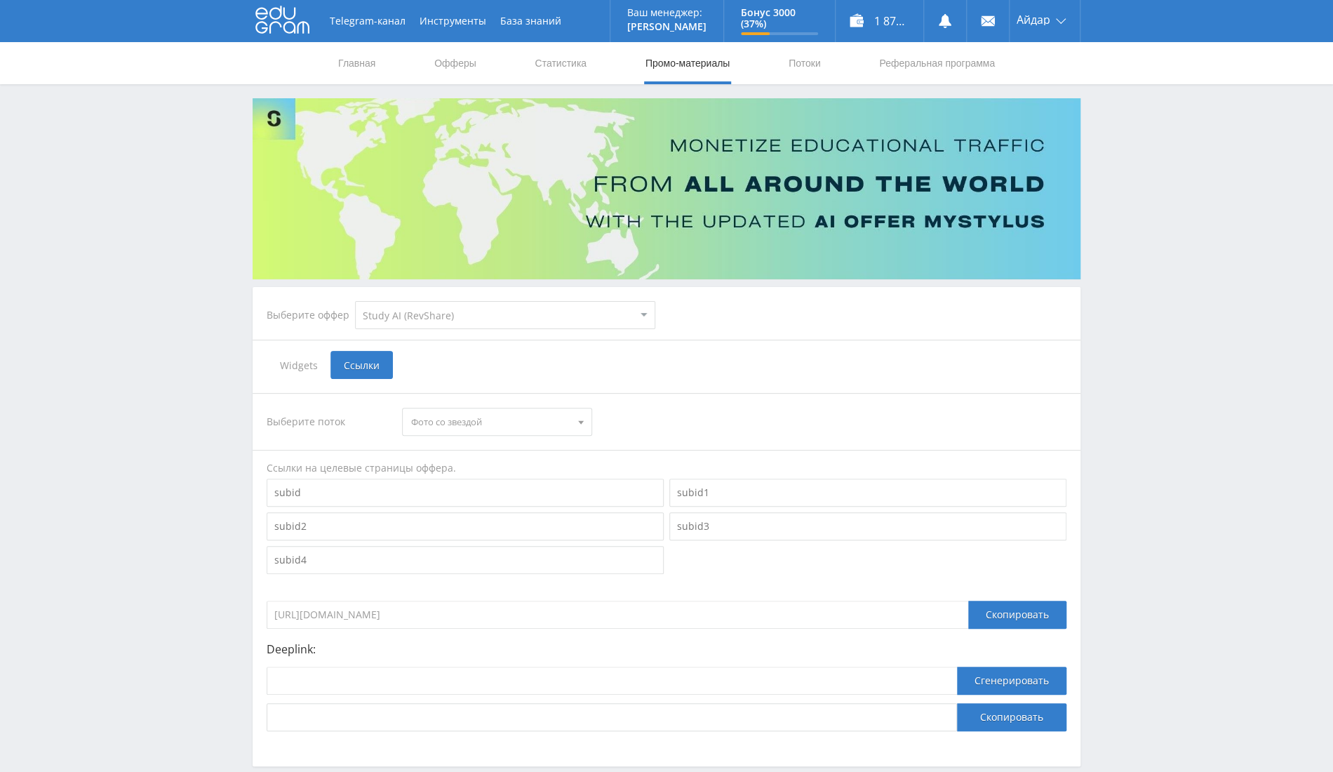
click at [448, 418] on span "Фото со звездой" at bounding box center [490, 421] width 159 height 27
click at [480, 446] on button "Фото со звездой" at bounding box center [497, 448] width 188 height 20
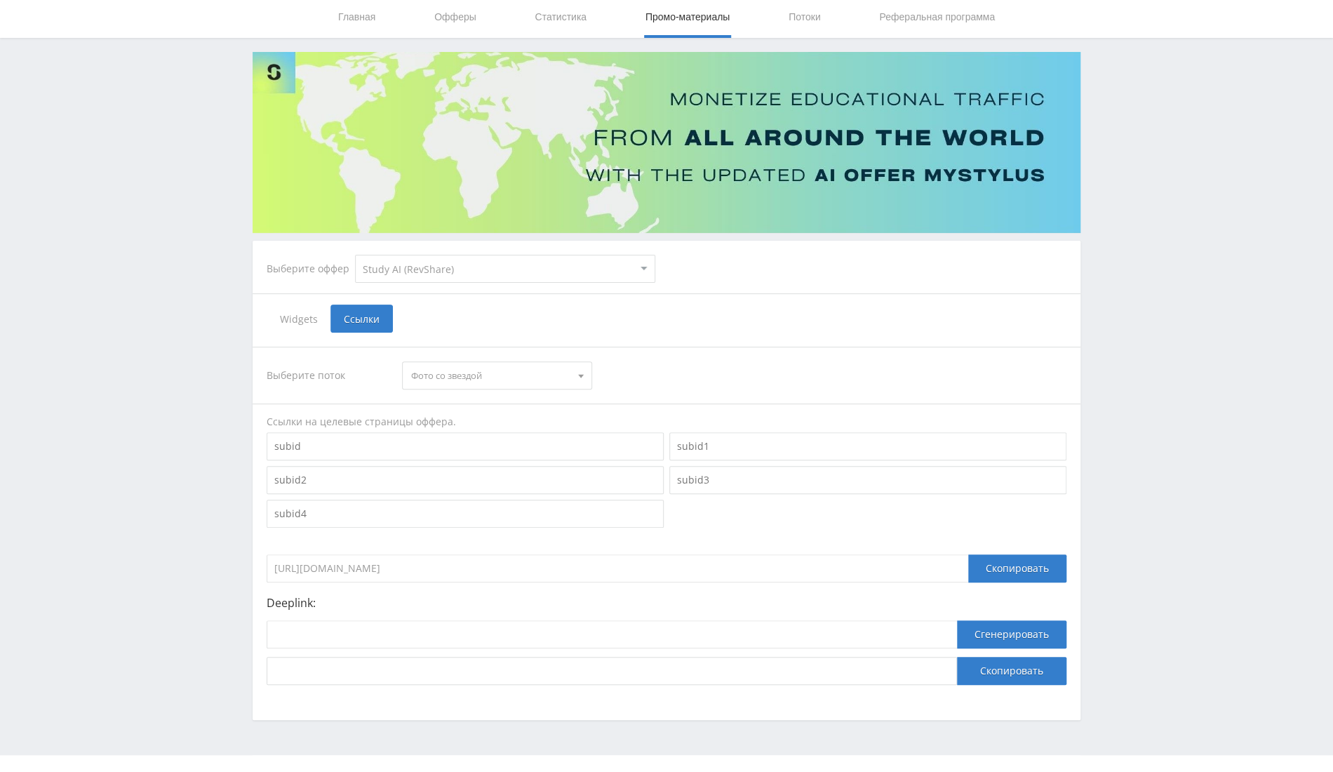
scroll to position [71, 0]
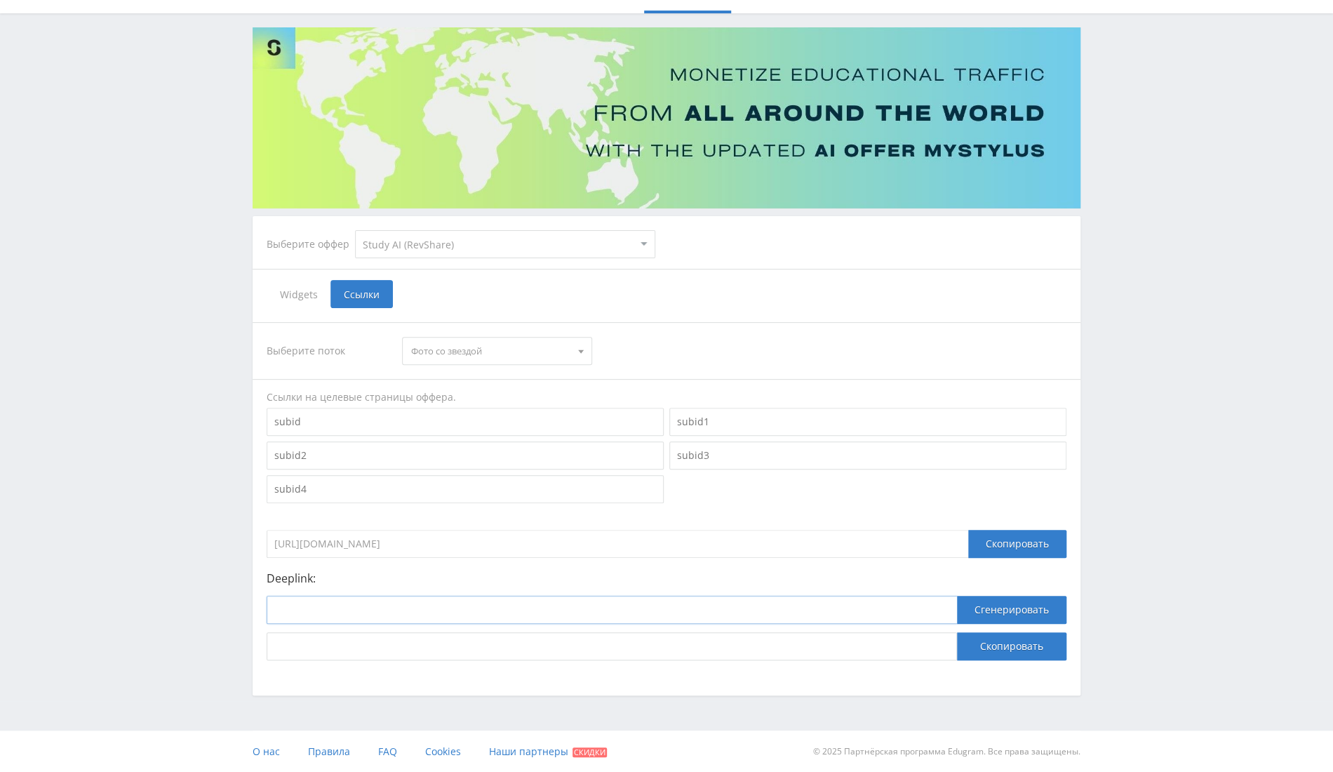
click at [432, 617] on input at bounding box center [612, 610] width 691 height 28
paste input "https://study24.ai/chat/google_image"
type input "https://study24.ai/chat/google_image"
click at [1008, 613] on button "Сгенерировать" at bounding box center [1011, 610] width 109 height 28
click at [999, 646] on button "Скопировать" at bounding box center [1011, 646] width 109 height 28
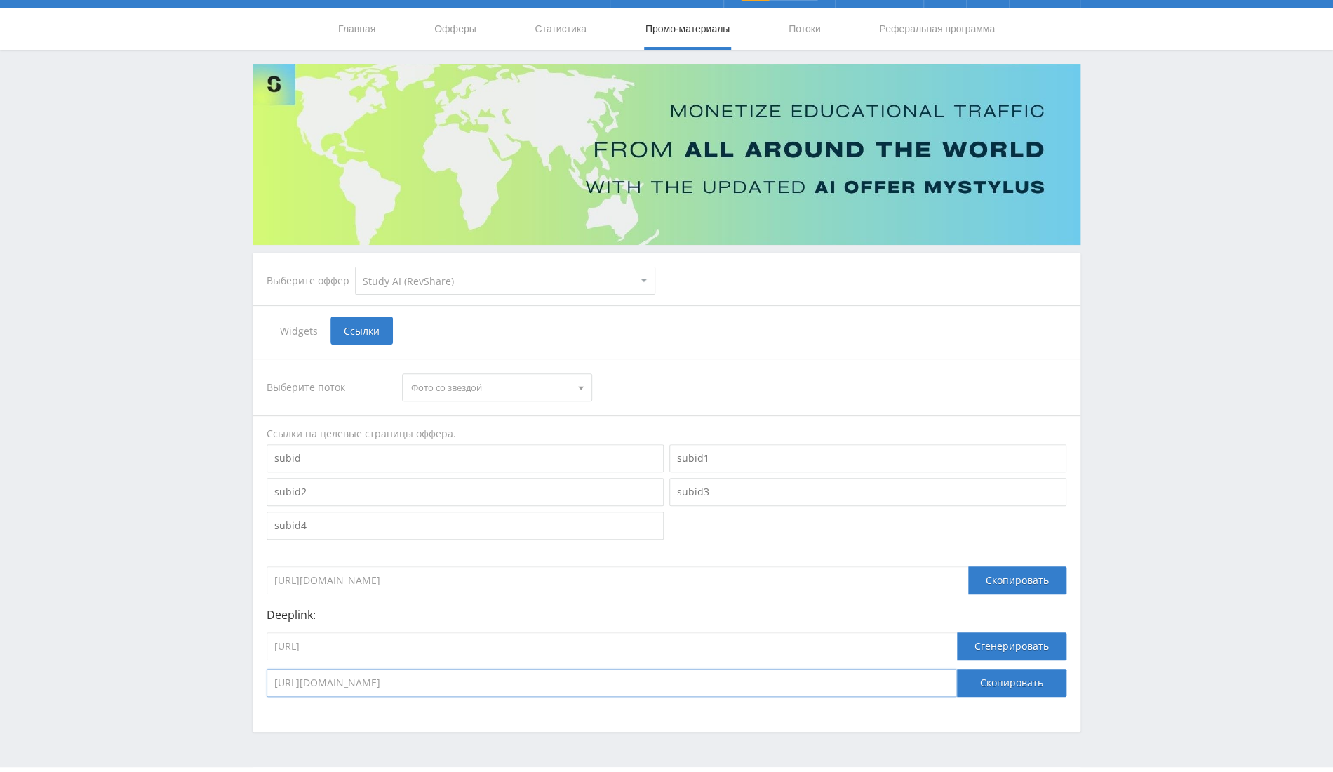
scroll to position [0, 0]
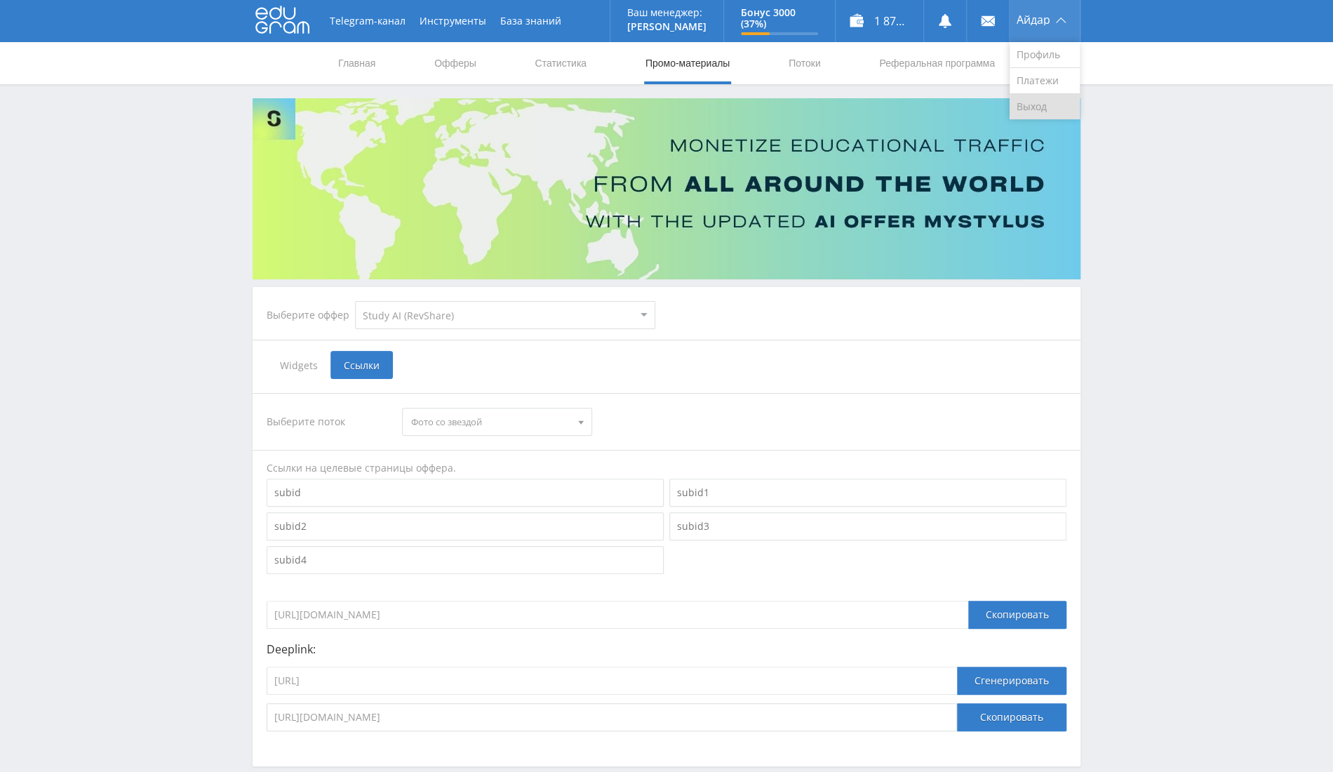
click at [1039, 106] on link "Выход" at bounding box center [1045, 106] width 70 height 25
